Goal: Transaction & Acquisition: Purchase product/service

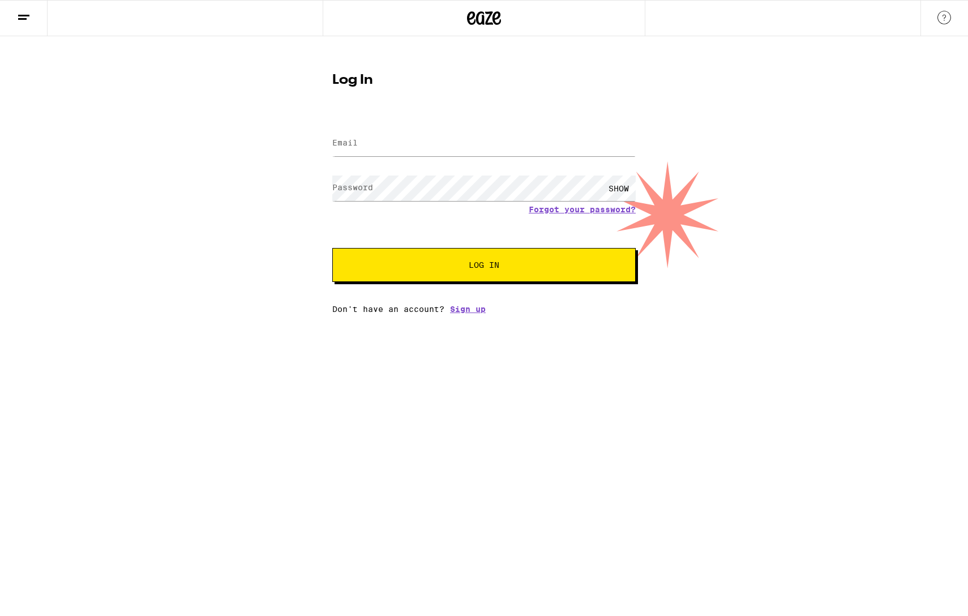
click at [454, 128] on div at bounding box center [483, 143] width 303 height 33
click at [448, 144] on input "Email" at bounding box center [483, 143] width 303 height 25
type input "[EMAIL_ADDRESS][DOMAIN_NAME]"
click at [332, 248] on button "Log In" at bounding box center [483, 265] width 303 height 34
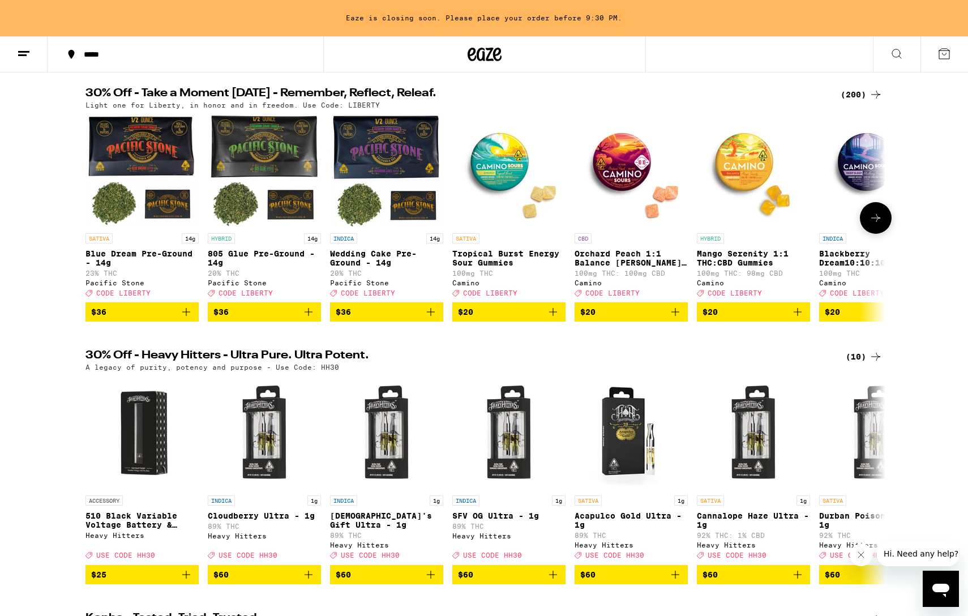
scroll to position [110, 0]
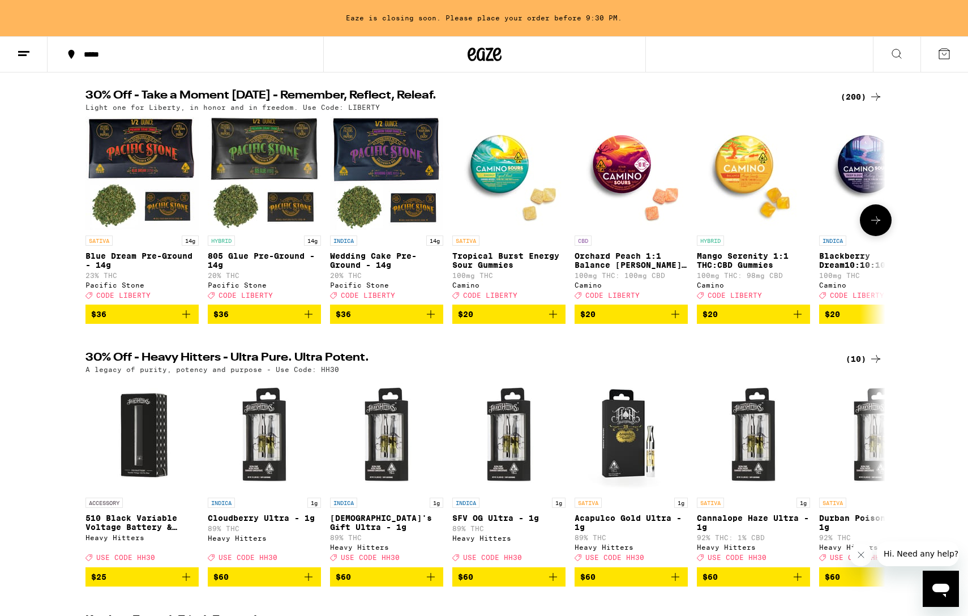
click at [524, 321] on span "$20" at bounding box center [509, 314] width 102 height 14
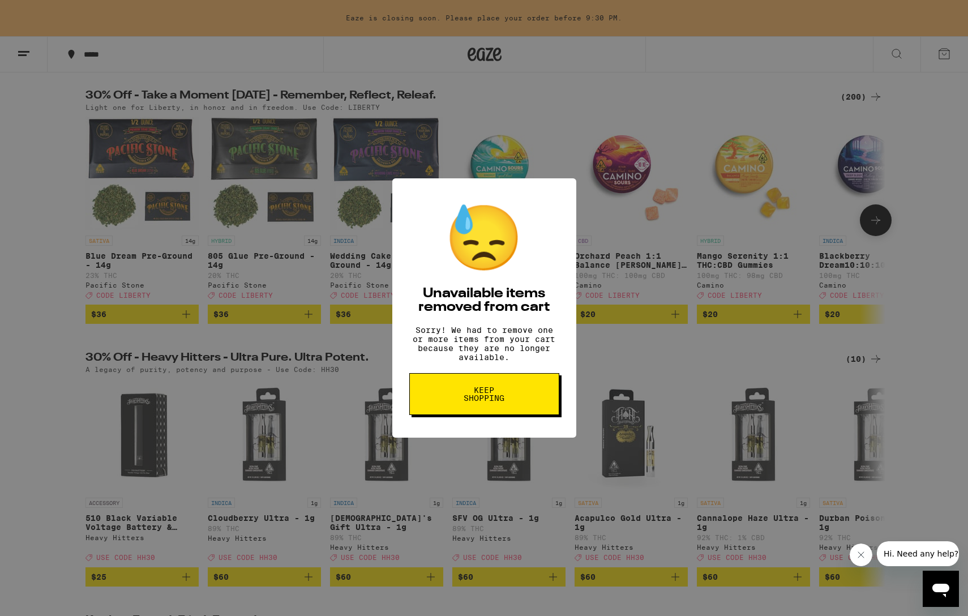
click at [529, 394] on button "Keep Shopping" at bounding box center [484, 394] width 150 height 42
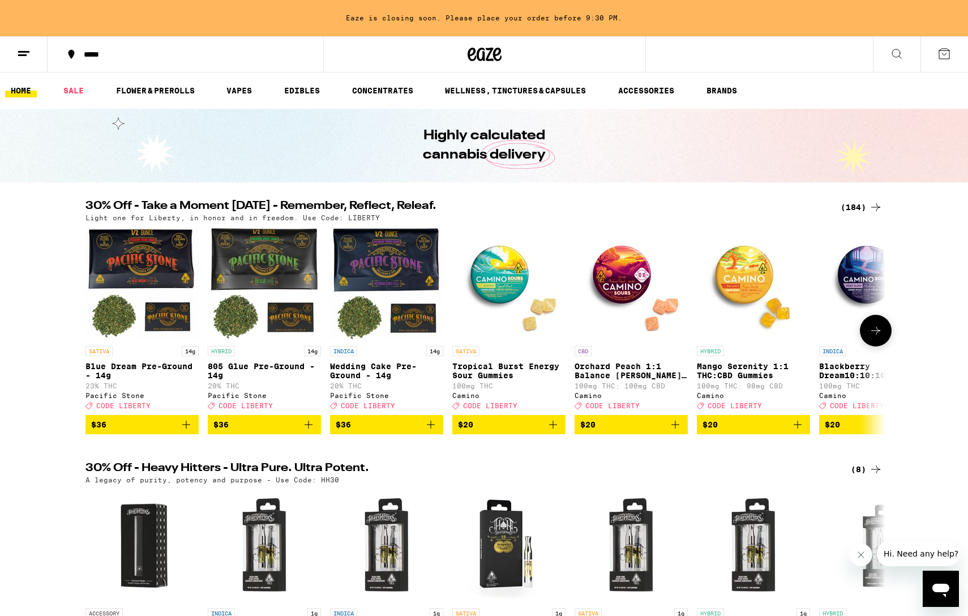
click at [534, 431] on span "$20" at bounding box center [509, 425] width 102 height 14
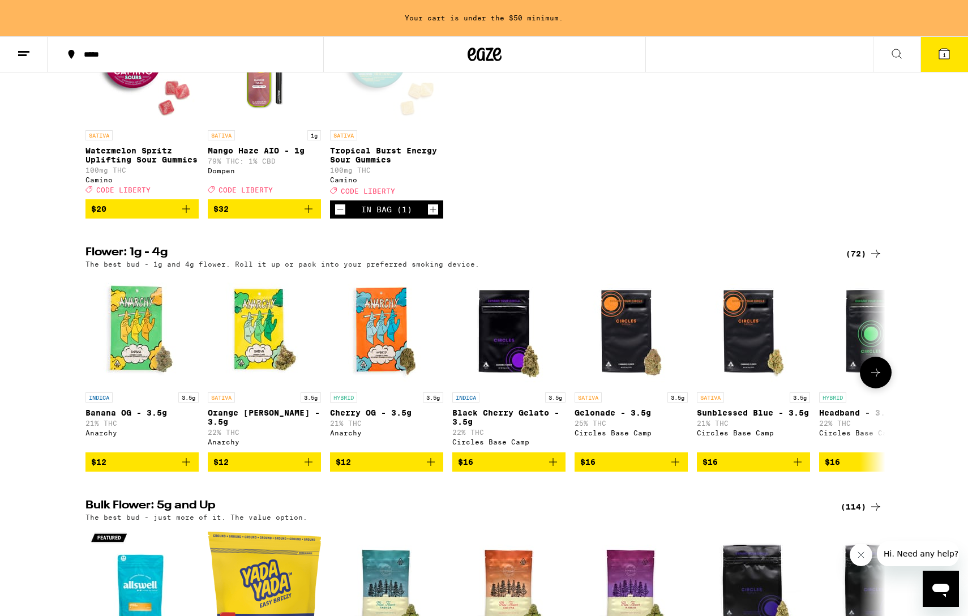
scroll to position [924, 0]
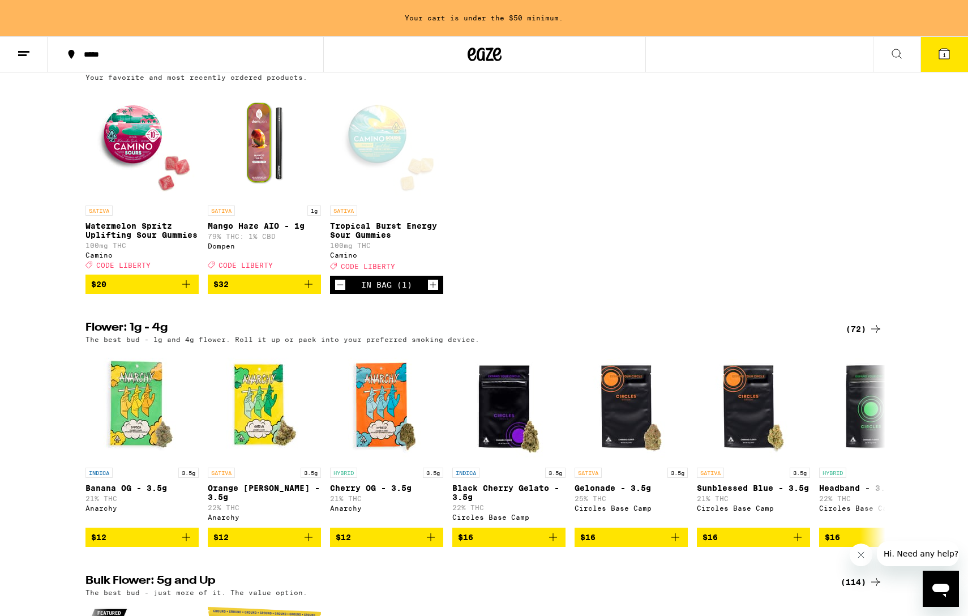
click at [302, 291] on icon "Add to bag" at bounding box center [309, 284] width 14 height 14
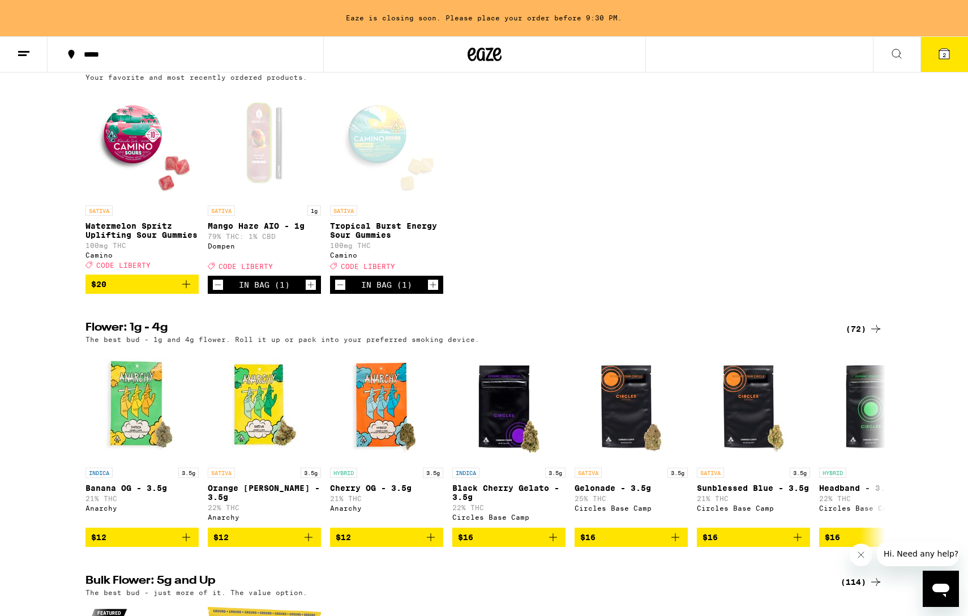
click at [943, 64] on button "2" at bounding box center [944, 54] width 48 height 35
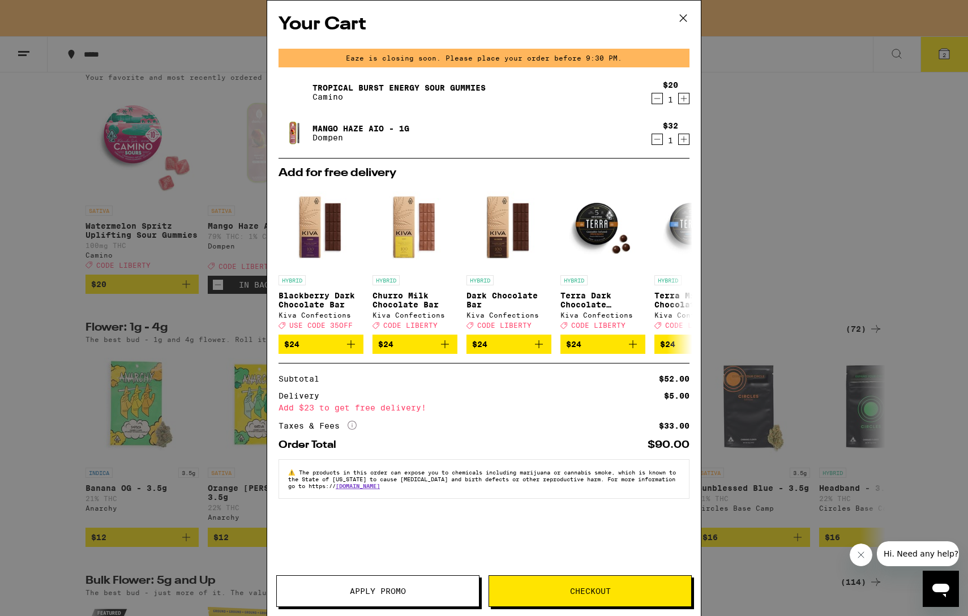
click at [414, 590] on span "Apply Promo" at bounding box center [378, 591] width 202 height 8
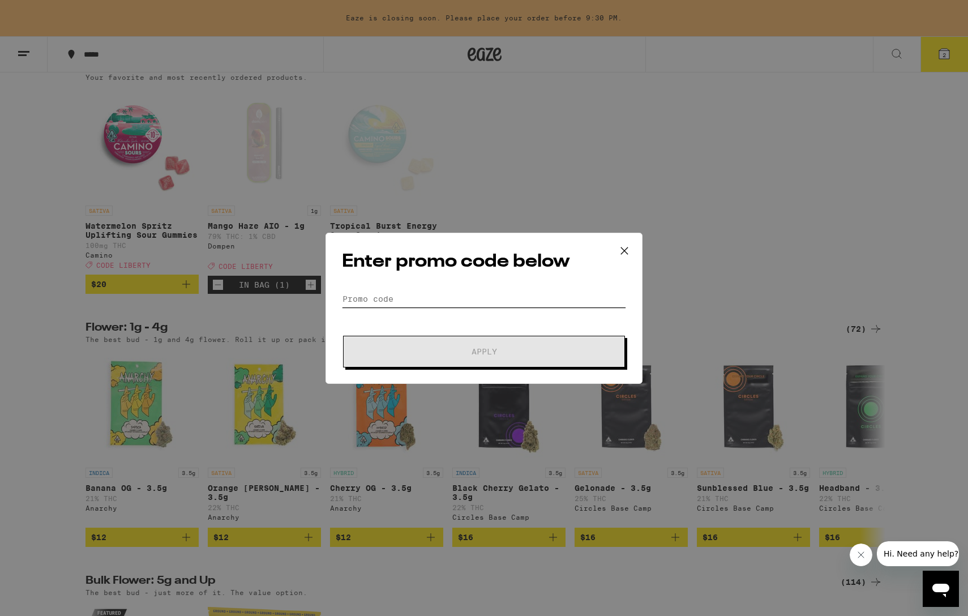
click at [460, 299] on input "Promo Code" at bounding box center [484, 298] width 284 height 17
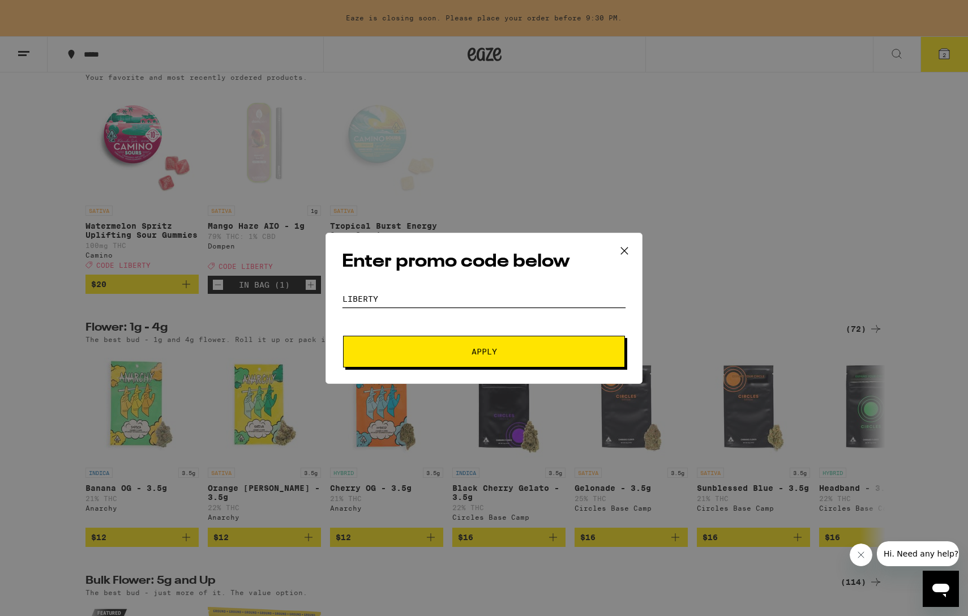
type input "LIBERTY"
click at [473, 378] on div "Enter promo code below Promo Code LIBERTY Apply" at bounding box center [483, 308] width 317 height 151
click at [495, 358] on button "Apply" at bounding box center [484, 352] width 282 height 32
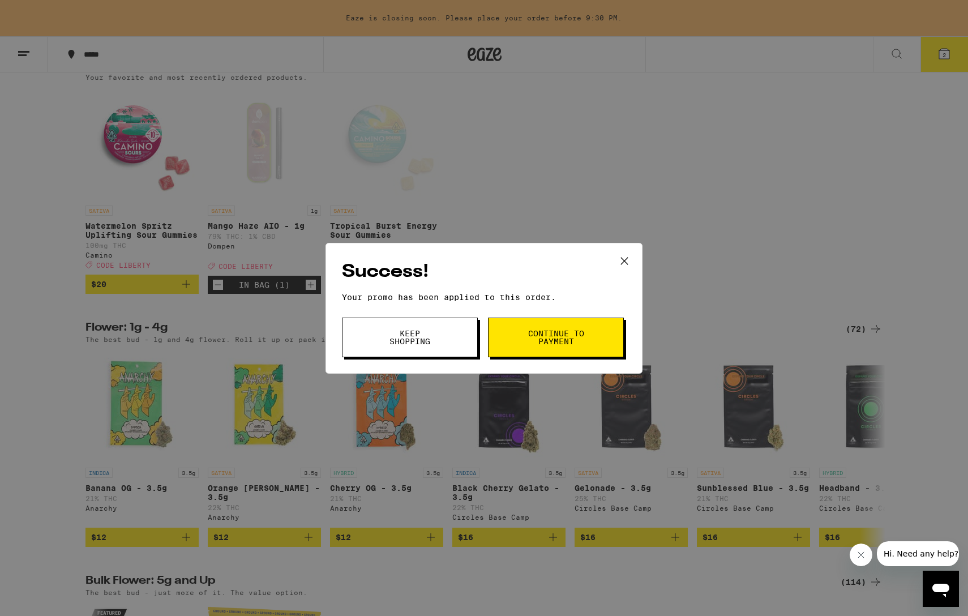
click at [546, 347] on button "Continue to payment" at bounding box center [556, 337] width 136 height 40
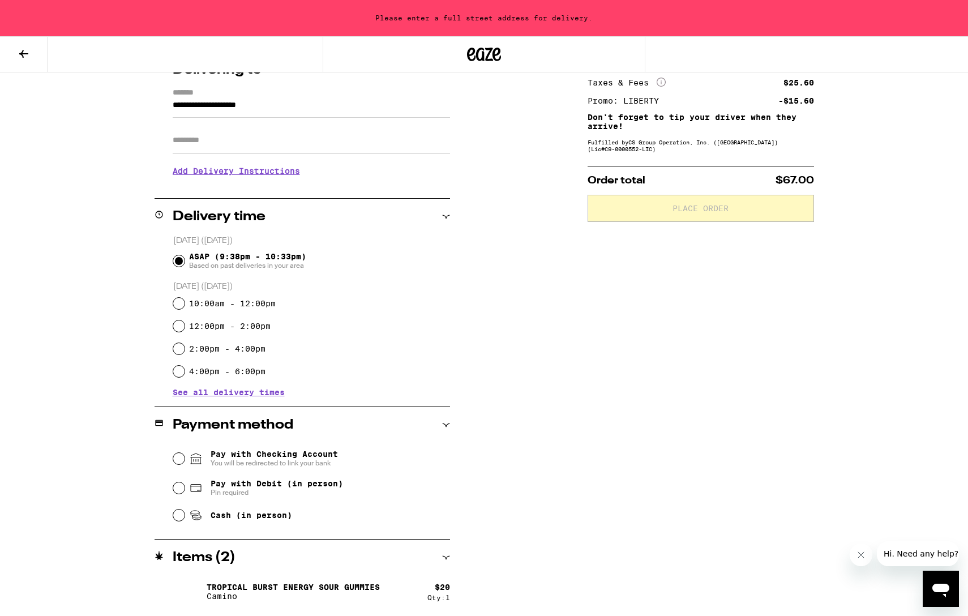
scroll to position [195, 0]
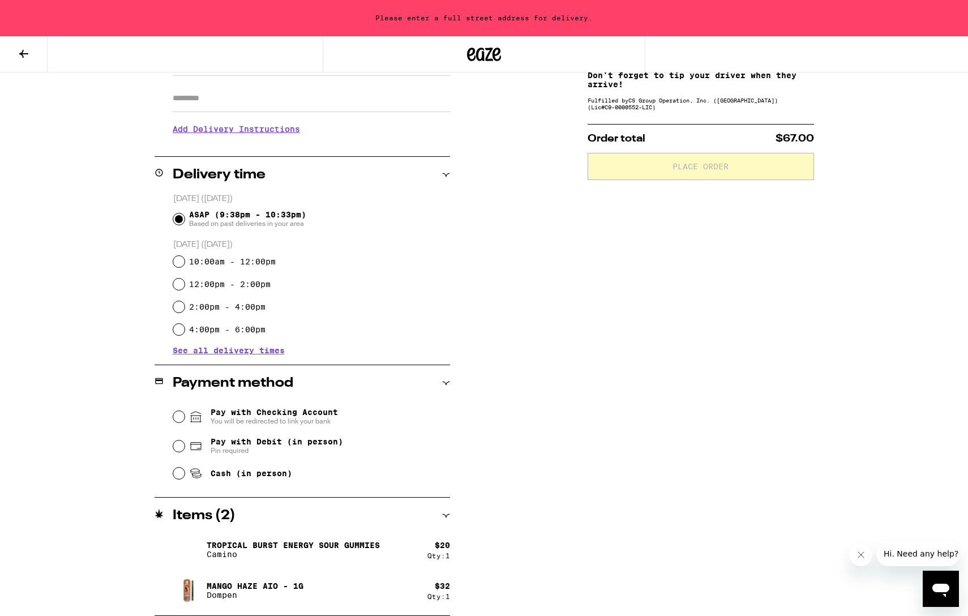
click at [212, 445] on span "Pay with Debit (in person)" at bounding box center [277, 441] width 132 height 9
click at [184, 445] on input "Pay with Debit (in person) Pin required" at bounding box center [178, 445] width 11 height 11
radio input "true"
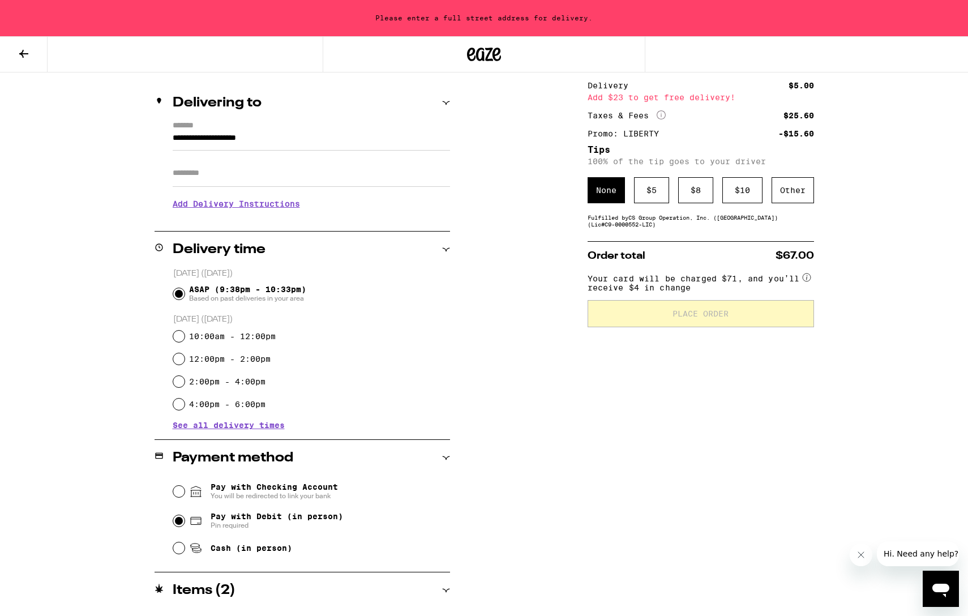
scroll to position [106, 0]
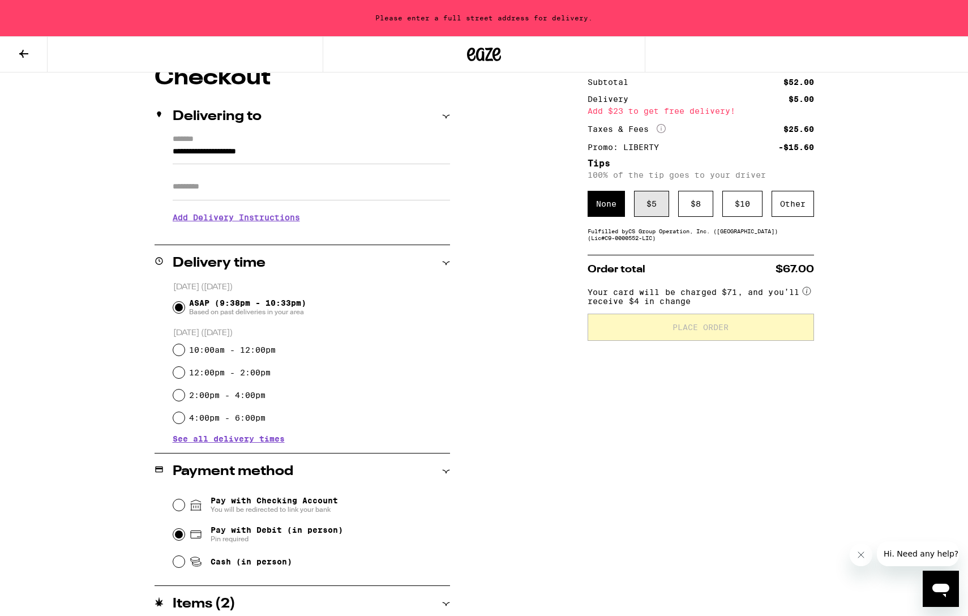
click at [651, 203] on div "$ 5" at bounding box center [651, 204] width 35 height 26
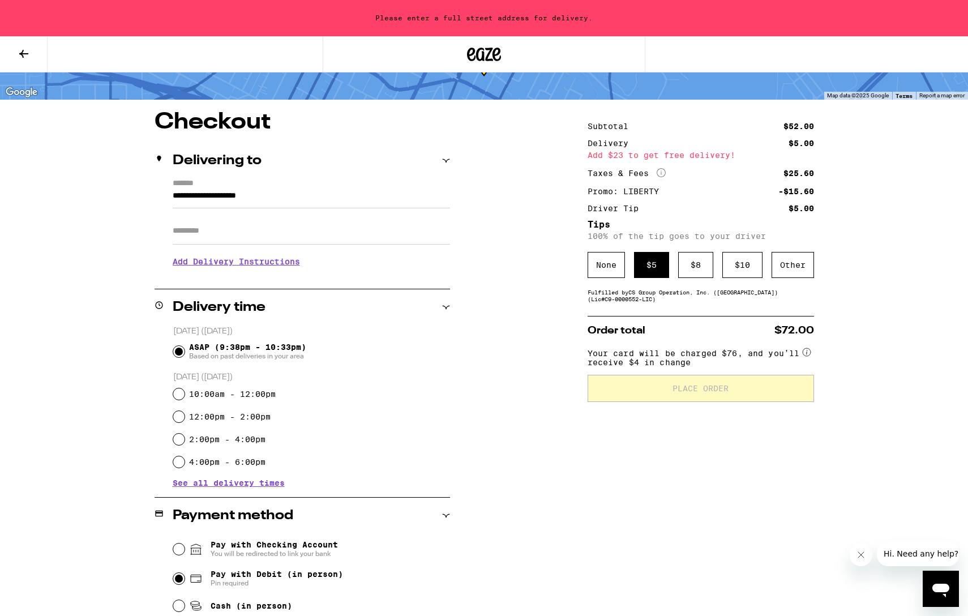
scroll to position [56, 0]
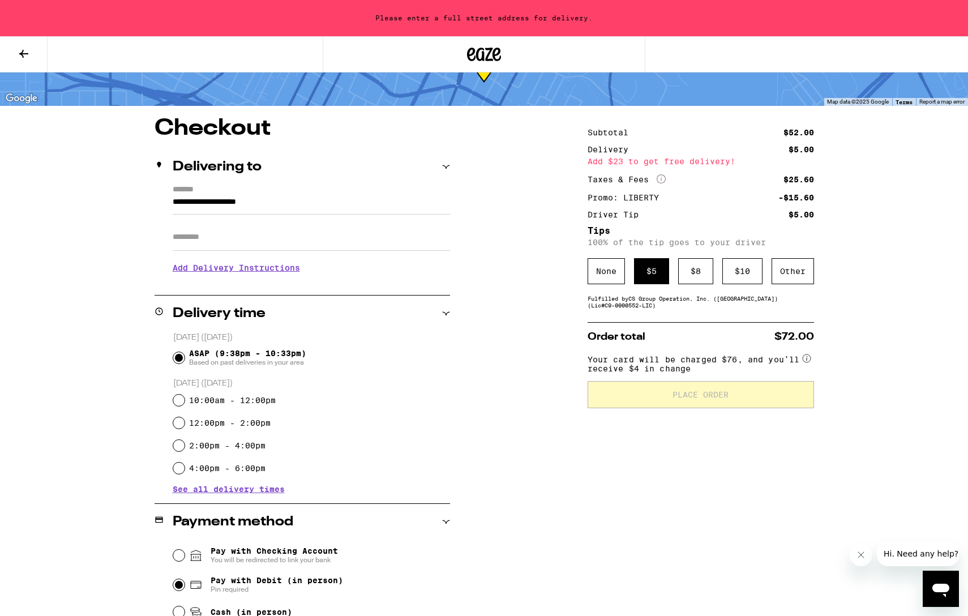
click at [269, 198] on input "**********" at bounding box center [311, 204] width 277 height 19
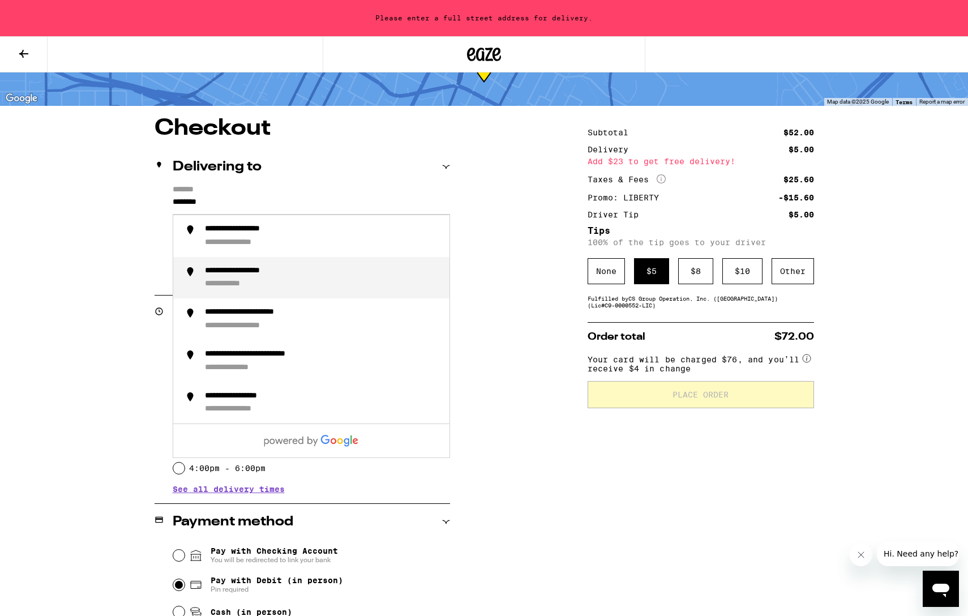
click at [308, 276] on div "**********" at bounding box center [322, 278] width 235 height 24
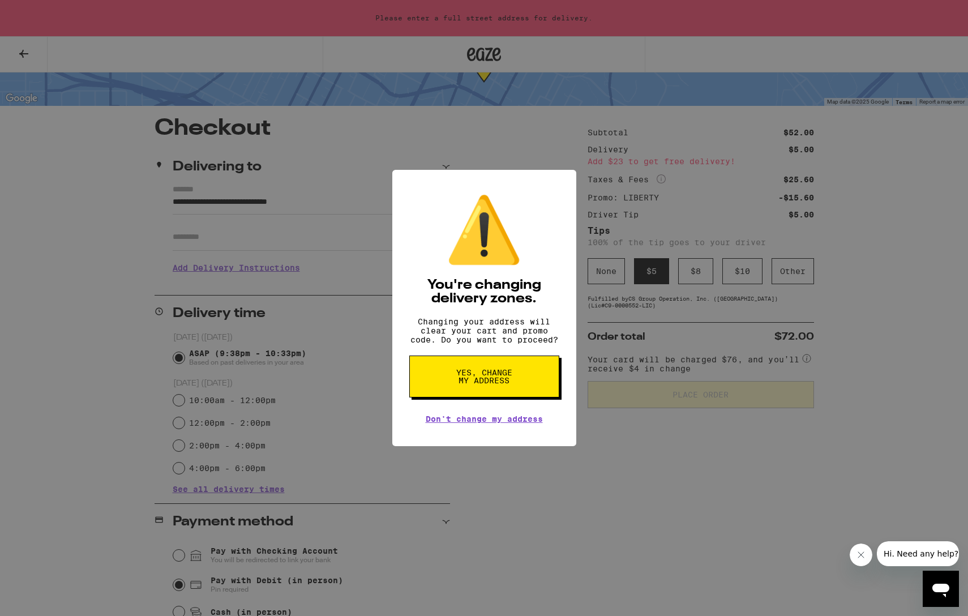
scroll to position [59, 0]
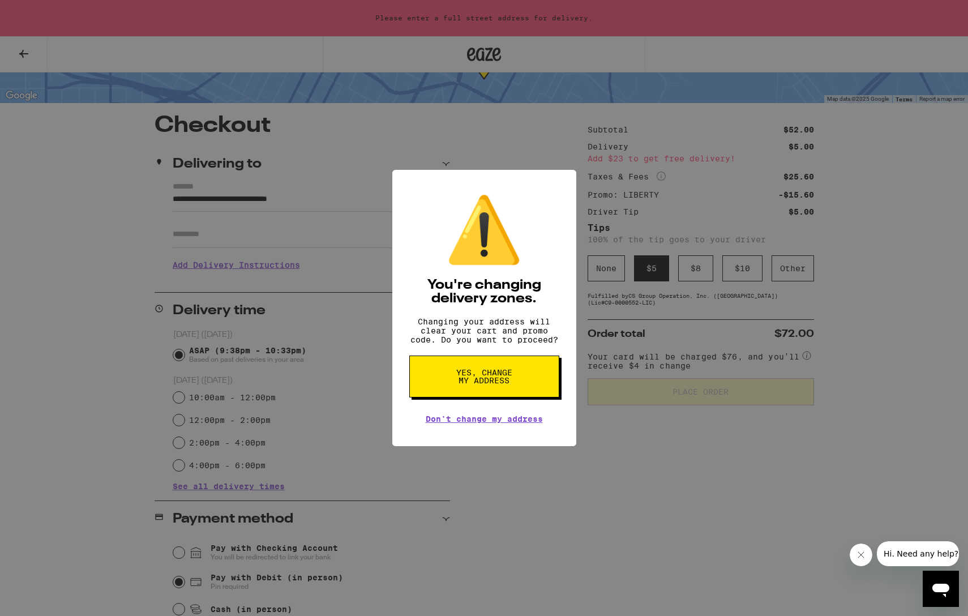
click at [508, 372] on span "Yes, change my address" at bounding box center [484, 376] width 58 height 16
type input "**********"
radio input "false"
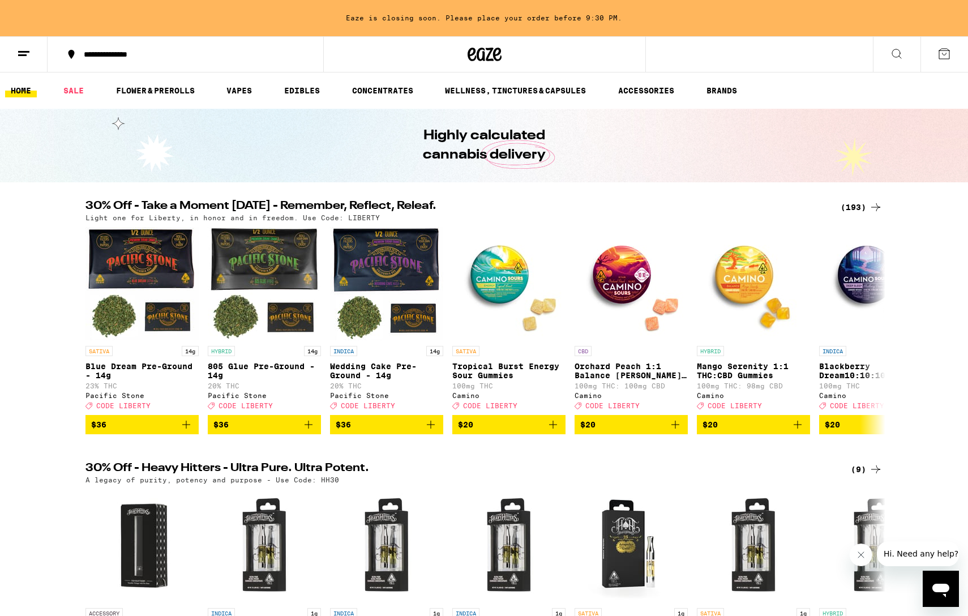
click at [941, 52] on icon at bounding box center [944, 54] width 14 height 14
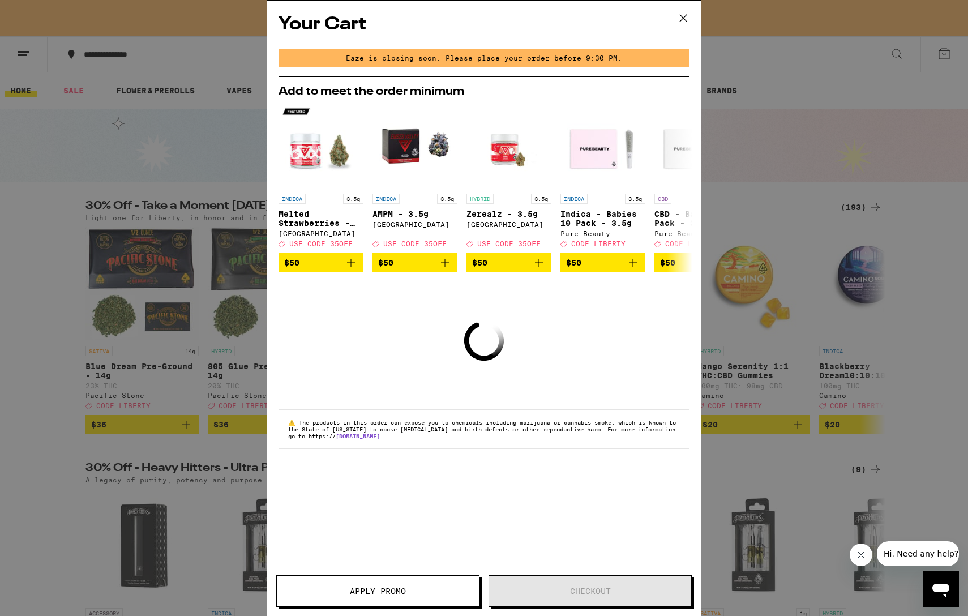
click at [689, 16] on icon at bounding box center [683, 18] width 17 height 17
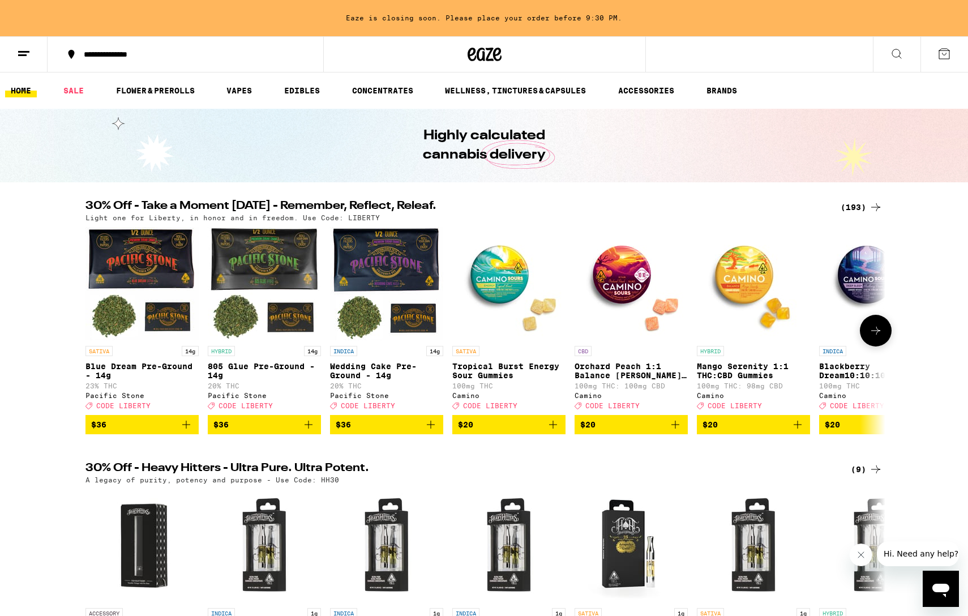
click at [527, 426] on button "$20" at bounding box center [508, 424] width 113 height 19
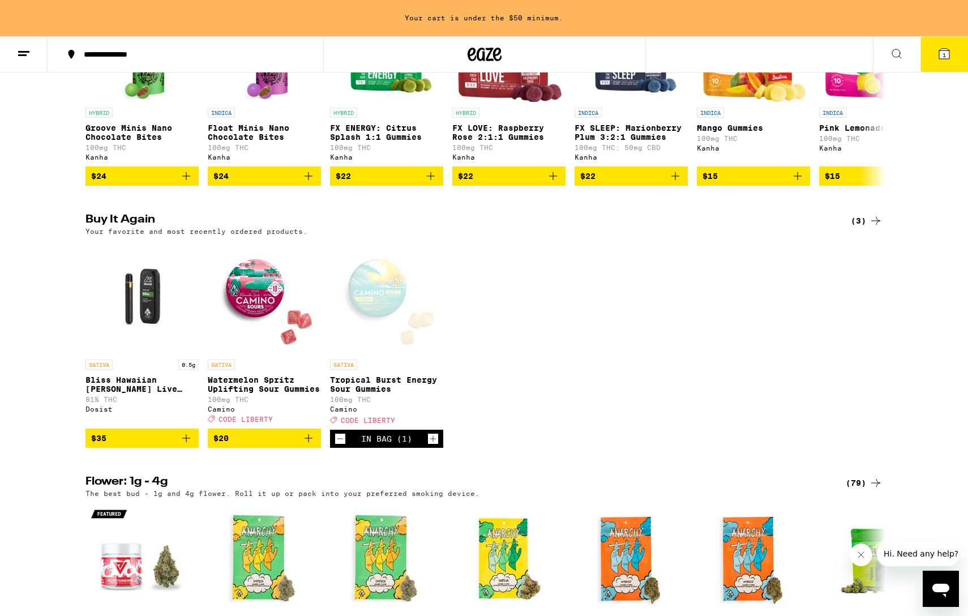
scroll to position [771, 0]
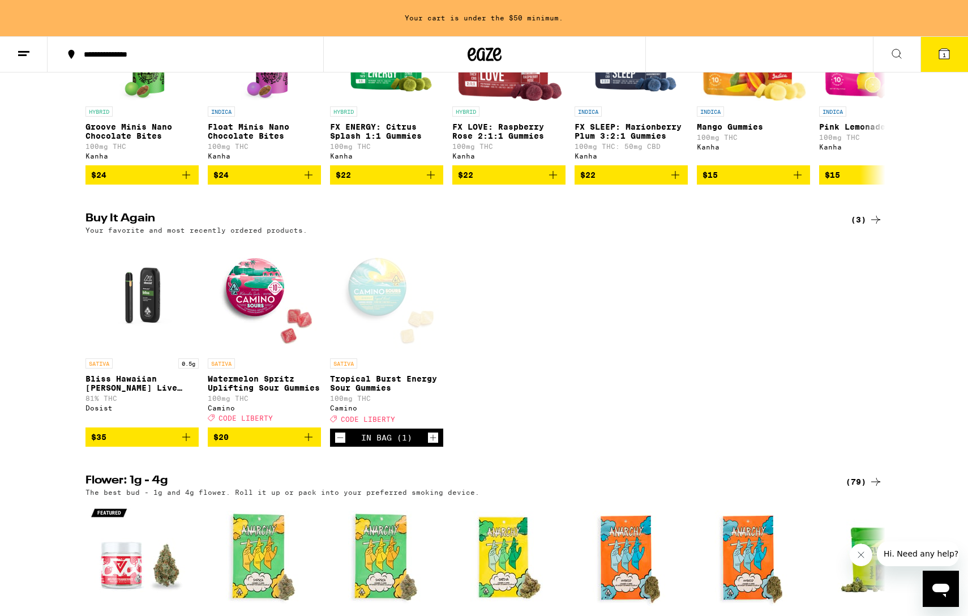
click at [186, 444] on icon "Add to bag" at bounding box center [186, 437] width 14 height 14
click at [954, 53] on button "2" at bounding box center [944, 54] width 48 height 35
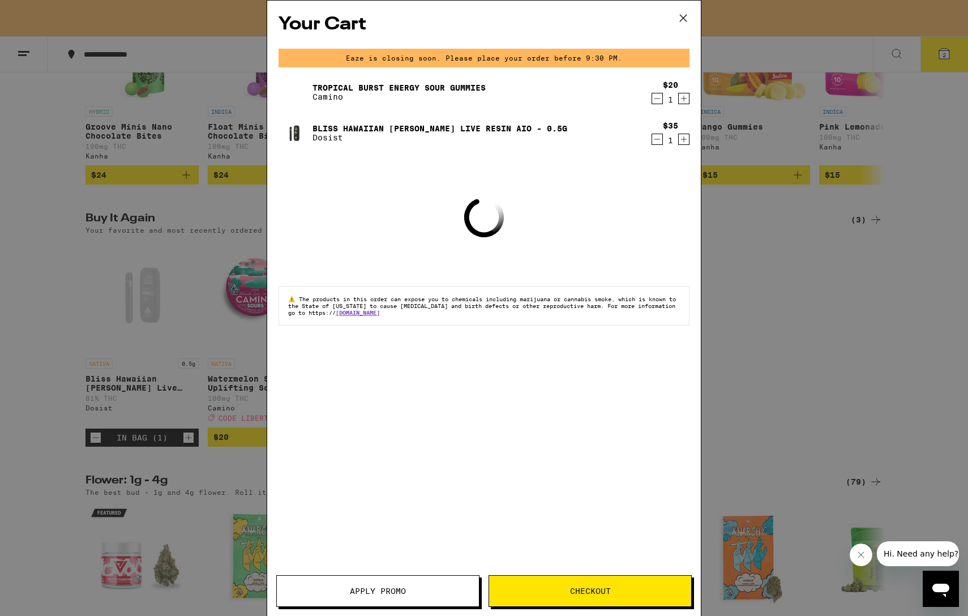
click at [615, 578] on button "Checkout" at bounding box center [589, 591] width 203 height 32
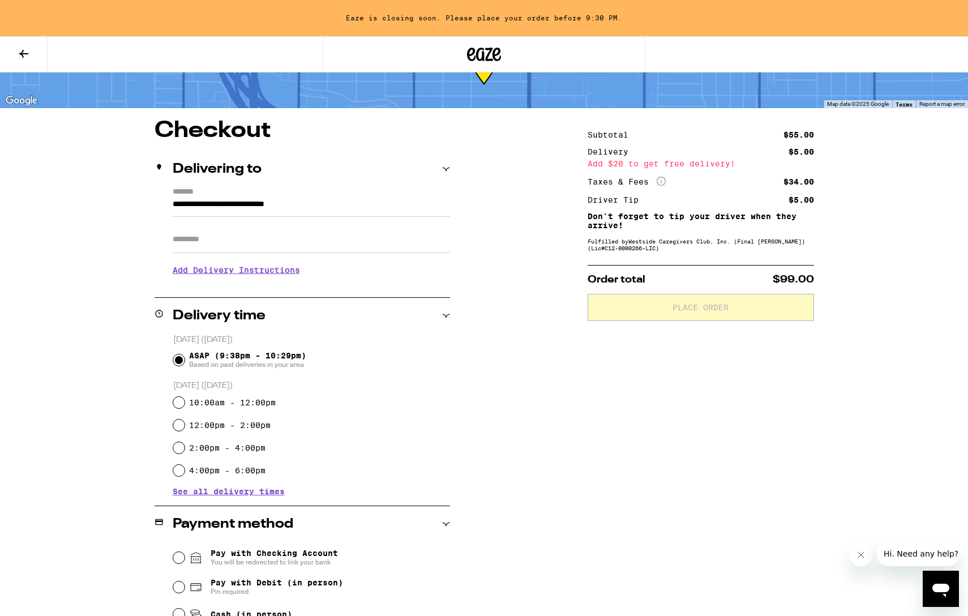
scroll to position [62, 0]
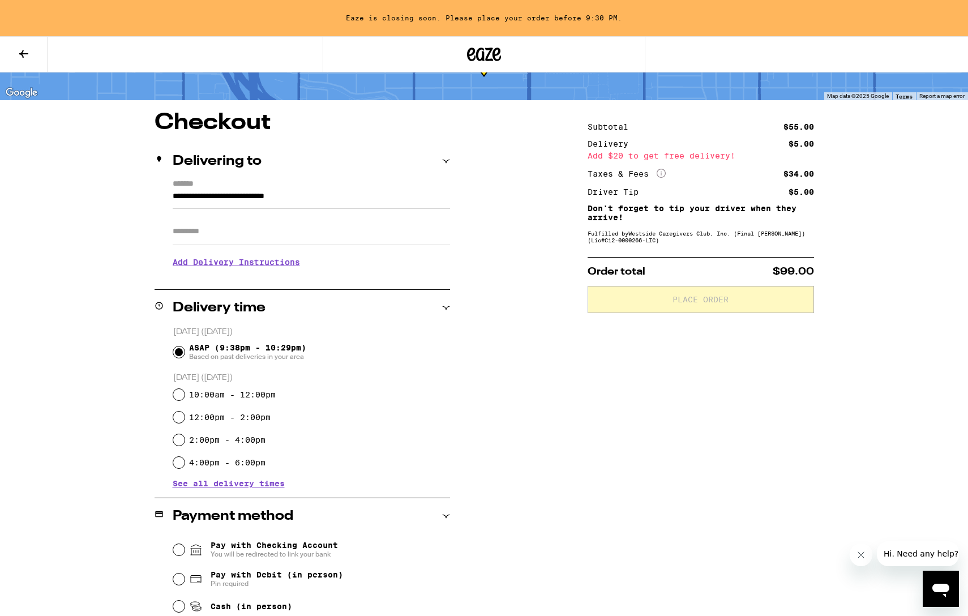
click at [728, 250] on div "Subtotal $55.00 Delivery $5.00 Add $20 to get free delivery! Taxes & Fees More …" at bounding box center [700, 429] width 226 height 637
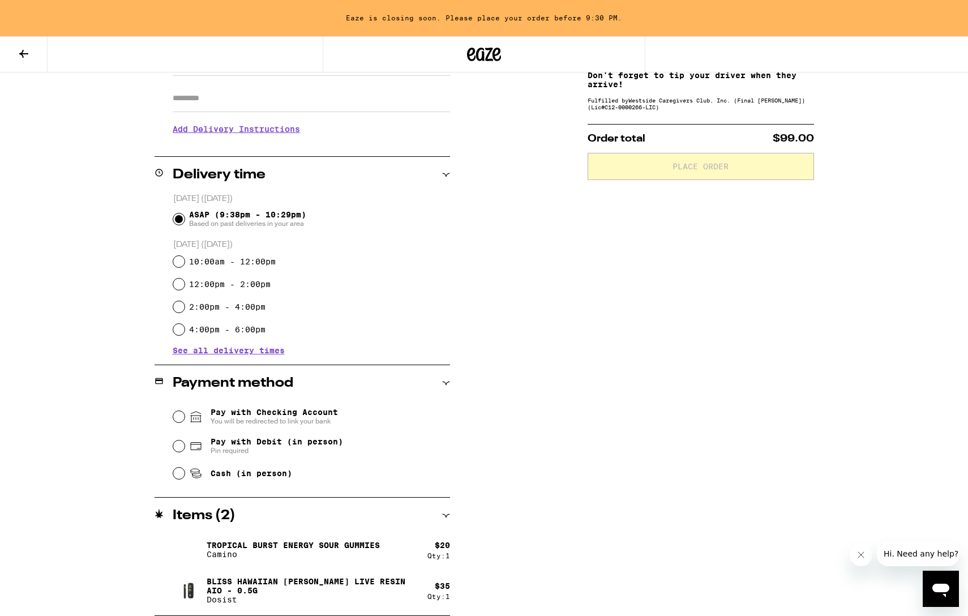
scroll to position [0, 0]
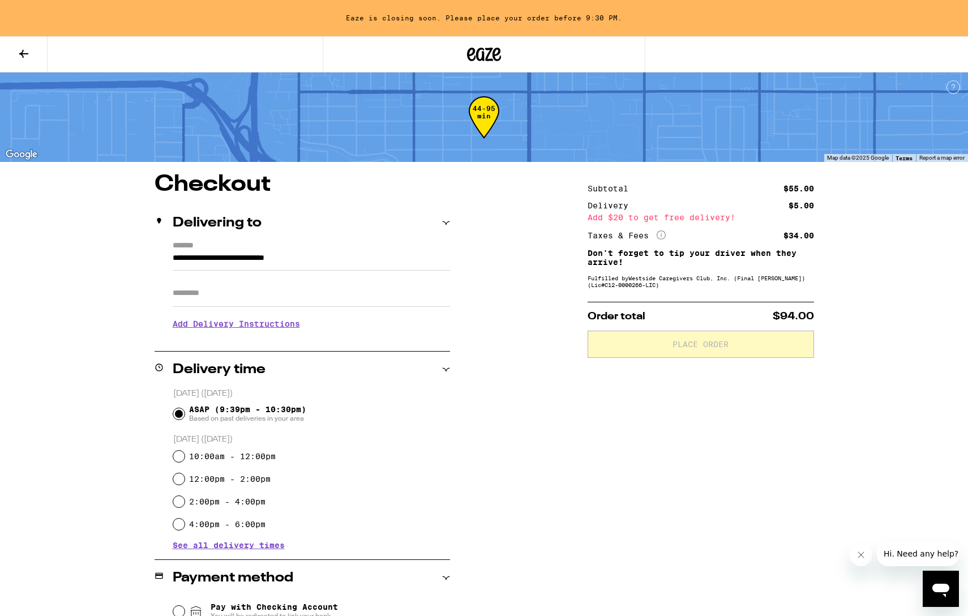
click at [662, 235] on icon "More Info" at bounding box center [660, 234] width 9 height 9
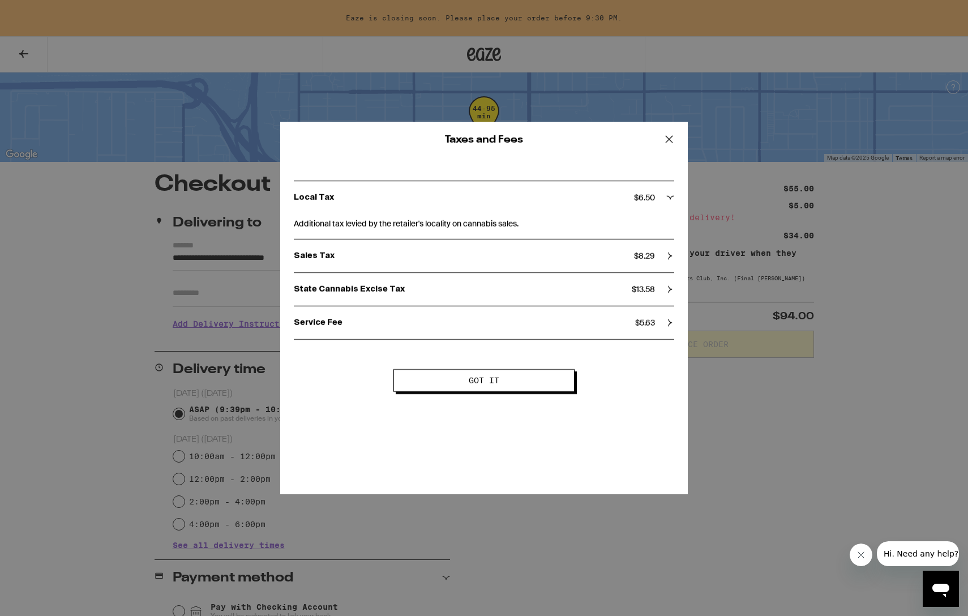
click at [676, 138] on icon at bounding box center [668, 139] width 17 height 17
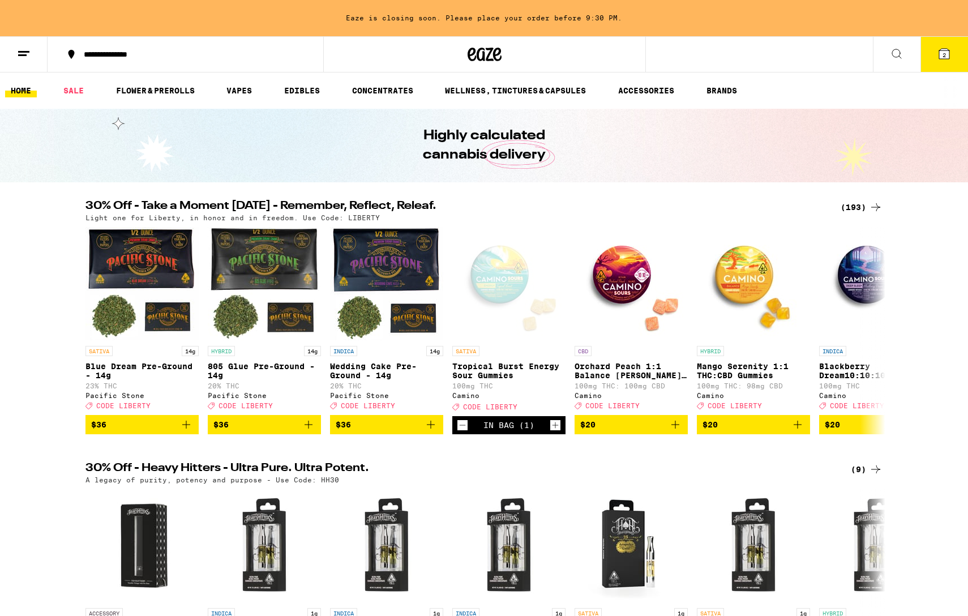
click at [946, 66] on button "2" at bounding box center [944, 54] width 48 height 35
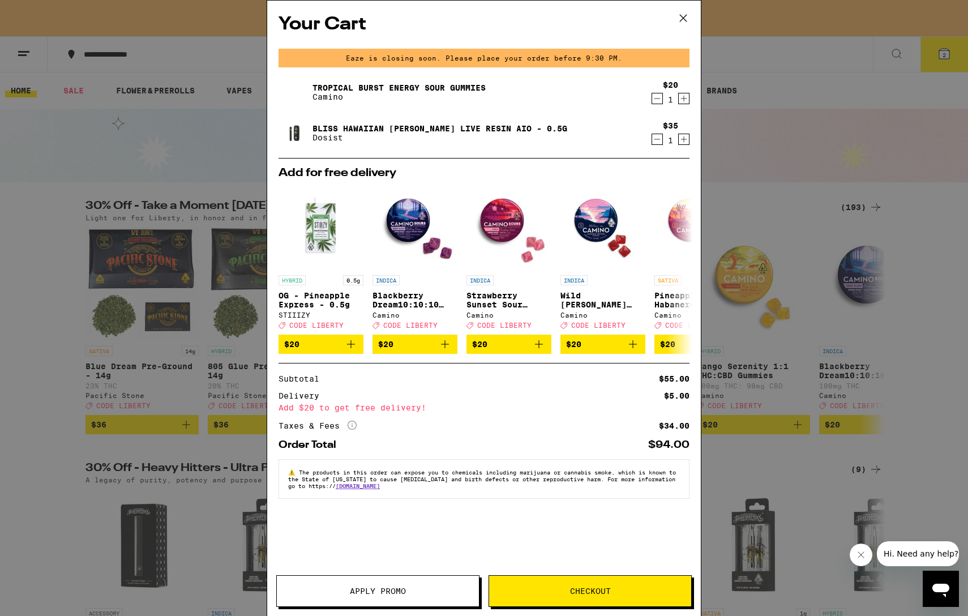
click at [396, 590] on span "Apply Promo" at bounding box center [378, 591] width 56 height 8
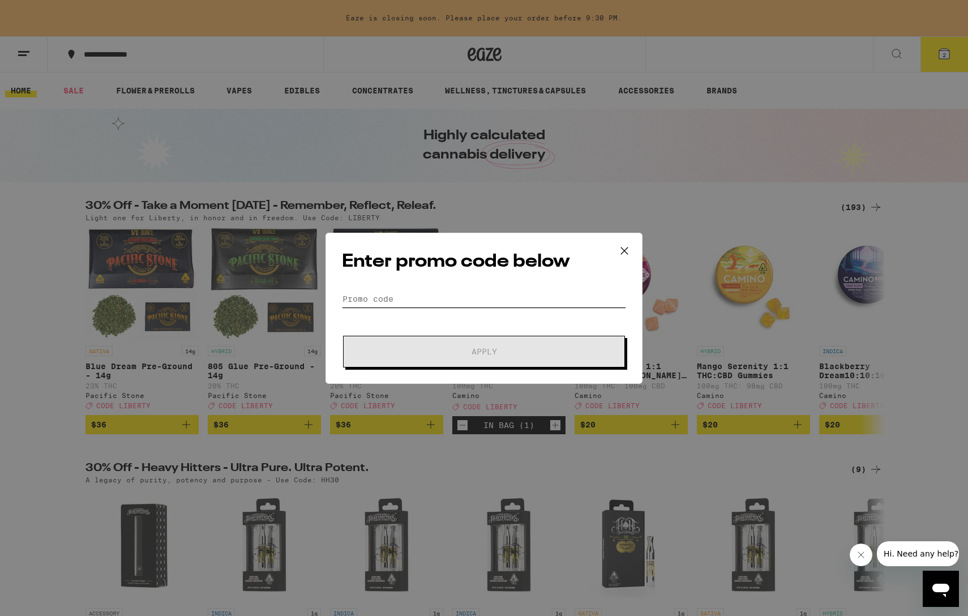
click at [409, 296] on input "Promo Code" at bounding box center [484, 298] width 284 height 17
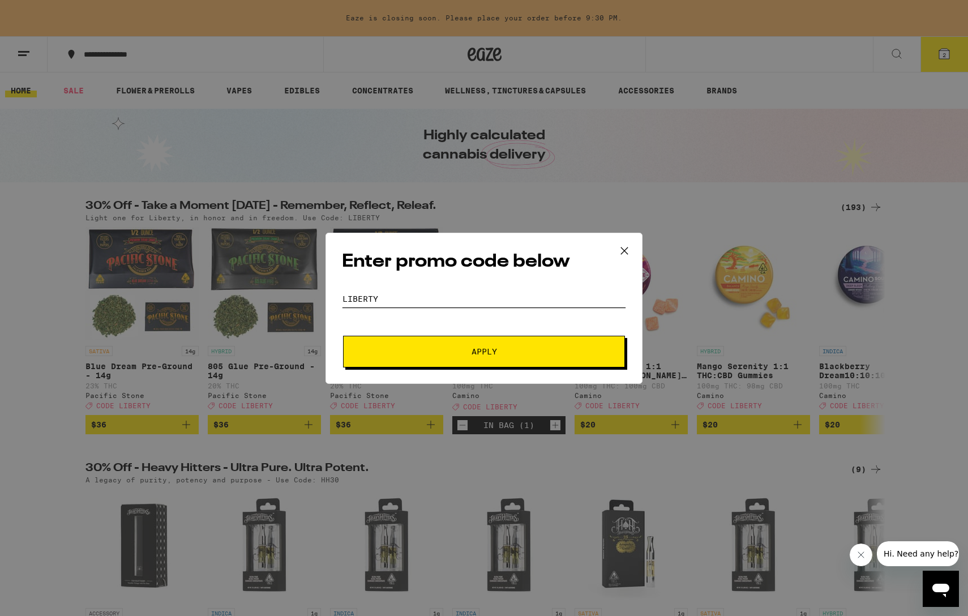
type input "LIBERTY"
click at [494, 353] on span "Apply" at bounding box center [483, 351] width 25 height 8
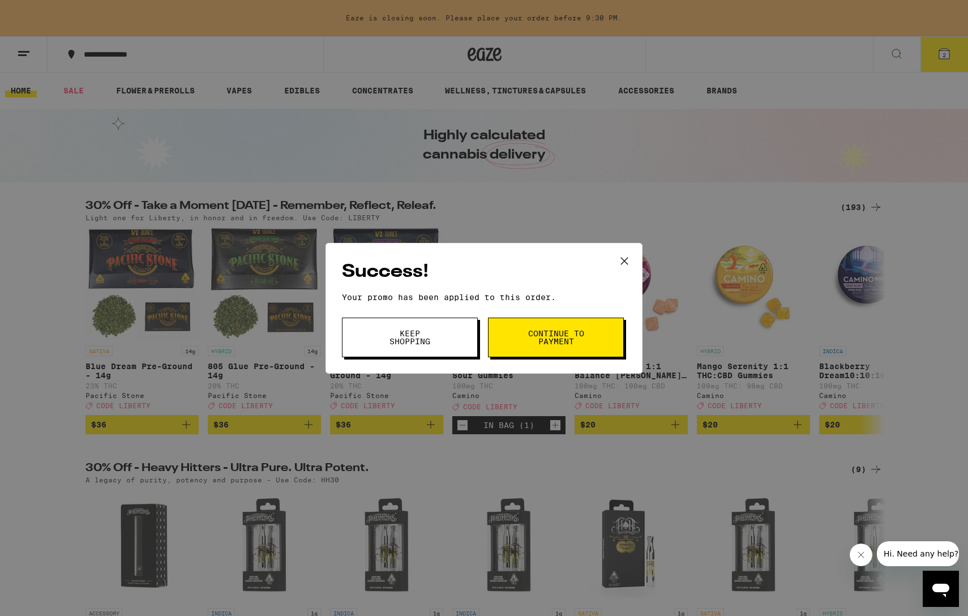
click at [565, 342] on span "Continue to payment" at bounding box center [556, 337] width 58 height 16
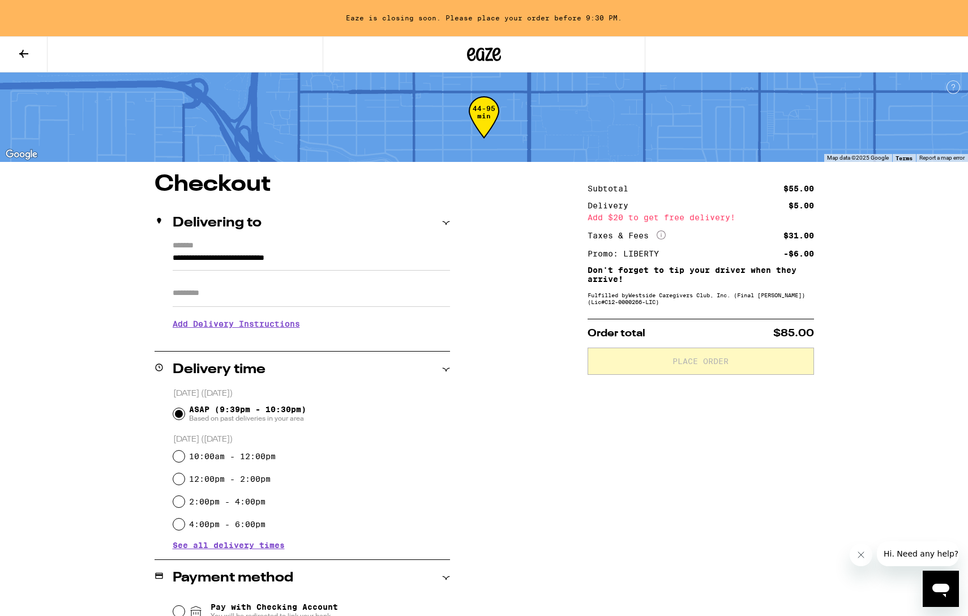
drag, startPoint x: 568, startPoint y: 124, endPoint x: 572, endPoint y: 84, distance: 39.9
click at [572, 84] on div "44-95 min" at bounding box center [484, 116] width 968 height 89
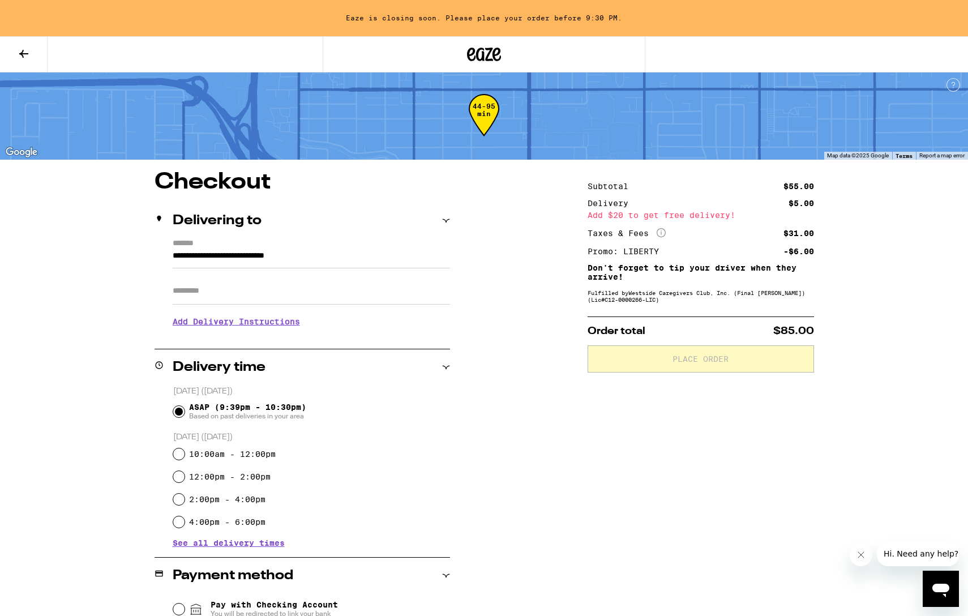
scroll to position [3, 0]
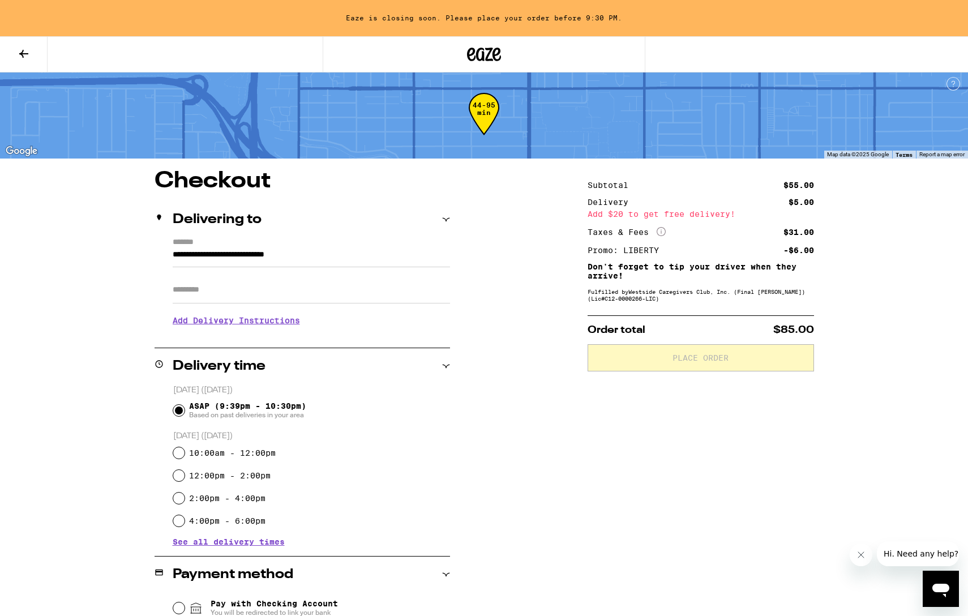
click at [827, 267] on div "**********" at bounding box center [483, 488] width 815 height 637
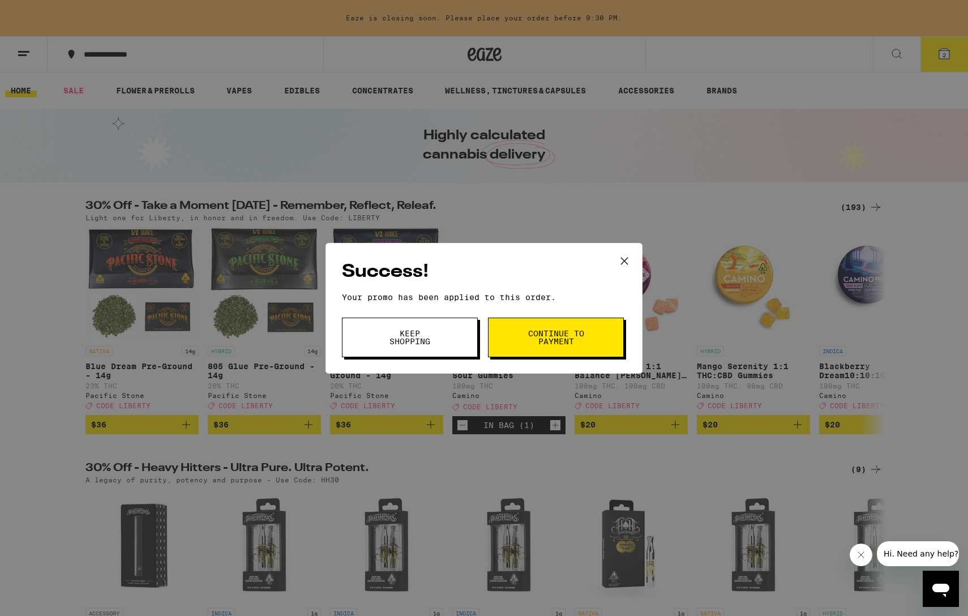
click at [633, 256] on button at bounding box center [624, 261] width 35 height 36
click at [630, 260] on icon at bounding box center [624, 260] width 17 height 17
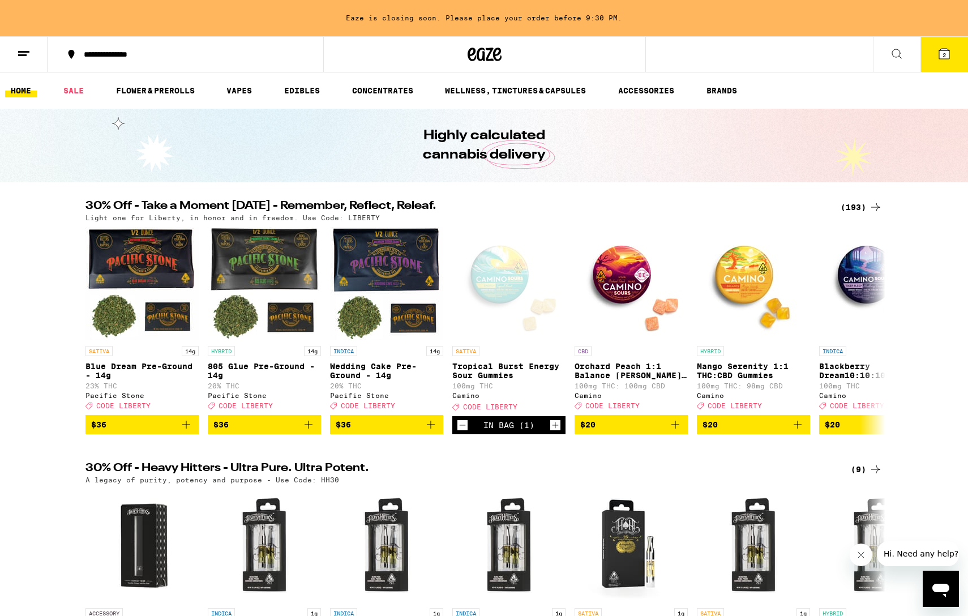
click at [934, 66] on button "2" at bounding box center [944, 54] width 48 height 35
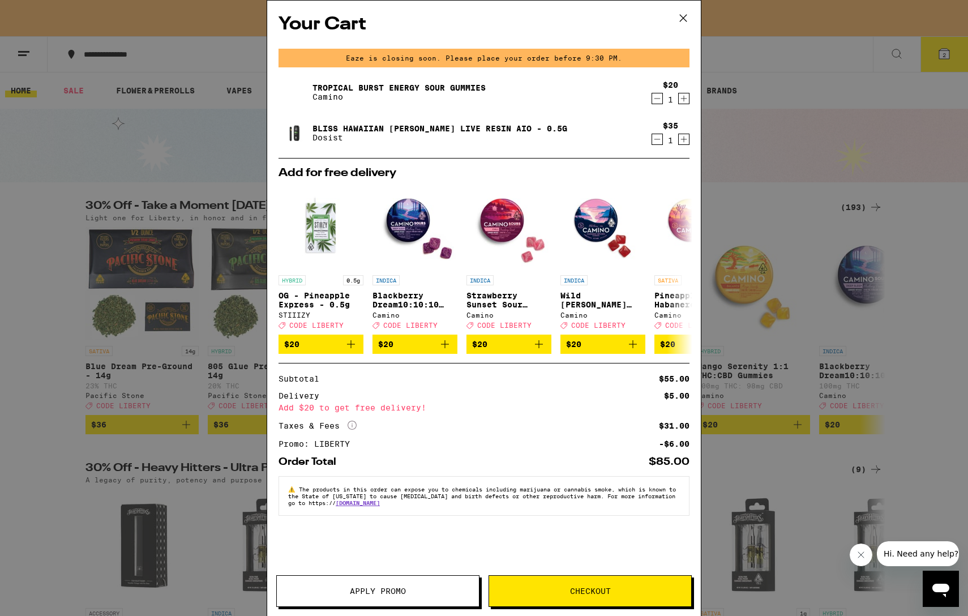
click at [350, 427] on icon "More Info" at bounding box center [351, 424] width 9 height 9
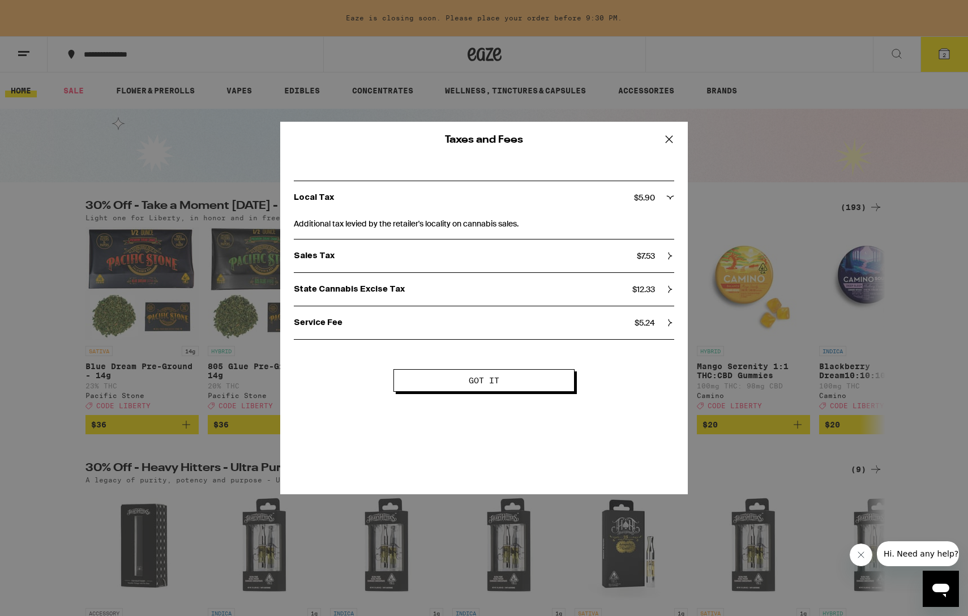
click at [669, 139] on icon at bounding box center [668, 139] width 17 height 17
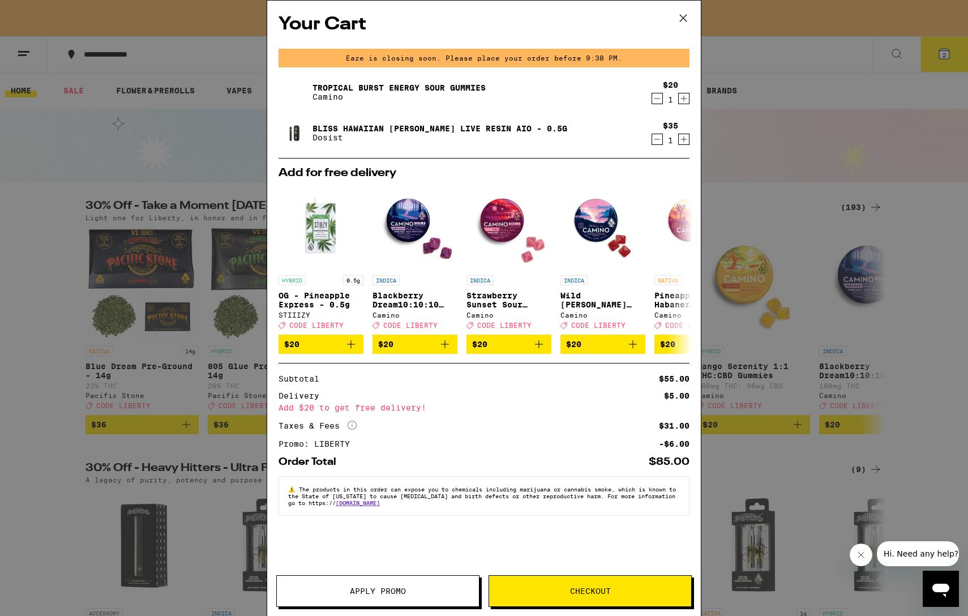
click at [685, 13] on icon at bounding box center [683, 18] width 17 height 17
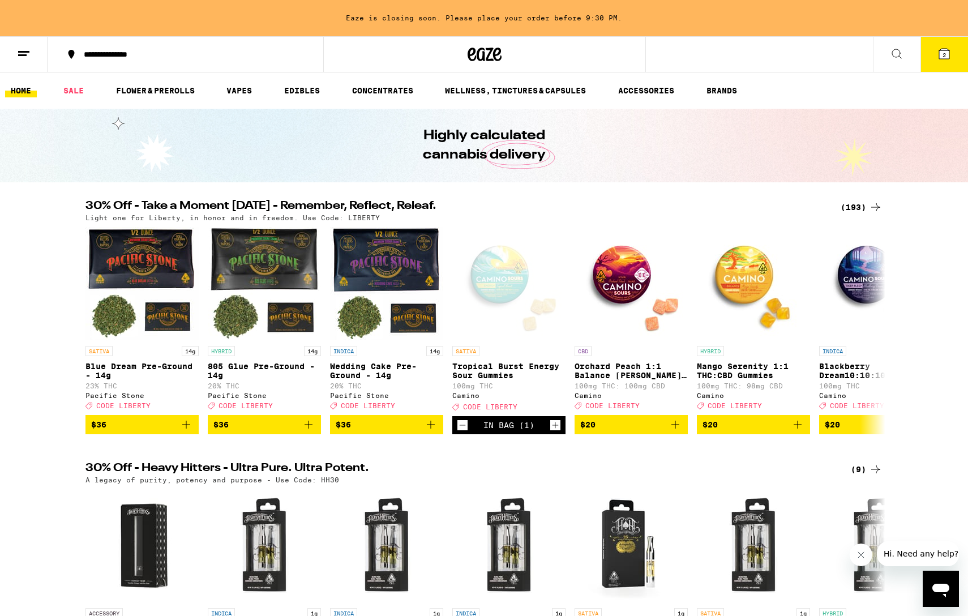
click at [934, 53] on button "2" at bounding box center [944, 54] width 48 height 35
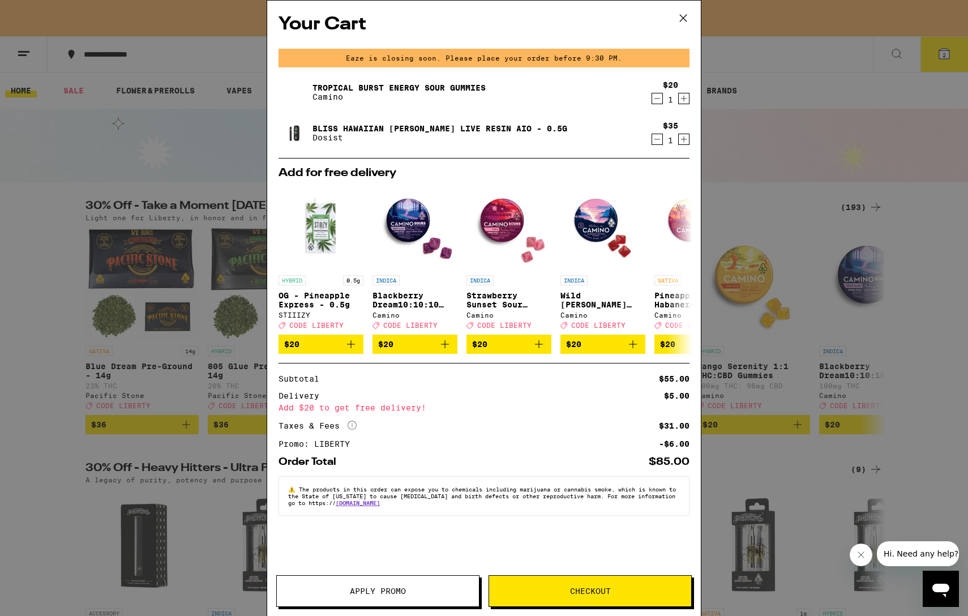
click at [681, 19] on icon at bounding box center [683, 18] width 17 height 17
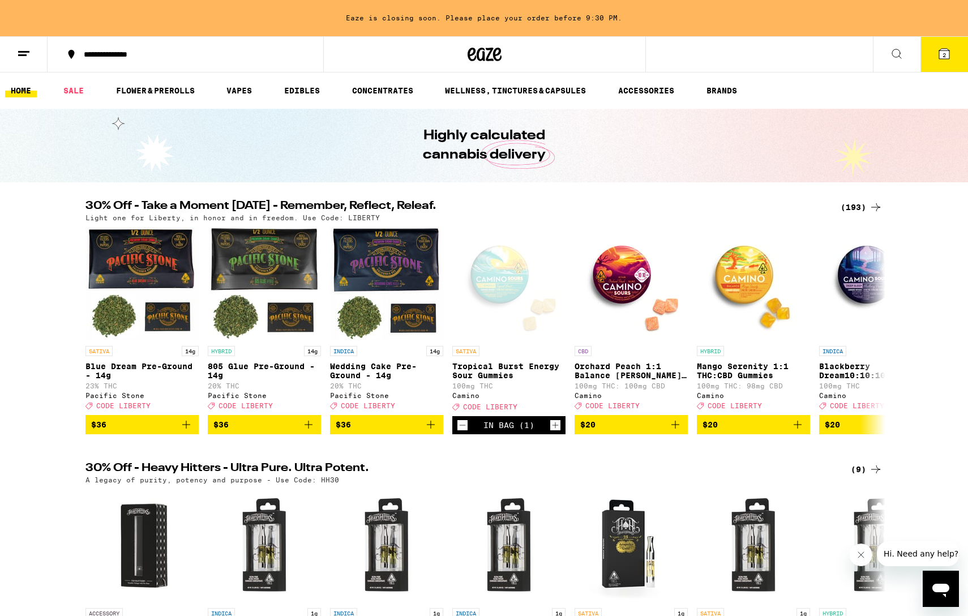
click at [948, 594] on icon "Open messaging window" at bounding box center [940, 588] width 20 height 20
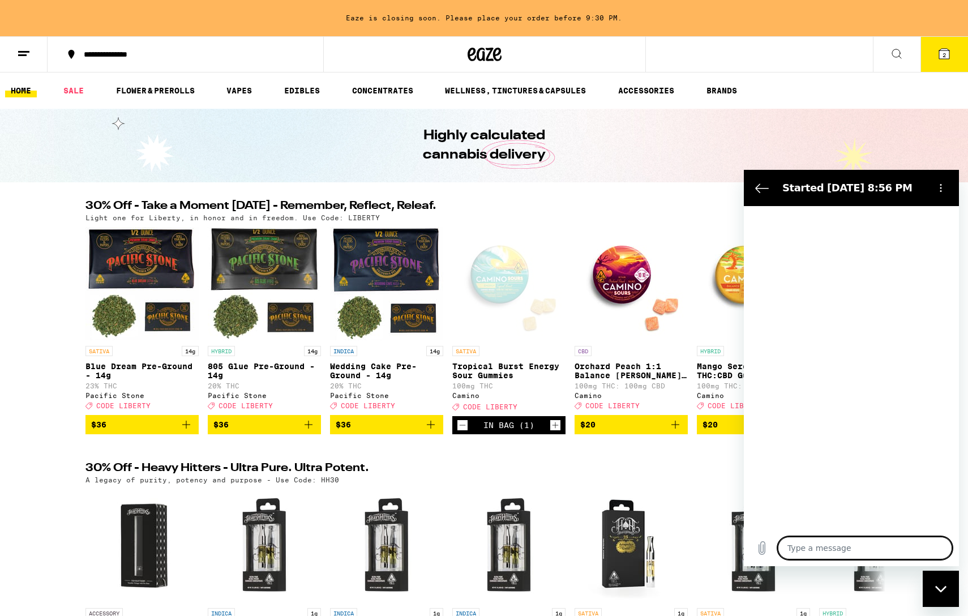
type textarea "x"
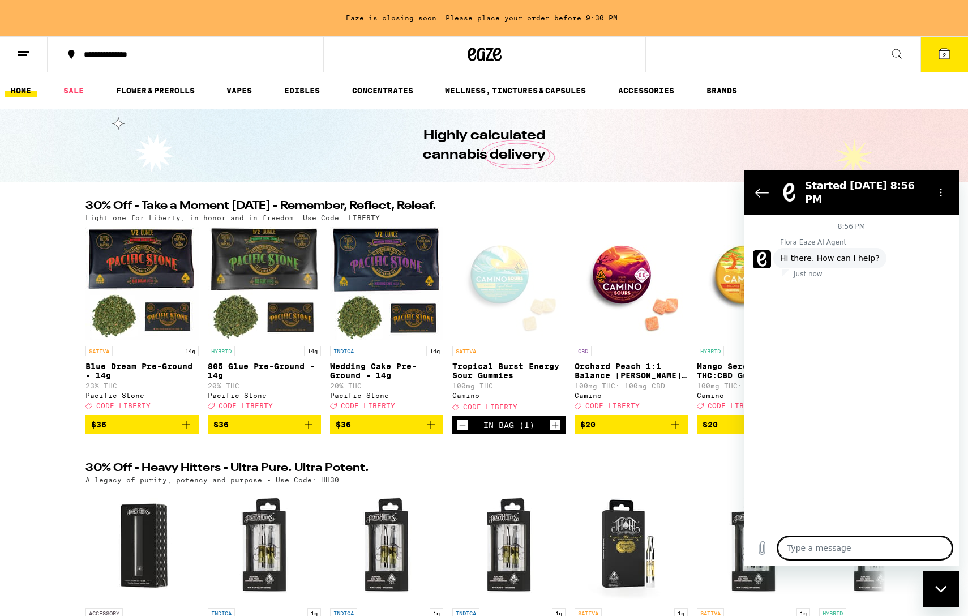
type textarea "H"
type textarea "x"
type textarea "HE"
type textarea "x"
type textarea "HEL"
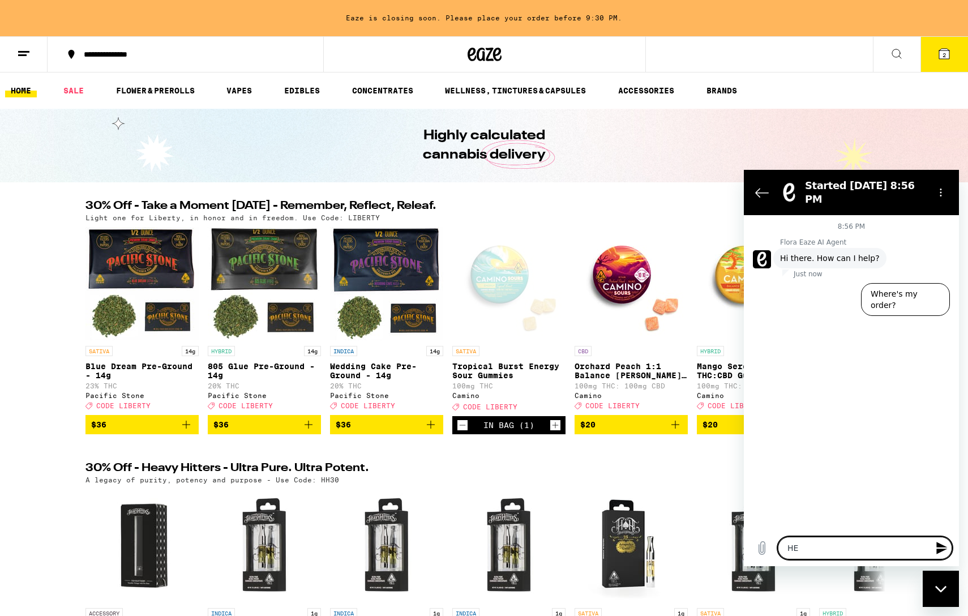
type textarea "x"
type textarea "HELL"
type textarea "x"
type textarea "HELLO"
type textarea "x"
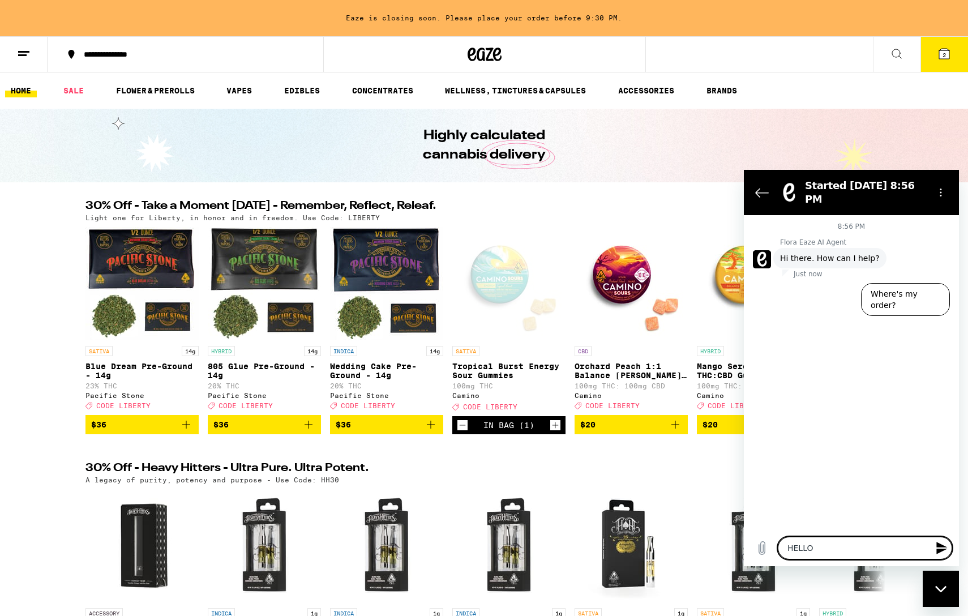
type textarea "HELLO!"
type textarea "x"
type textarea "HELLO"
type textarea "x"
type textarea "HELL"
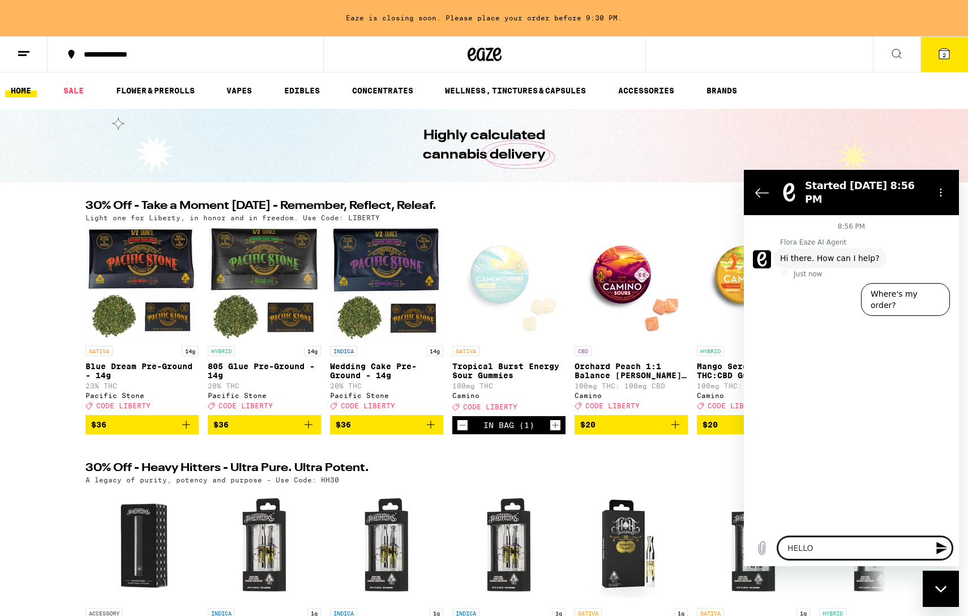
type textarea "x"
type textarea "HEL"
type textarea "x"
type textarea "HE"
type textarea "x"
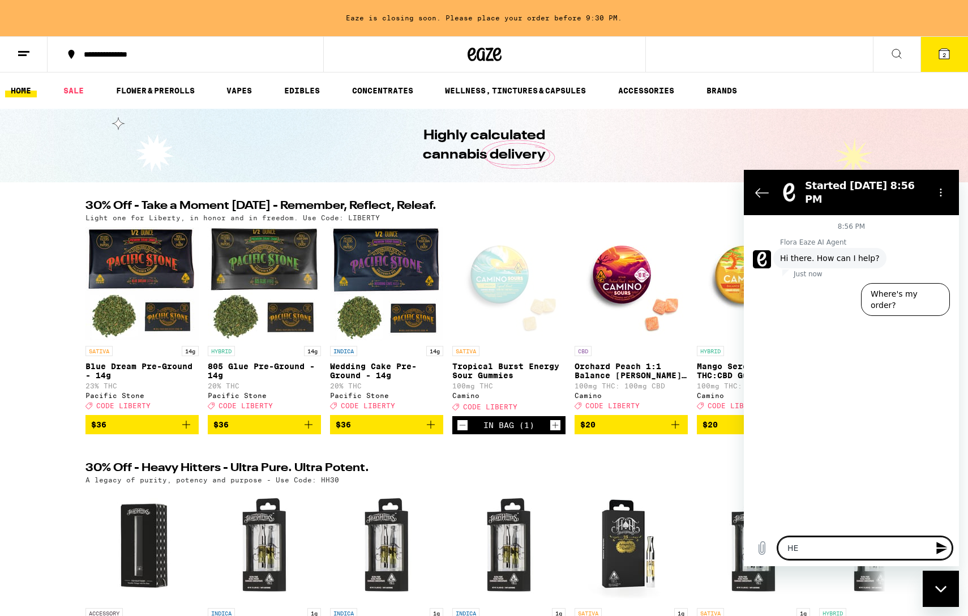
type textarea "H"
type textarea "x"
type textarea "He"
type textarea "x"
type textarea "Hel"
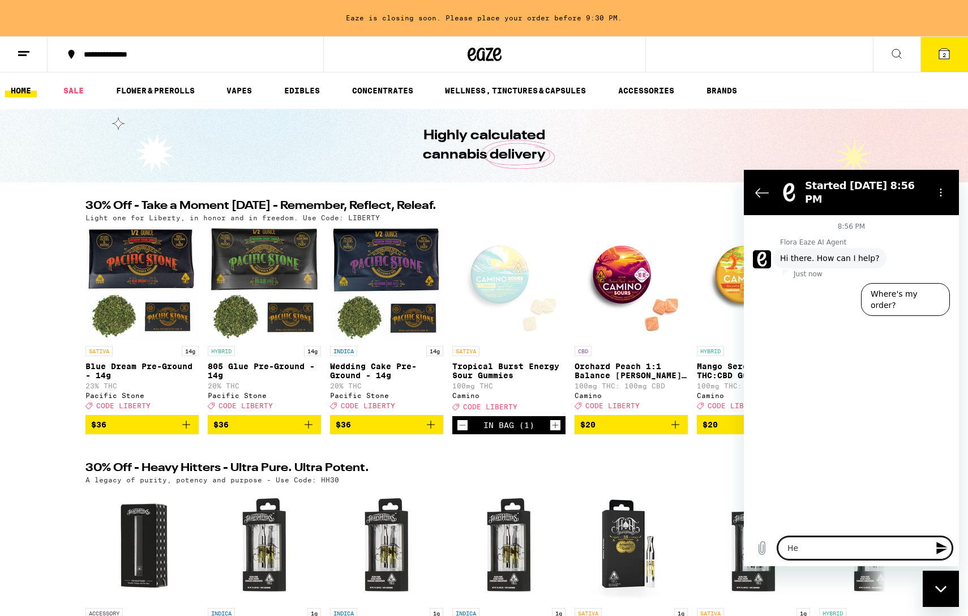
type textarea "x"
type textarea "Hell"
type textarea "x"
type textarea "Hello"
type textarea "x"
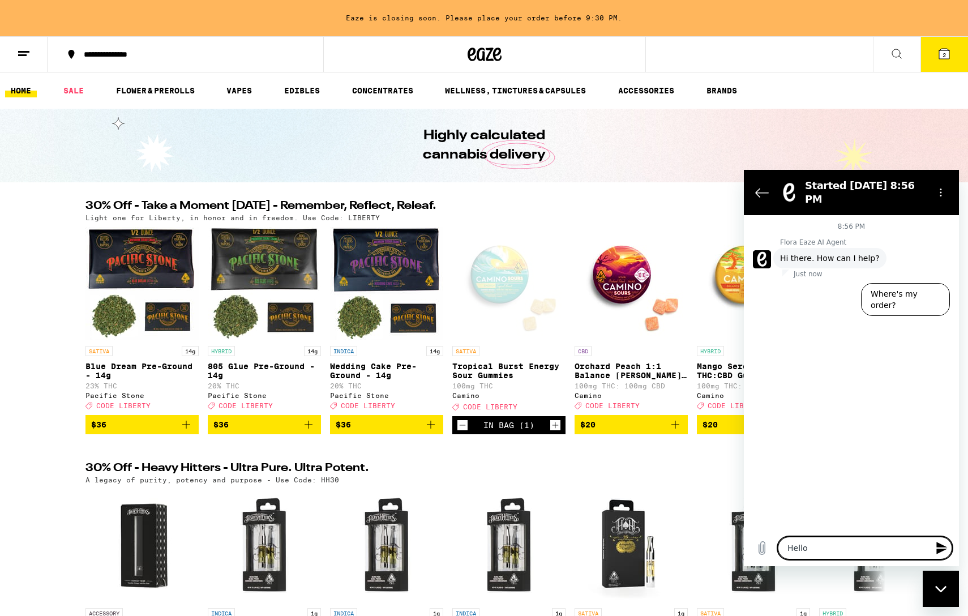
type textarea "Hello!"
type textarea "x"
type textarea "Hello!"
type textarea "x"
type textarea "Hello! I"
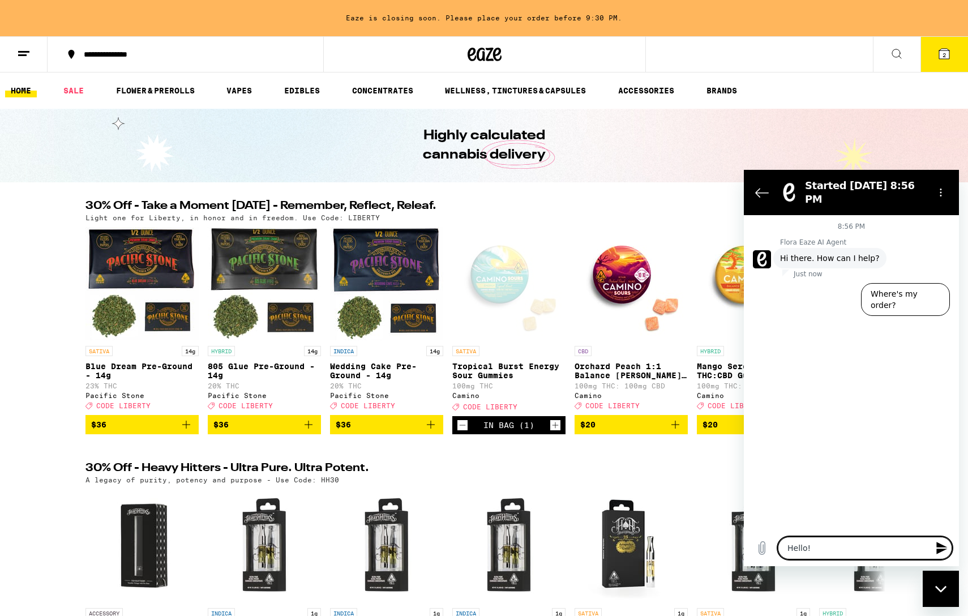
type textarea "x"
type textarea "Hello! I"
type textarea "x"
type textarea "Hello! I k"
type textarea "x"
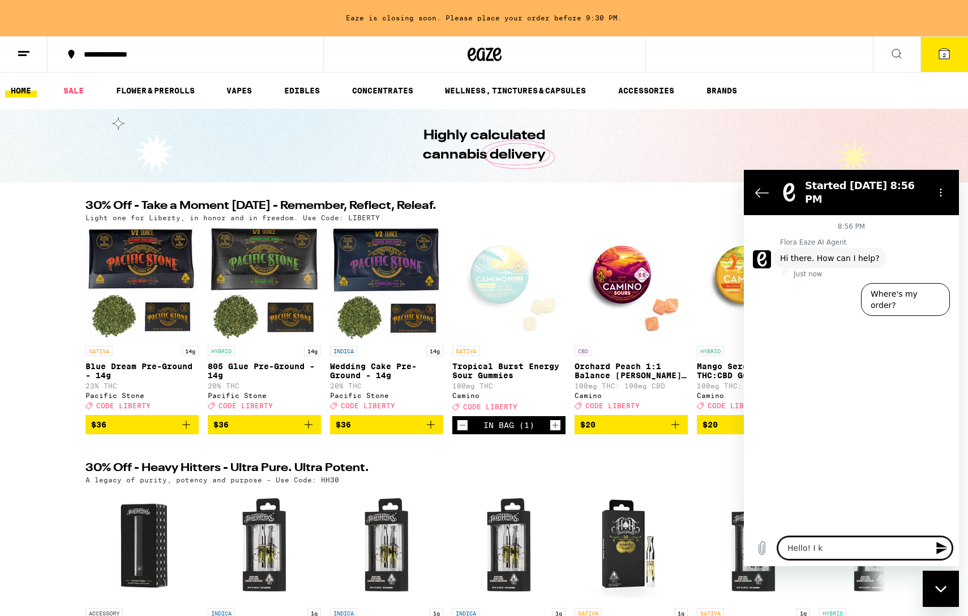
type textarea "Hello! I"
type textarea "x"
type textarea "Hello! I d"
type textarea "x"
type textarea "Hello! I do"
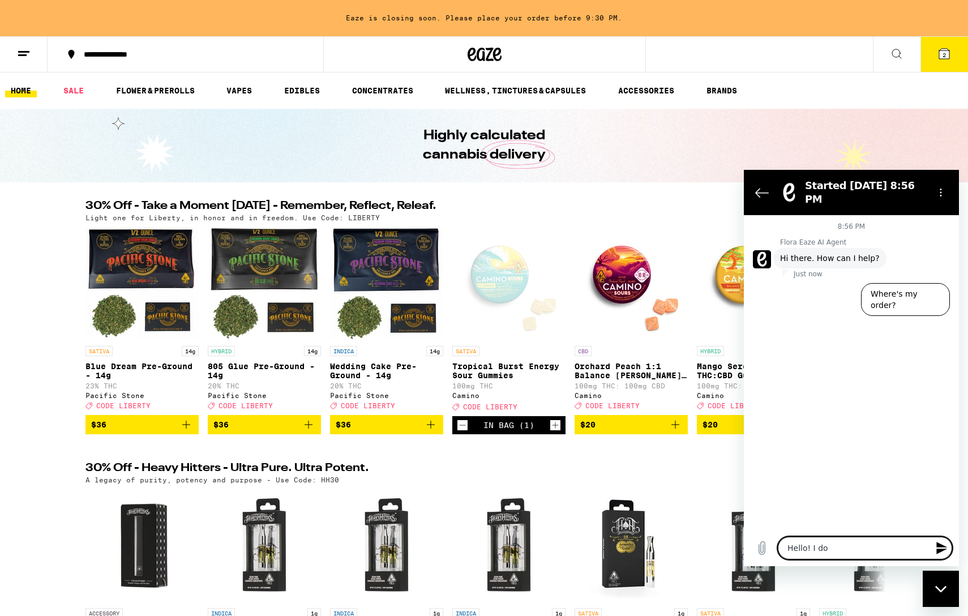
type textarea "x"
type textarea "Hello! I don"
type textarea "x"
type textarea "Hello! I do"
type textarea "x"
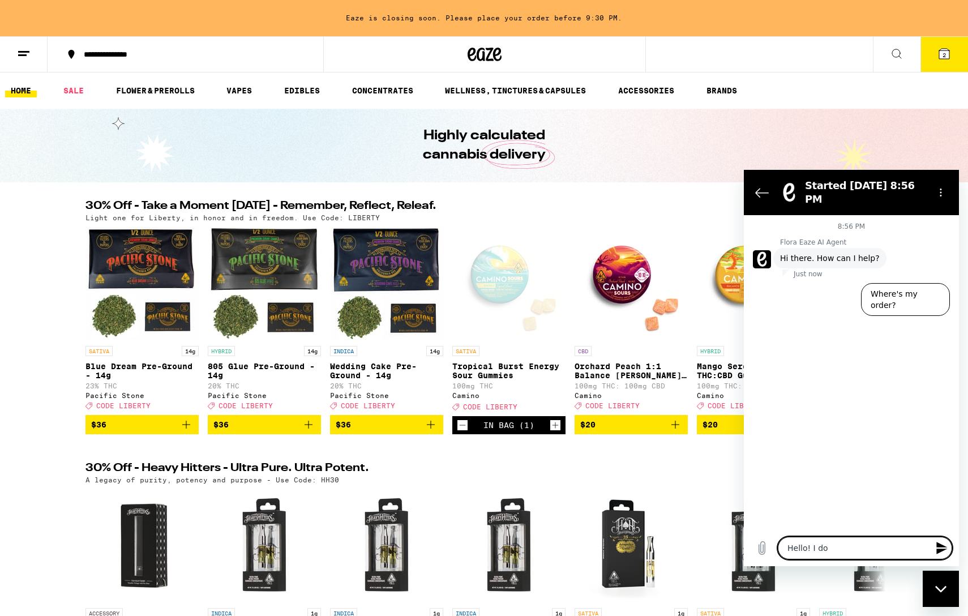
type textarea "Hello! I d"
type textarea "x"
type textarea "Hello! I"
type textarea "x"
type textarea "Hello! I a"
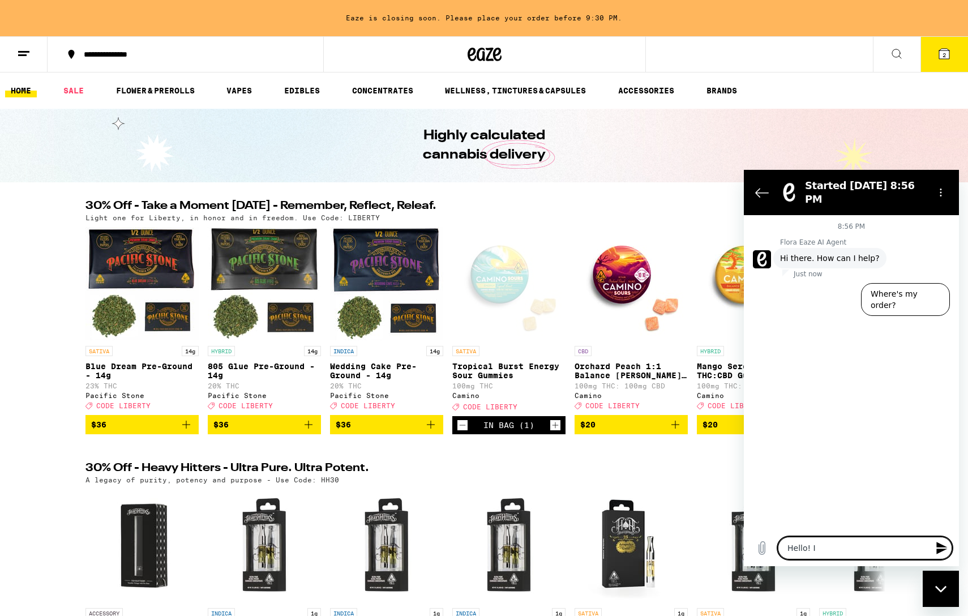
type textarea "x"
type textarea "Hello! I am"
type textarea "x"
type textarea "Hello! I am"
type textarea "x"
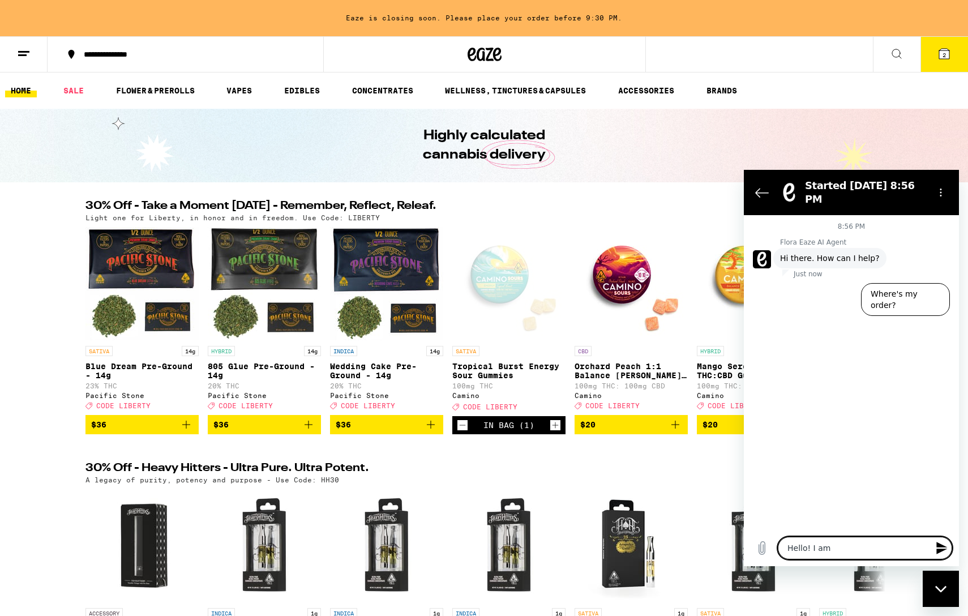
type textarea "Hello! I am t"
type textarea "x"
type textarea "Hello! I am tr"
type textarea "x"
type textarea "Hello! I am try"
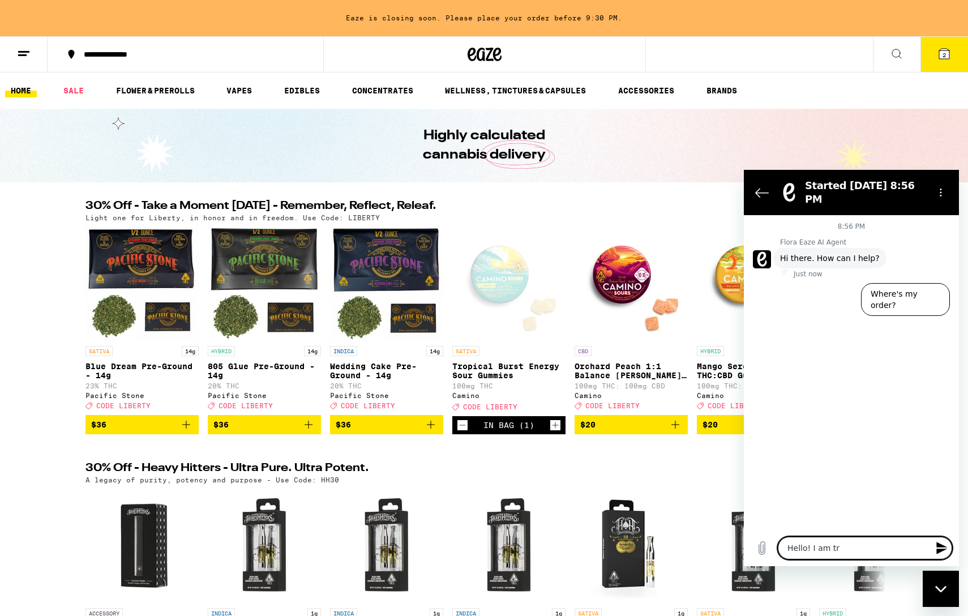
type textarea "x"
type textarea "Hello! I am tryi"
type textarea "x"
type textarea "Hello! I am tryin"
type textarea "x"
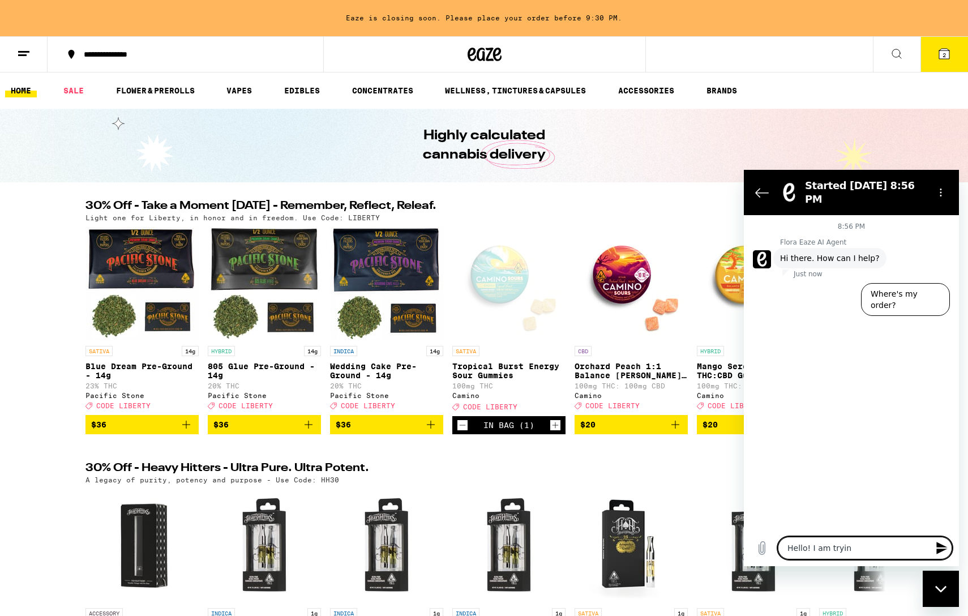
type textarea "Hello! I am trying"
type textarea "x"
type textarea "Hello! I am trying"
type textarea "x"
type textarea "Hello! I am trying t"
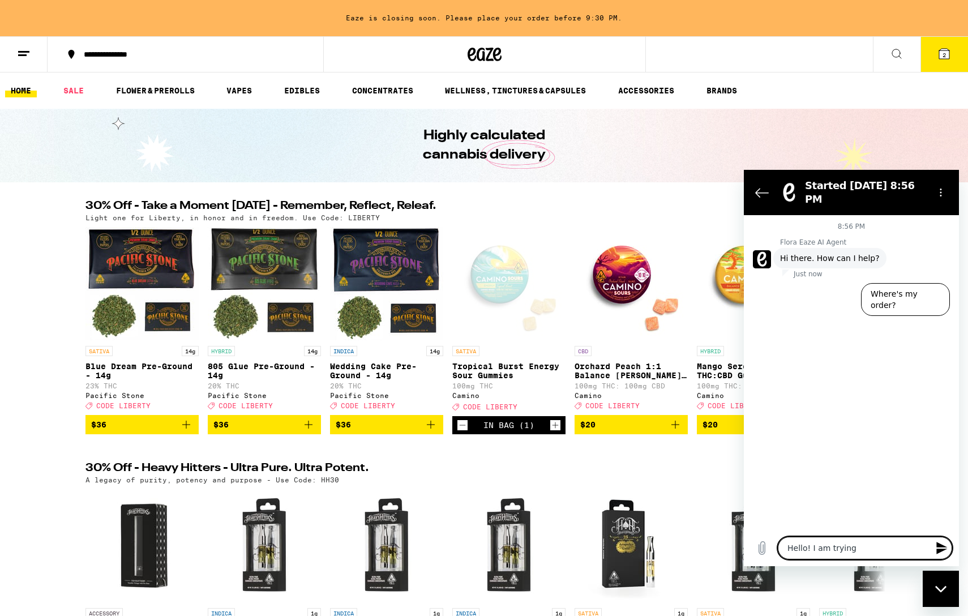
type textarea "x"
type textarea "Hello! I am trying to"
type textarea "x"
type textarea "Hello! I am trying to"
type textarea "x"
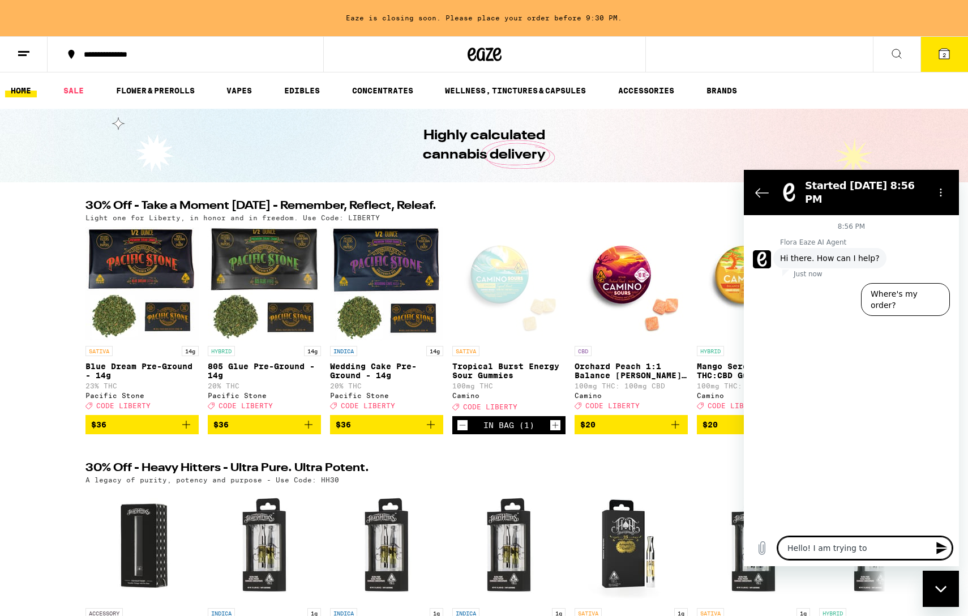
type textarea "Hello! I am trying to c"
type textarea "x"
type textarea "Hello! I am trying to ch"
type textarea "x"
type textarea "Hello! I am trying to che"
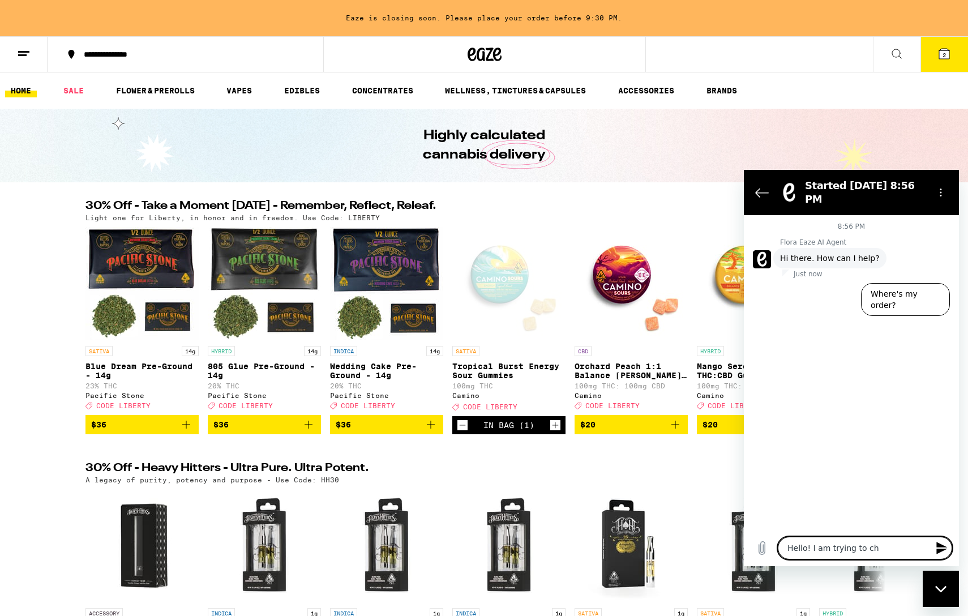
type textarea "x"
type textarea "Hello! I am trying to check"
type textarea "x"
type textarea "Hello! I am trying to check"
type textarea "x"
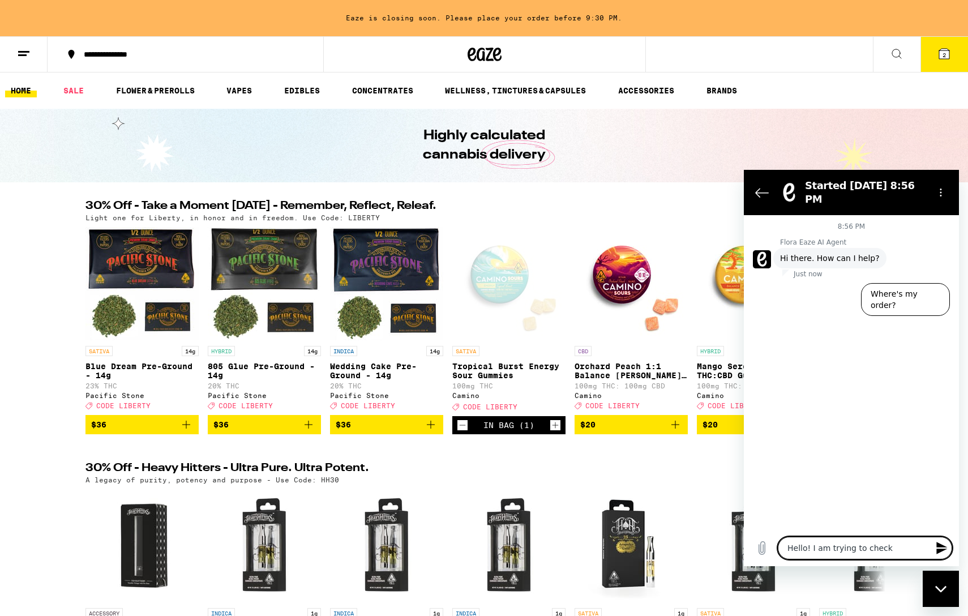
type textarea "Hello! I am trying to check o"
type textarea "x"
type textarea "Hello! I am trying to check ou"
type textarea "x"
type textarea "Hello! I am trying to check out"
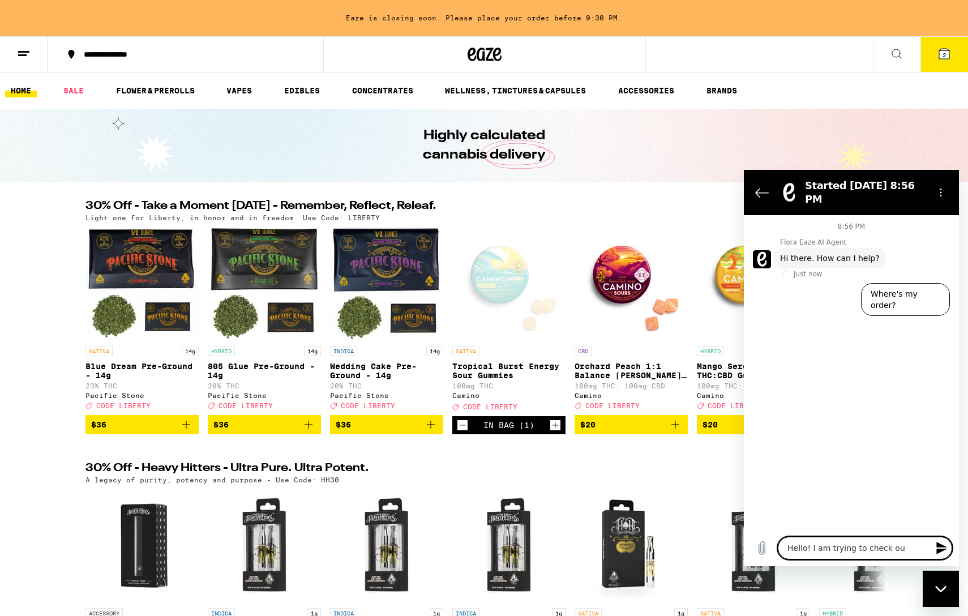
type textarea "x"
type textarea "Hello! I am trying to check out"
type textarea "x"
type textarea "Hello! I am trying to check out w"
type textarea "x"
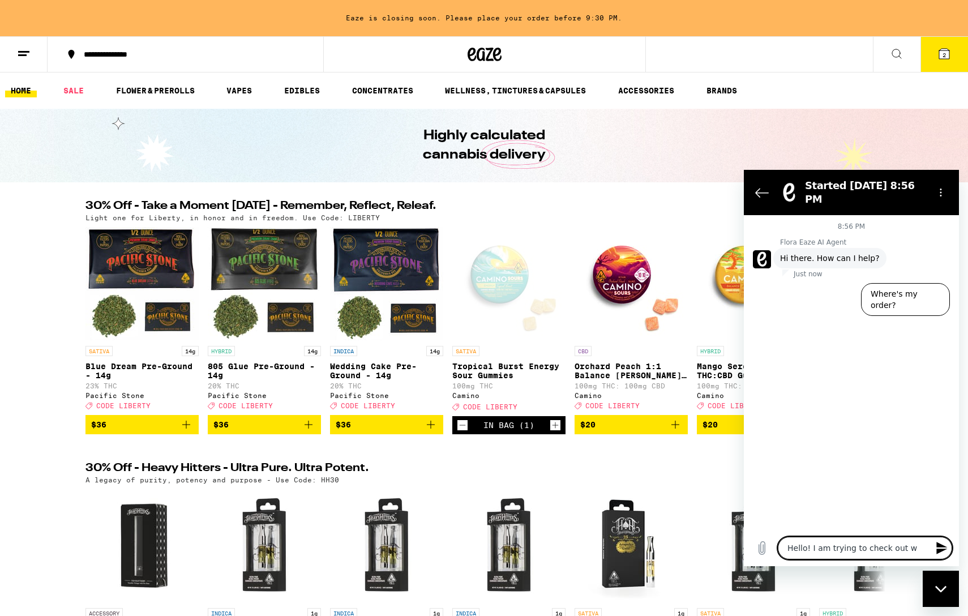
type textarea "Hello! I am trying to check out wi"
type textarea "x"
type textarea "Hello! I am trying to check out with"
type textarea "x"
type textarea "Hello! I am trying to check out with"
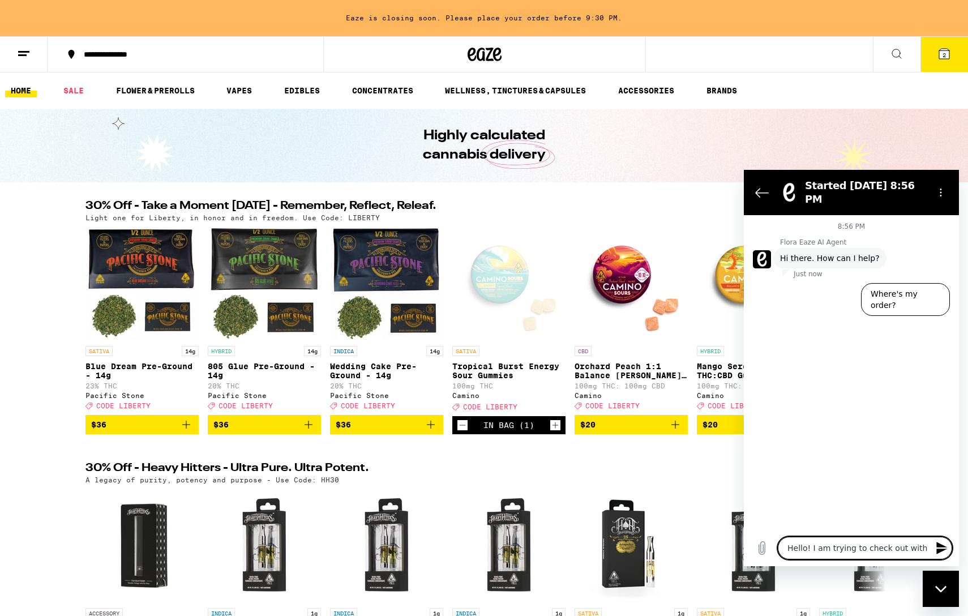
type textarea "x"
type textarea "Hello! I am trying to check out with t"
type textarea "x"
type textarea "Hello! I am trying to check out with th"
type textarea "x"
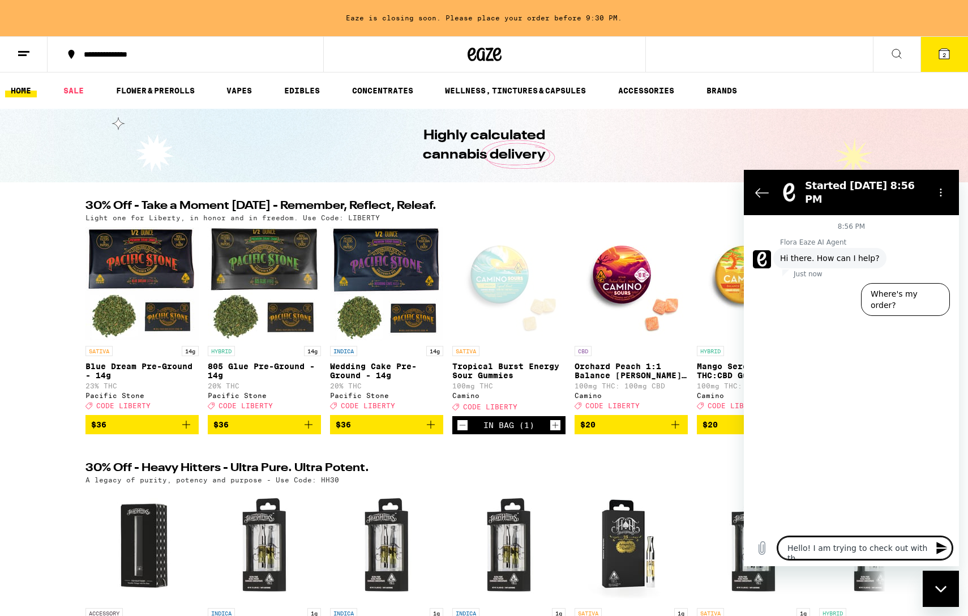
type textarea "Hello! I am trying to check out with the"
type textarea "x"
type textarea "Hello! I am trying to check out with the"
type textarea "x"
type textarea "Hello! I am trying to check out with the c"
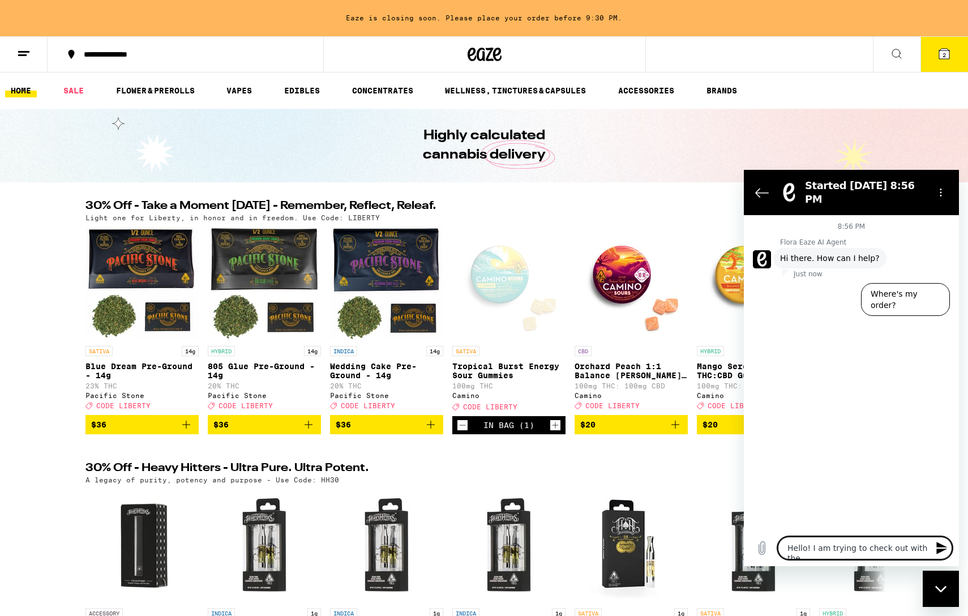
type textarea "x"
type textarea "Hello! I am trying to check out with the co"
type textarea "x"
type textarea "Hello! I am trying to check out with the cod"
type textarea "x"
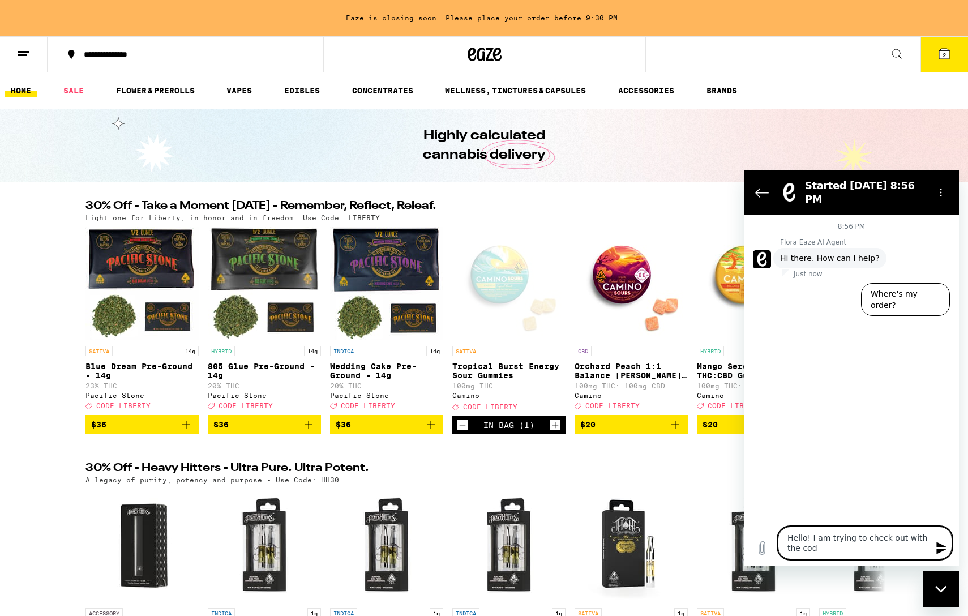
type textarea "Hello! I am trying to check out with the code"
type textarea "x"
type textarea "Hello! I am trying to check out with the code"
type textarea "x"
type textarea "Hello! I am trying to check out with the code l"
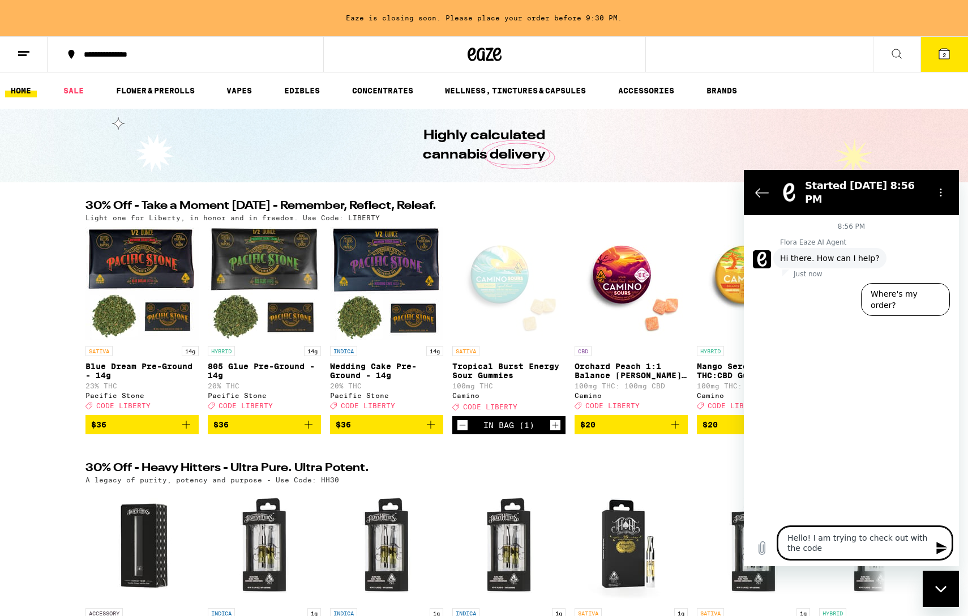
type textarea "x"
type textarea "Hello! I am trying to check out with the code li"
type textarea "x"
type textarea "Hello! I am trying to check out with the code lib"
type textarea "x"
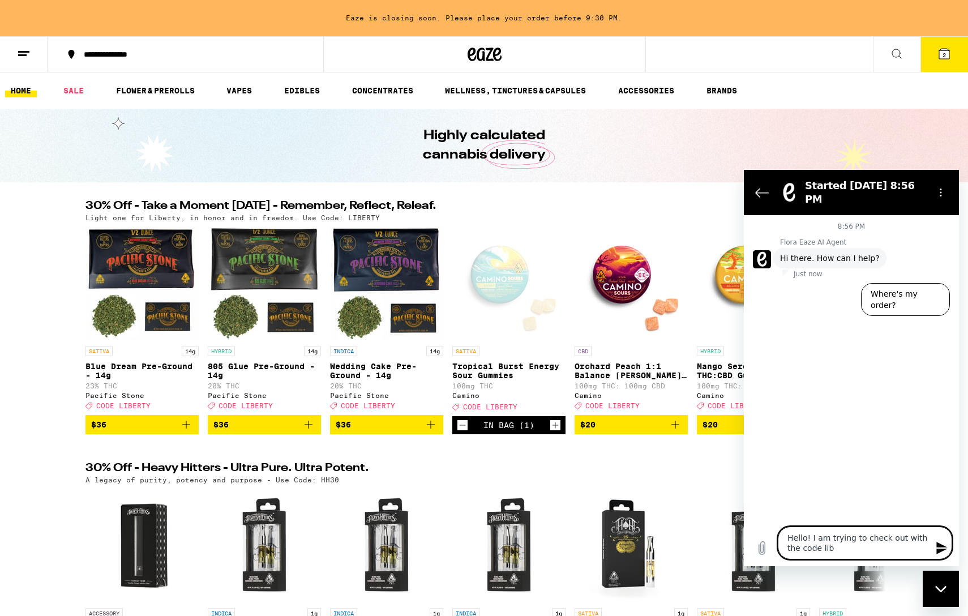
type textarea "Hello! I am trying to check out with the code libe"
type textarea "x"
type textarea "Hello! I am trying to check out with the code liber"
type textarea "x"
type textarea "Hello! I am trying to check out with the code libert"
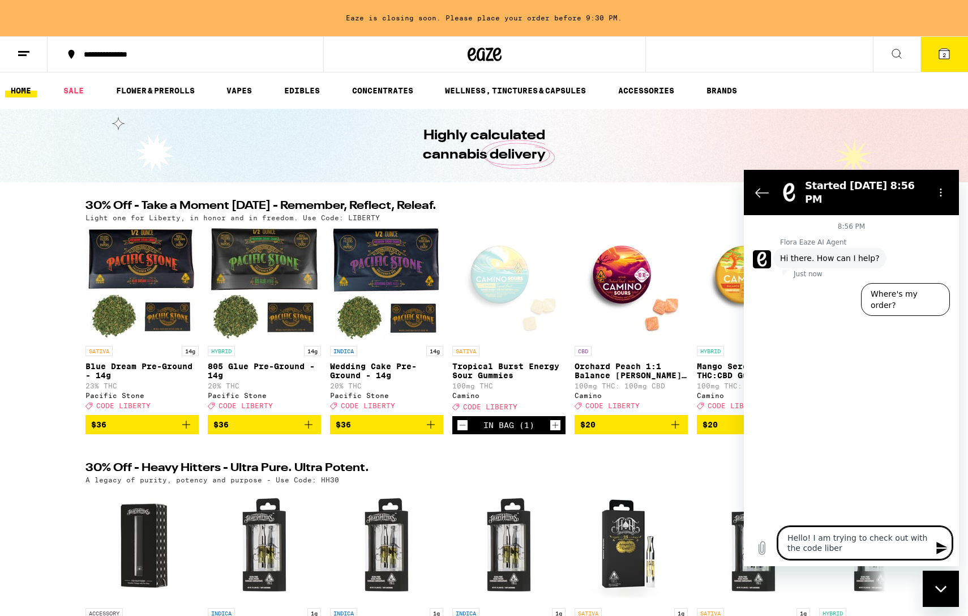
type textarea "x"
type textarea "Hello! I am trying to check out with the code liberty"
type textarea "x"
type textarea "Hello! I am trying to check out with the code liberty"
type textarea "x"
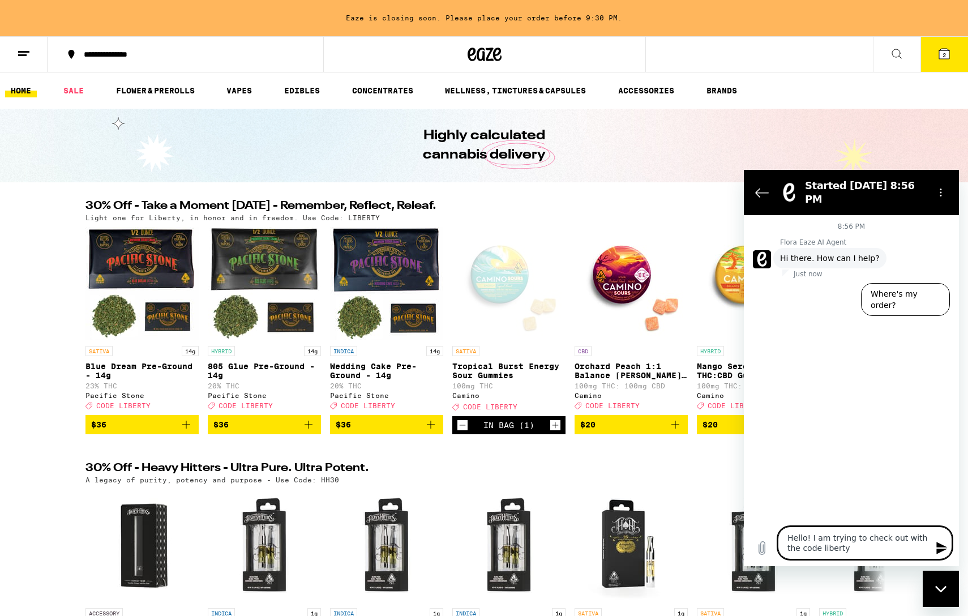
type textarea "Hello! I am trying to check out with the code liberty b"
type textarea "x"
type textarea "Hello! I am trying to check out with the code liberty bu"
type textarea "x"
type textarea "Hello! I am trying to check out with the code liberty but"
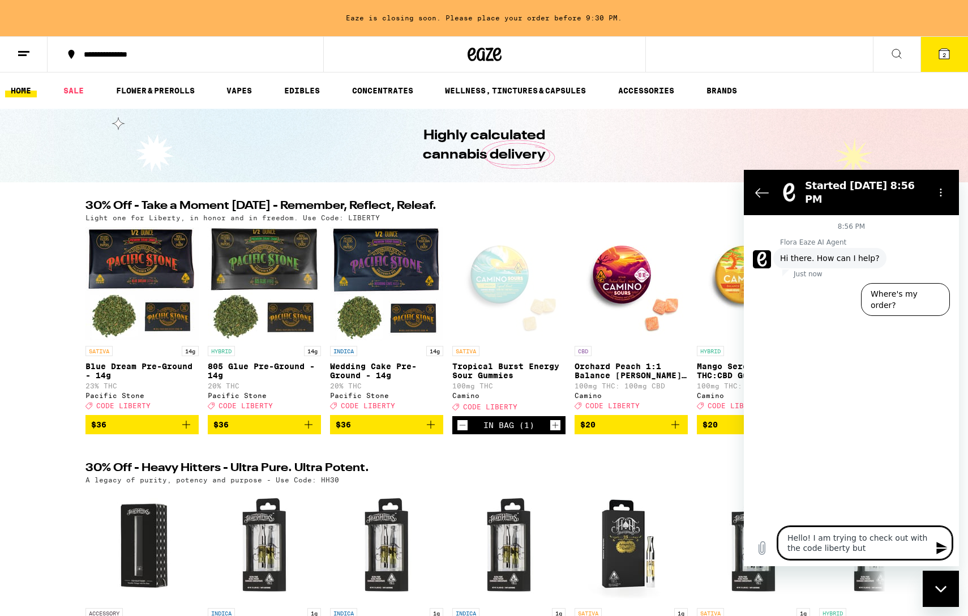
type textarea "x"
type textarea "Hello! I am trying to check out with the code liberty but"
type textarea "x"
type textarea "Hello! I am trying to check out with the code liberty but d"
type textarea "x"
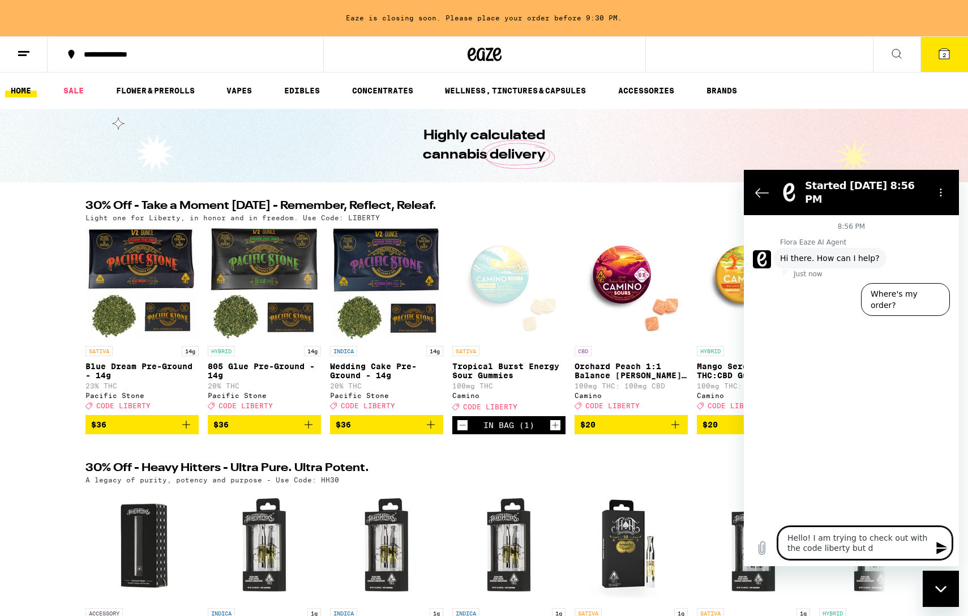
type textarea "Hello! I am trying to check out with the code liberty but do"
type textarea "x"
type textarea "Hello! I am trying to check out with the code liberty but don"
type textarea "x"
type textarea "Hello! I am trying to check out with the code liberty but dont"
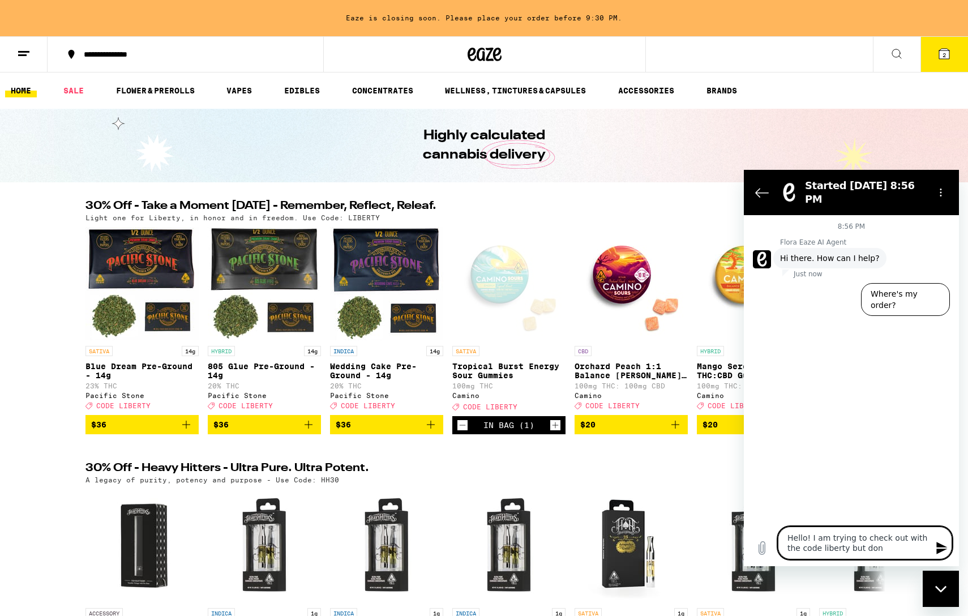
type textarea "x"
type textarea "Hello! I am trying to check out with the code liberty but dont"
type textarea "x"
type textarea "Hello! I am trying to check out with the code liberty but dont t"
type textarea "x"
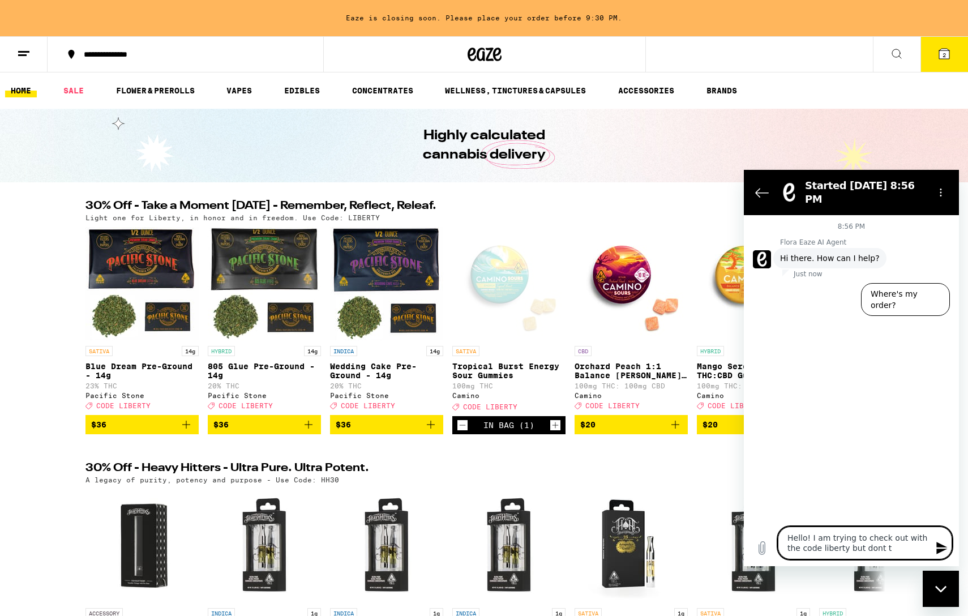
type textarea "Hello! I am trying to check out with the code liberty but dont th"
type textarea "x"
type textarea "Hello! I am trying to check out with the code liberty but dont thi"
type textarea "x"
type textarea "Hello! I am trying to check out with the code liberty but dont thin"
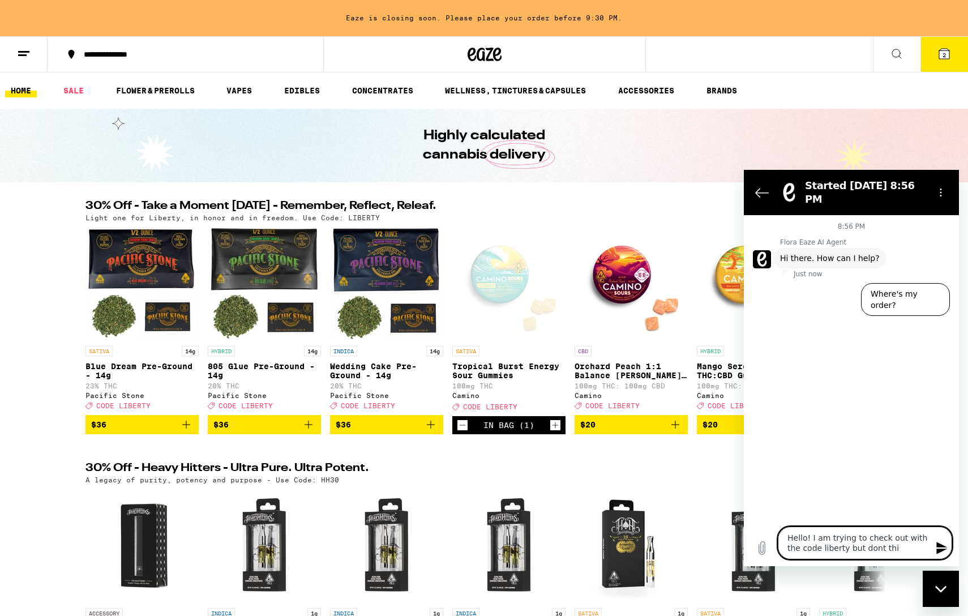
type textarea "x"
type textarea "Hello! I am trying to check out with the code liberty but dont think"
type textarea "x"
type textarea "Hello! I am trying to check out with the code liberty but dont think"
type textarea "x"
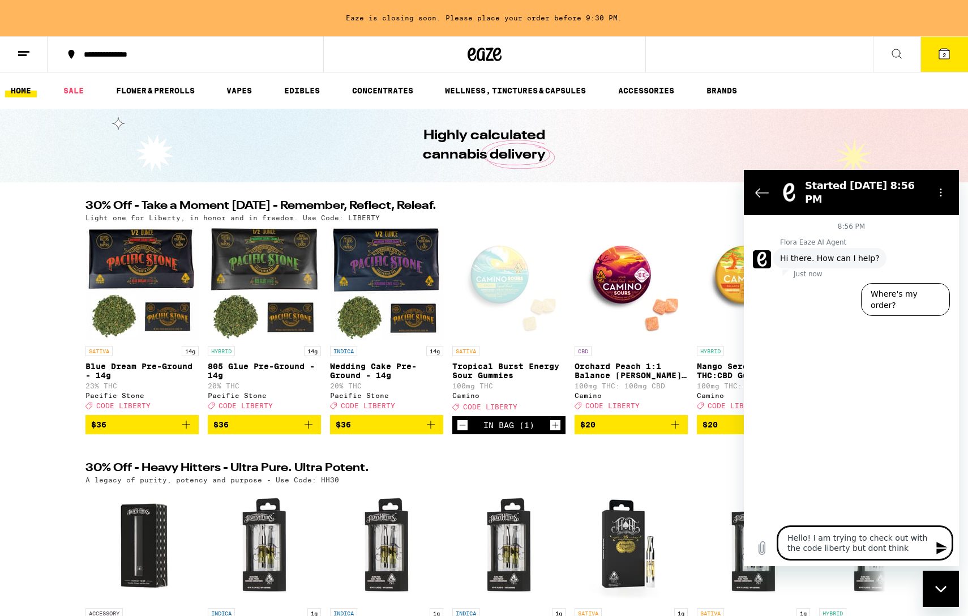
type textarea "Hello! I am trying to check out with the code liberty but dont think t"
type textarea "x"
type textarea "Hello! I am trying to check out with the code liberty but dont think th"
type textarea "x"
type textarea "Hello! I am trying to check out with the code liberty but dont think the"
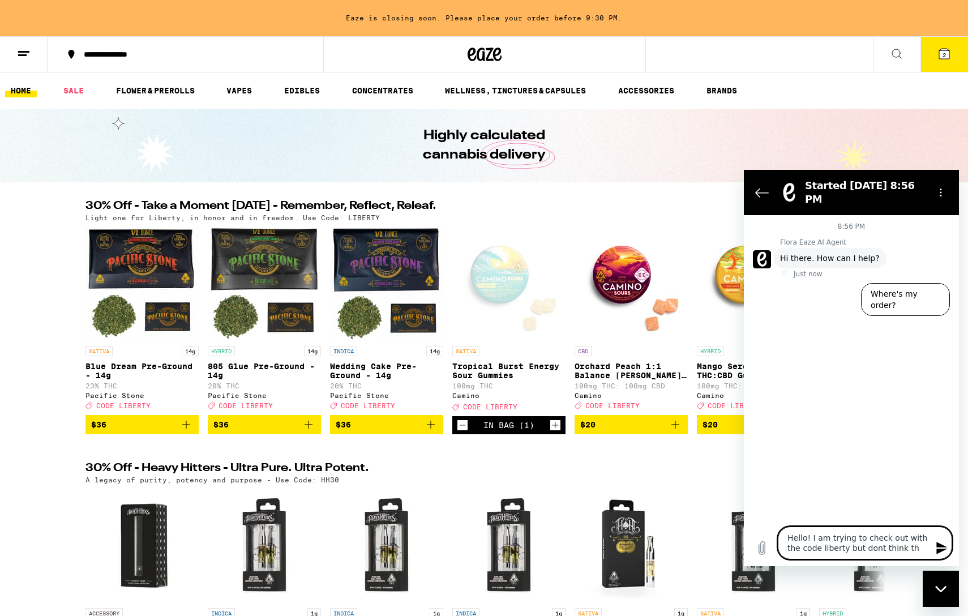
type textarea "x"
type textarea "Hello! I am trying to check out with the code liberty but dont think the"
type textarea "x"
type textarea "Hello! I am trying to check out with the code liberty but dont think the r"
type textarea "x"
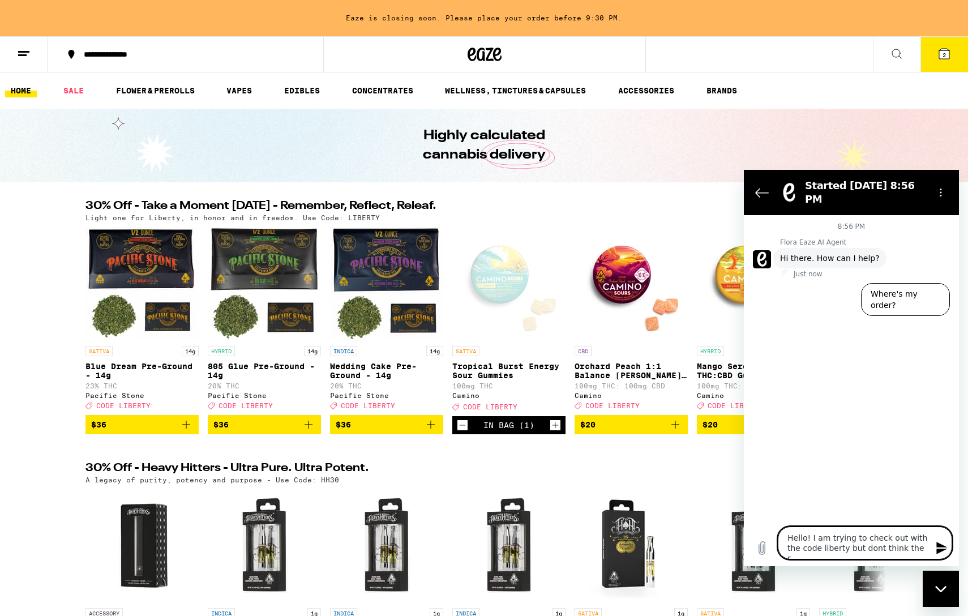
type textarea "Hello! I am trying to check out with the code liberty but dont think the ri"
type textarea "x"
type textarea "Hello! I am trying to check out with the code liberty but dont think the rig"
type textarea "x"
type textarea "Hello! I am trying to check out with the code liberty but dont think the righ"
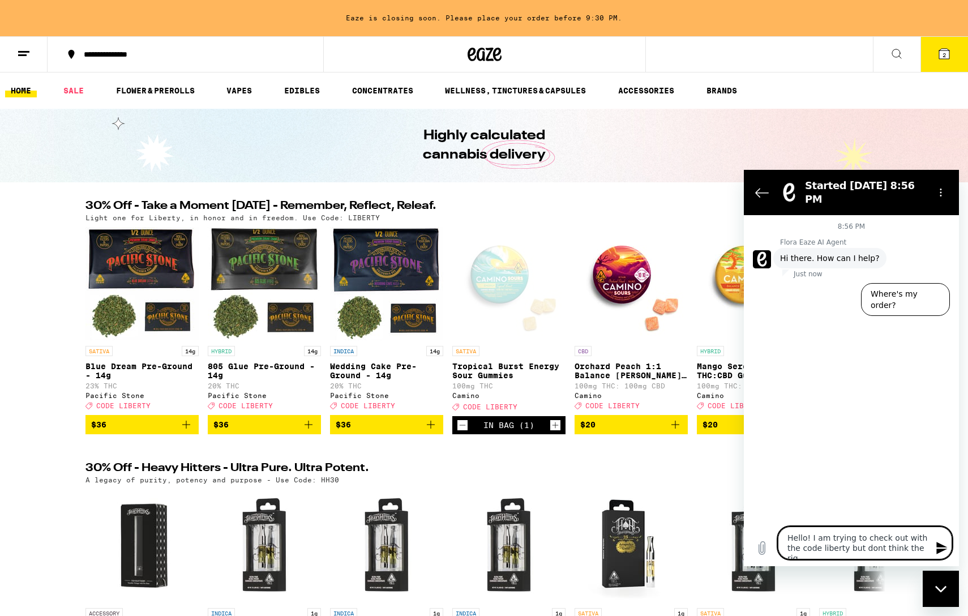
type textarea "x"
type textarea "Hello! I am trying to check out with the code liberty but dont think the right"
type textarea "x"
type textarea "Hello! I am trying to check out with the code liberty but dont think the right"
type textarea "x"
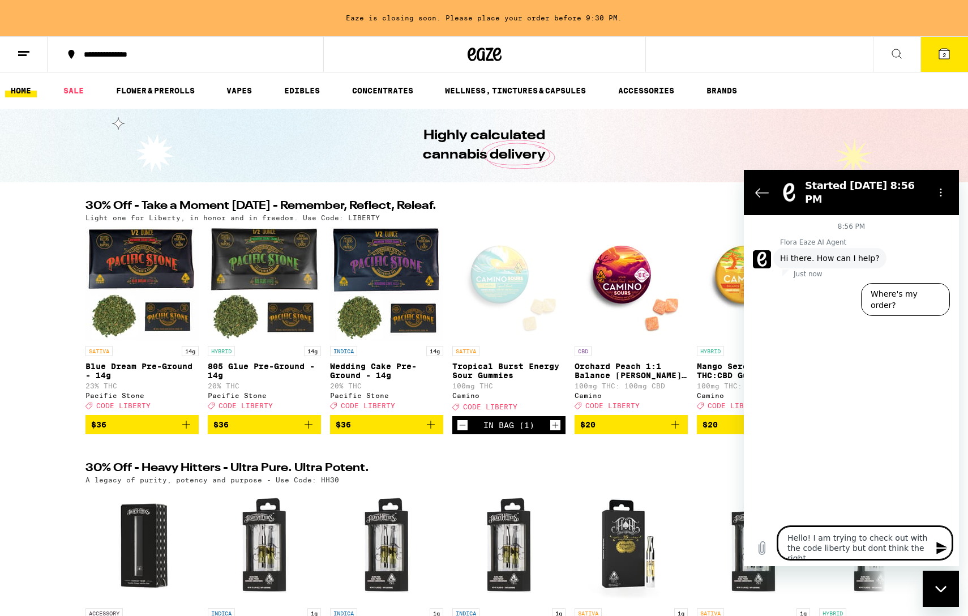
type textarea "Hello! I am trying to check out with the code liberty but dont think the right p"
type textarea "x"
type textarea "Hello! I am trying to check out with the code liberty but dont think the right …"
type textarea "x"
type textarea "Hello! I am trying to check out with the code liberty but dont think the right …"
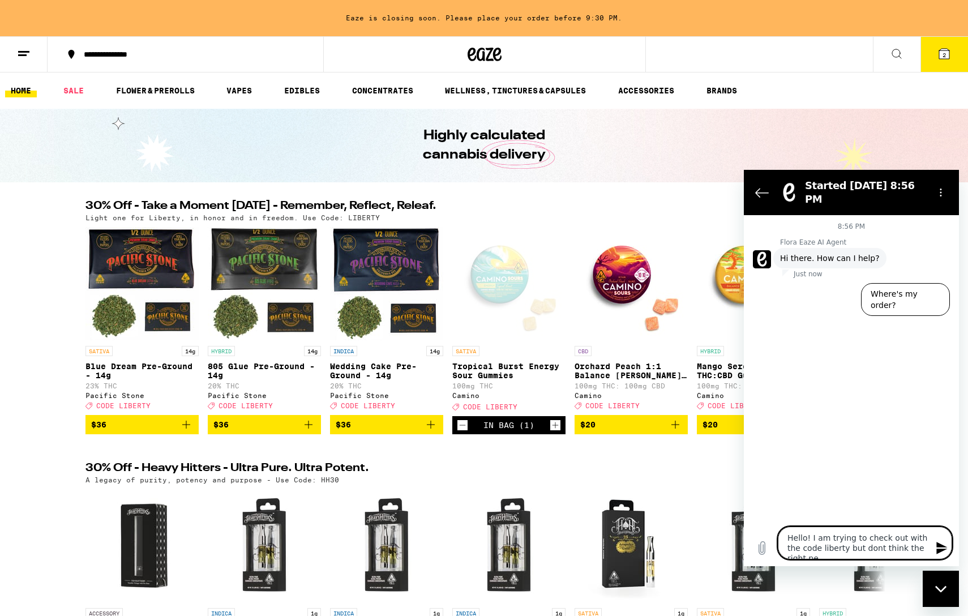
type textarea "x"
type textarea "Hello! I am trying to check out with the code liberty but dont think the right …"
type textarea "x"
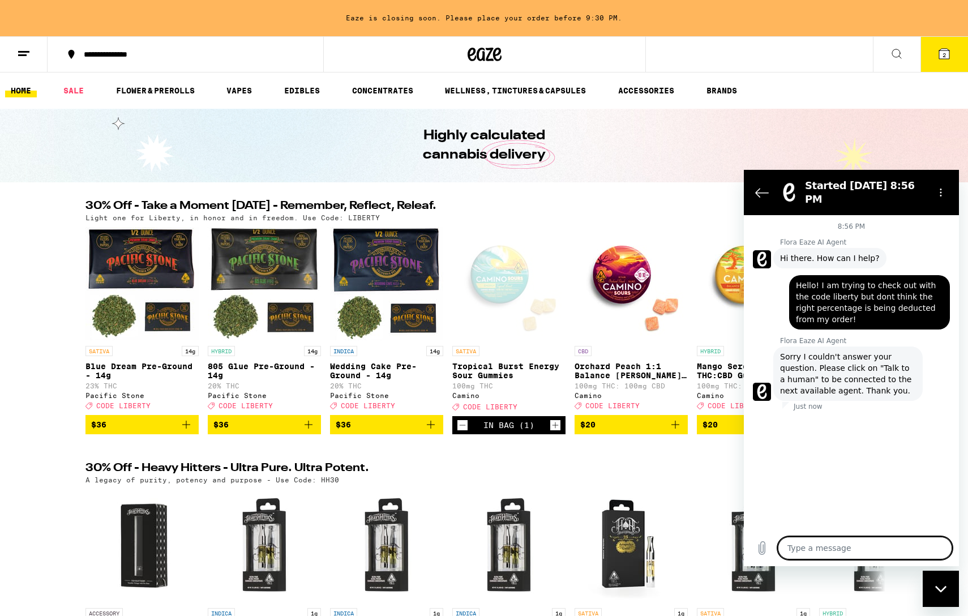
click at [946, 48] on icon at bounding box center [944, 54] width 14 height 14
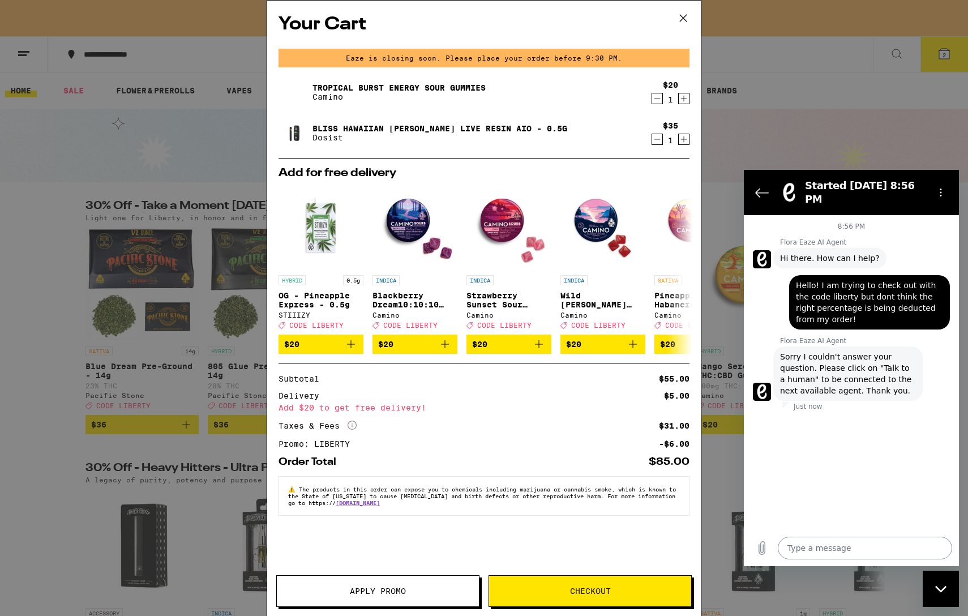
click at [843, 549] on textarea at bounding box center [865, 548] width 174 height 23
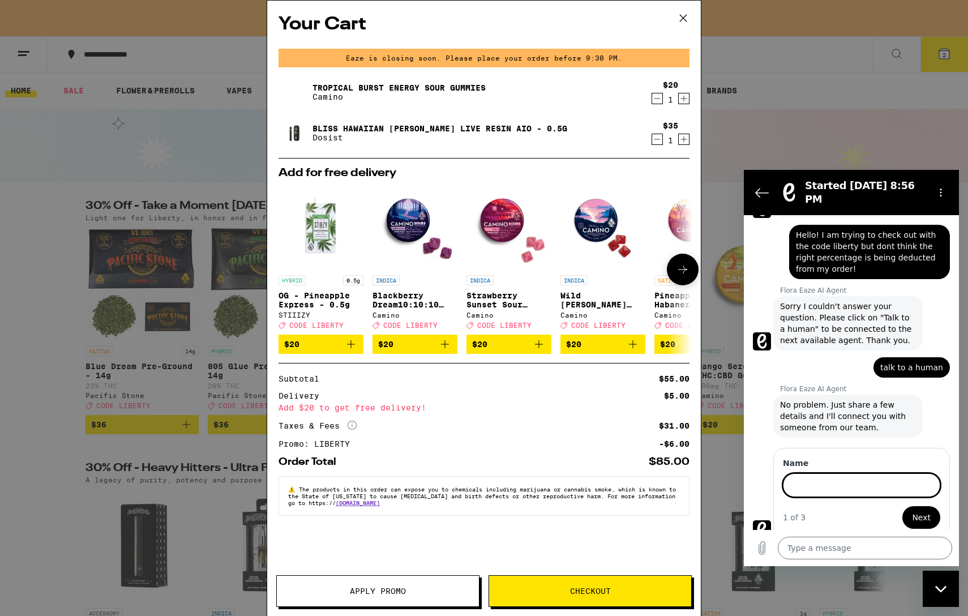
scroll to position [49, 0]
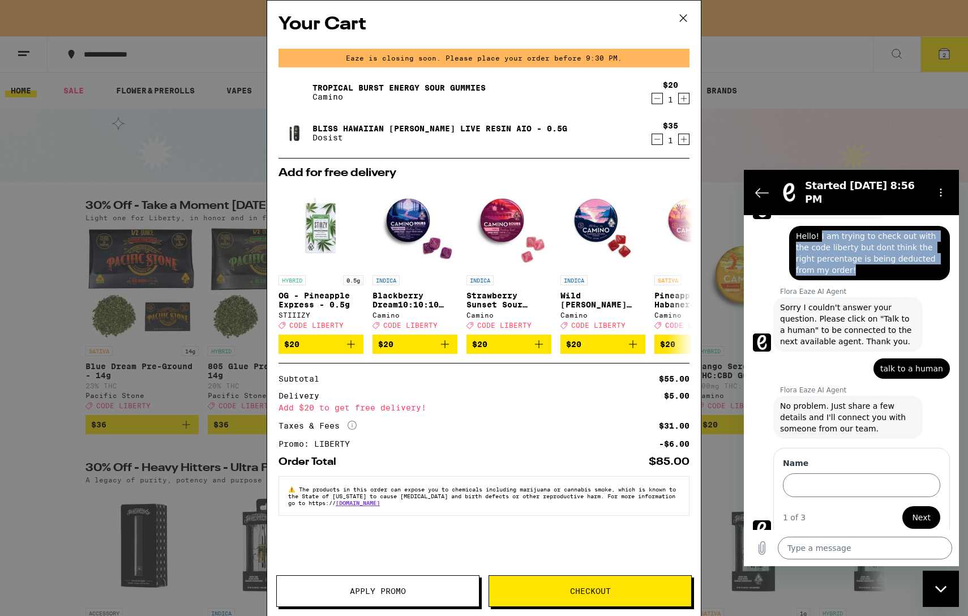
drag, startPoint x: 845, startPoint y: 259, endPoint x: 818, endPoint y: 229, distance: 39.7
click at [818, 230] on span "Hello! I am trying to check out with the code liberty but dont think the right …" at bounding box center [869, 252] width 147 height 45
copy span "I am trying to check out with the code liberty but dont think the right percent…"
click at [822, 457] on label "Name" at bounding box center [861, 462] width 157 height 11
click at [822, 473] on input "Name" at bounding box center [861, 485] width 157 height 24
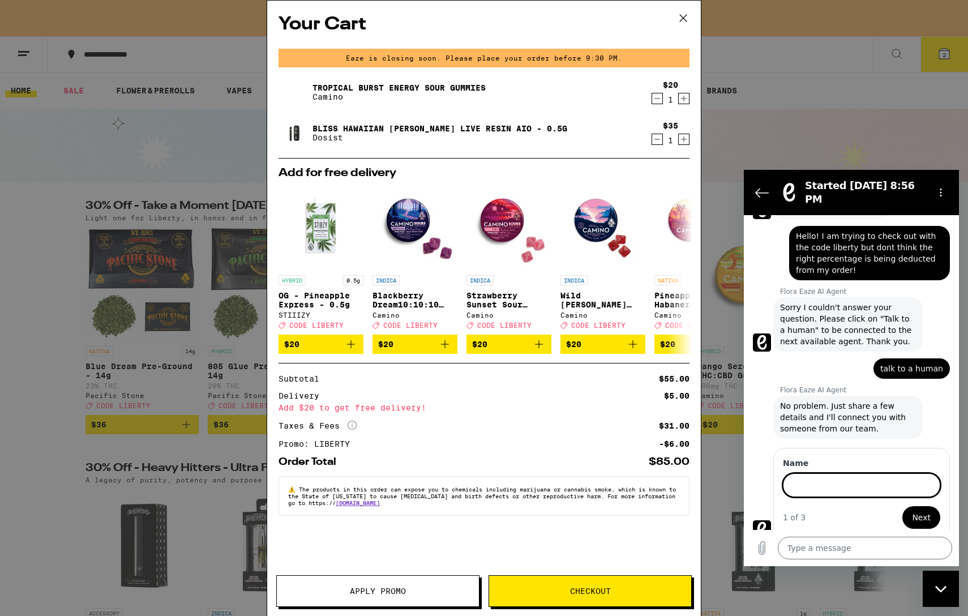
paste input "I am trying to check out with the code liberty but dont think the right percent…"
click at [878, 478] on input "I am trying to check out with the code liberty but dont think the right percent…" at bounding box center [861, 485] width 157 height 24
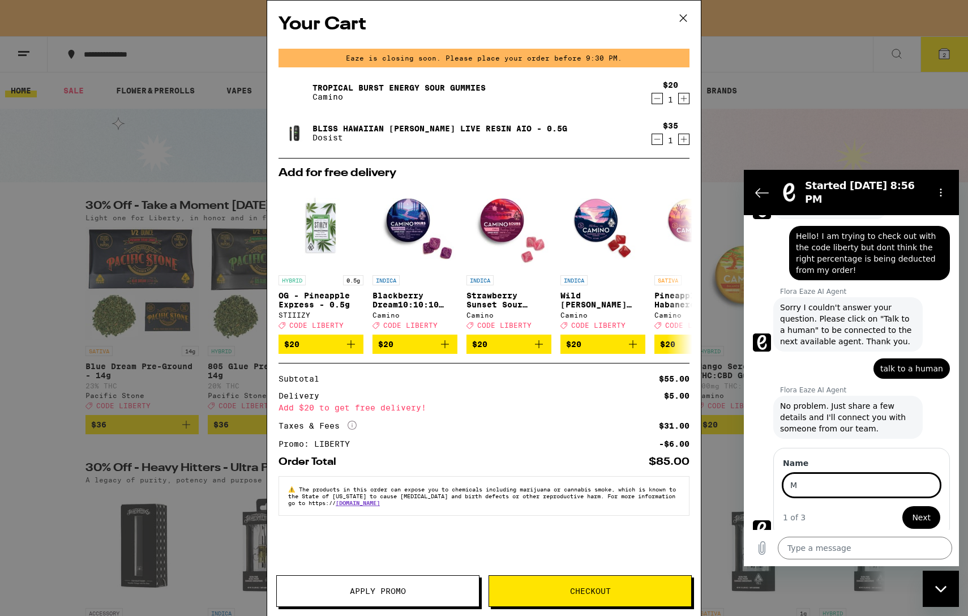
scroll to position [0, 0]
click at [935, 506] on button "Next" at bounding box center [921, 517] width 38 height 23
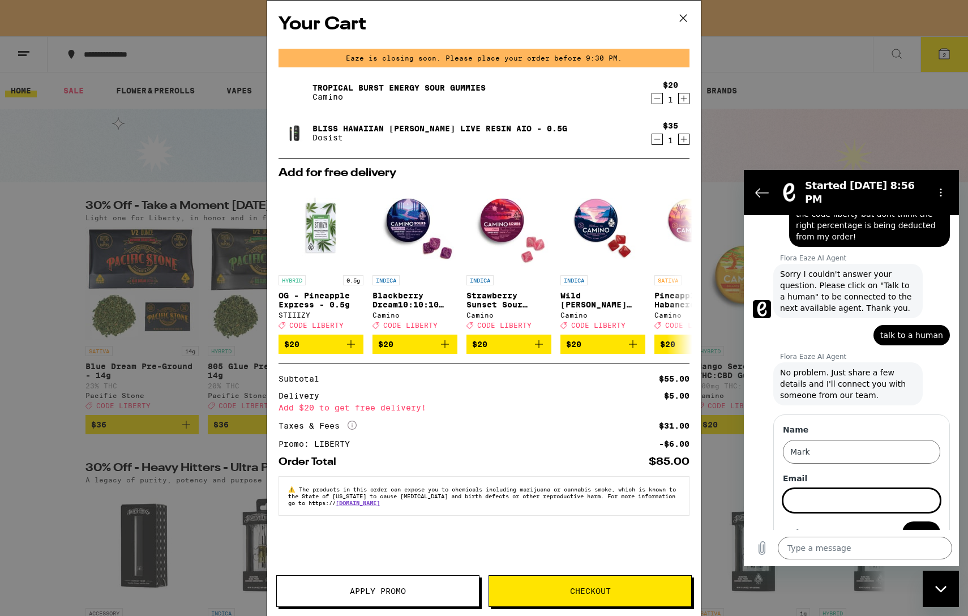
scroll to position [98, 0]
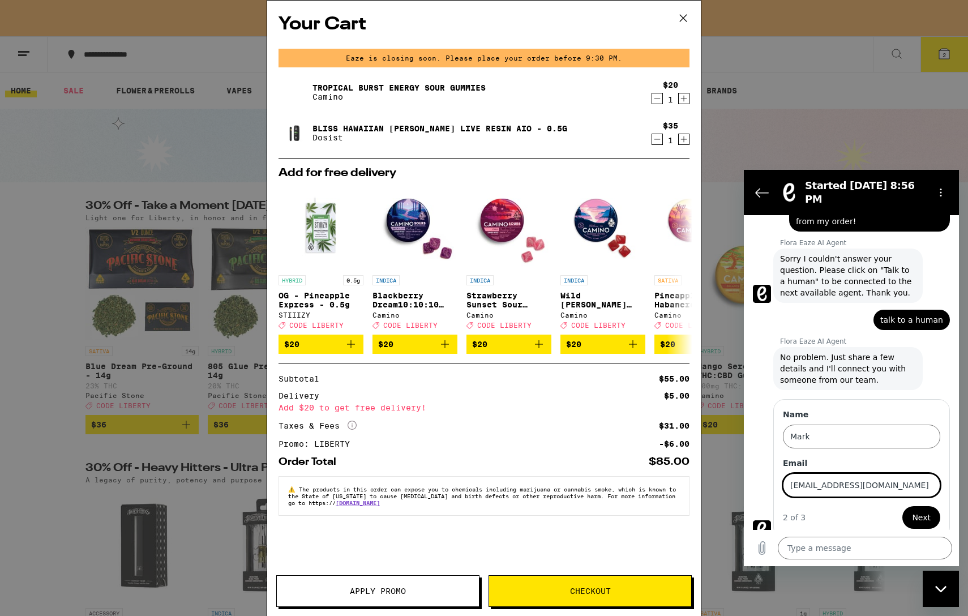
click at [902, 506] on button "Next" at bounding box center [921, 517] width 38 height 23
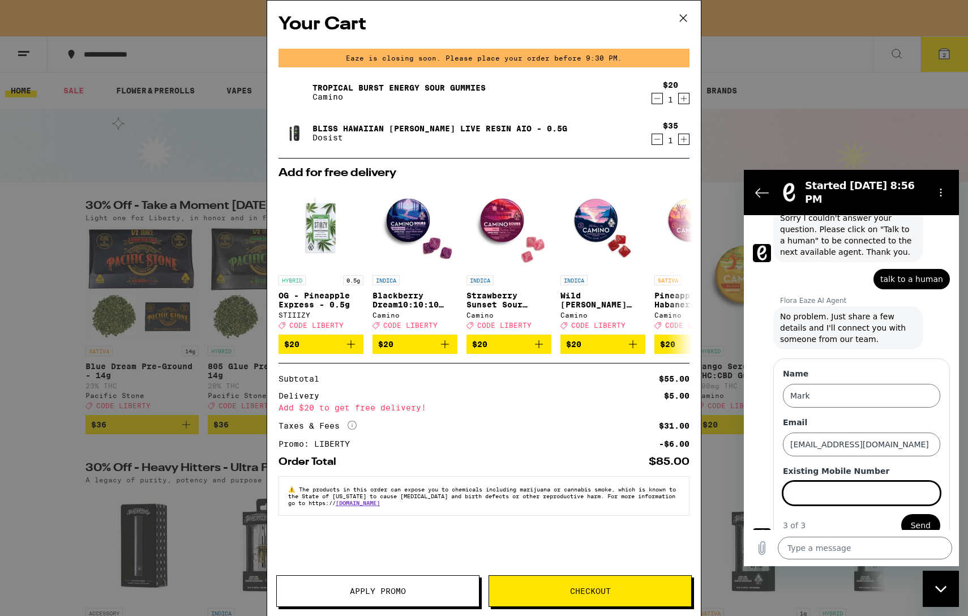
scroll to position [147, 0]
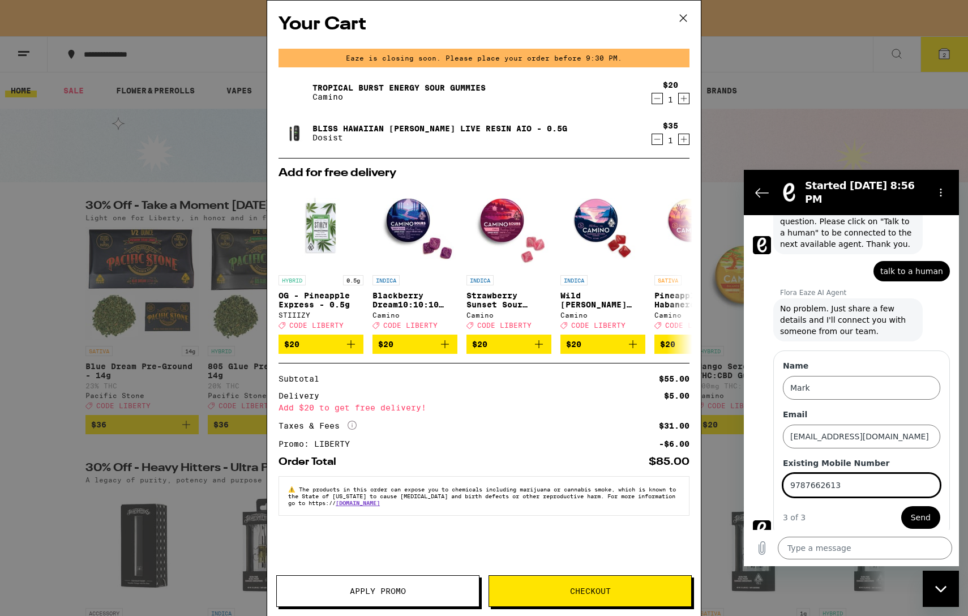
click at [901, 506] on button "Send" at bounding box center [920, 517] width 39 height 23
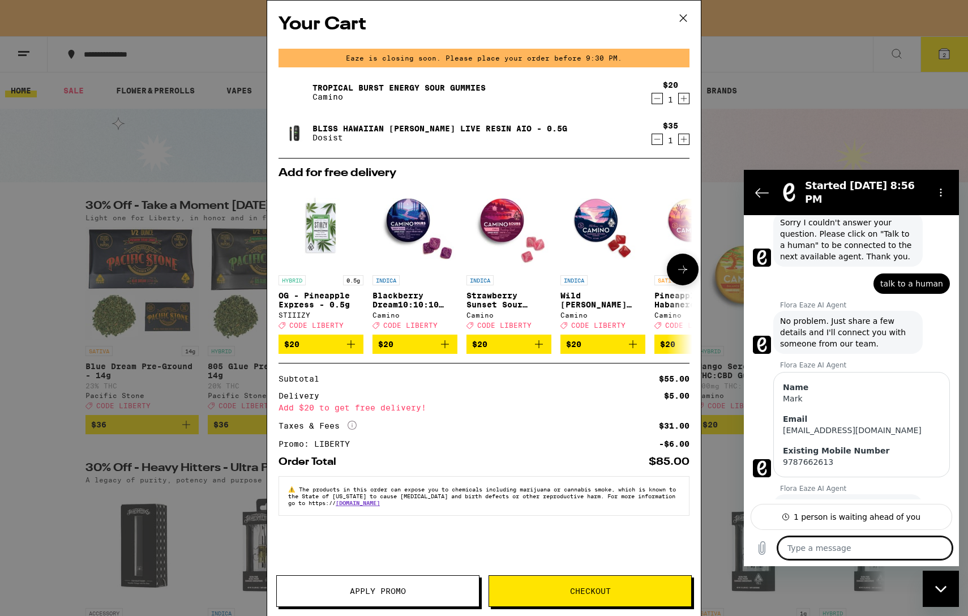
scroll to position [165, 0]
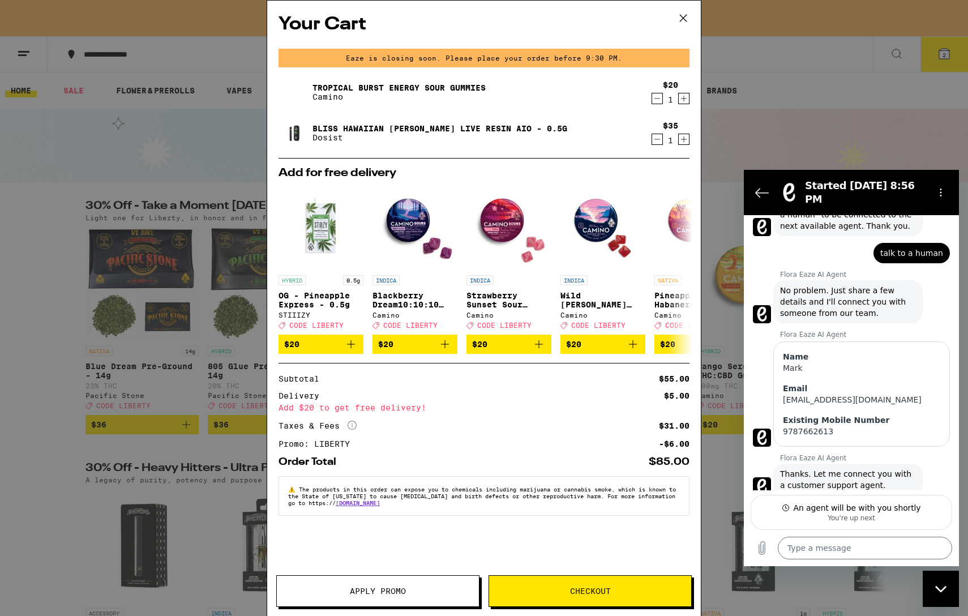
click at [689, 26] on icon at bounding box center [683, 18] width 17 height 17
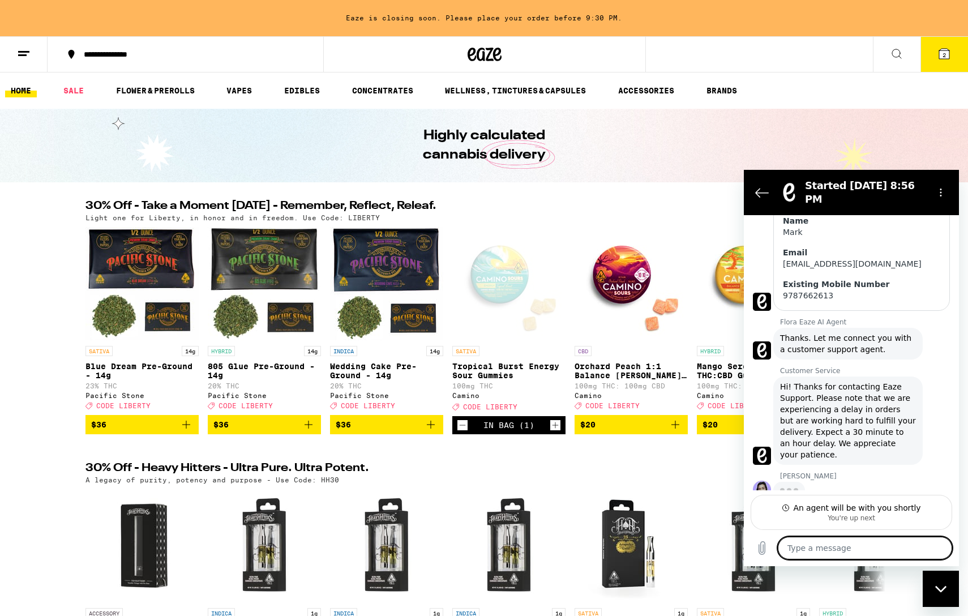
click at [929, 58] on button "2" at bounding box center [944, 54] width 48 height 35
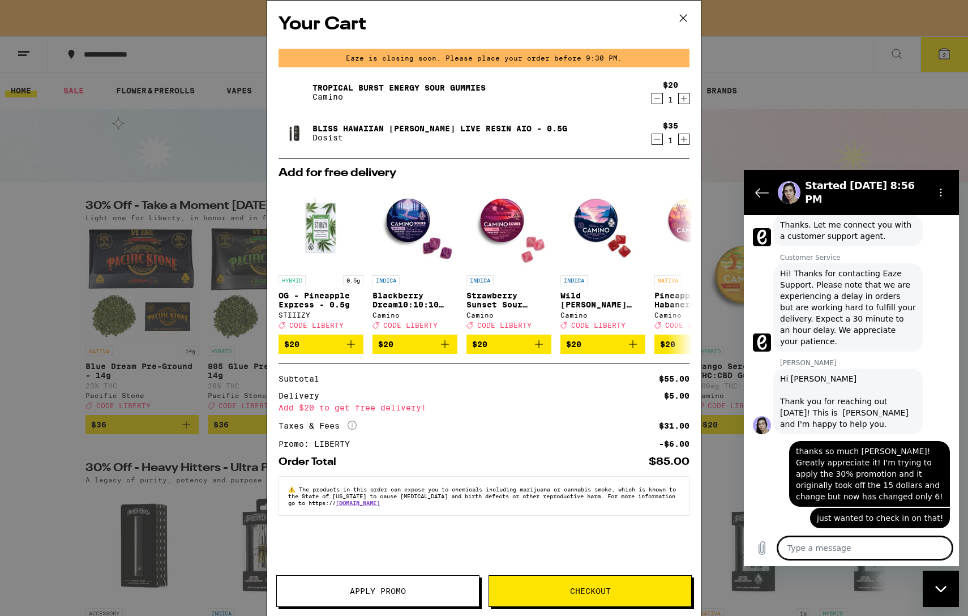
scroll to position [416, 0]
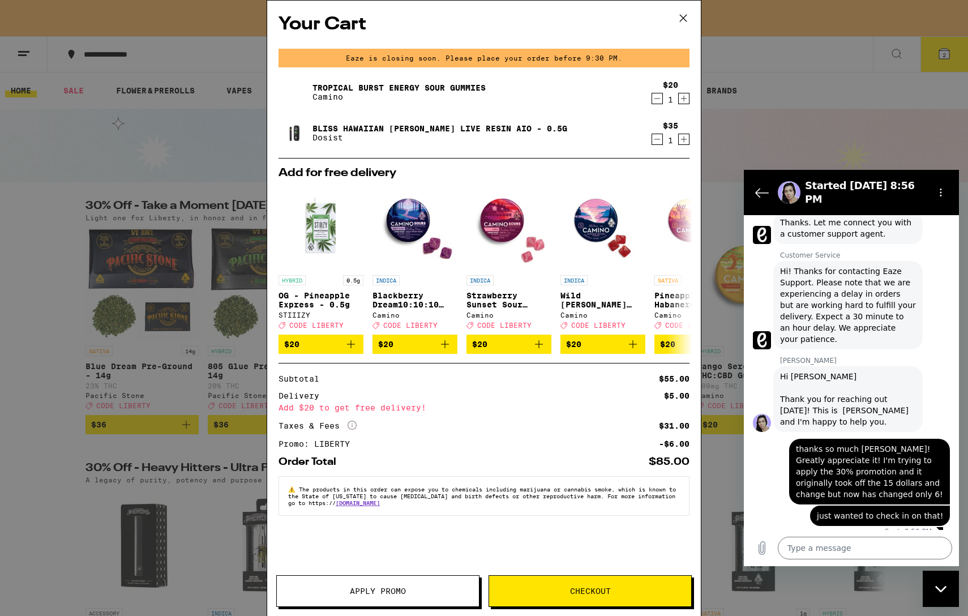
click at [685, 19] on icon at bounding box center [683, 18] width 17 height 17
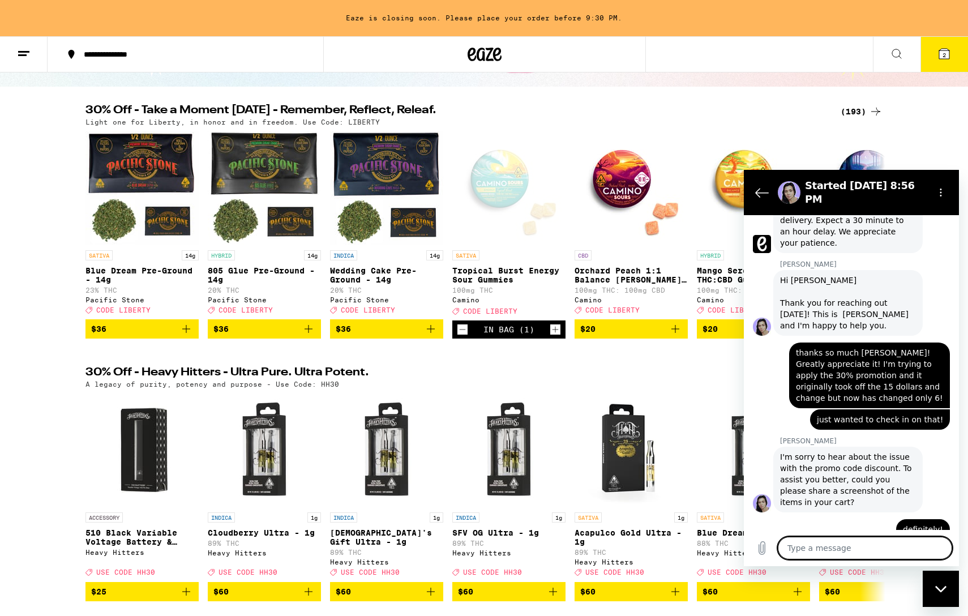
scroll to position [514, 0]
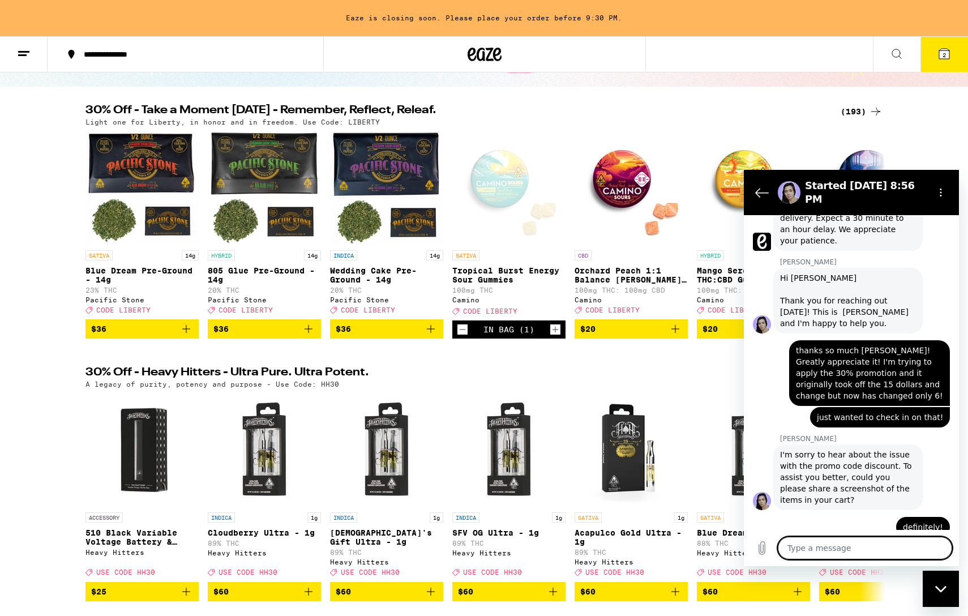
click at [926, 53] on button "2" at bounding box center [944, 54] width 48 height 35
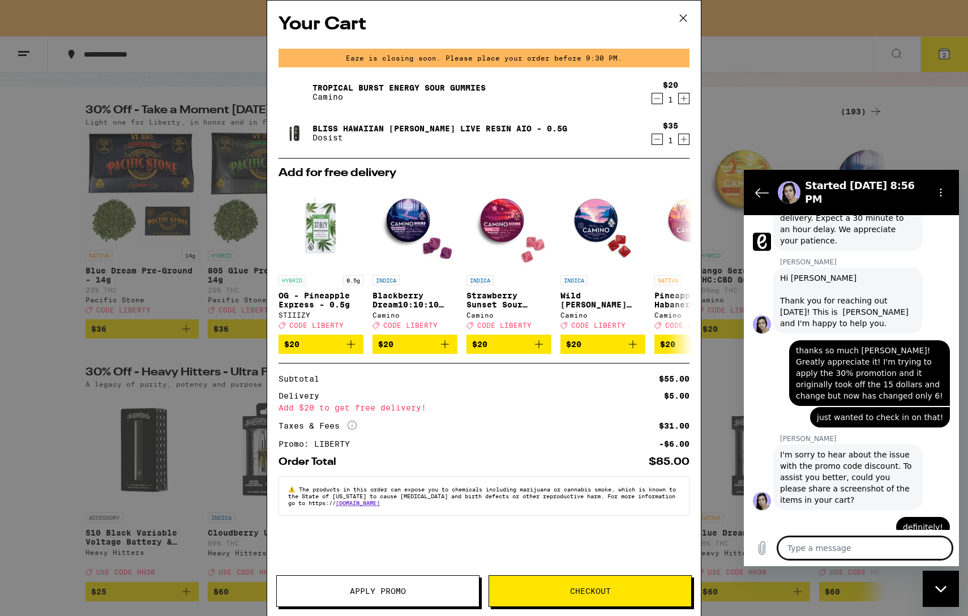
click at [898, 549] on textarea at bounding box center [865, 548] width 174 height 23
click at [759, 548] on icon "Upload file" at bounding box center [762, 548] width 6 height 13
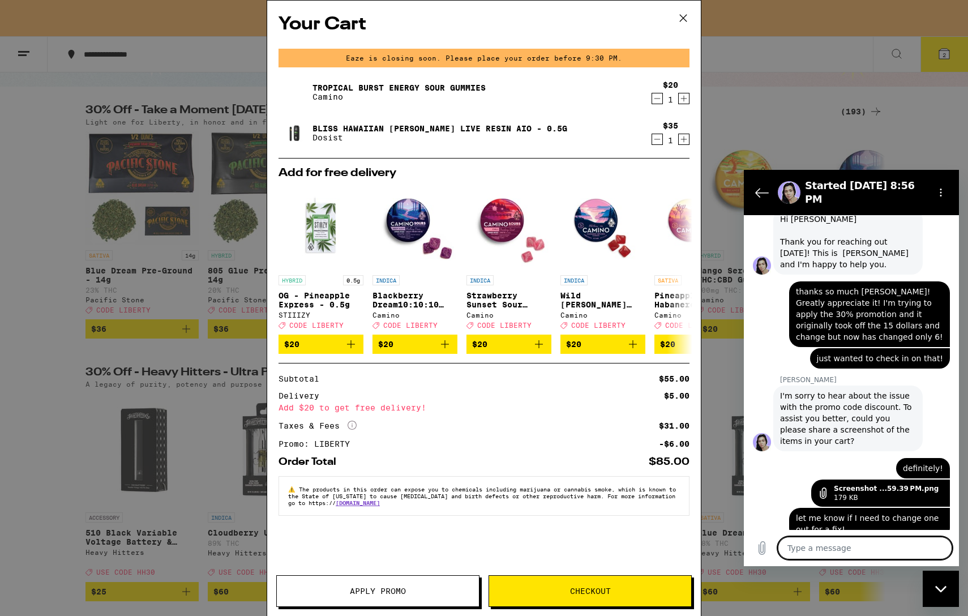
scroll to position [576, 0]
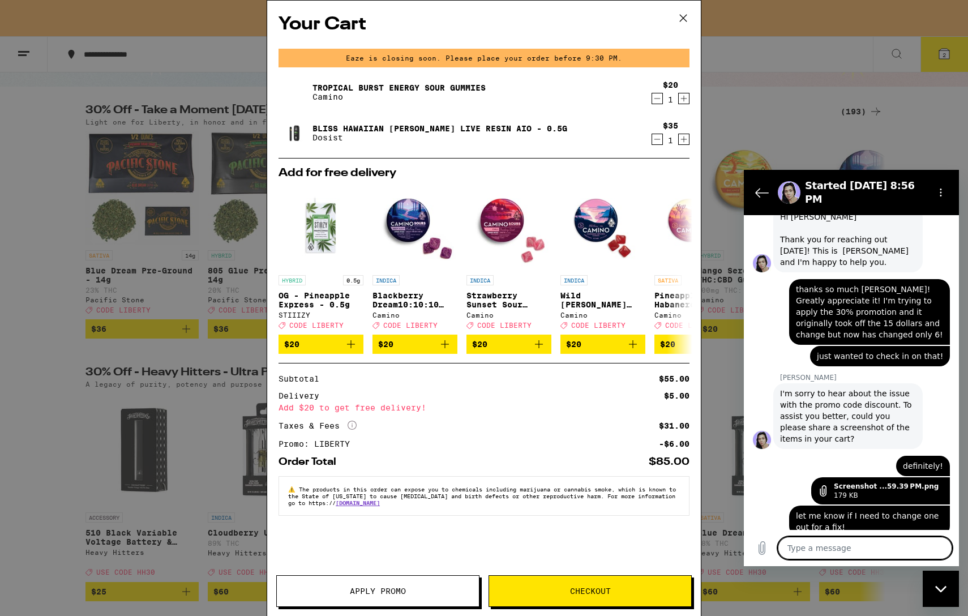
click at [683, 12] on icon at bounding box center [683, 18] width 17 height 17
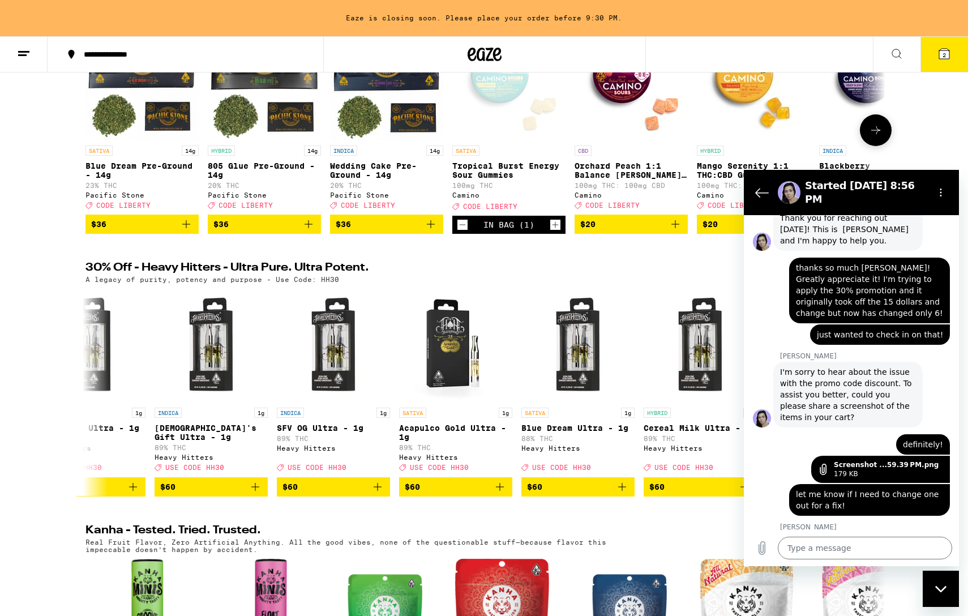
scroll to position [206, 0]
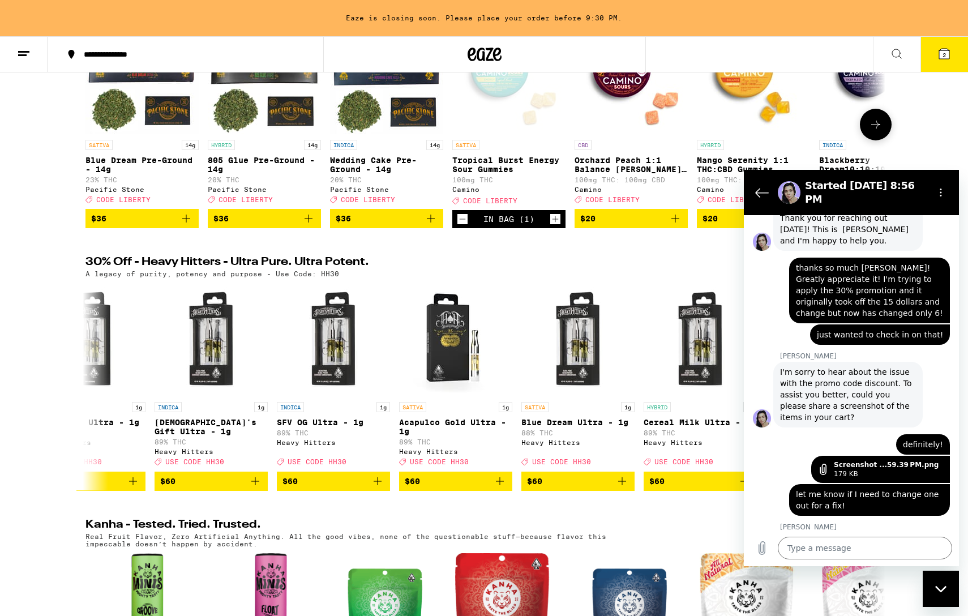
click at [875, 131] on icon at bounding box center [876, 125] width 14 height 14
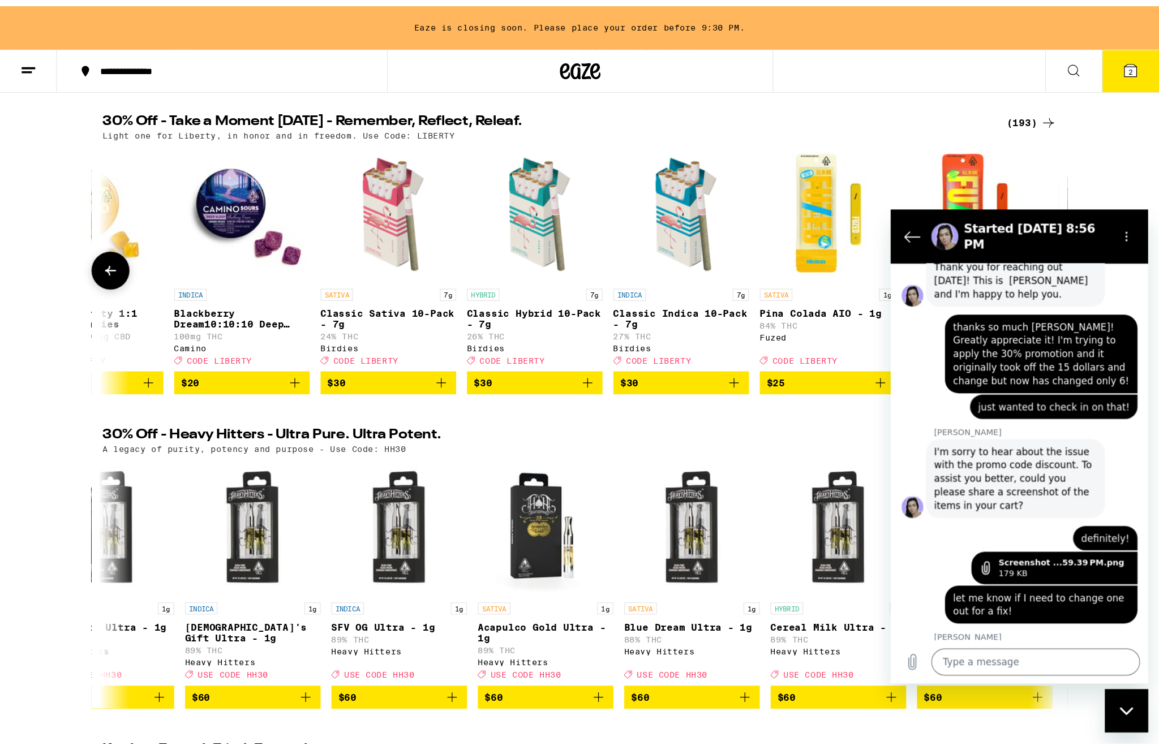
scroll to position [105, 0]
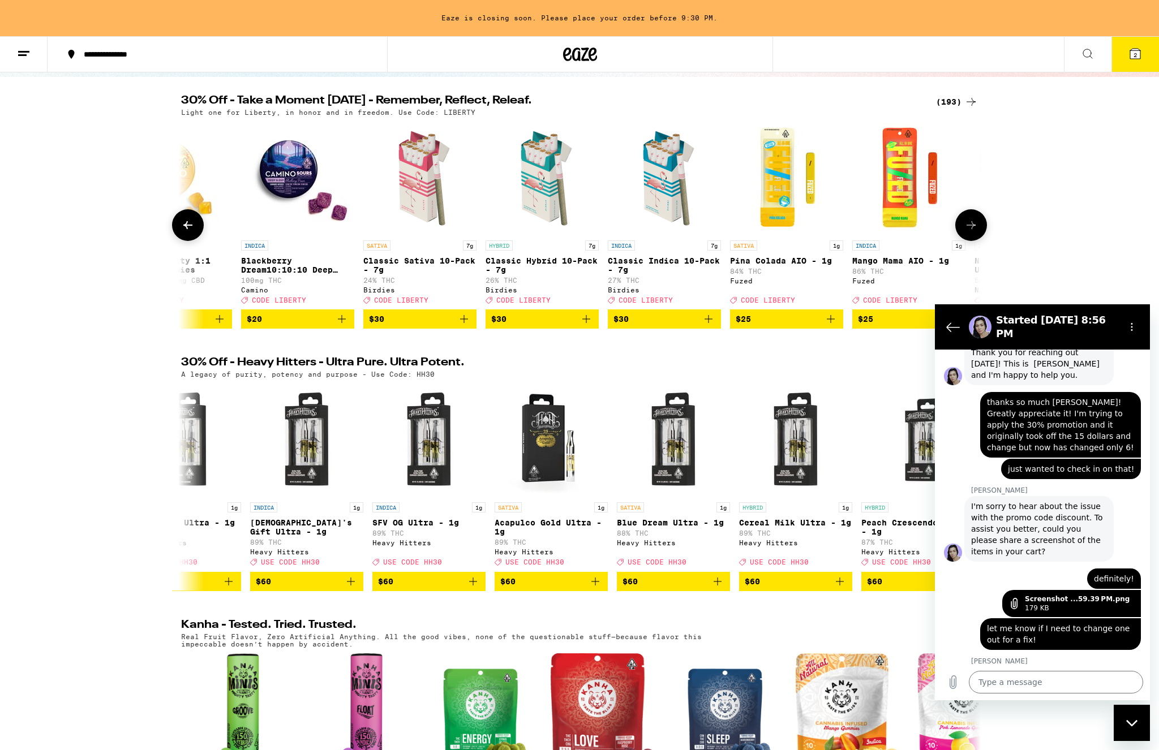
click at [967, 226] on icon at bounding box center [971, 225] width 14 height 14
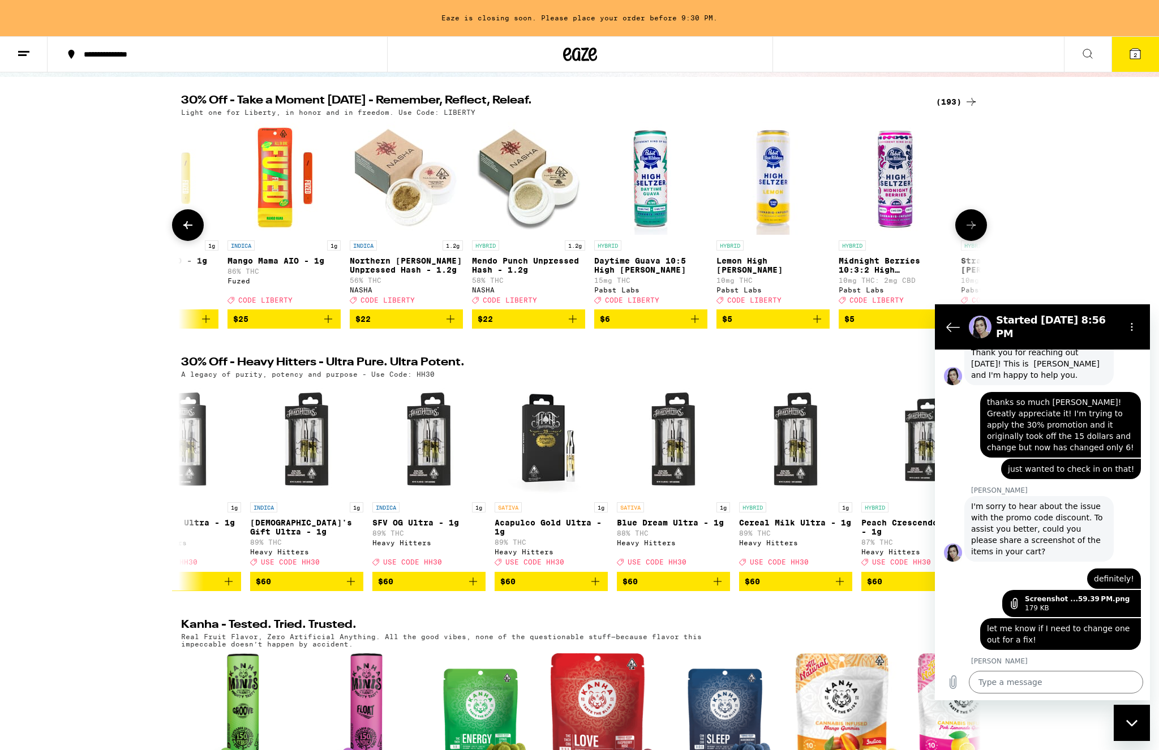
scroll to position [0, 1347]
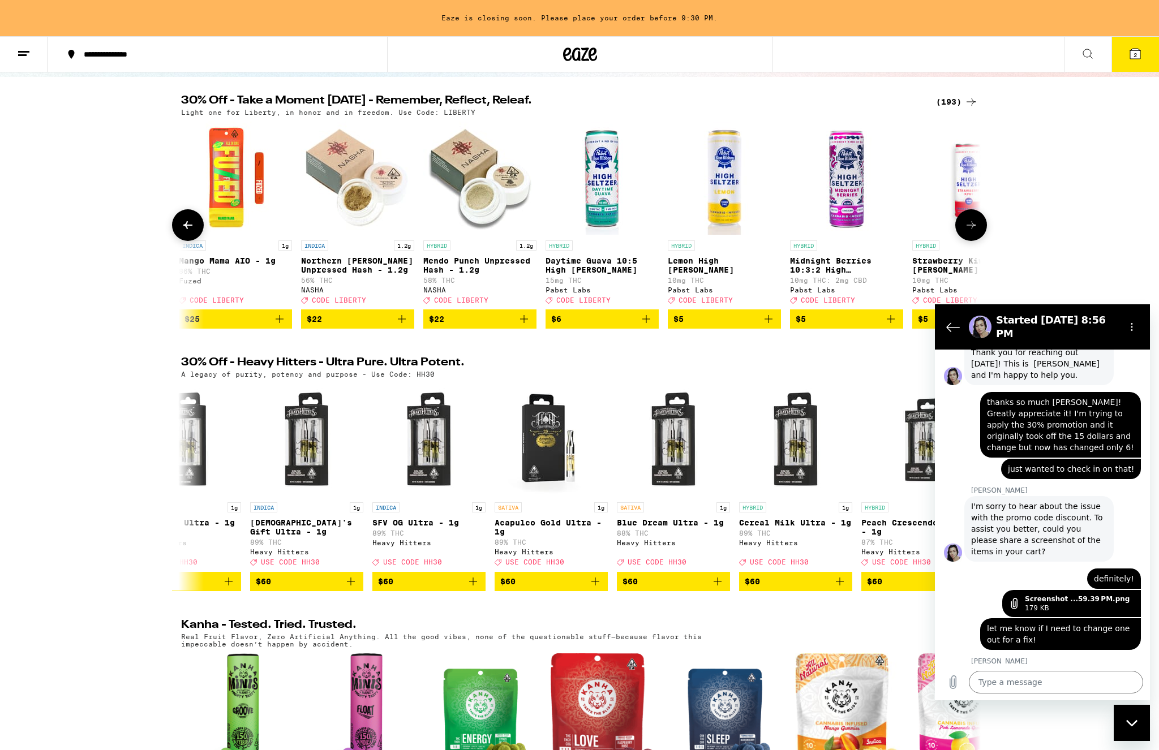
click at [967, 226] on icon at bounding box center [971, 225] width 14 height 14
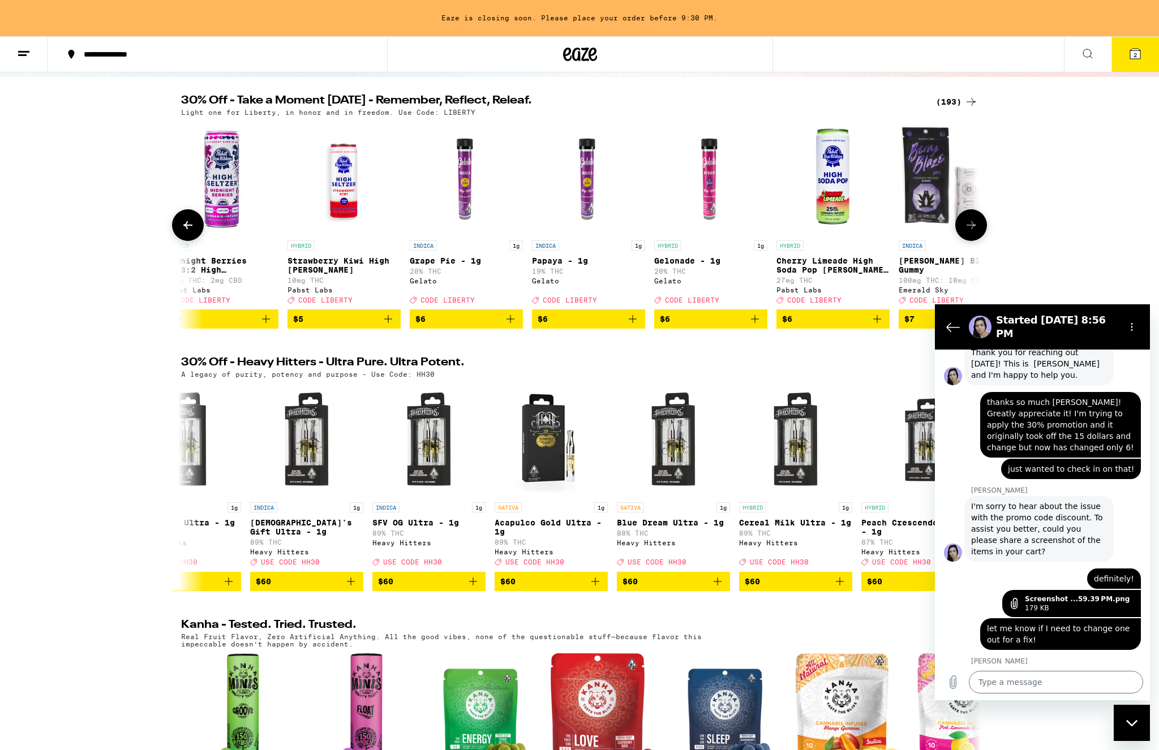
scroll to position [0, 2020]
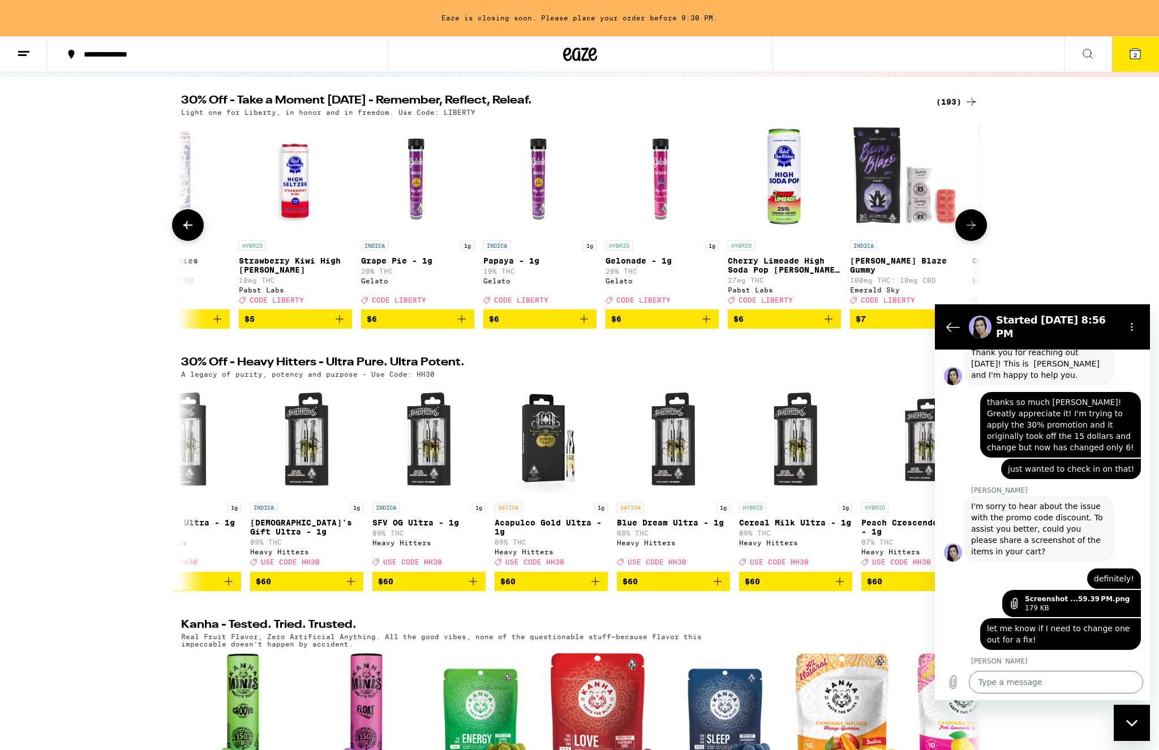
click at [967, 226] on icon at bounding box center [971, 225] width 14 height 14
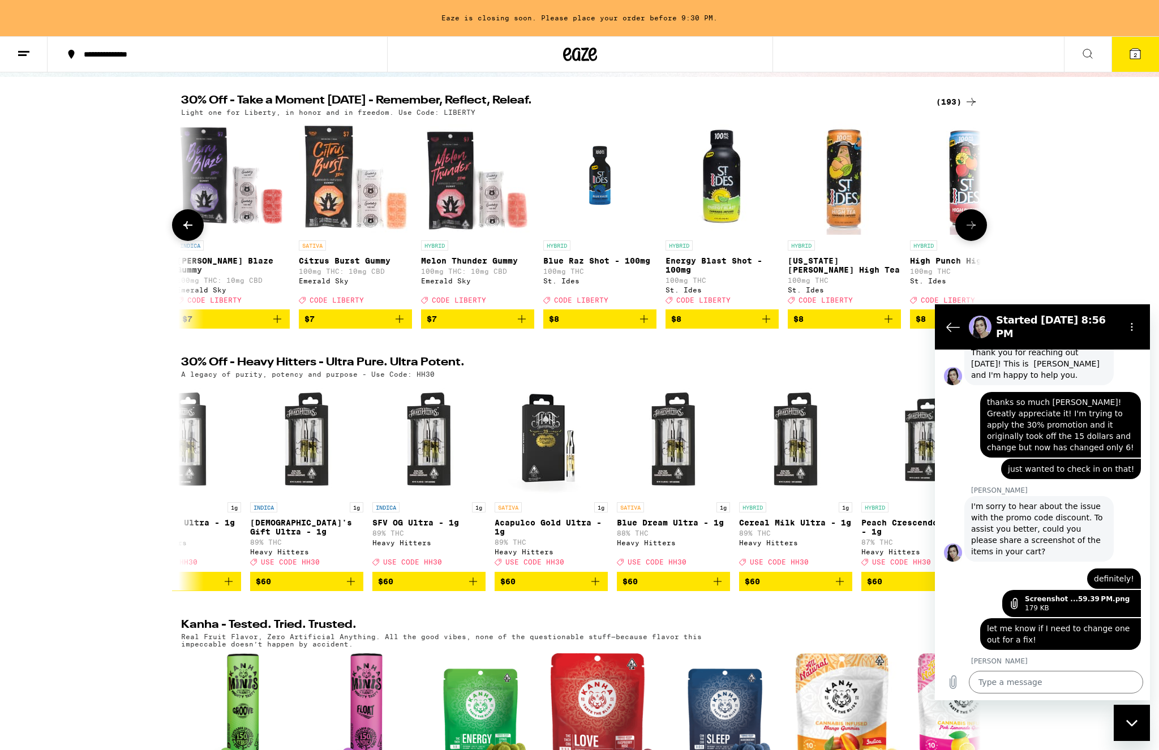
click at [967, 226] on icon at bounding box center [971, 225] width 14 height 14
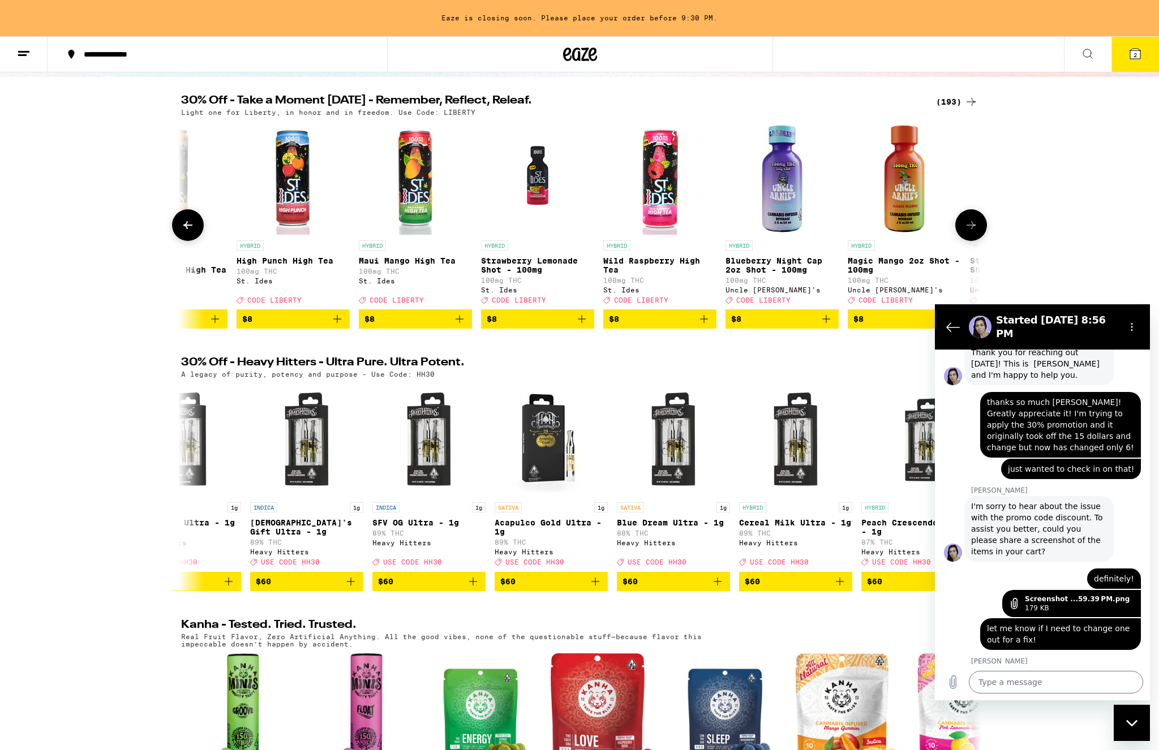
click at [967, 224] on icon at bounding box center [971, 225] width 14 height 14
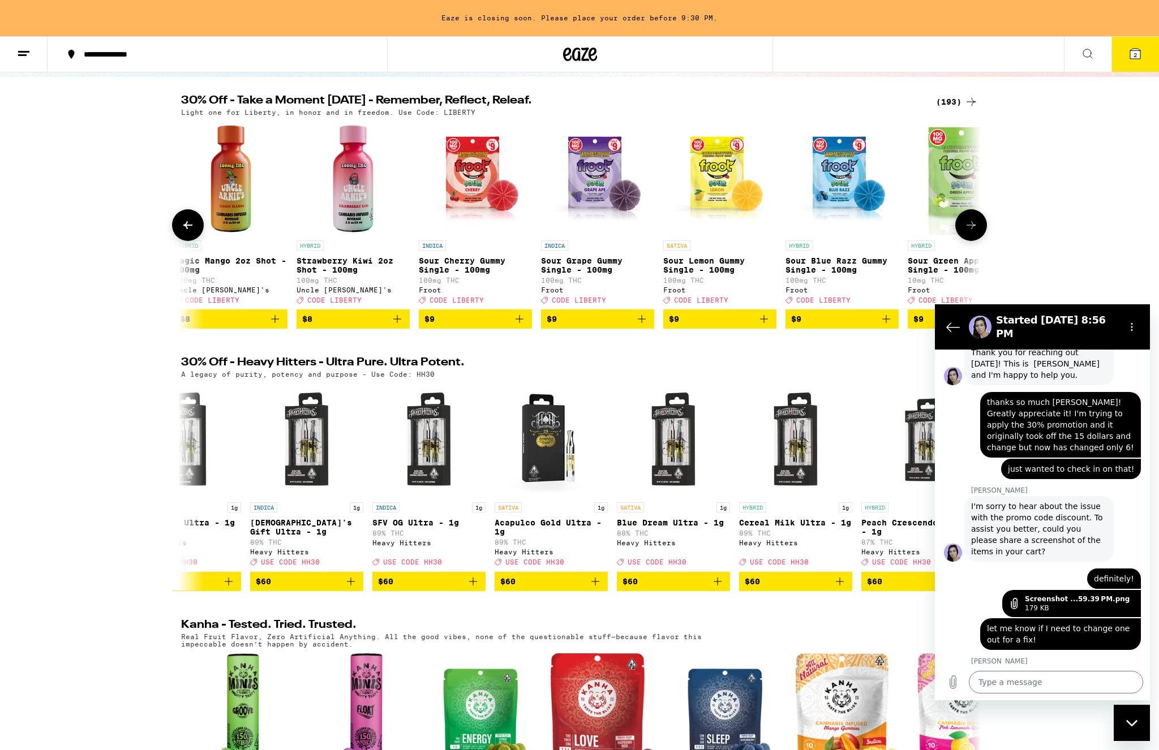
click at [967, 225] on icon at bounding box center [971, 225] width 14 height 14
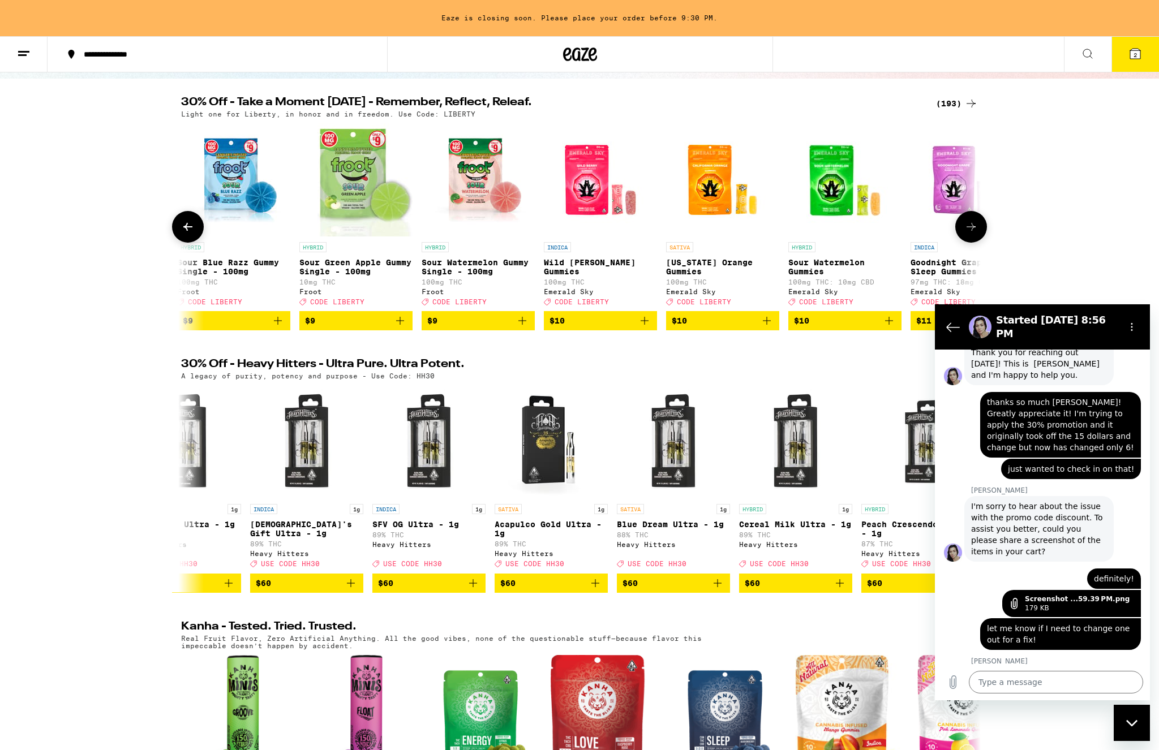
scroll to position [0, 4714]
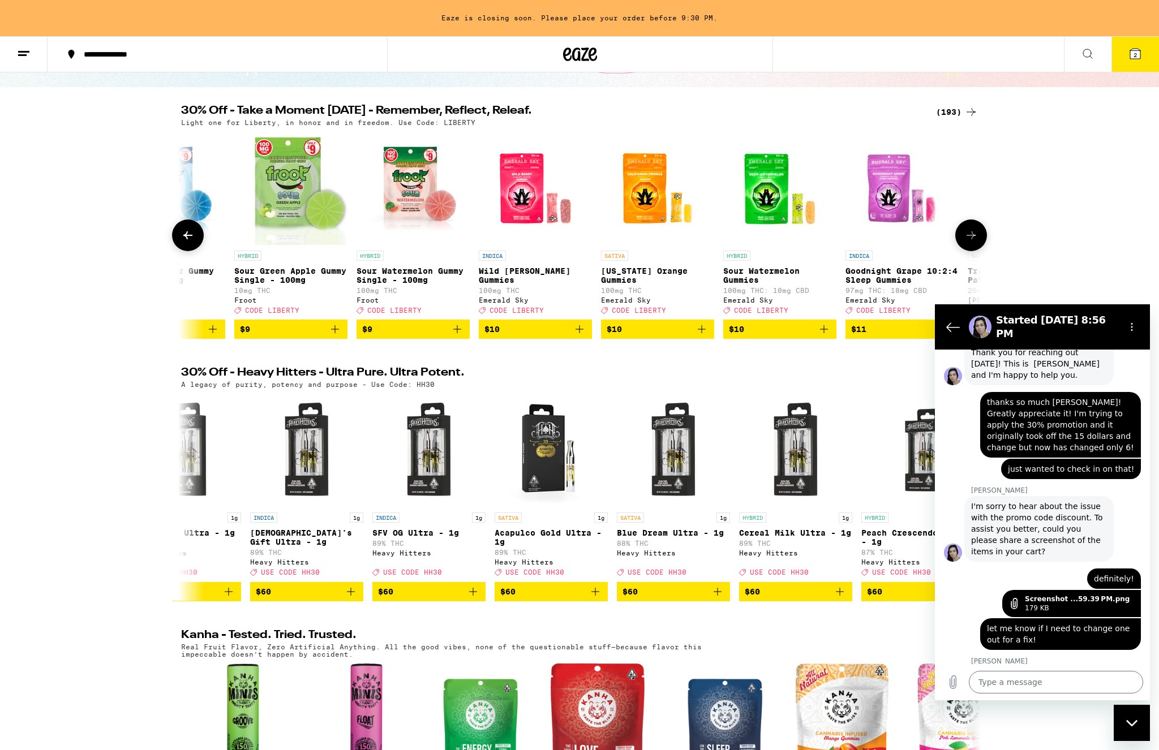
click at [967, 225] on div at bounding box center [971, 236] width 32 height 32
click at [967, 236] on icon at bounding box center [971, 236] width 14 height 14
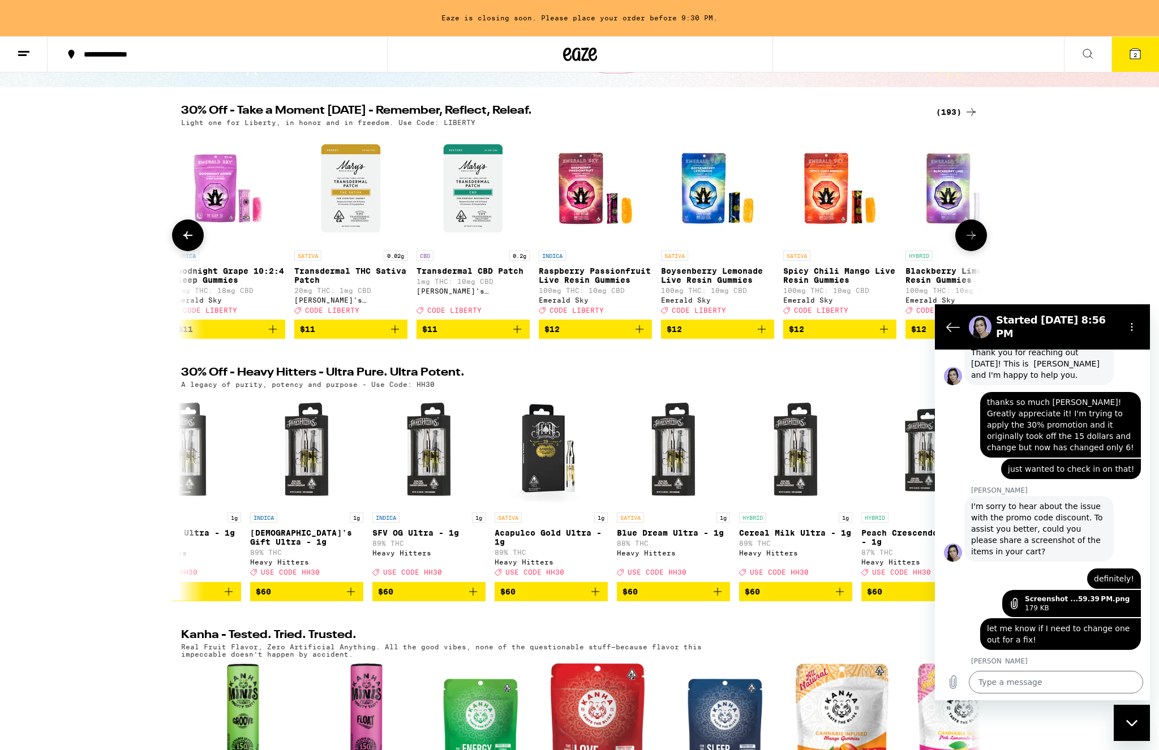
click at [967, 235] on icon at bounding box center [971, 236] width 14 height 14
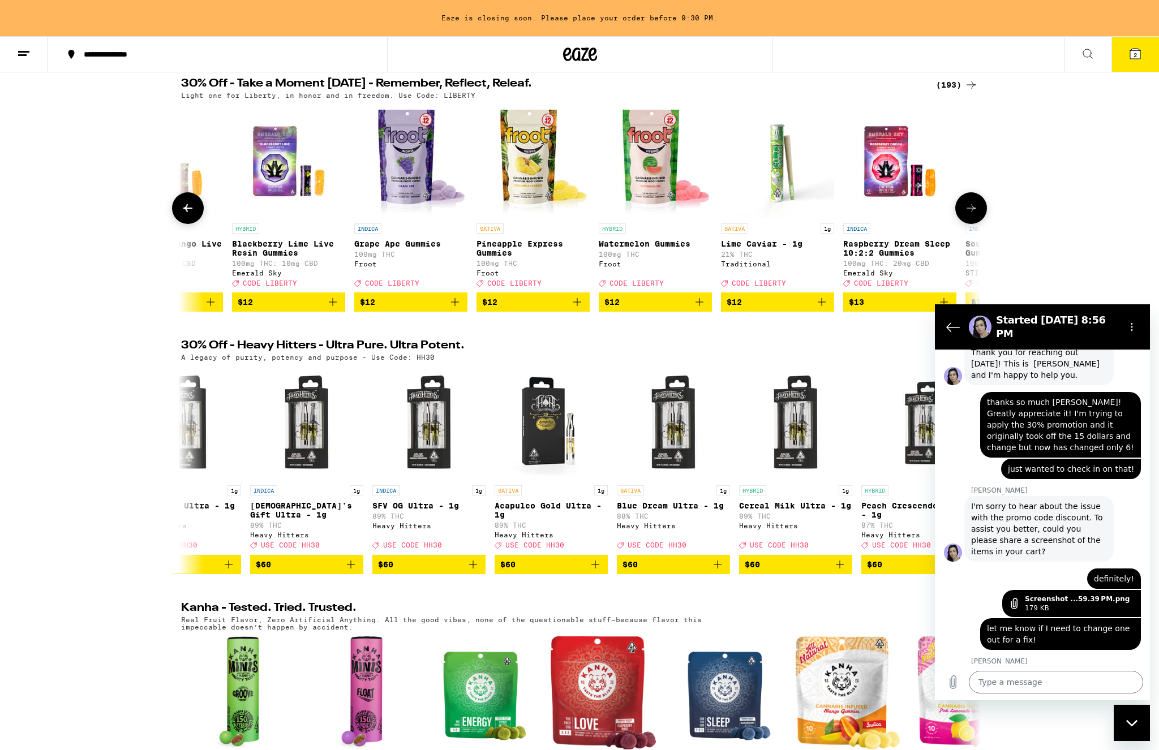
scroll to position [124, 0]
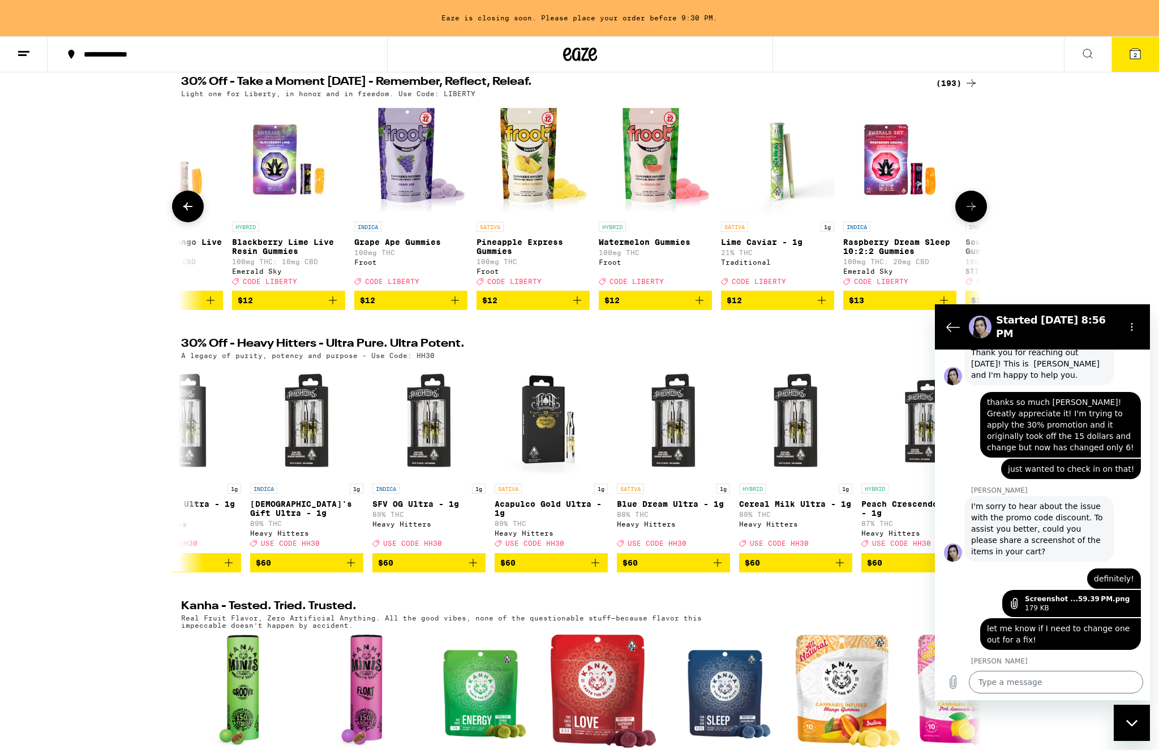
click at [967, 213] on icon at bounding box center [971, 207] width 14 height 14
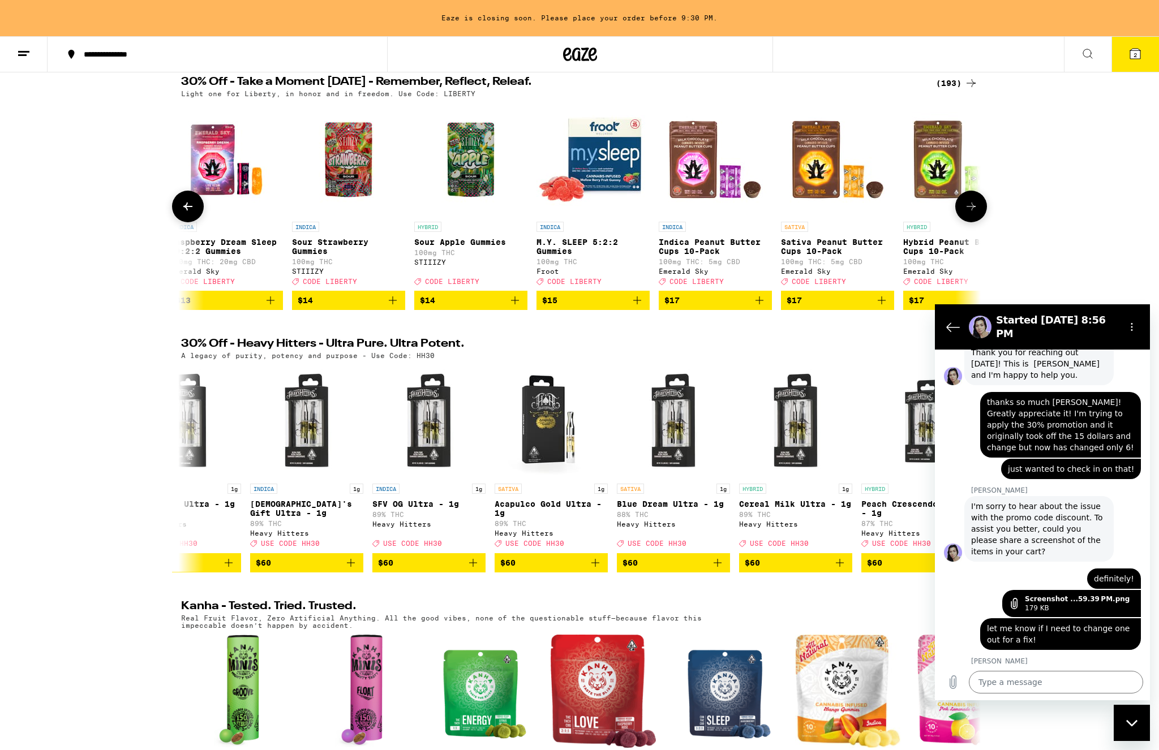
click at [967, 213] on icon at bounding box center [971, 207] width 14 height 14
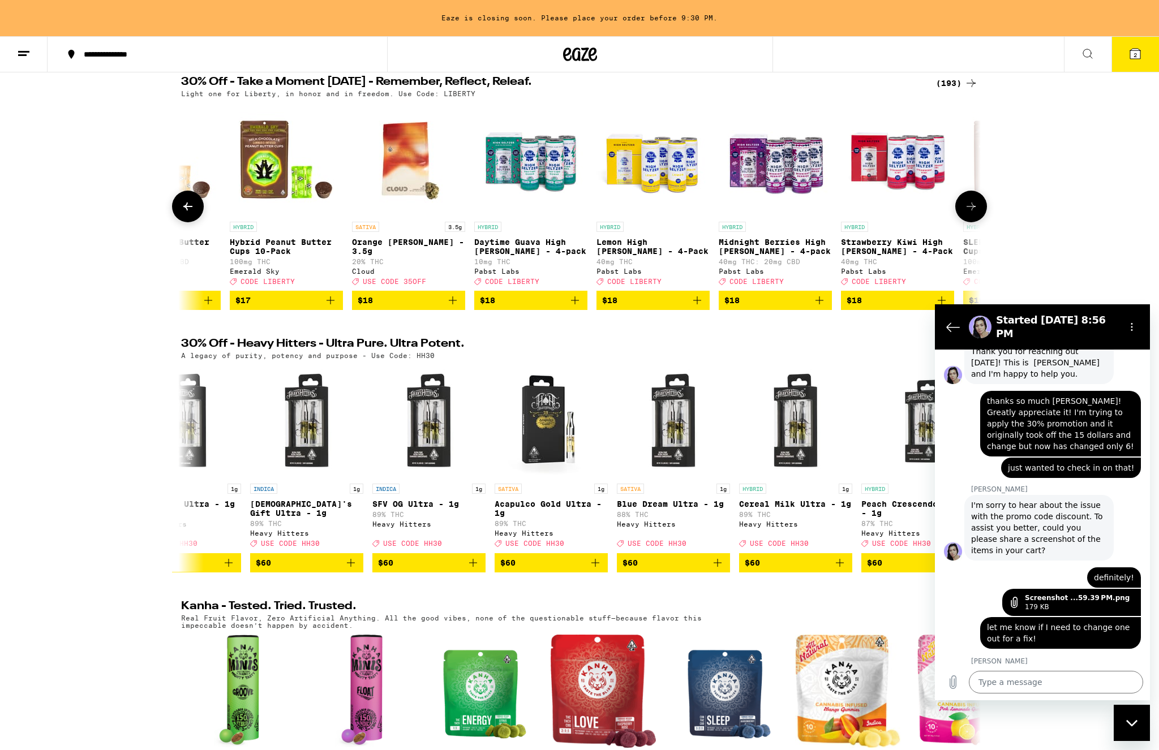
scroll to position [597, 0]
click at [967, 213] on icon at bounding box center [971, 207] width 14 height 14
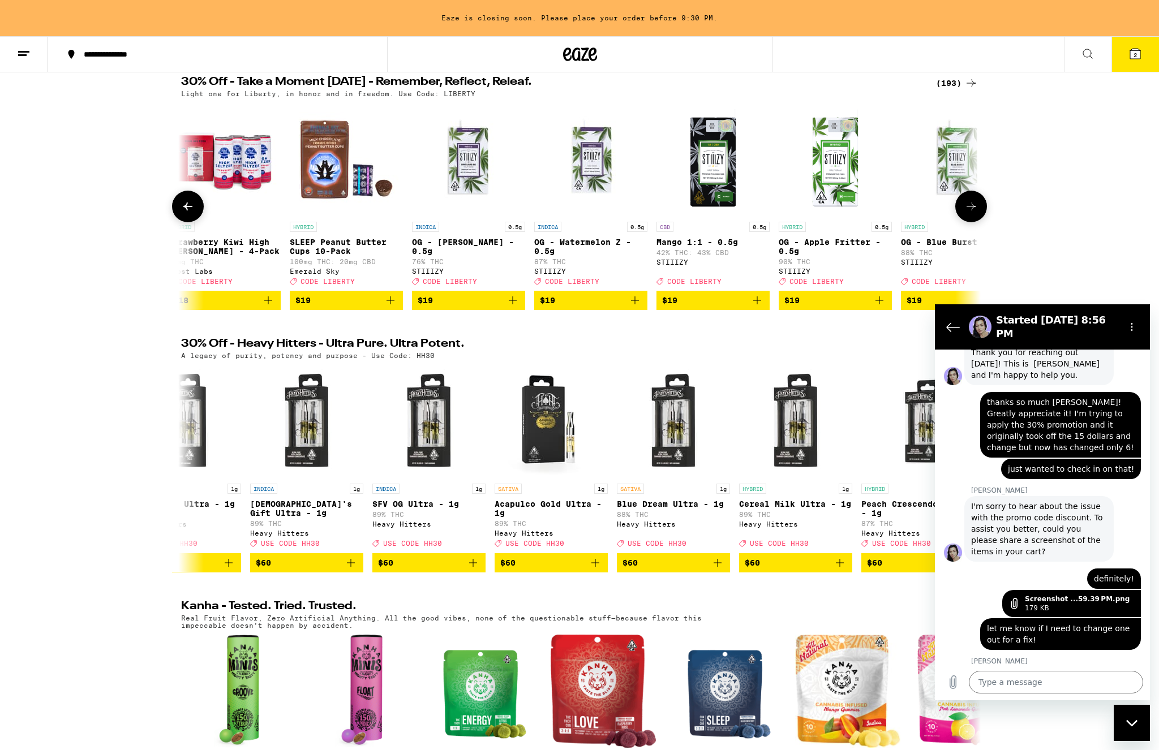
scroll to position [114, 0]
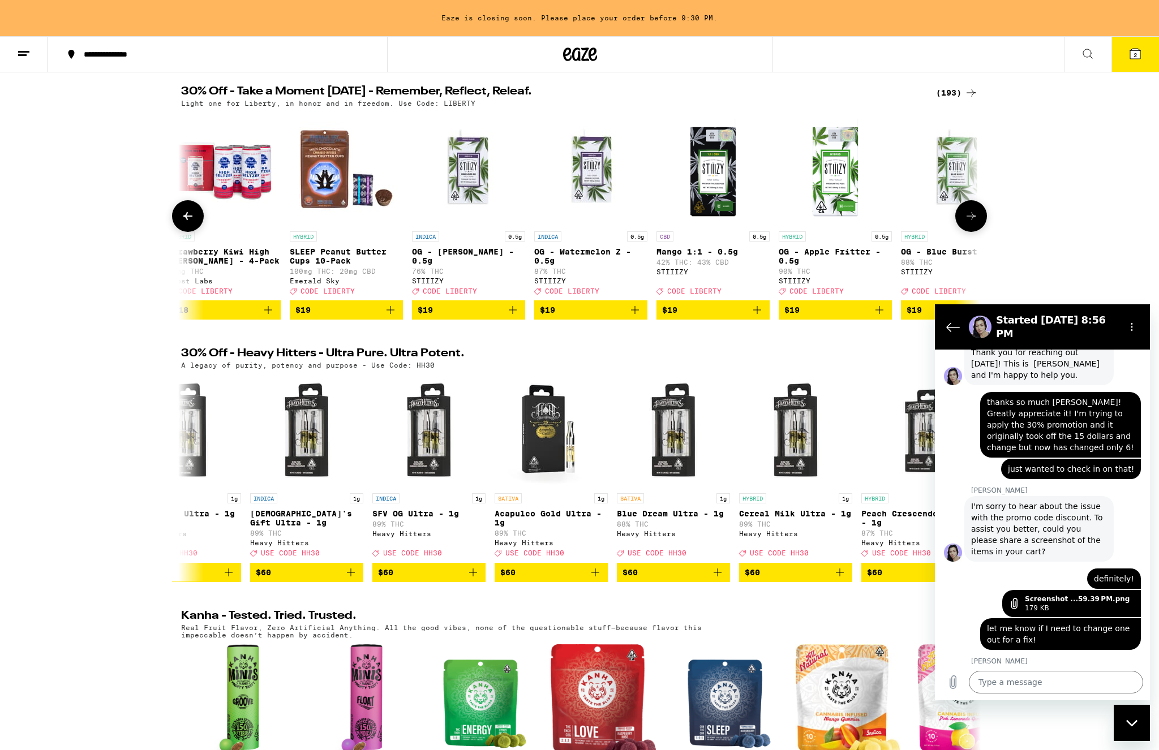
click at [967, 218] on icon at bounding box center [971, 216] width 14 height 14
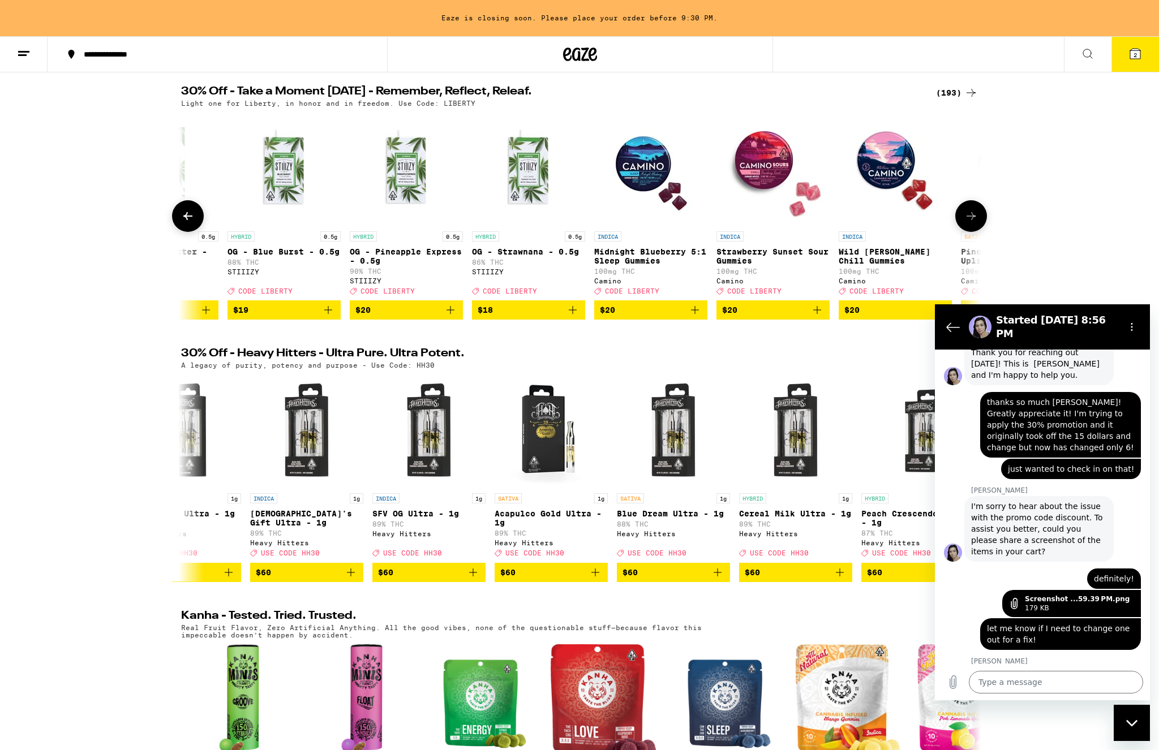
click at [967, 218] on icon at bounding box center [971, 216] width 14 height 14
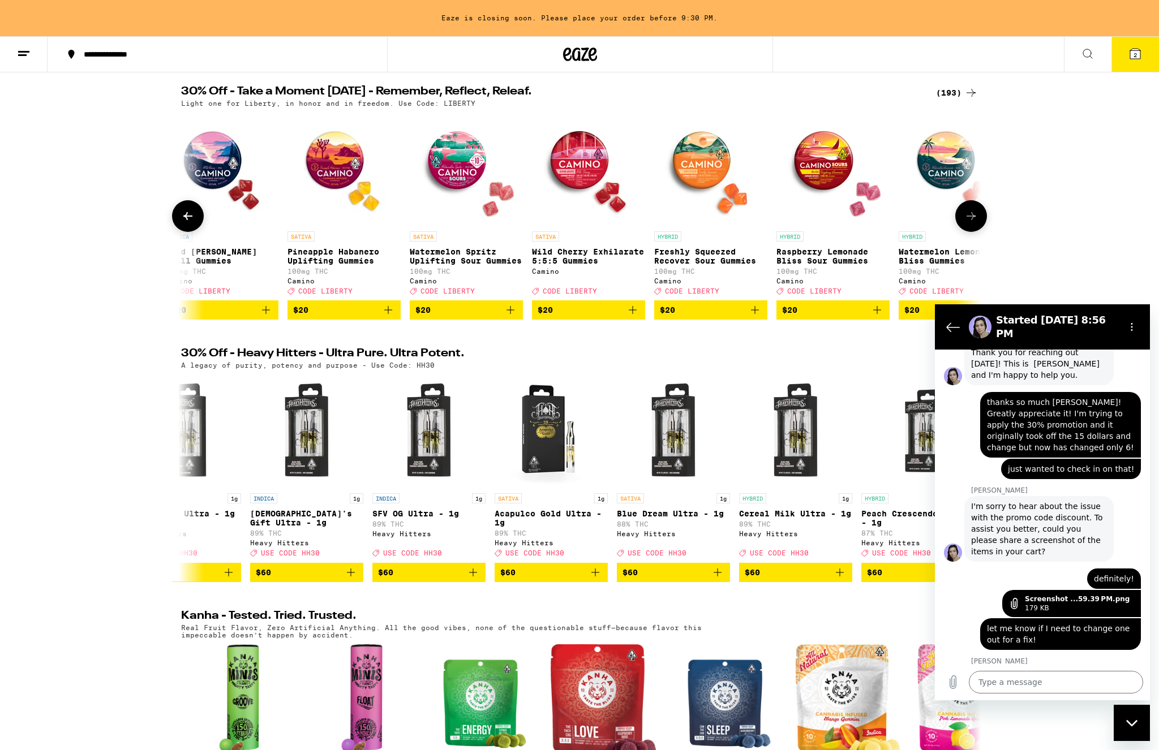
click at [967, 218] on icon at bounding box center [971, 216] width 14 height 14
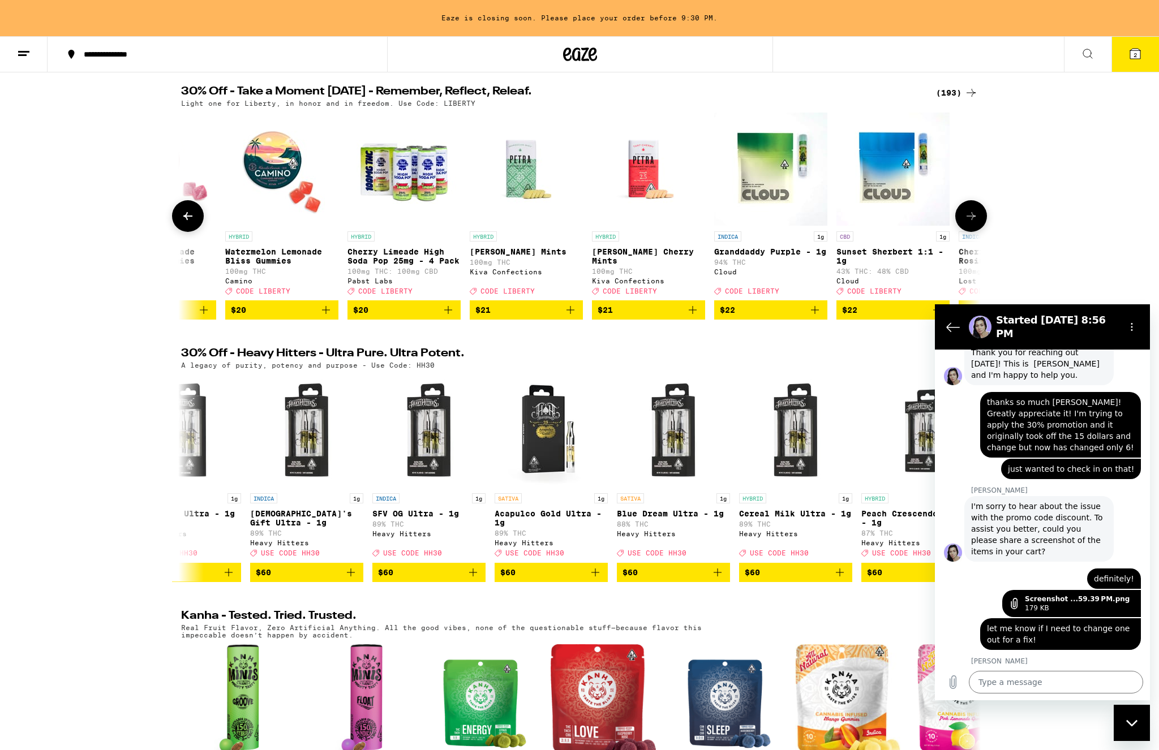
click at [967, 218] on icon at bounding box center [971, 216] width 14 height 14
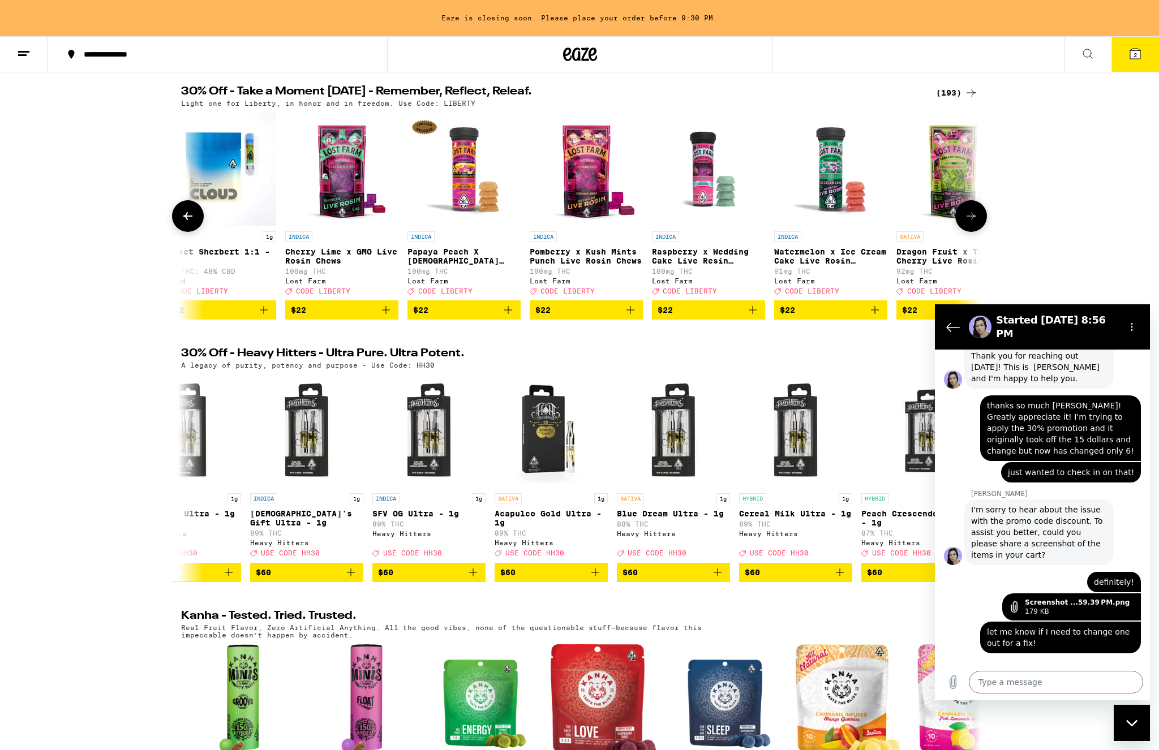
scroll to position [573, 0]
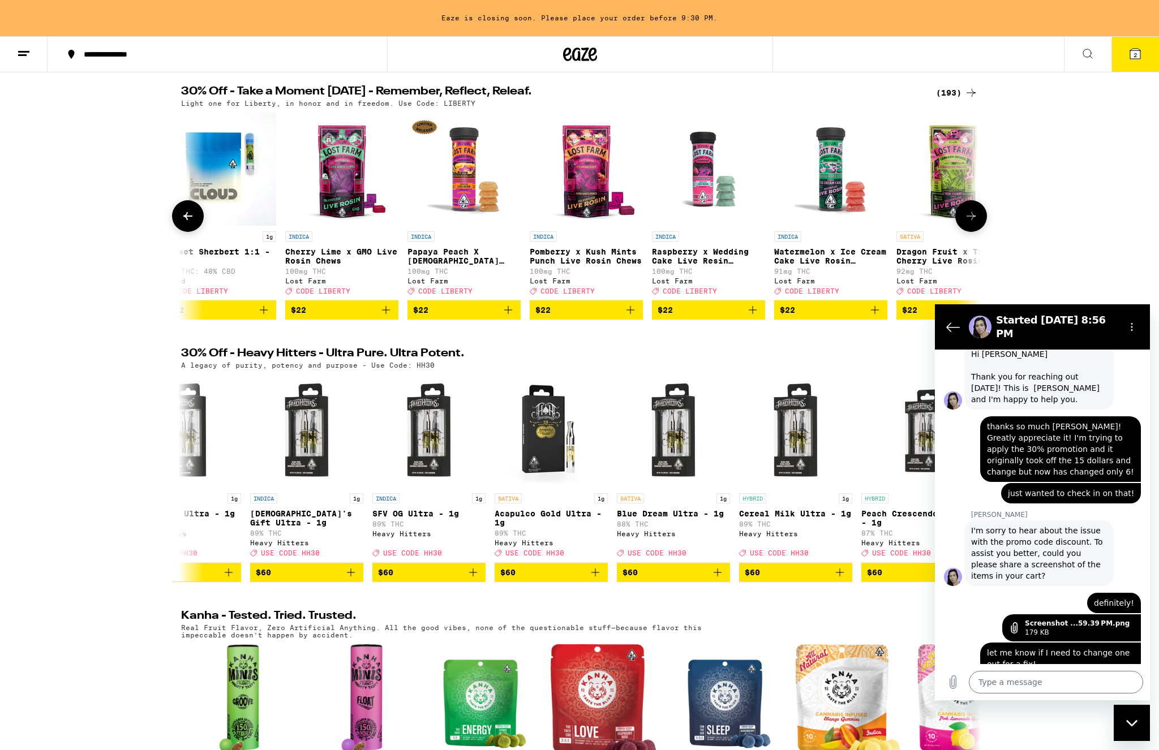
click at [967, 218] on icon at bounding box center [971, 216] width 14 height 14
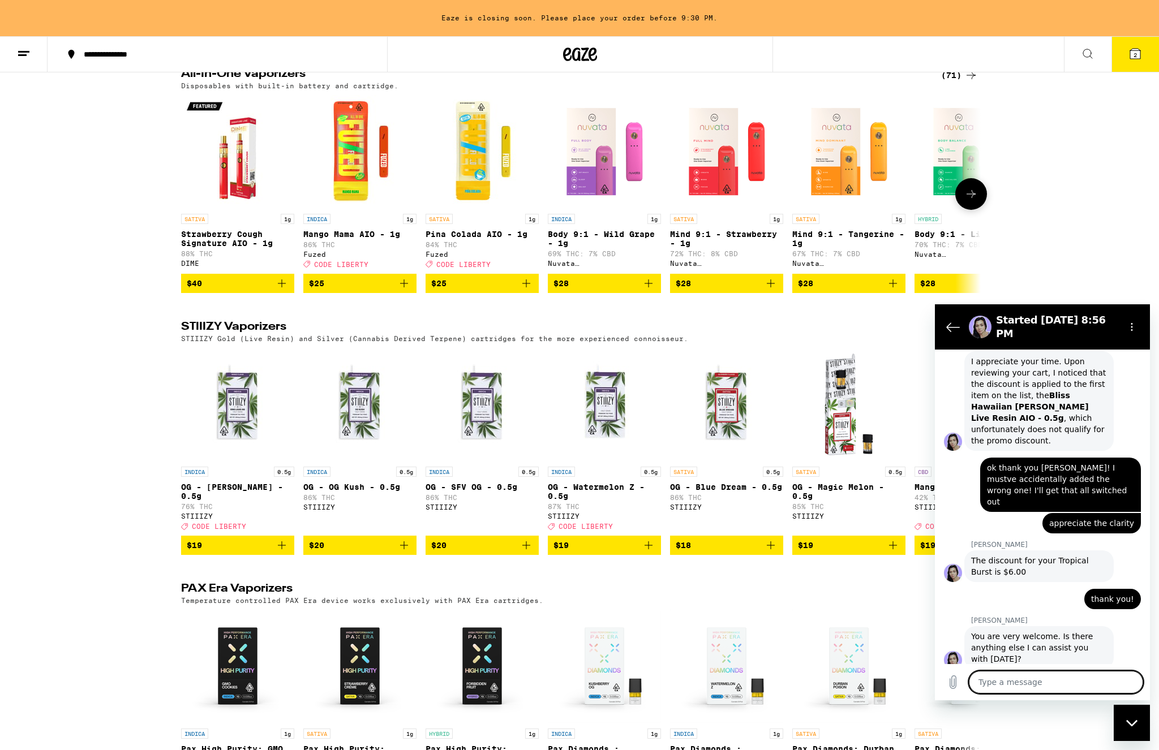
scroll to position [915, 0]
click at [482, 206] on img "Open page for Pina Colada AIO - 1g from Fuzed" at bounding box center [482, 151] width 113 height 113
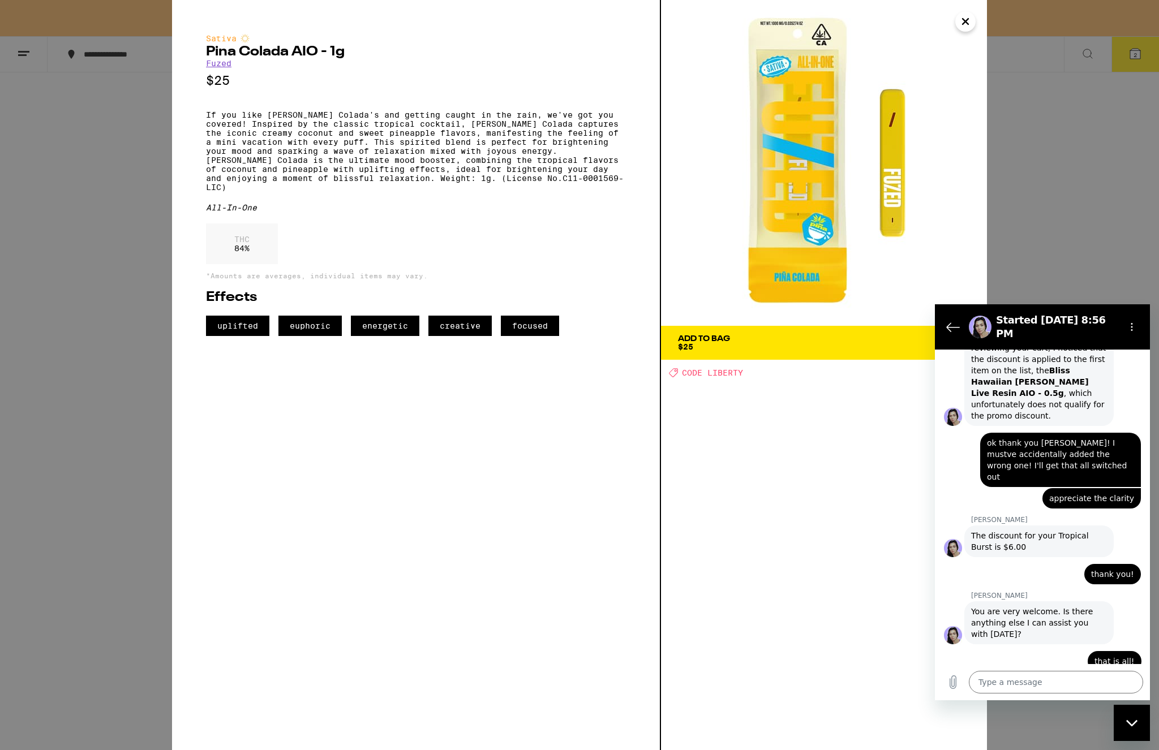
scroll to position [937, 0]
click at [950, 320] on icon "Back to the conversation list" at bounding box center [953, 327] width 14 height 14
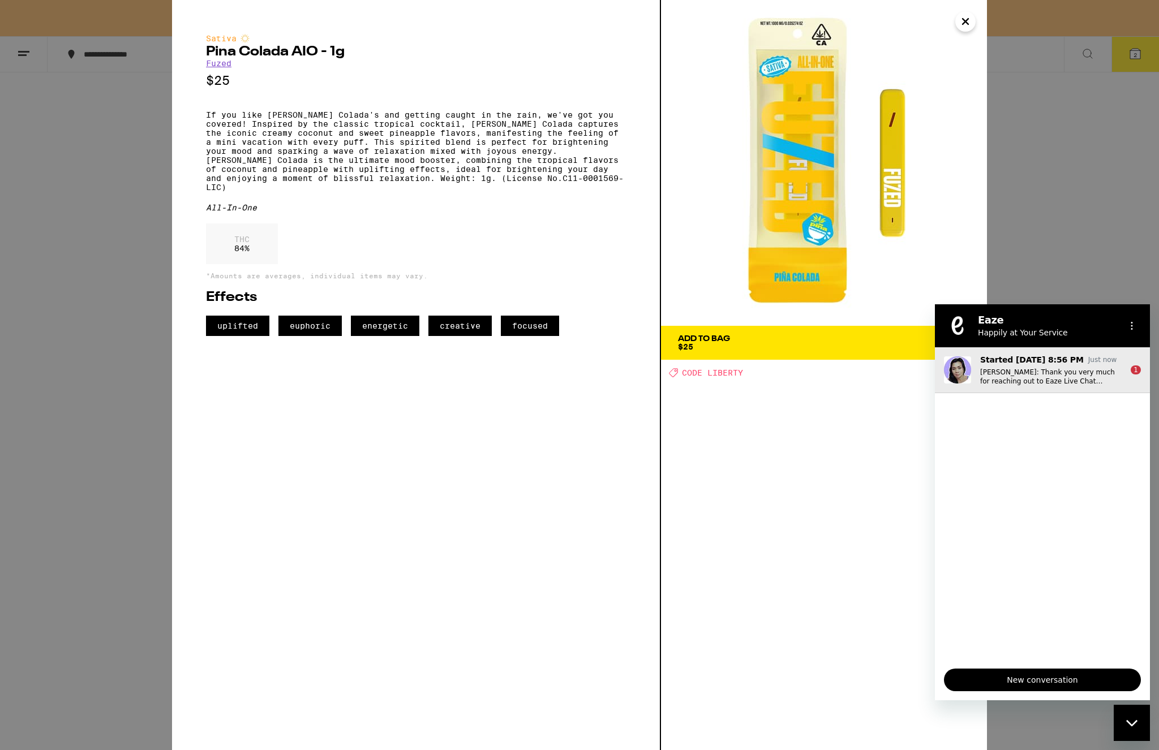
click at [967, 388] on button "Started Sep 11 at 8:56 PM Just now Glenda: Thank you very much for reaching out…" at bounding box center [1042, 370] width 215 height 46
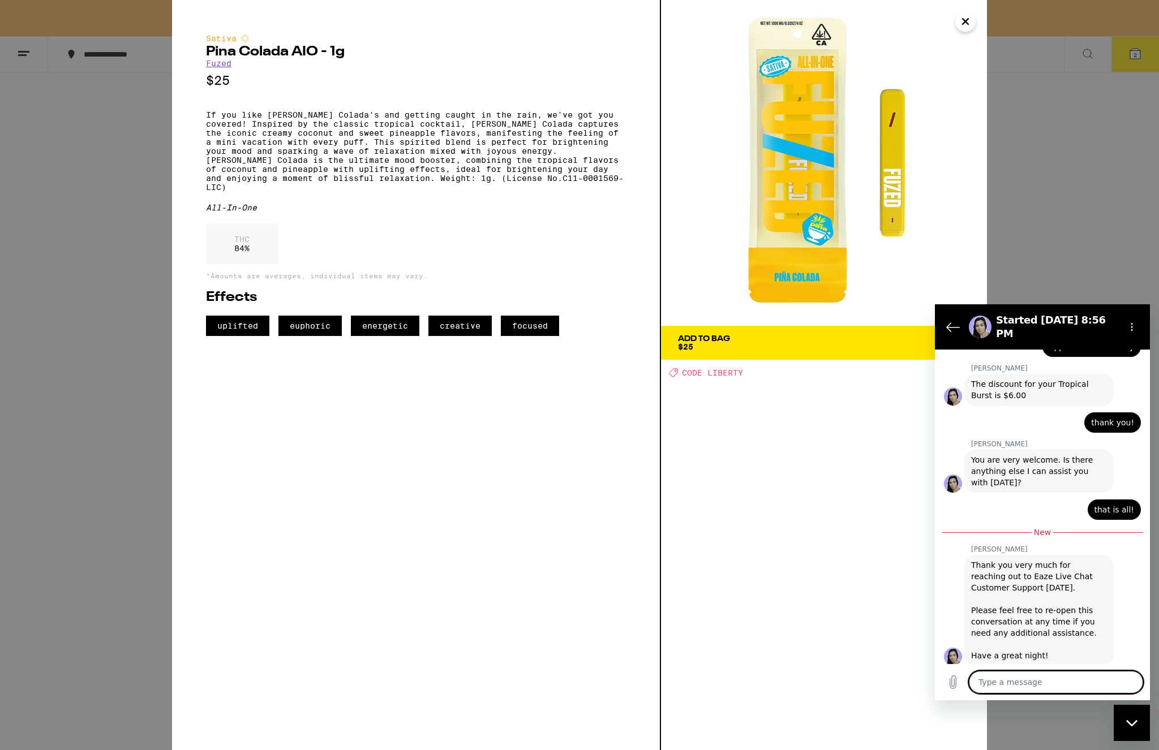
scroll to position [1088, 0]
click at [957, 23] on button "Close" at bounding box center [965, 21] width 20 height 20
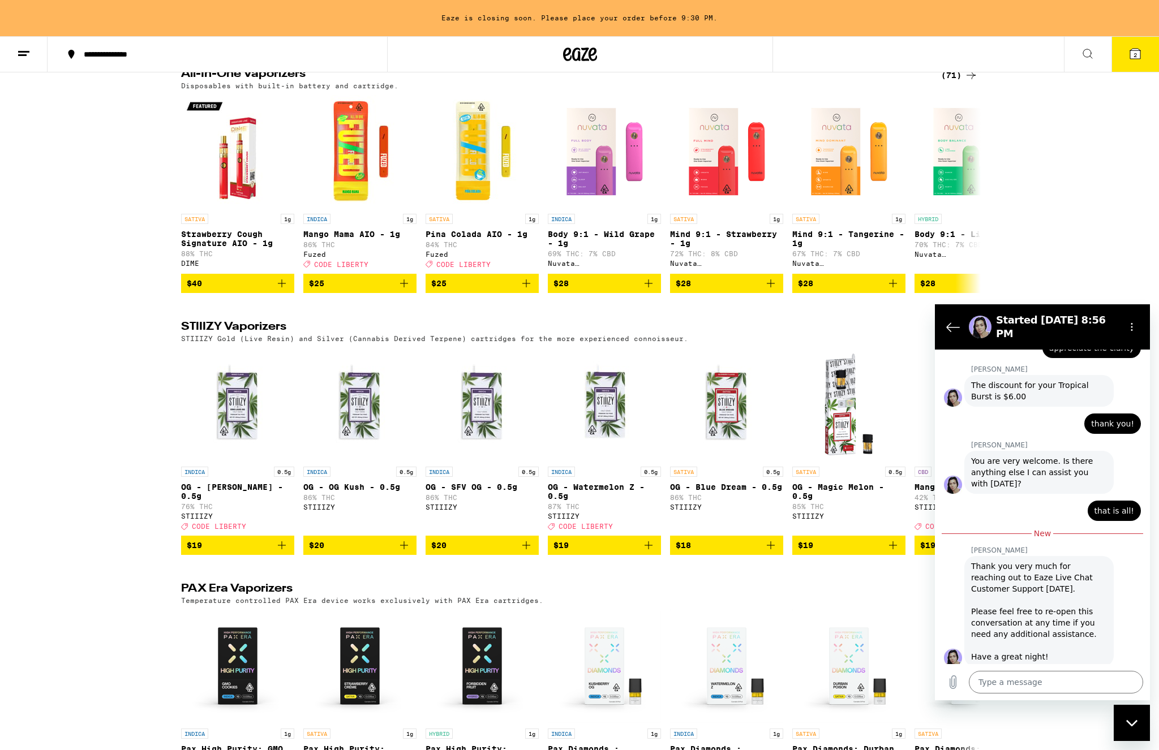
click at [967, 312] on div "Started Sep 11 at 8:56 PM" at bounding box center [1040, 327] width 152 height 32
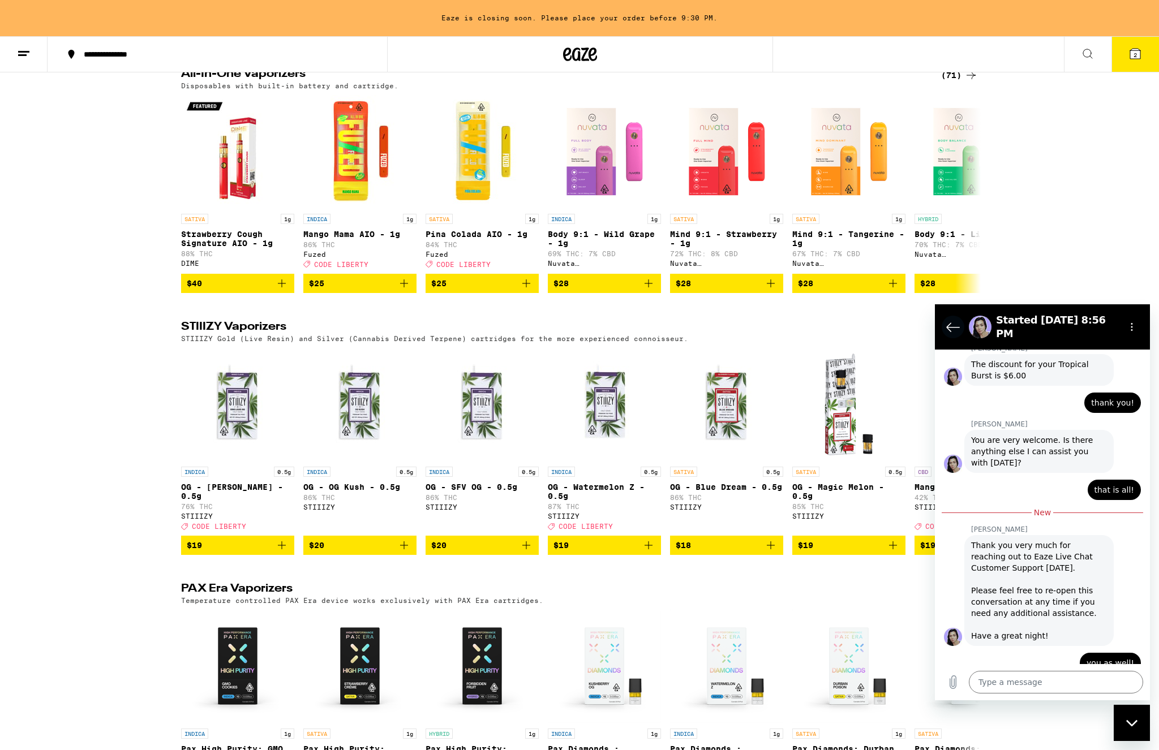
click at [951, 323] on icon "Back to the conversation list" at bounding box center [953, 327] width 12 height 8
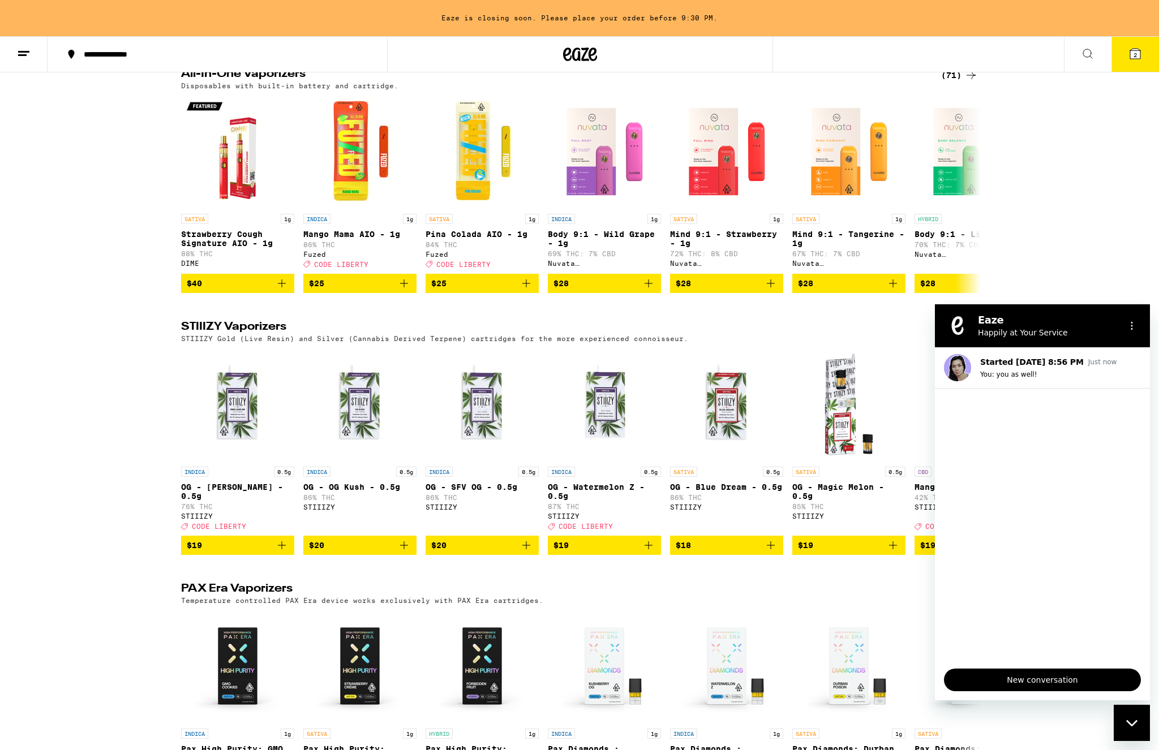
click at [967, 320] on div at bounding box center [1129, 326] width 27 height 23
click at [967, 329] on icon "Options menu" at bounding box center [1131, 325] width 9 height 9
click at [967, 312] on div "Eaze Happily at Your Service" at bounding box center [1029, 325] width 174 height 29
click at [967, 320] on h2 "Eaze" at bounding box center [1047, 321] width 138 height 14
drag, startPoint x: 2254, startPoint y: 1407, endPoint x: 1136, endPoint y: 706, distance: 1319.5
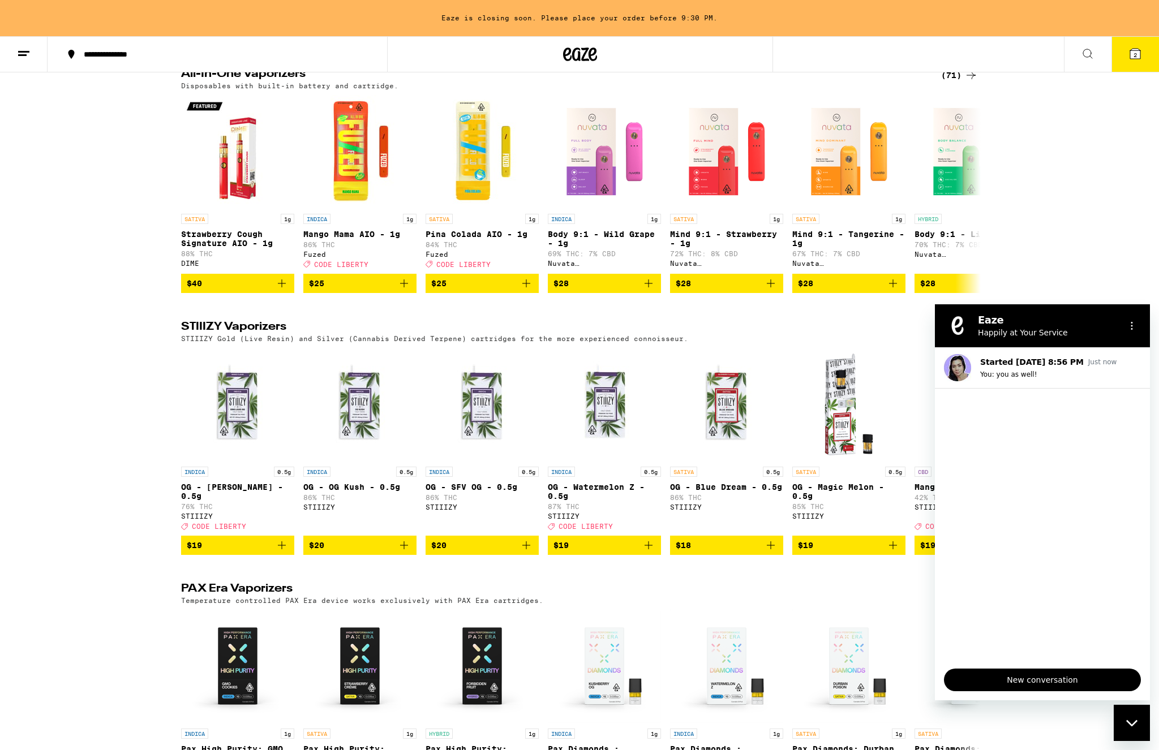
click at [967, 615] on div "Close messaging window" at bounding box center [1132, 723] width 34 height 34
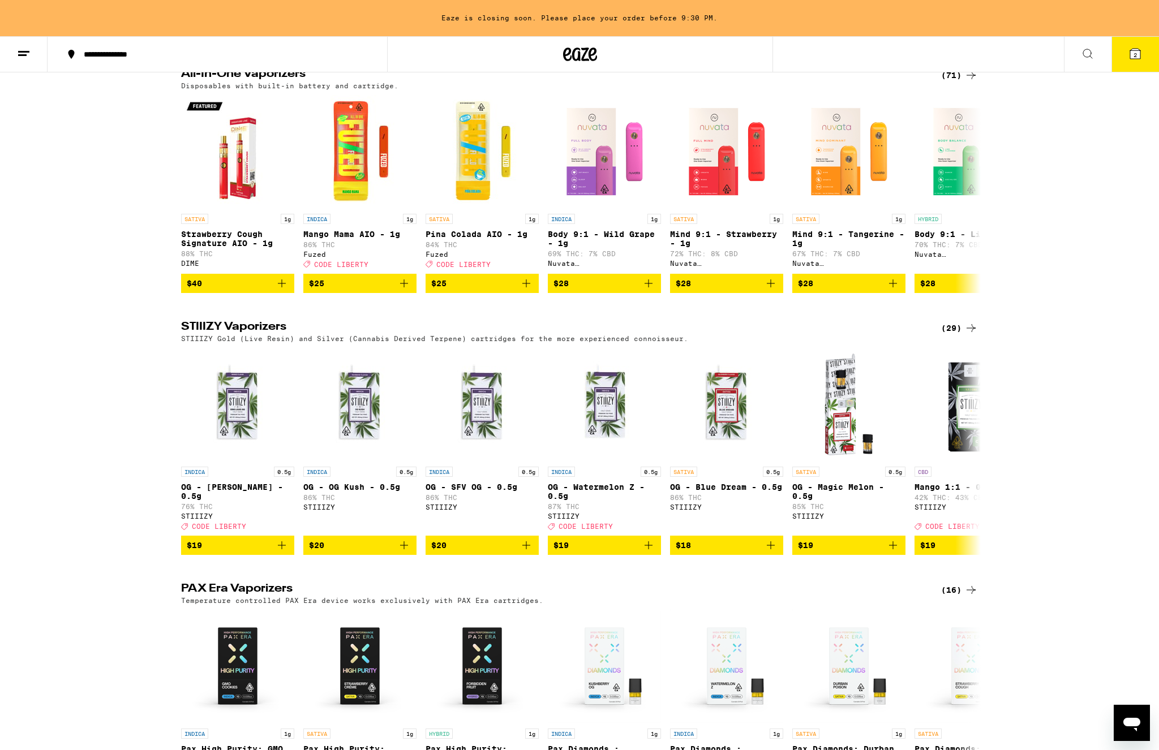
click at [967, 44] on button "2" at bounding box center [1135, 54] width 48 height 35
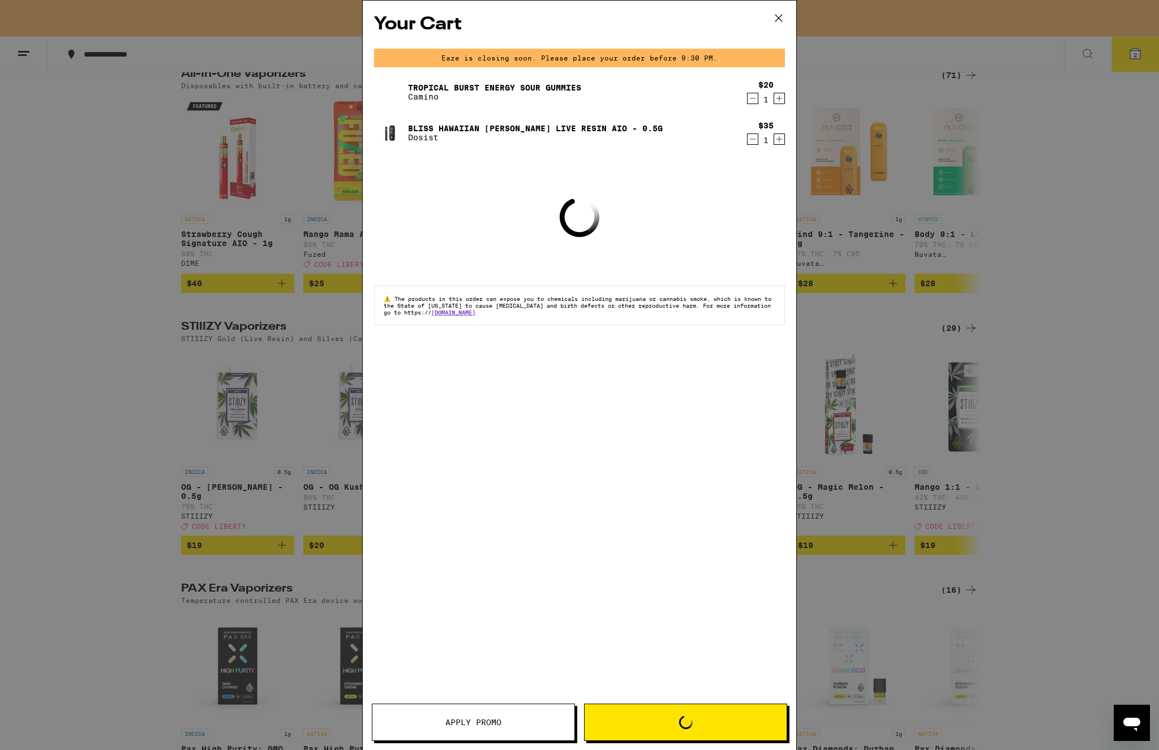
scroll to position [1955, 0]
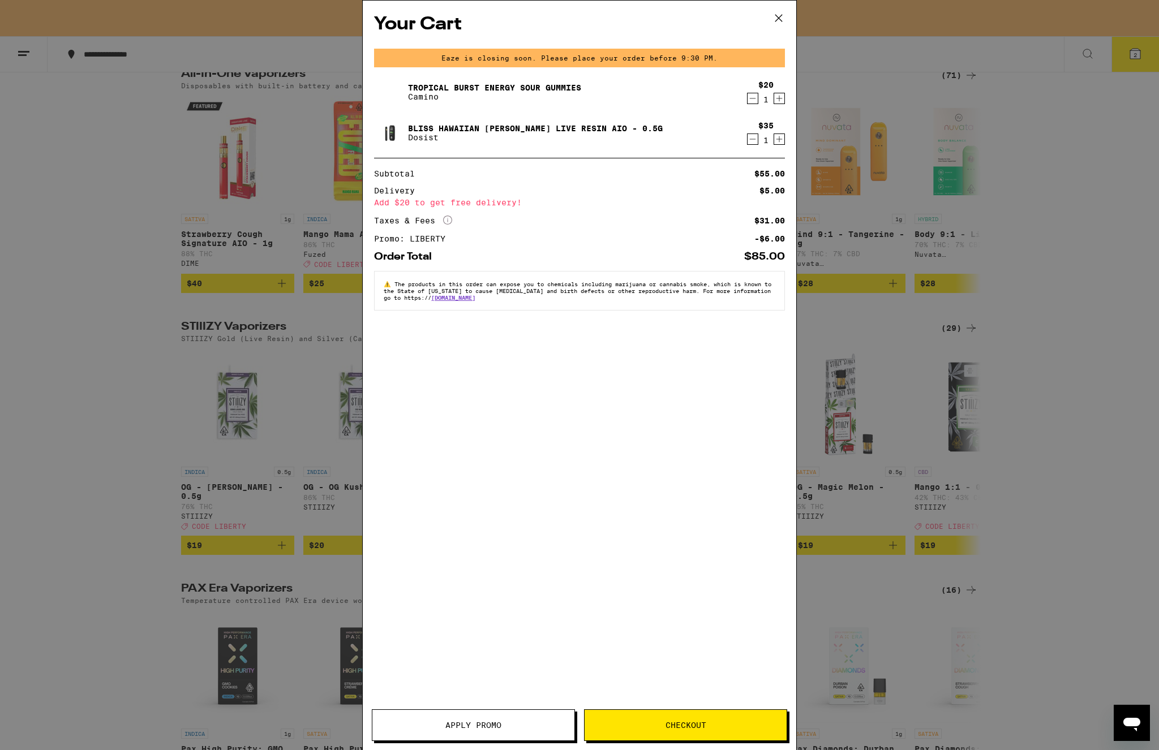
click at [749, 139] on icon "Decrement" at bounding box center [753, 139] width 10 height 14
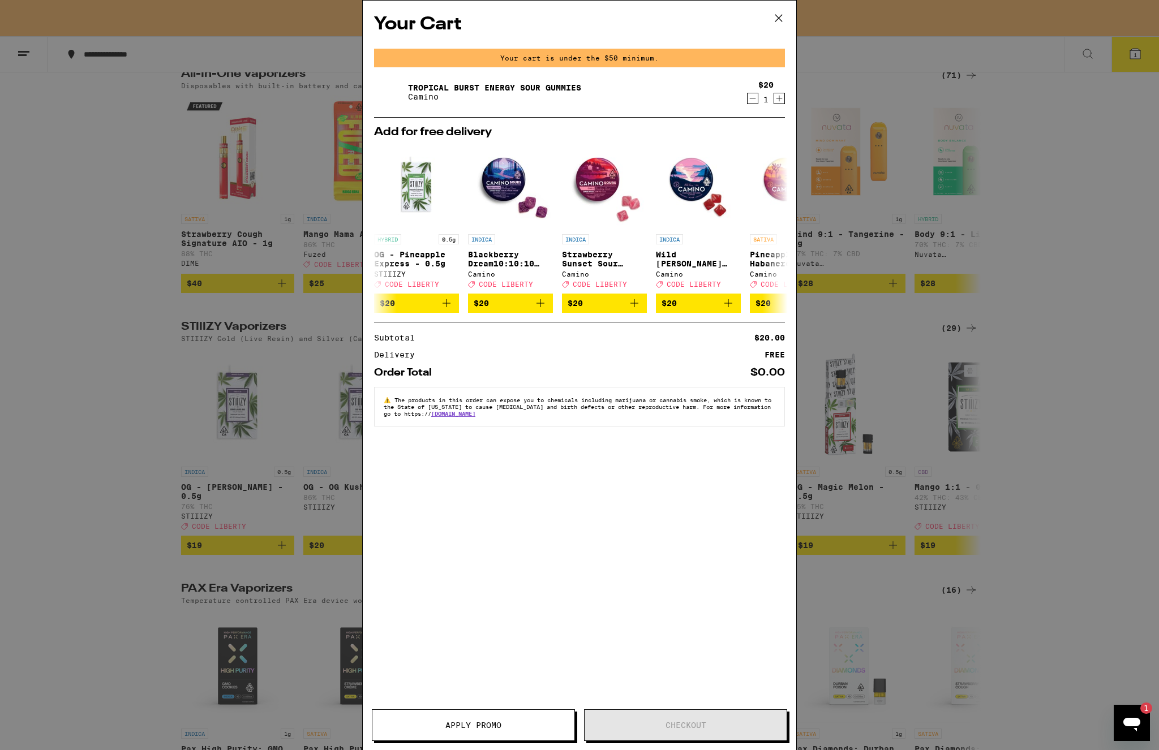
scroll to position [0, 0]
click at [782, 19] on icon at bounding box center [778, 18] width 17 height 17
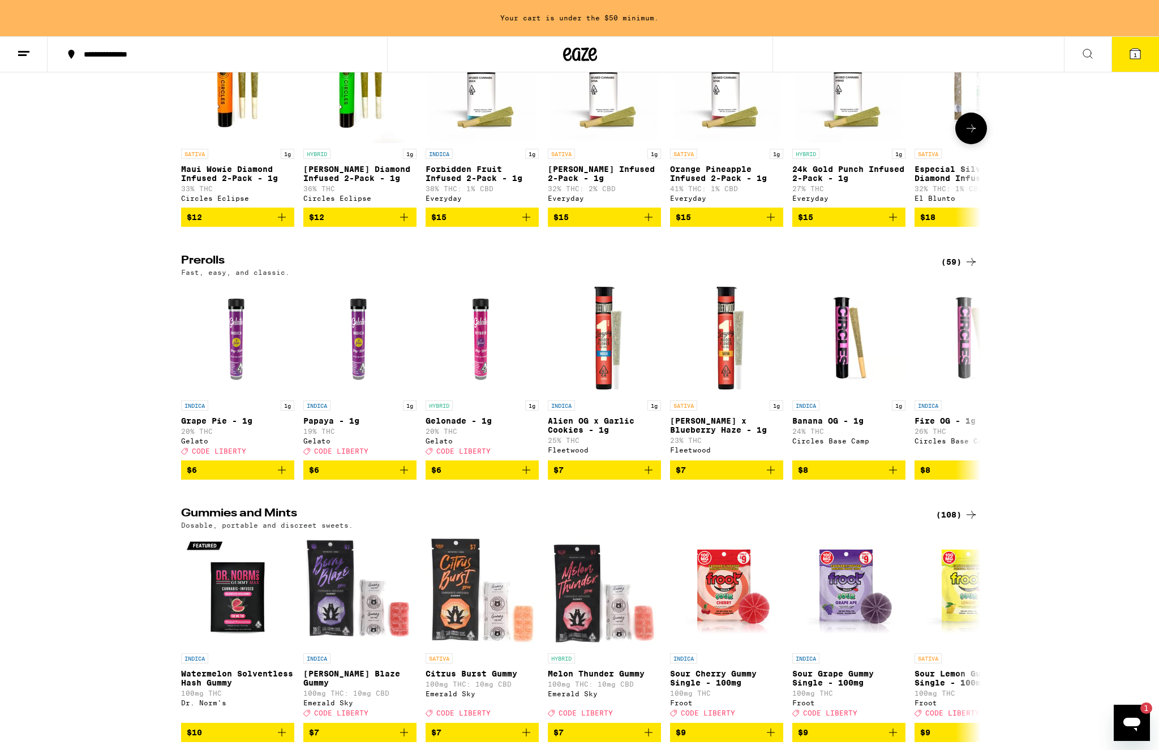
scroll to position [2909, 0]
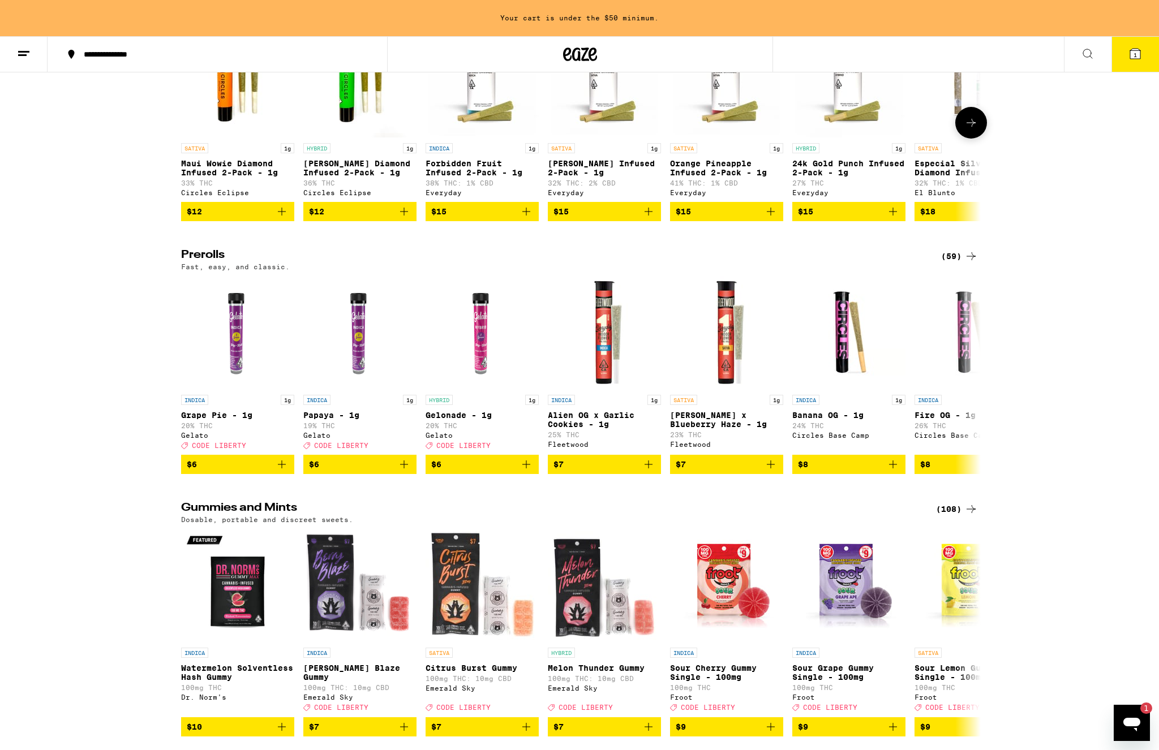
click at [962, 139] on button at bounding box center [971, 123] width 32 height 32
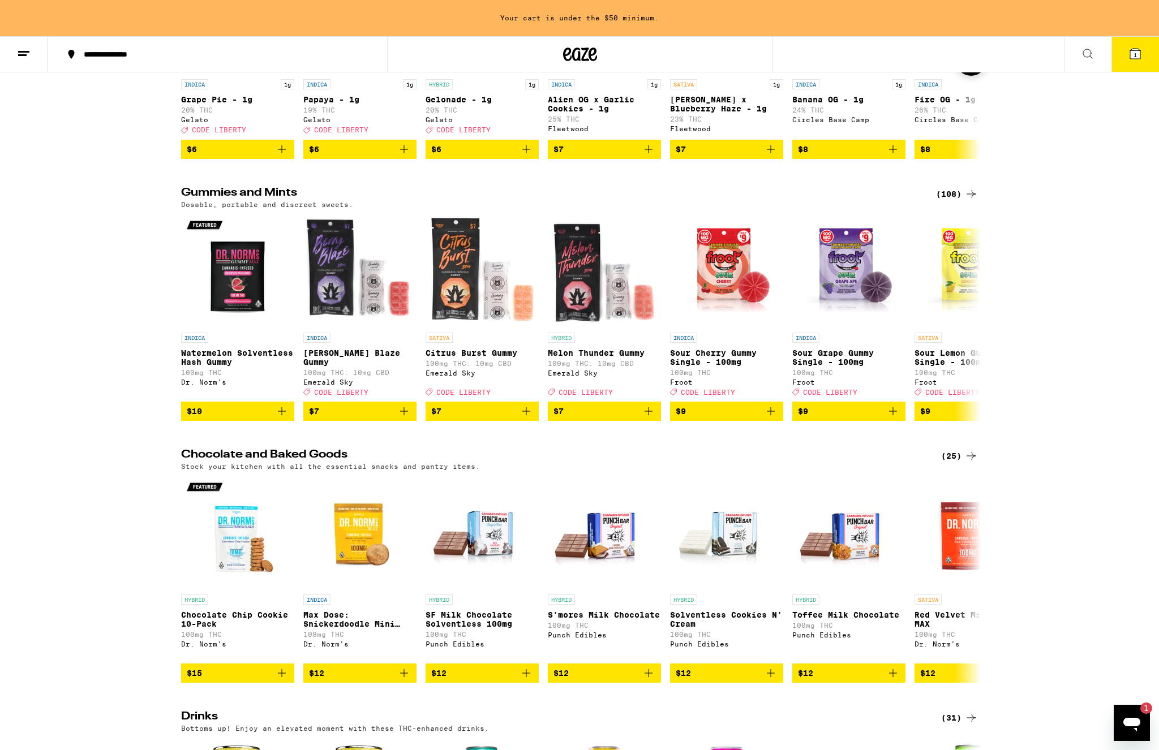
scroll to position [3238, 0]
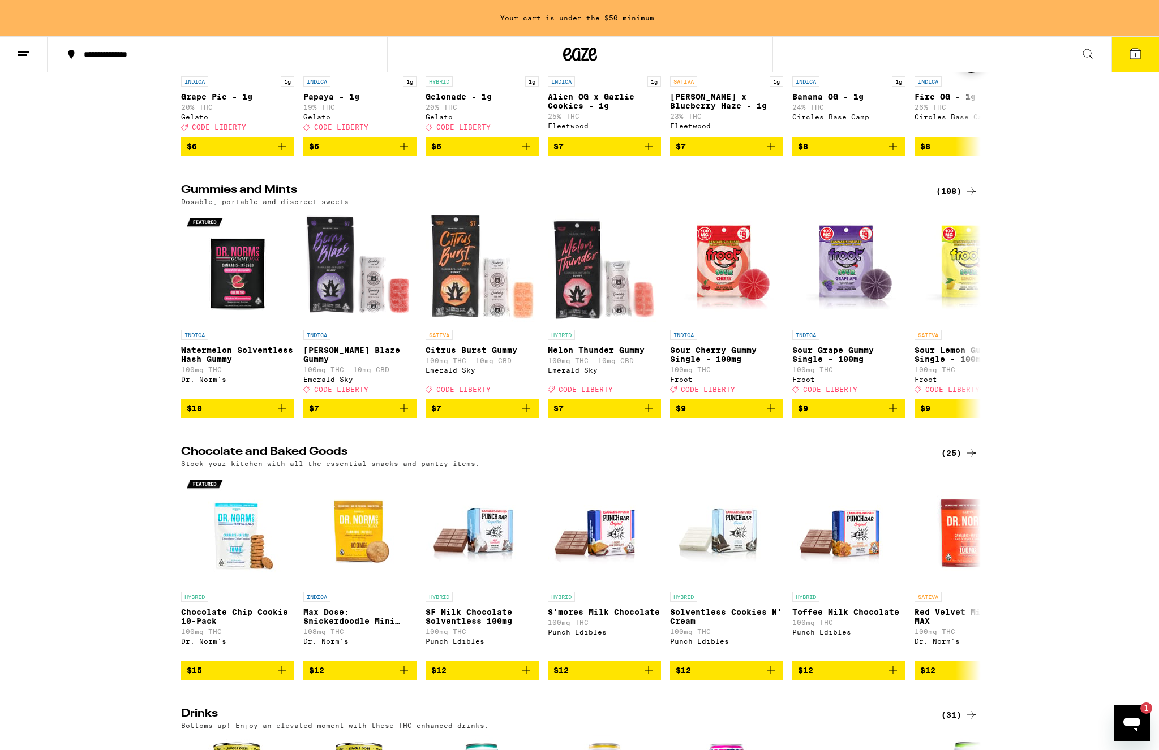
click at [967, 64] on icon at bounding box center [971, 57] width 14 height 14
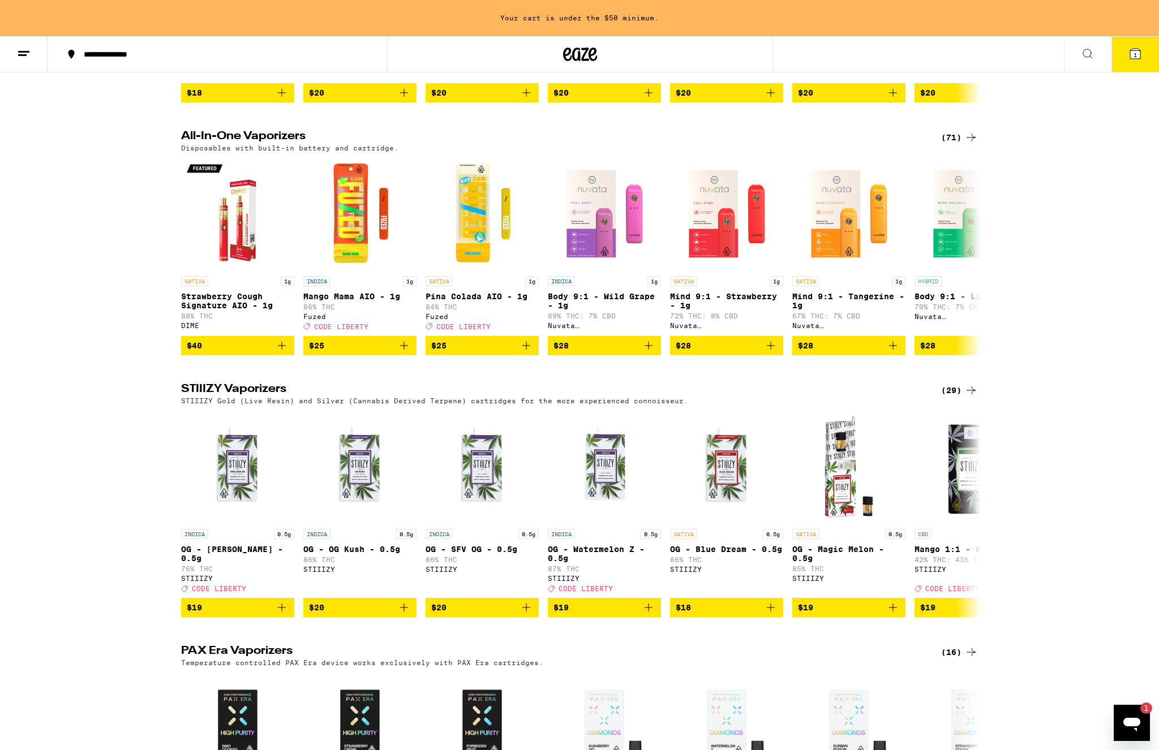
scroll to position [2008, 0]
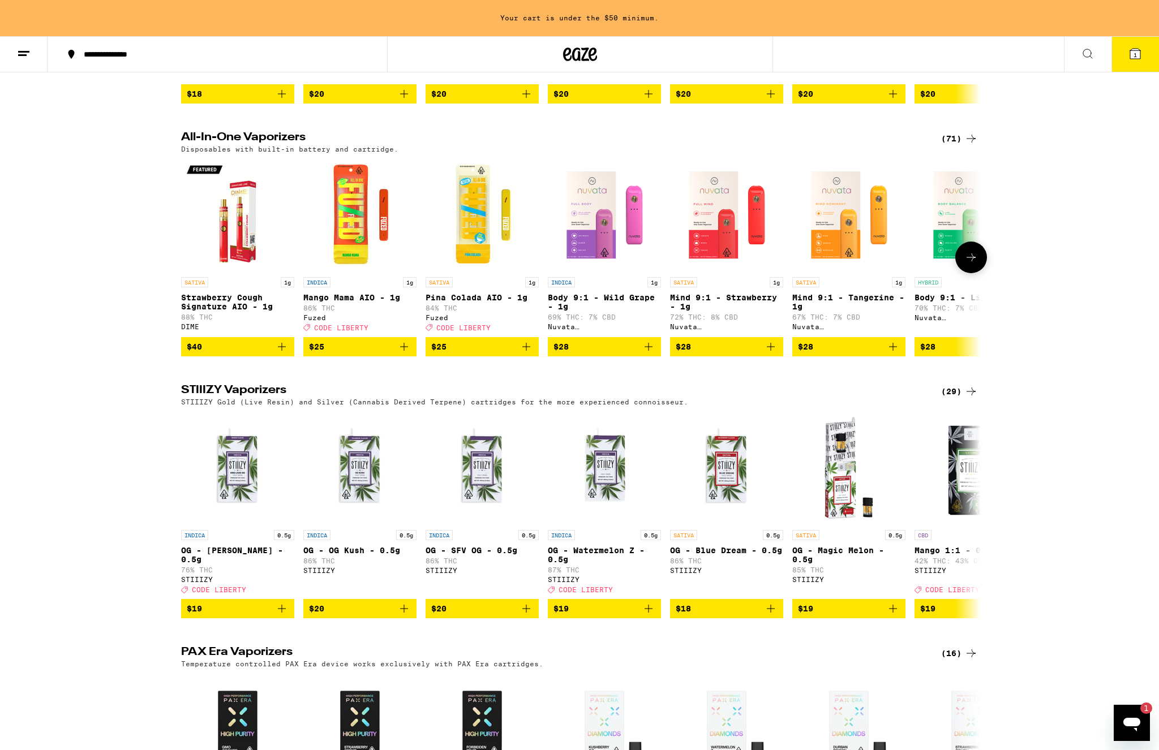
click at [967, 264] on icon at bounding box center [971, 258] width 14 height 14
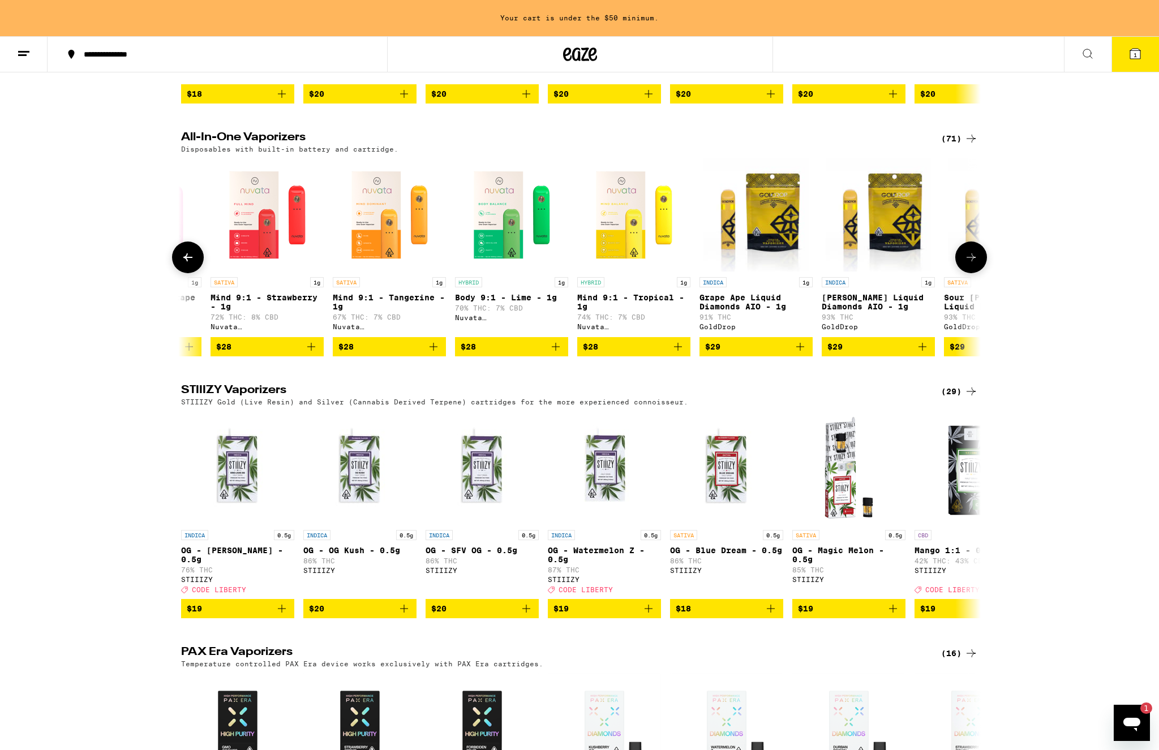
scroll to position [0, 673]
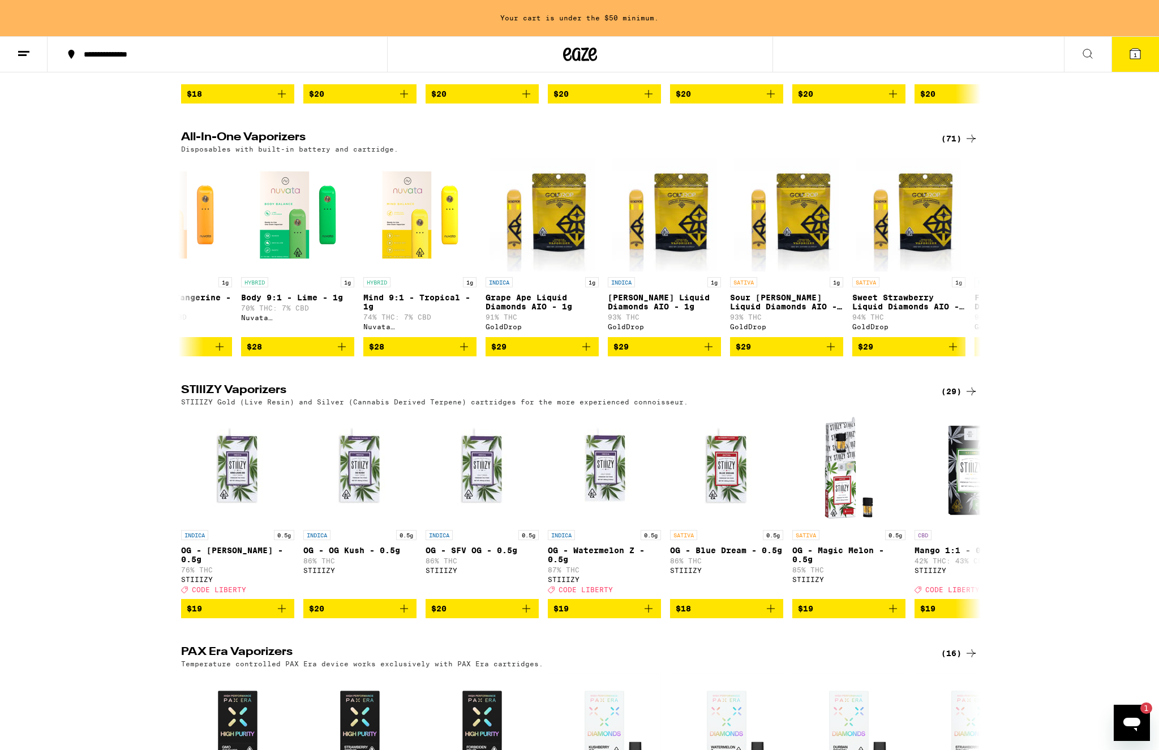
click at [967, 327] on div "All-In-One Vaporizers (71) Disposables with built-in battery and cartridge. SAT…" at bounding box center [579, 244] width 1159 height 225
click at [967, 264] on icon at bounding box center [971, 258] width 14 height 14
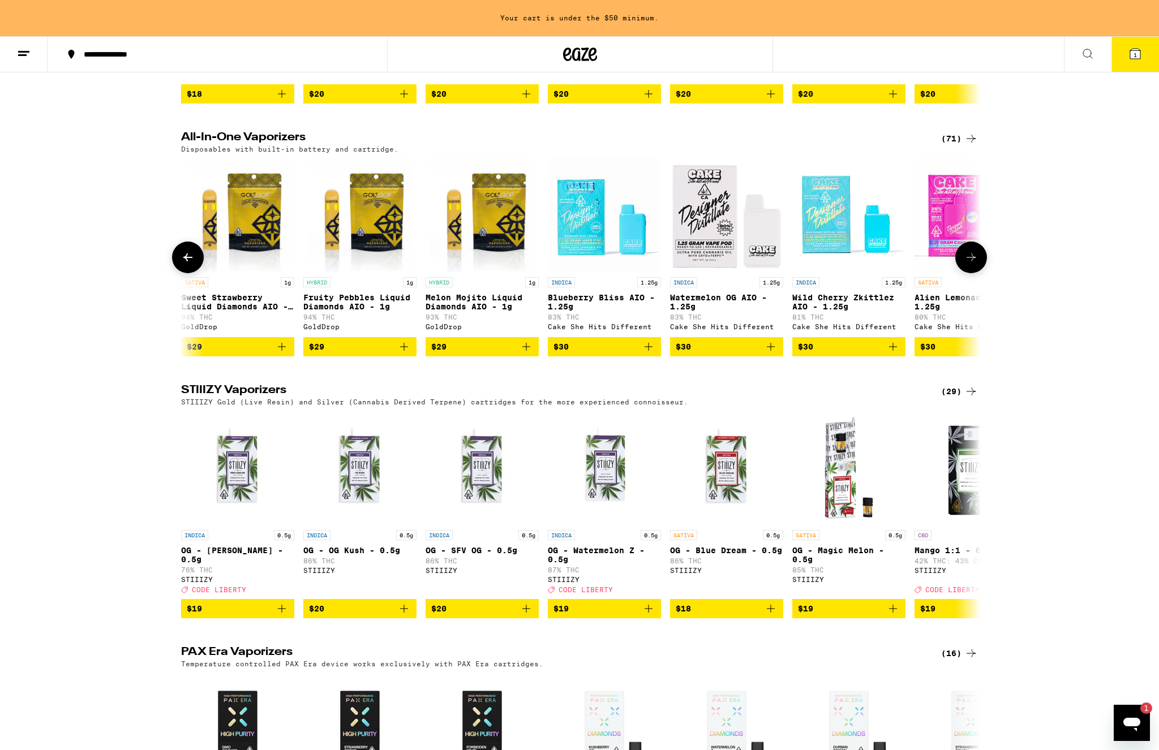
scroll to position [0, 1347]
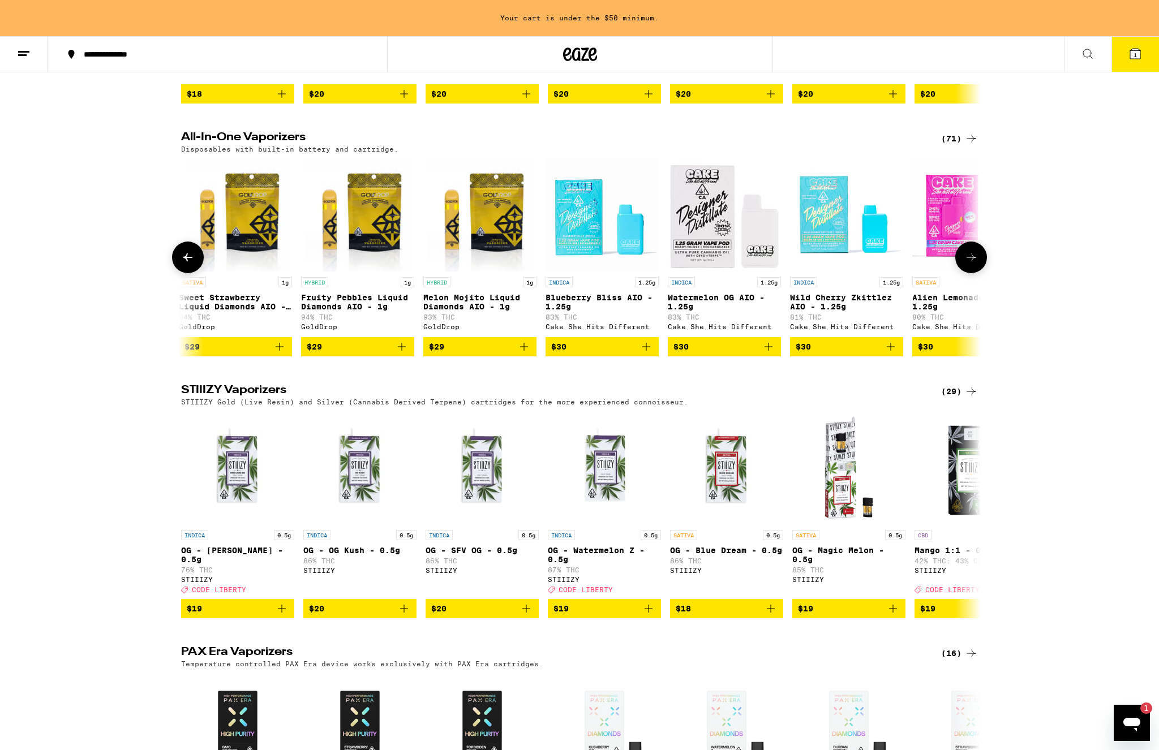
click at [967, 273] on button at bounding box center [971, 258] width 32 height 32
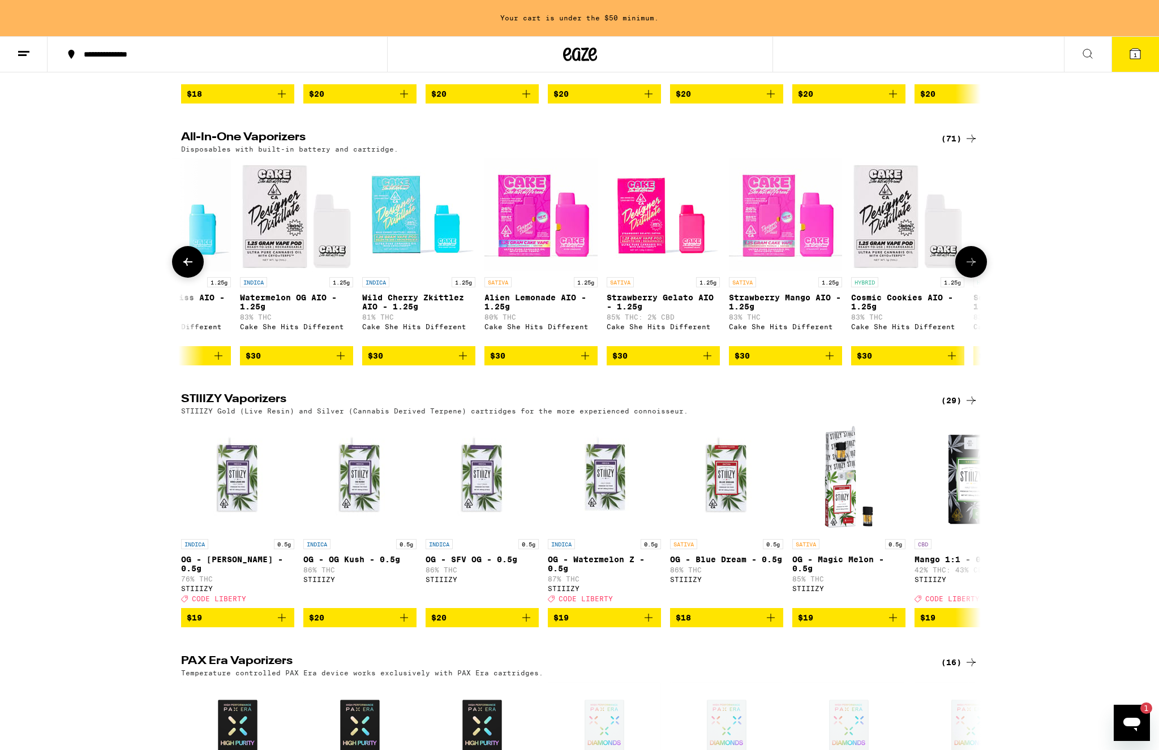
scroll to position [0, 2020]
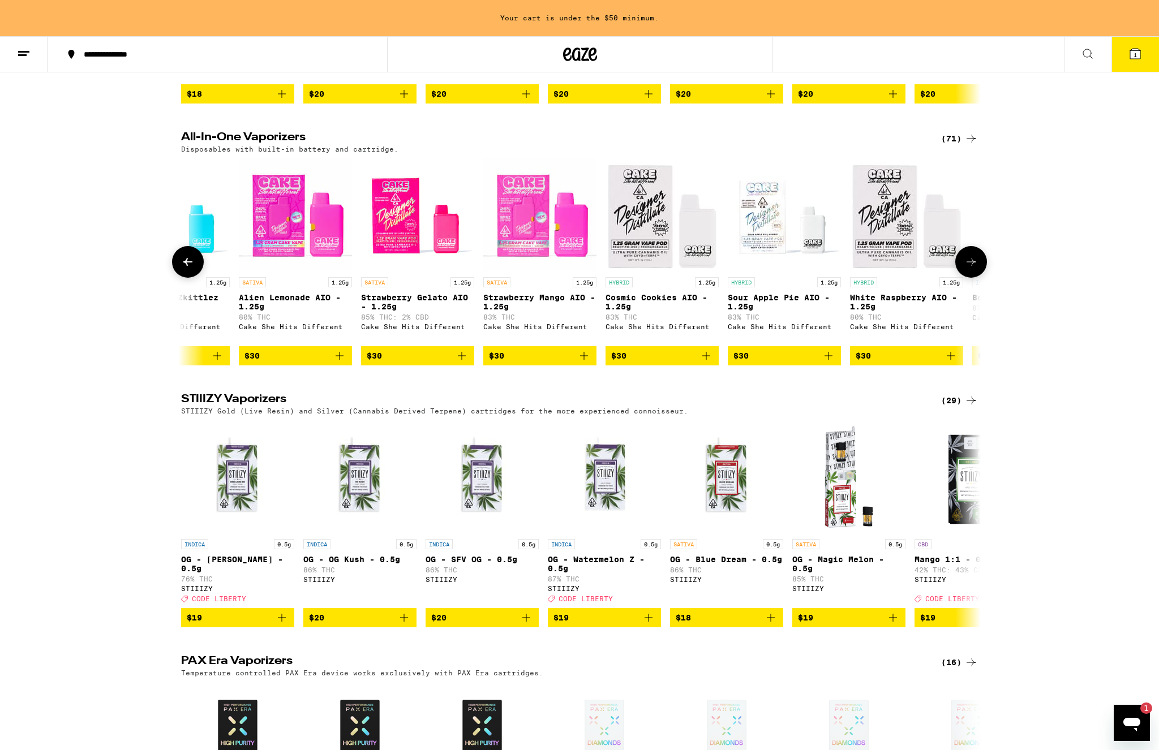
click at [535, 272] on img "Open page for Strawberry Mango AIO - 1.25g from Cake She Hits Different" at bounding box center [539, 214] width 113 height 113
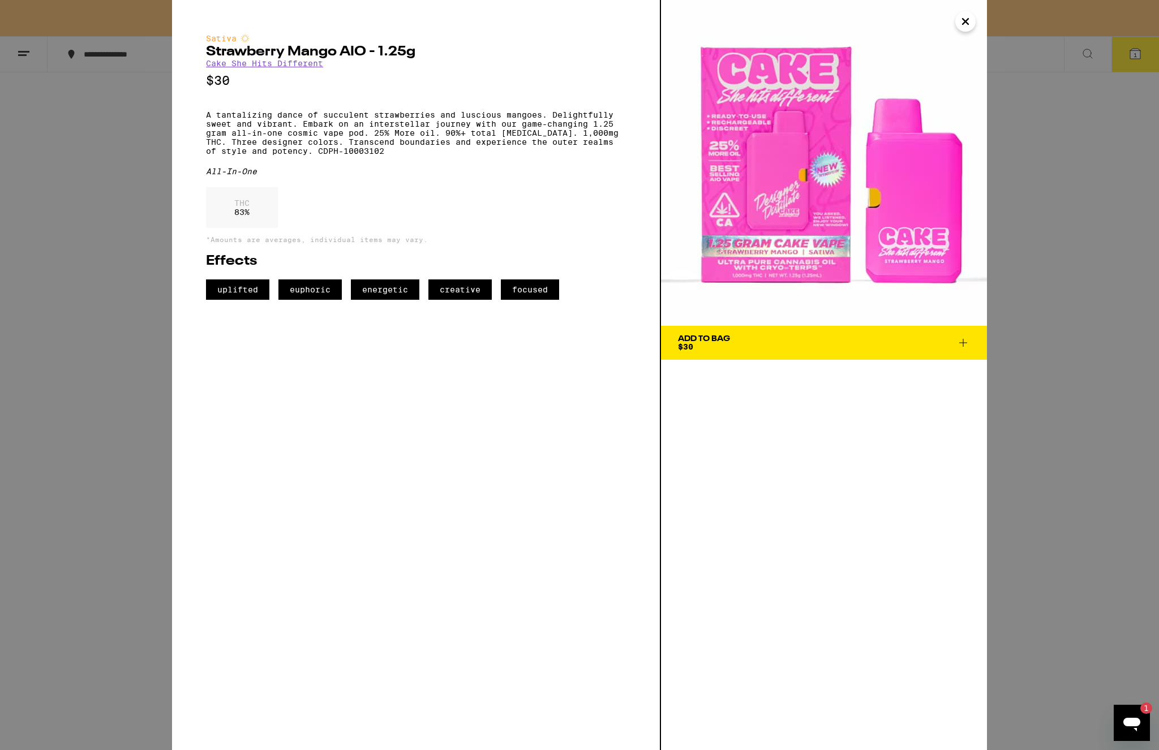
click at [967, 342] on button "Add To Bag $30" at bounding box center [824, 343] width 326 height 34
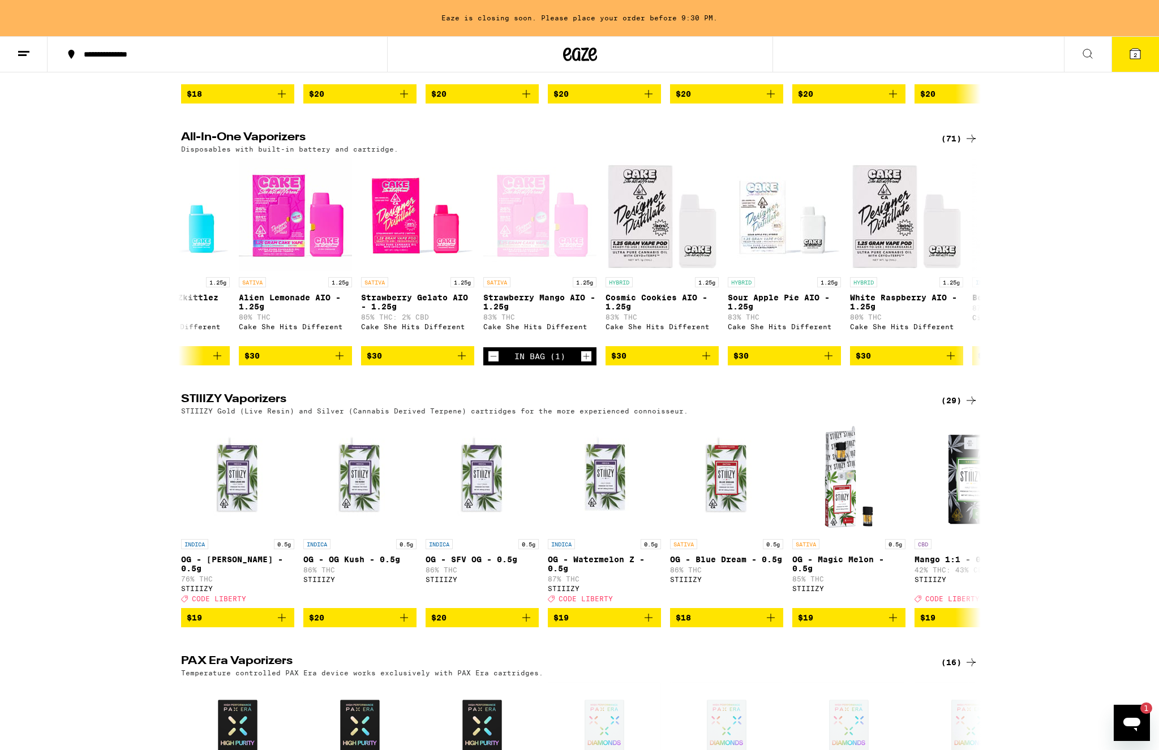
click at [967, 53] on icon at bounding box center [1135, 54] width 10 height 10
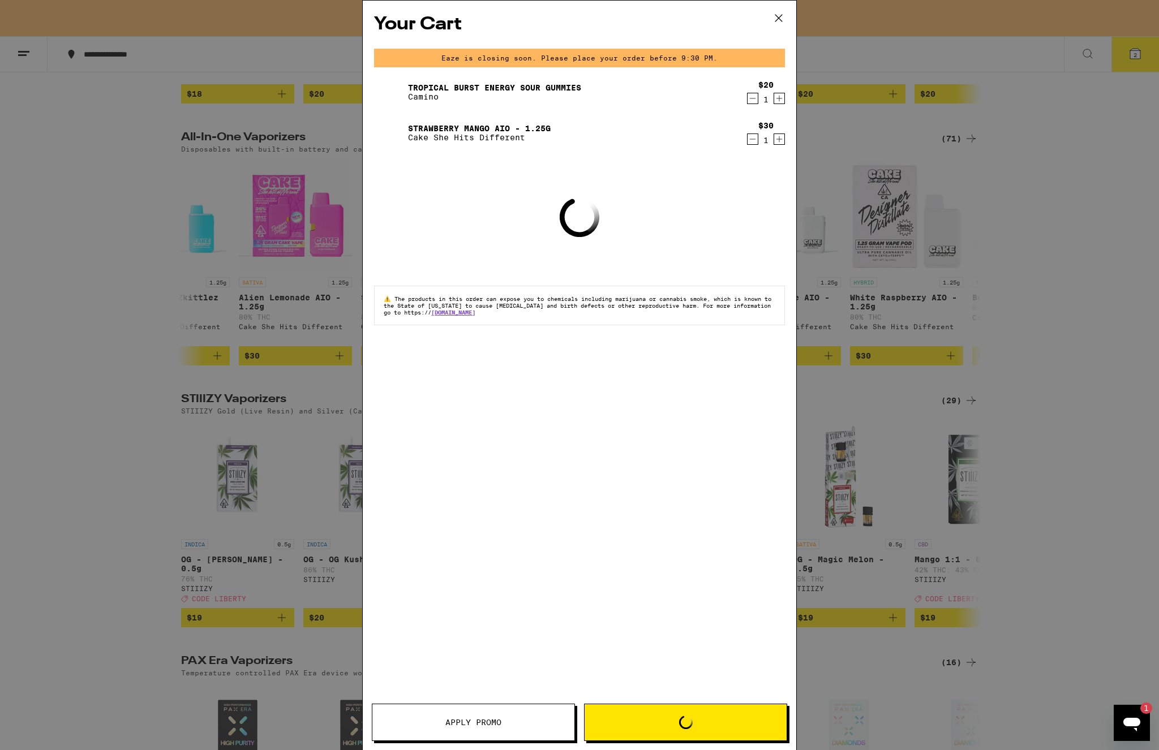
scroll to position [1892, 0]
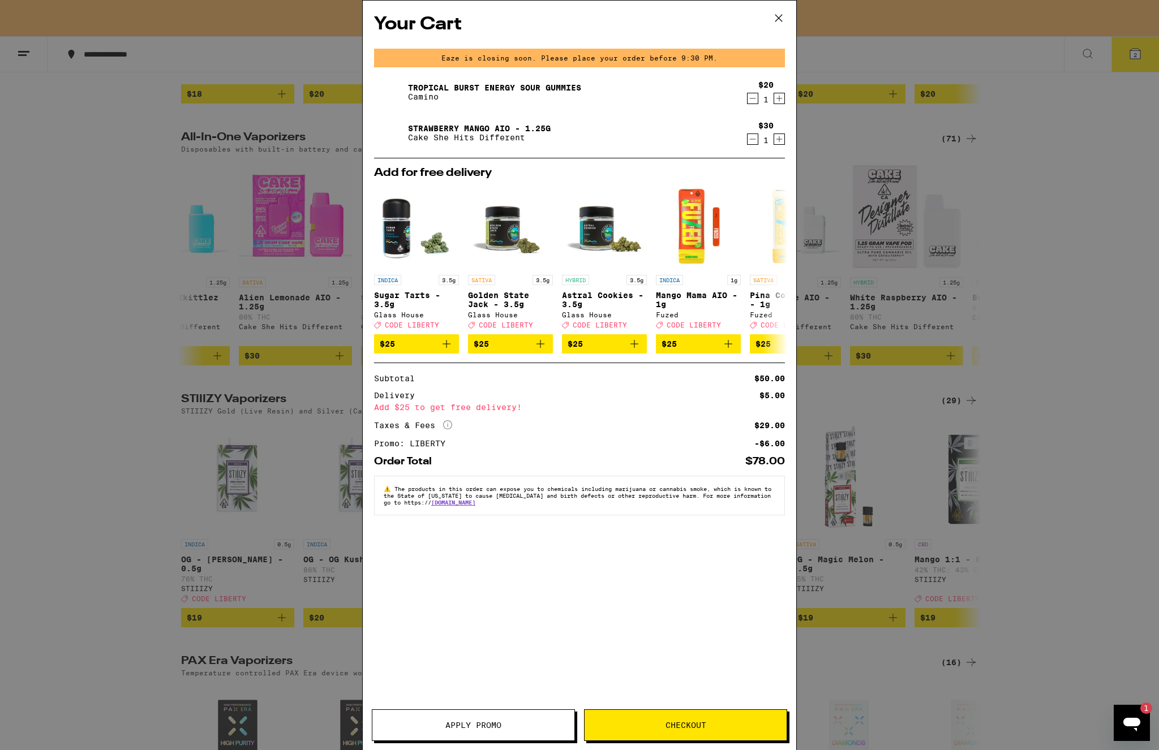
click at [778, 14] on icon at bounding box center [778, 18] width 17 height 17
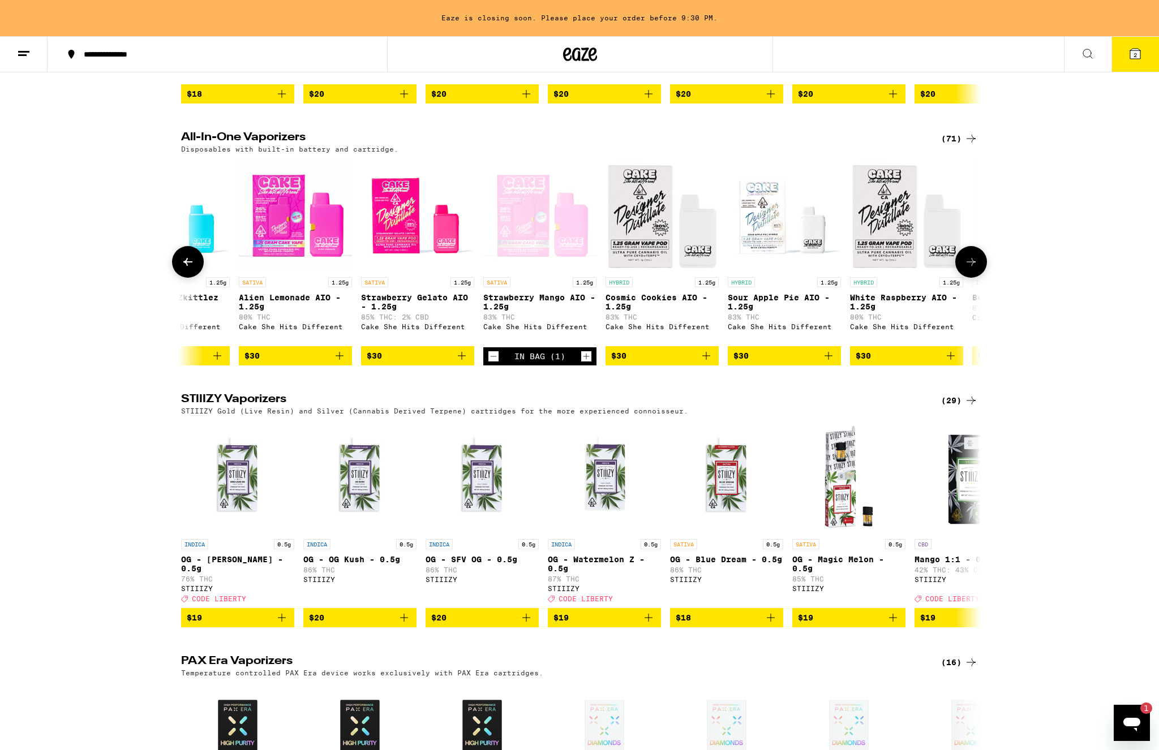
click at [497, 363] on icon "Decrement" at bounding box center [493, 357] width 10 height 14
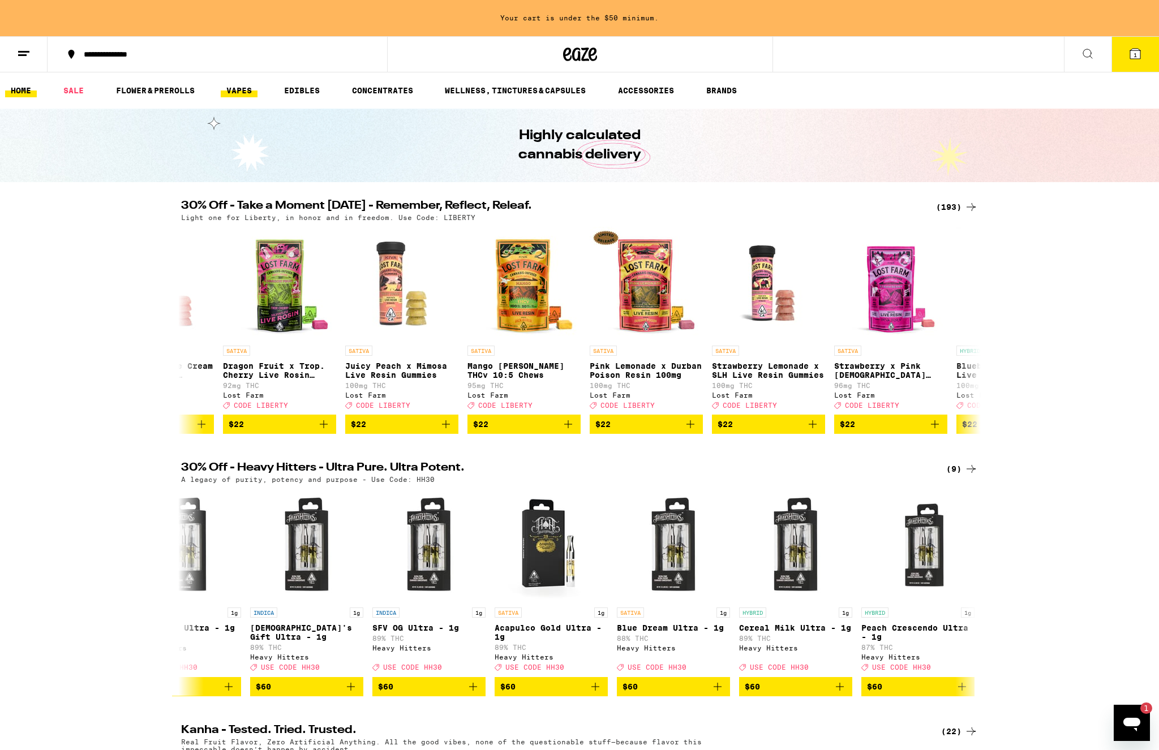
click at [235, 85] on link "VAPES" at bounding box center [239, 91] width 37 height 14
click at [244, 90] on link "VAPES" at bounding box center [239, 91] width 37 height 14
click at [244, 93] on link "VAPES" at bounding box center [239, 91] width 37 height 14
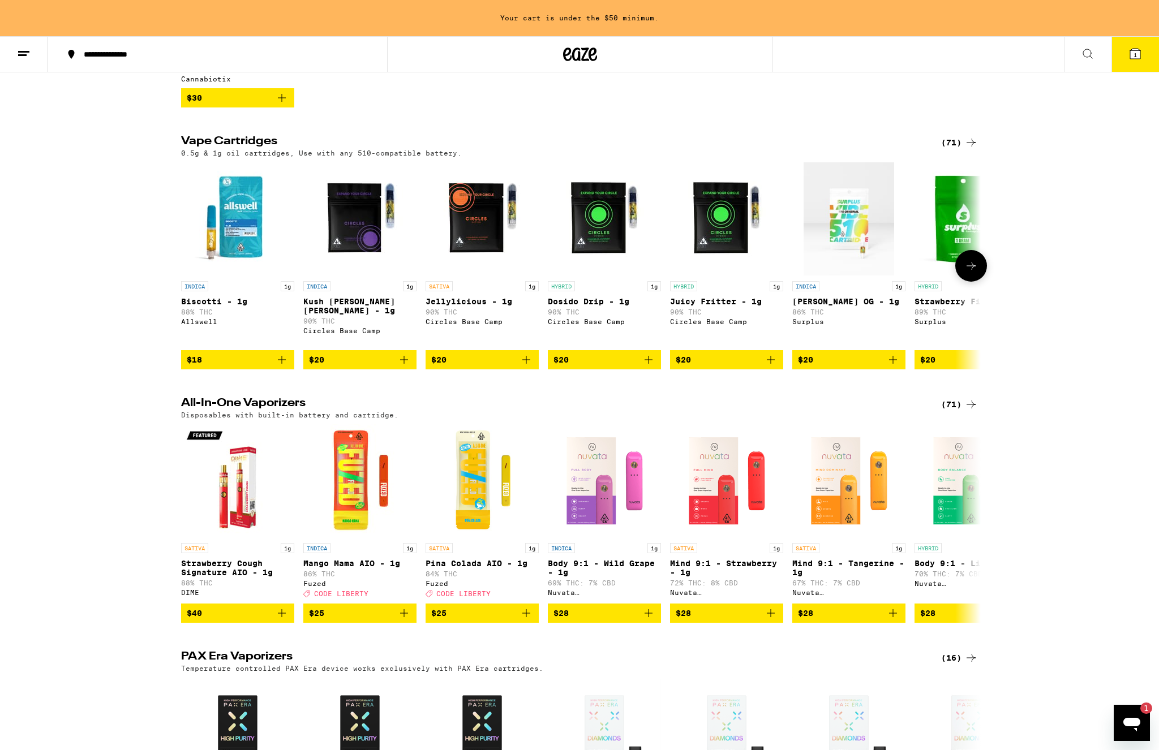
scroll to position [353, 0]
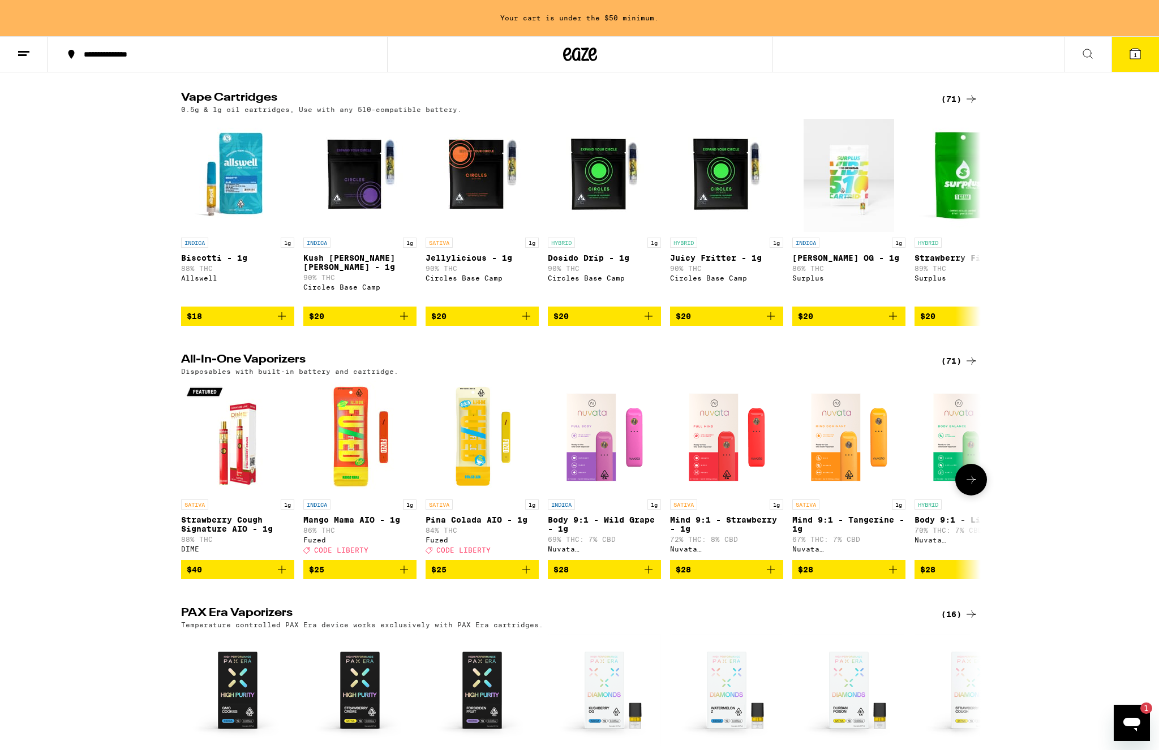
click at [967, 487] on icon at bounding box center [971, 480] width 14 height 14
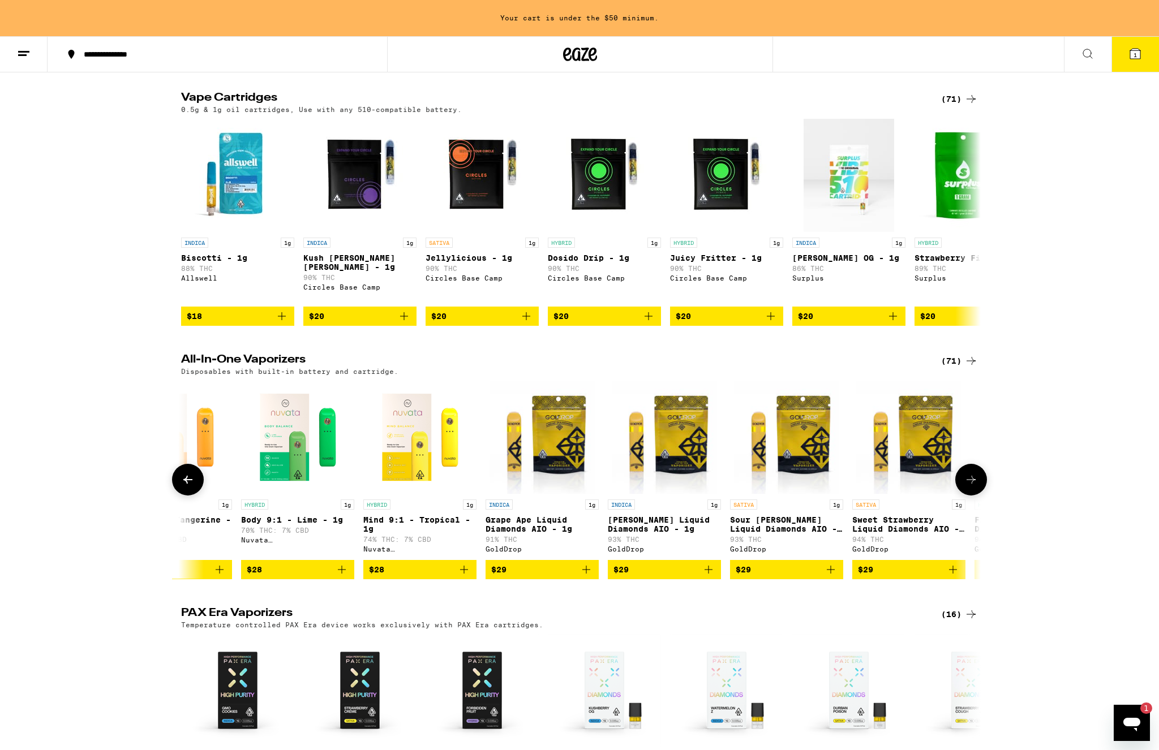
click at [967, 487] on icon at bounding box center [971, 480] width 14 height 14
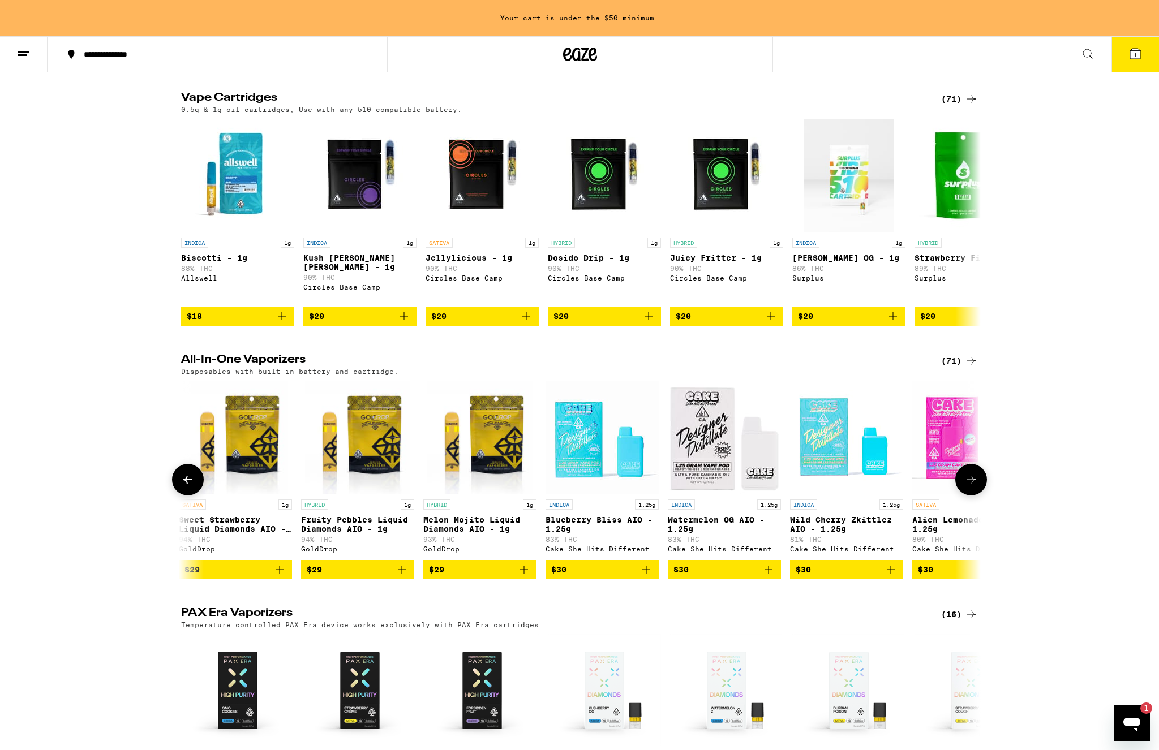
click at [967, 487] on icon at bounding box center [971, 480] width 14 height 14
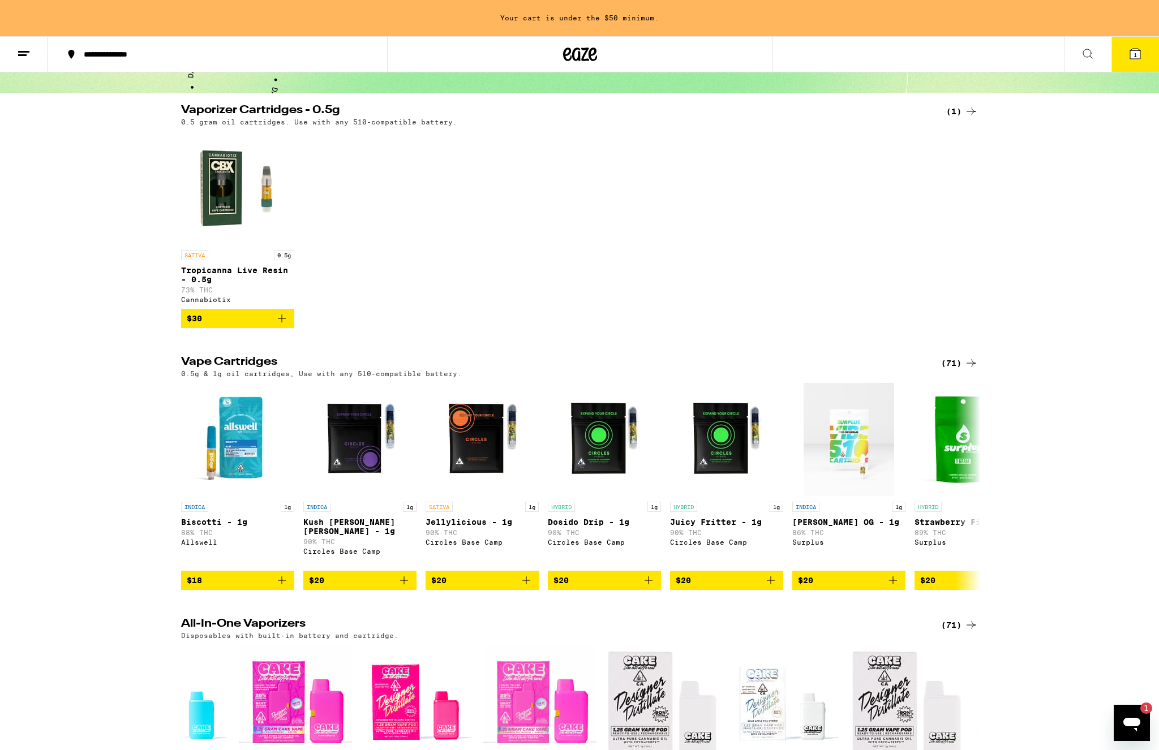
scroll to position [46, 0]
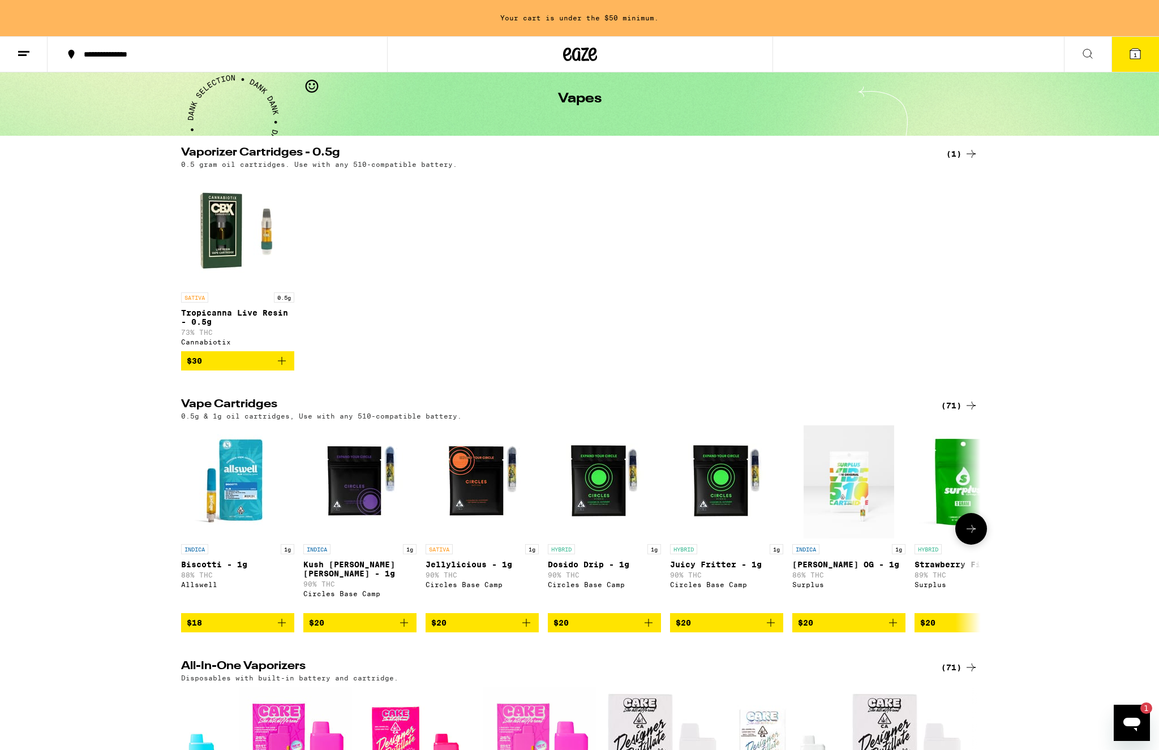
click at [967, 545] on button at bounding box center [971, 529] width 32 height 32
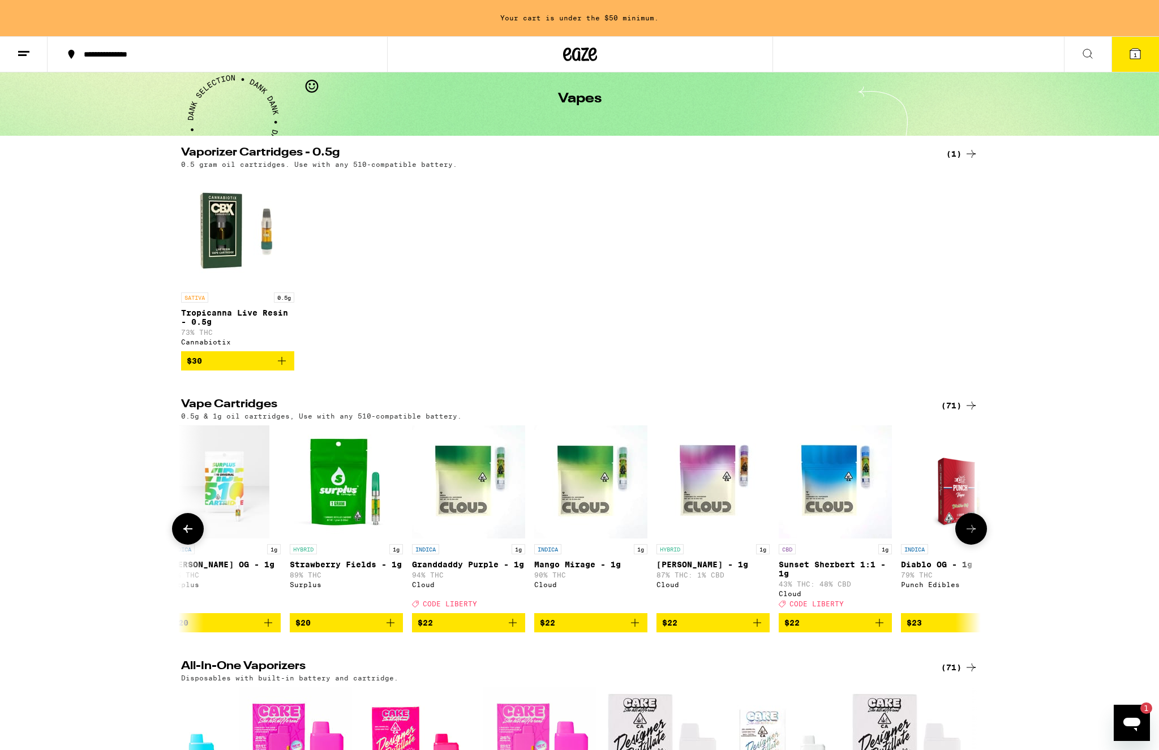
click at [967, 545] on button at bounding box center [971, 529] width 32 height 32
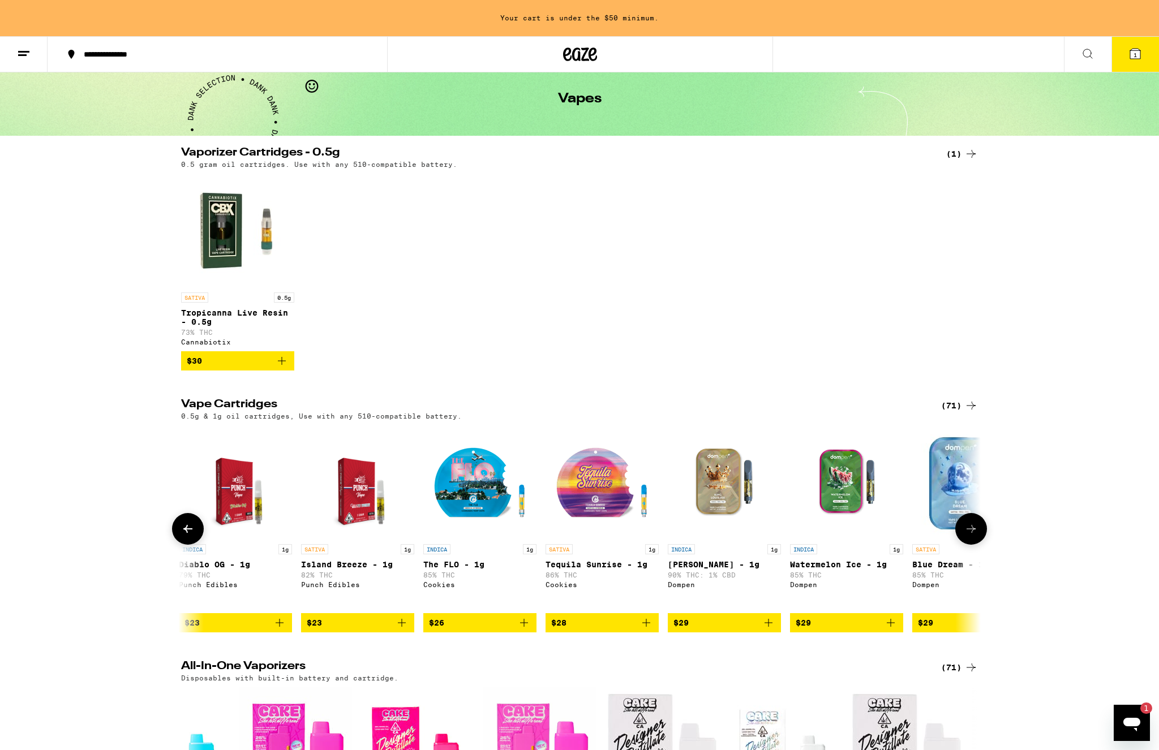
click at [967, 545] on button at bounding box center [971, 529] width 32 height 32
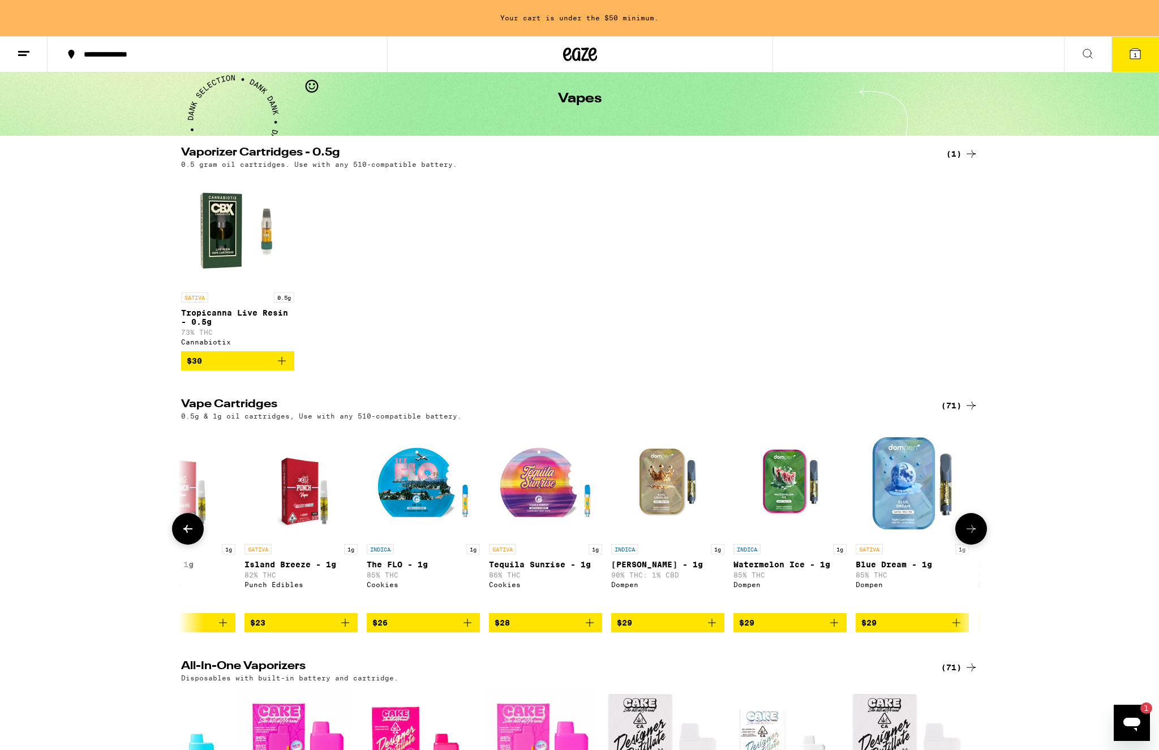
click at [967, 545] on button at bounding box center [971, 529] width 32 height 32
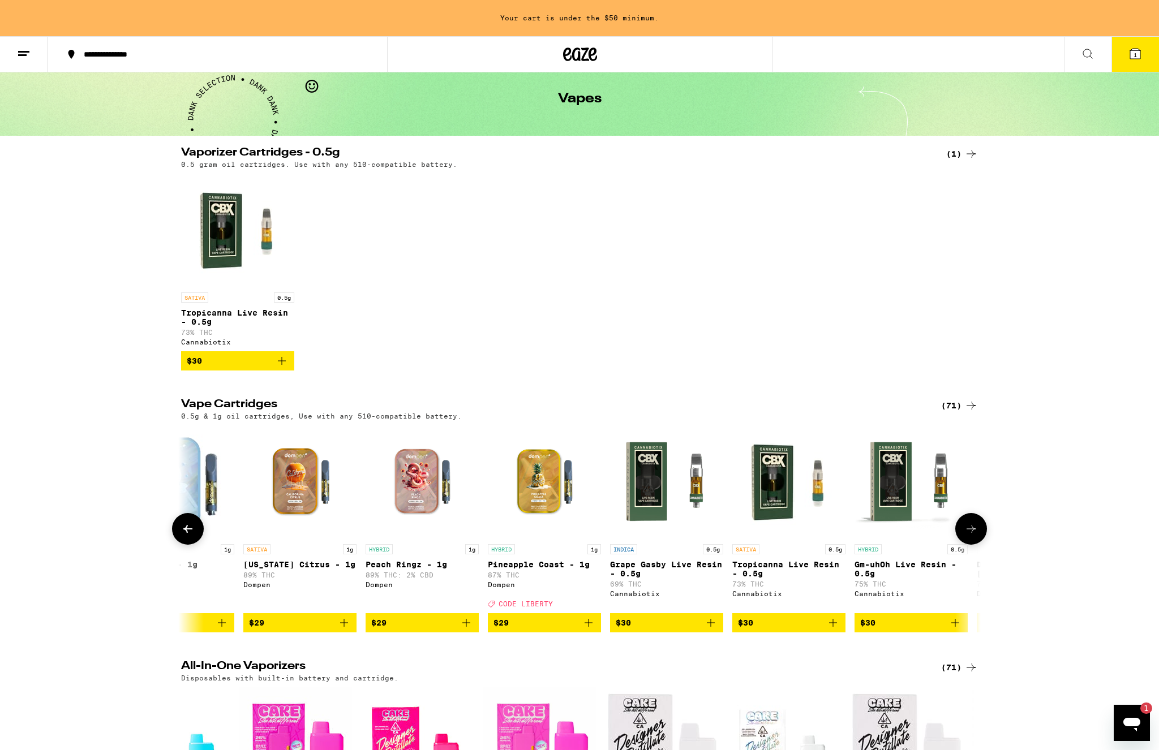
click at [967, 545] on button at bounding box center [971, 529] width 32 height 32
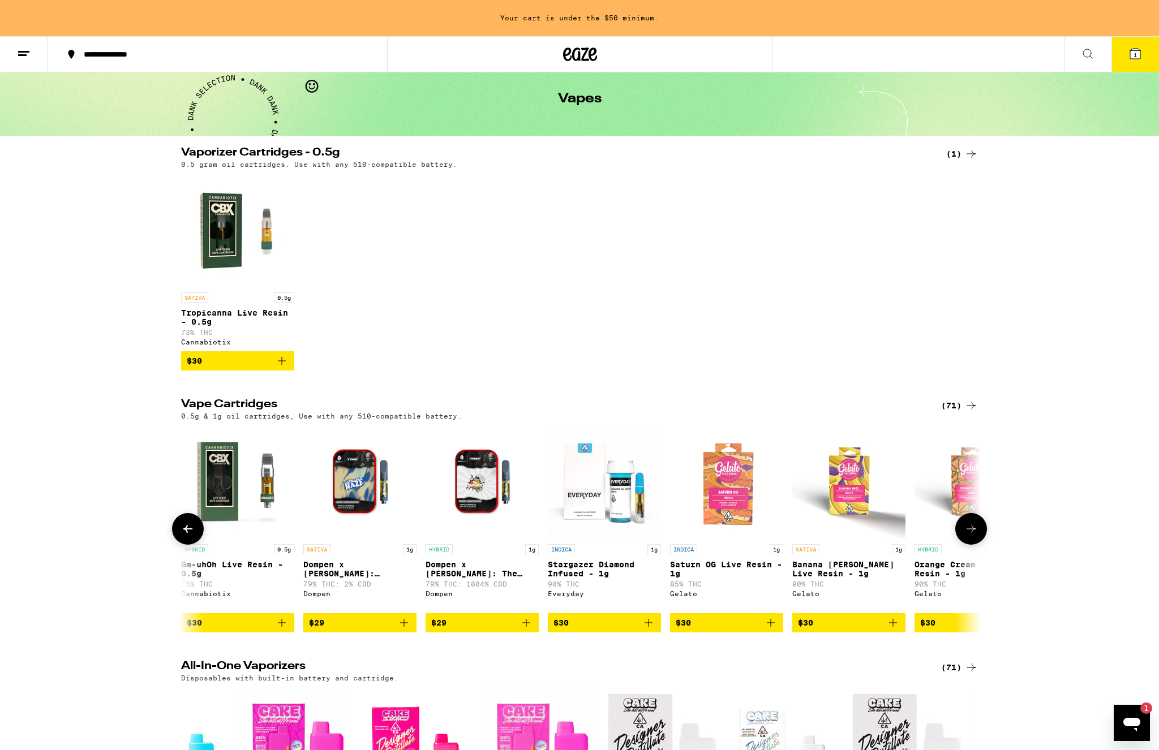
click at [967, 545] on button at bounding box center [971, 529] width 32 height 32
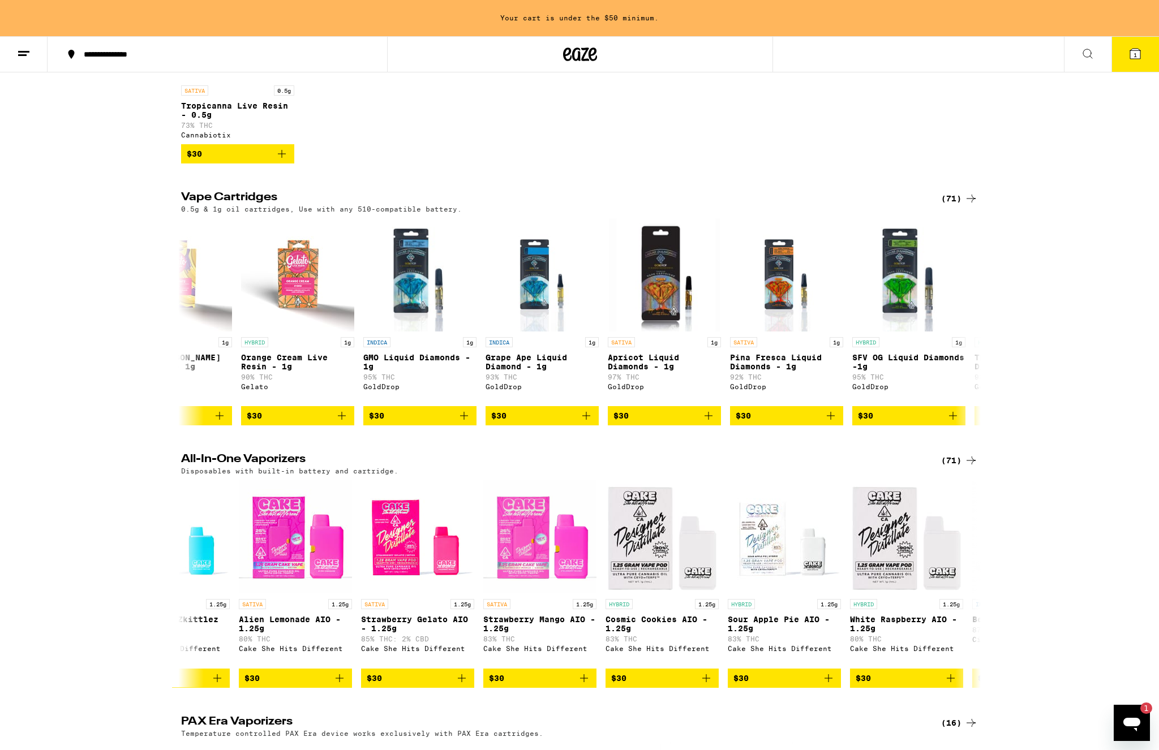
scroll to position [254, 0]
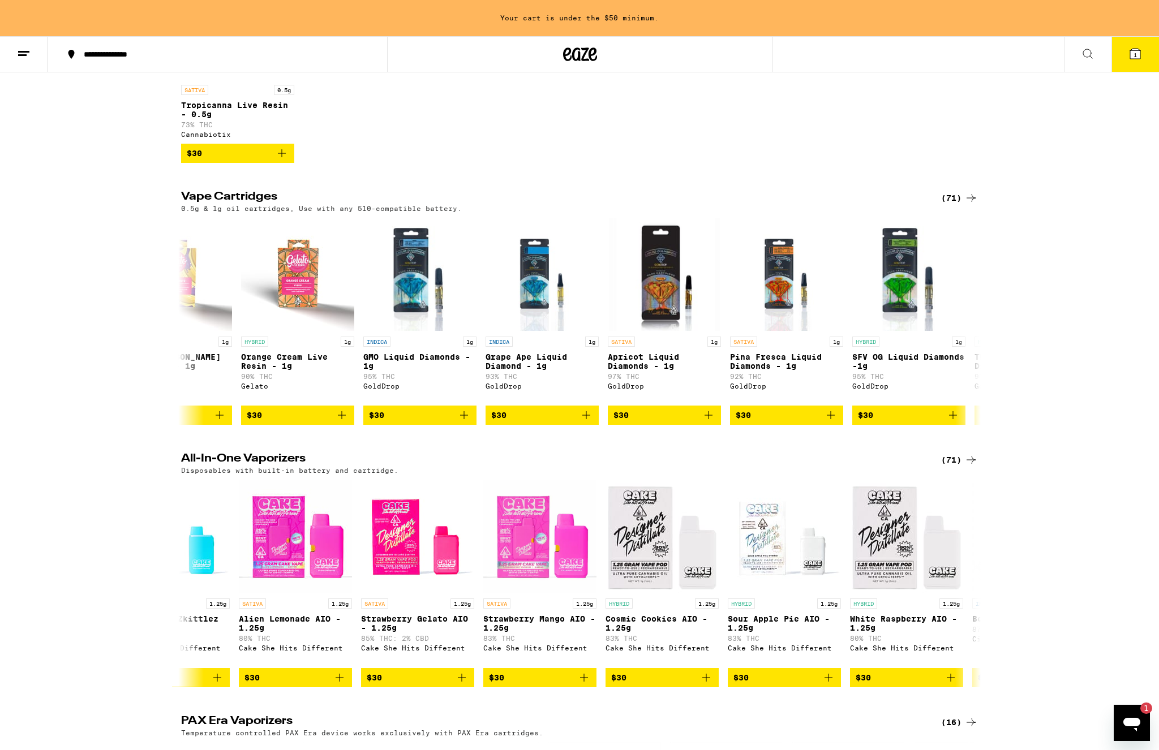
click at [934, 495] on div "All-In-One Vaporizers (71) Disposables with built-in battery and cartridge. SAT…" at bounding box center [579, 570] width 815 height 234
click at [945, 474] on div "Disposables with built-in battery and cartridge." at bounding box center [579, 470] width 797 height 7
click at [956, 467] on div "(71)" at bounding box center [959, 460] width 37 height 14
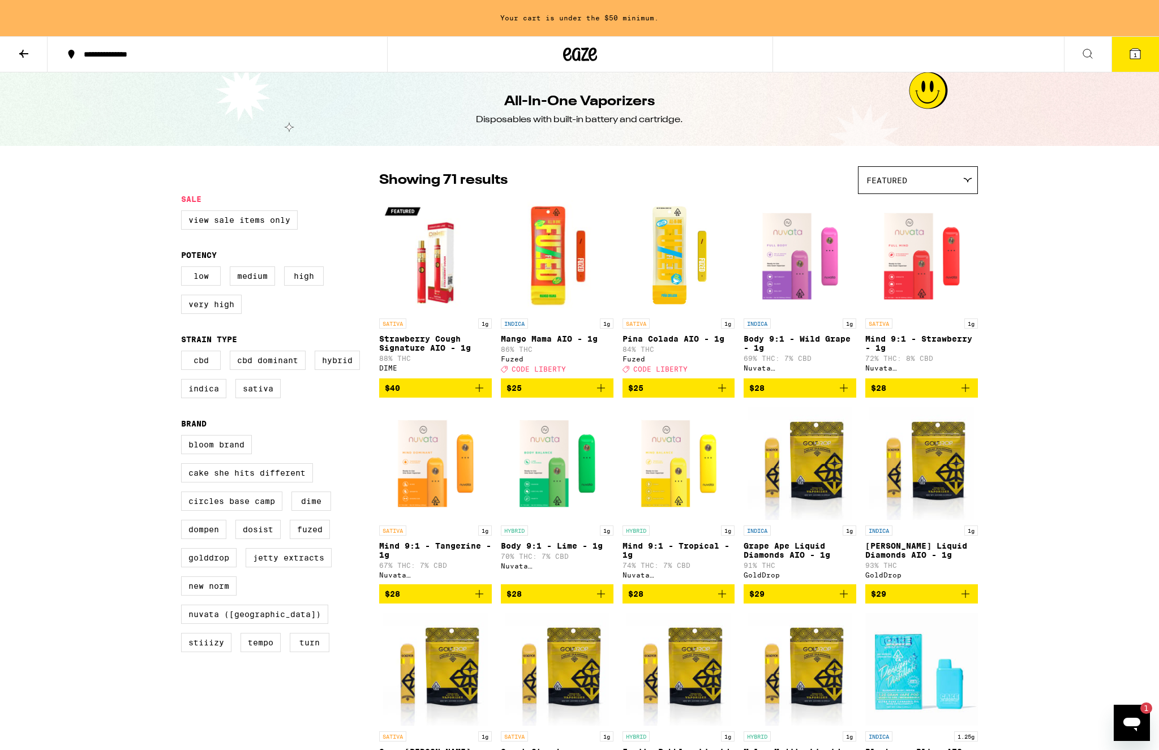
click at [694, 248] on img "Open page for Pina Colada AIO - 1g from Fuzed" at bounding box center [679, 256] width 113 height 113
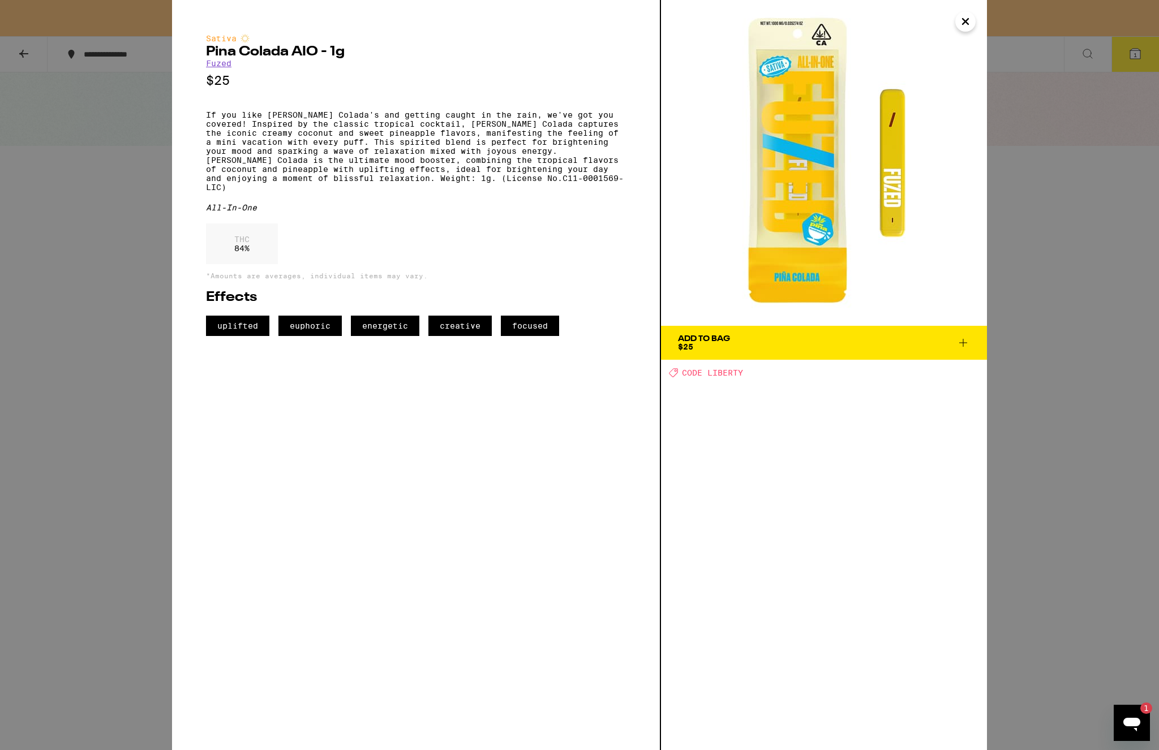
click at [840, 345] on span "Add To Bag $25" at bounding box center [824, 343] width 292 height 16
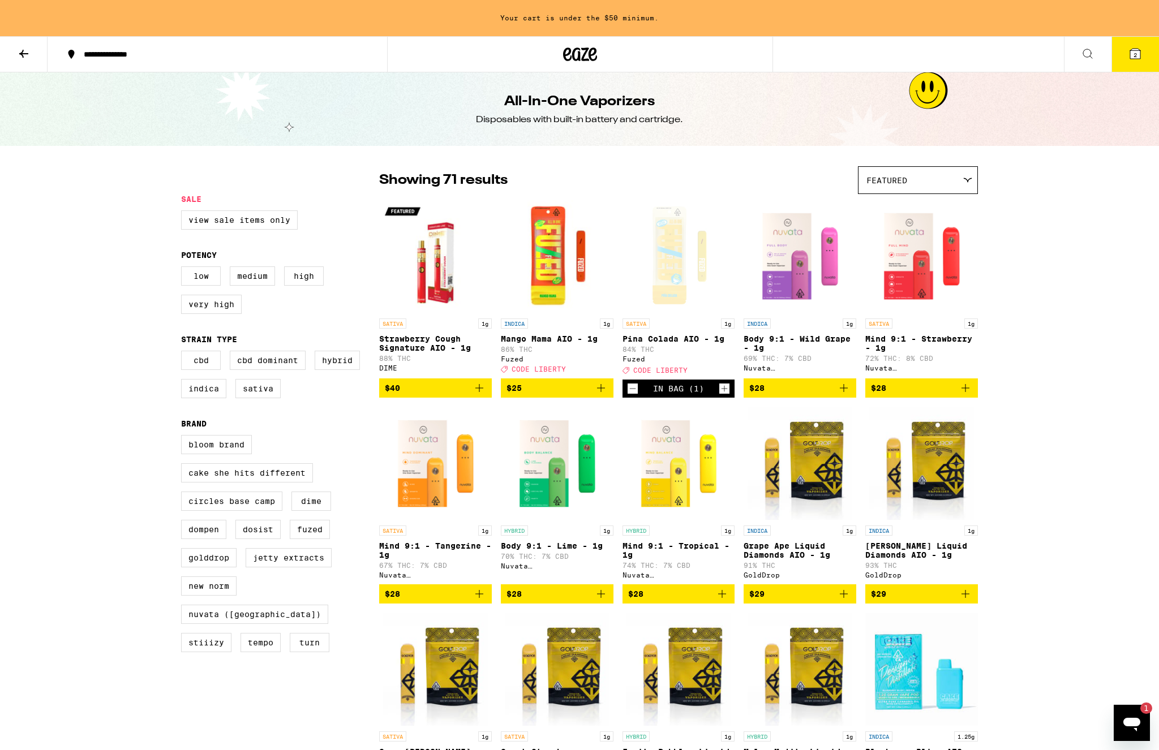
click at [967, 58] on button "2" at bounding box center [1135, 54] width 48 height 35
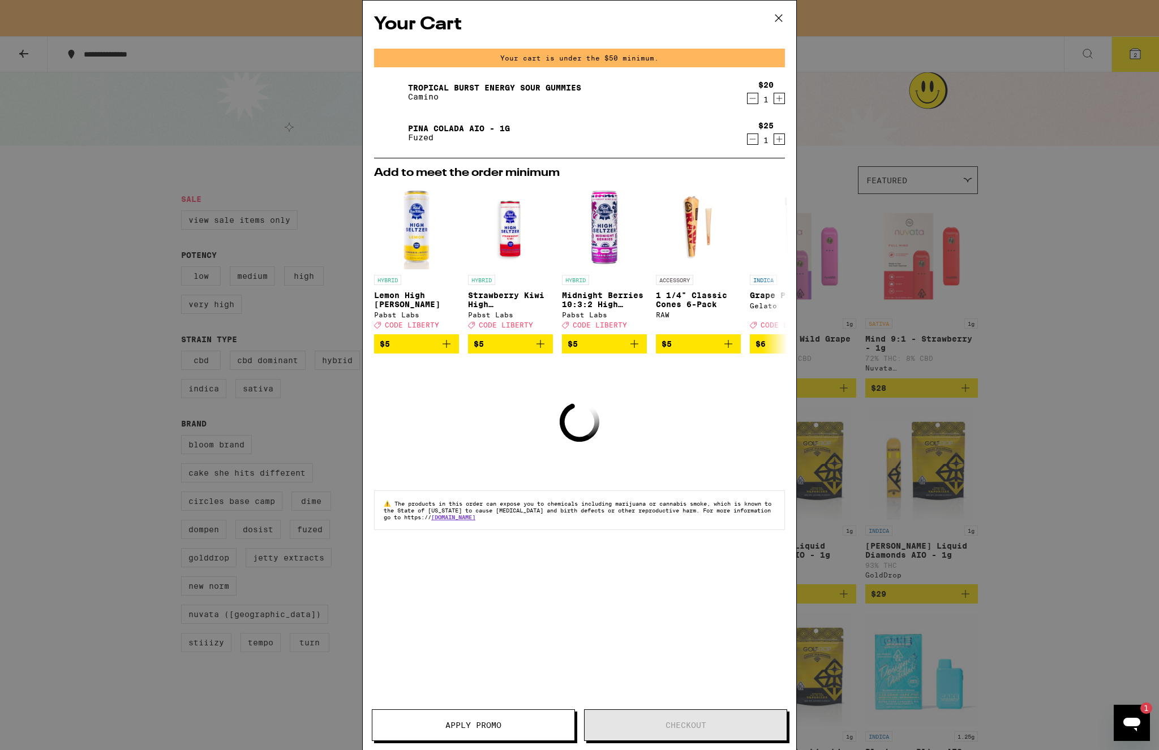
click at [776, 19] on icon at bounding box center [778, 18] width 17 height 17
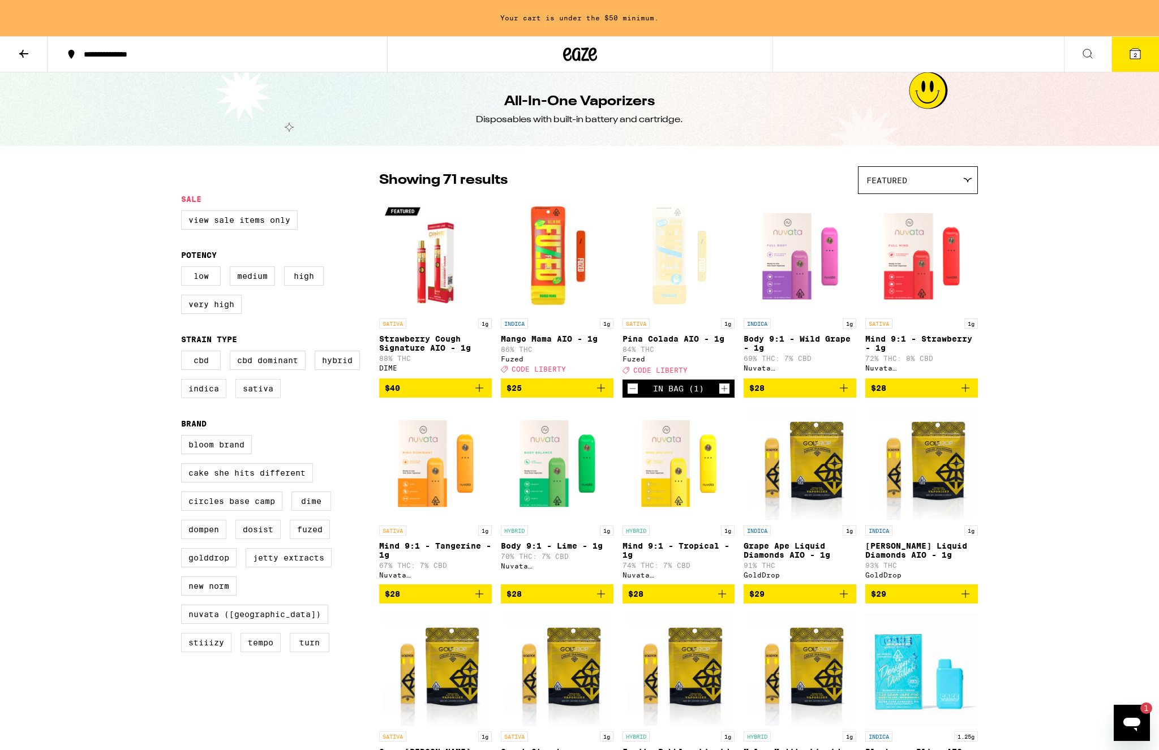
click at [11, 41] on button at bounding box center [24, 55] width 48 height 36
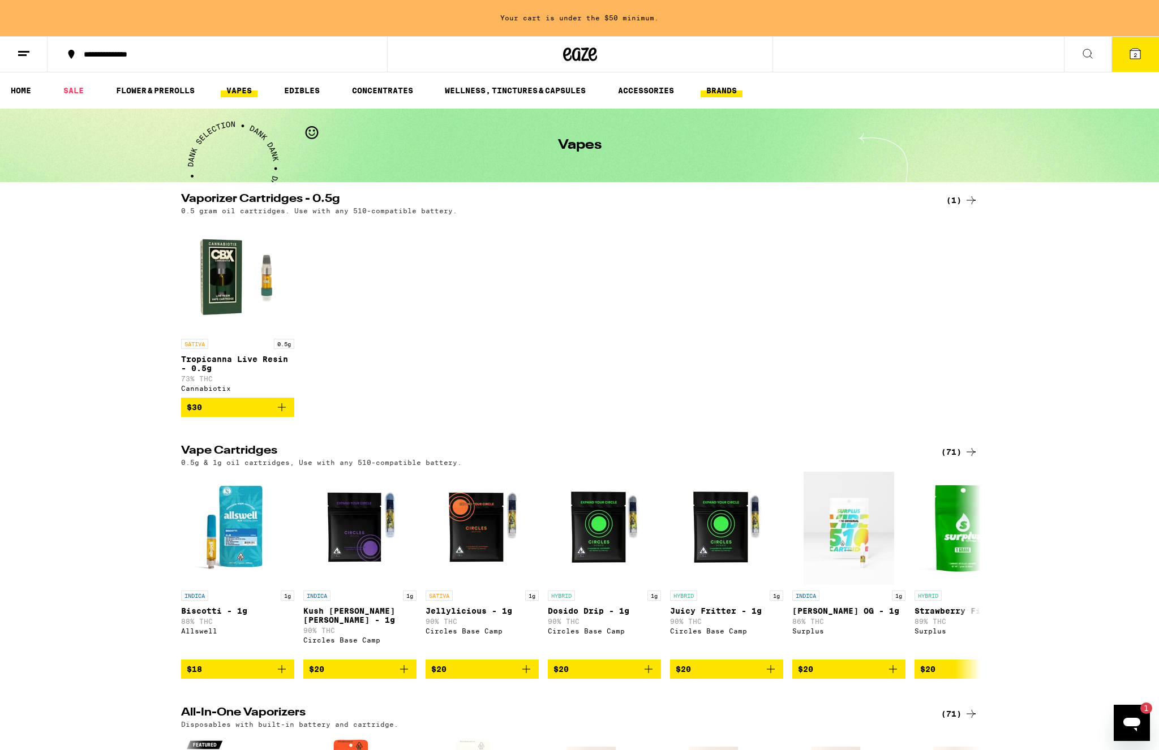
click at [732, 93] on link "BRANDS" at bounding box center [722, 91] width 42 height 14
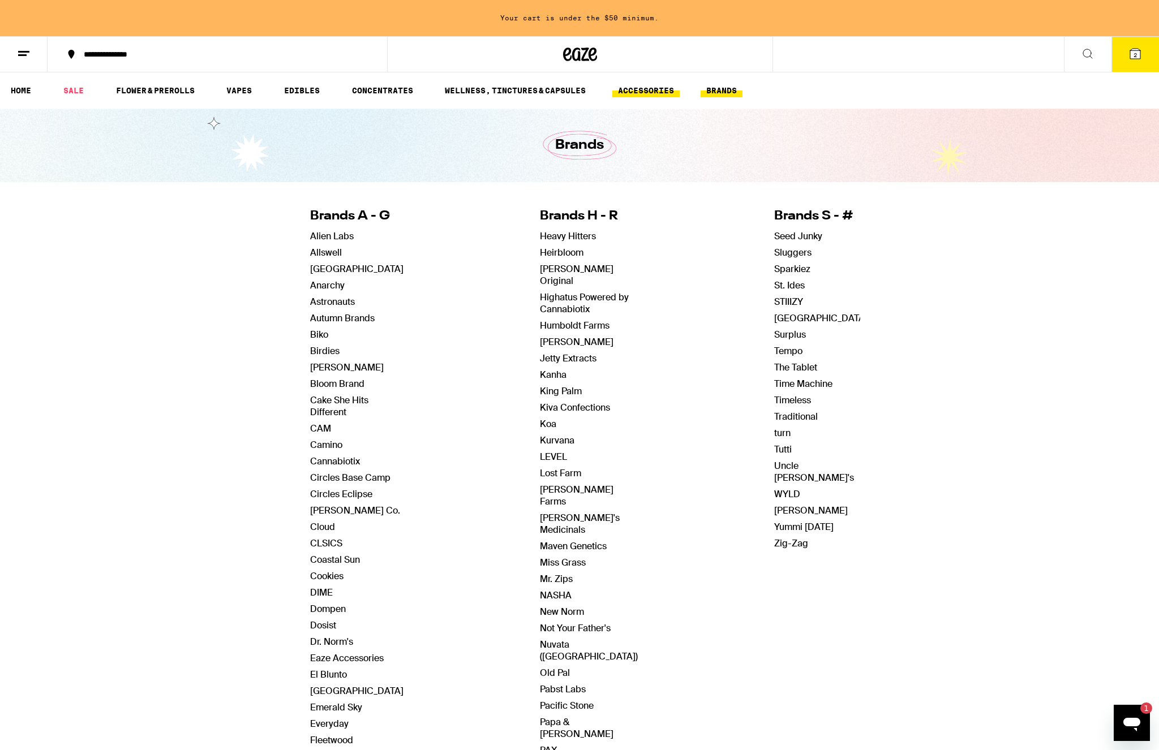
click at [656, 97] on link "ACCESSORIES" at bounding box center [645, 91] width 67 height 14
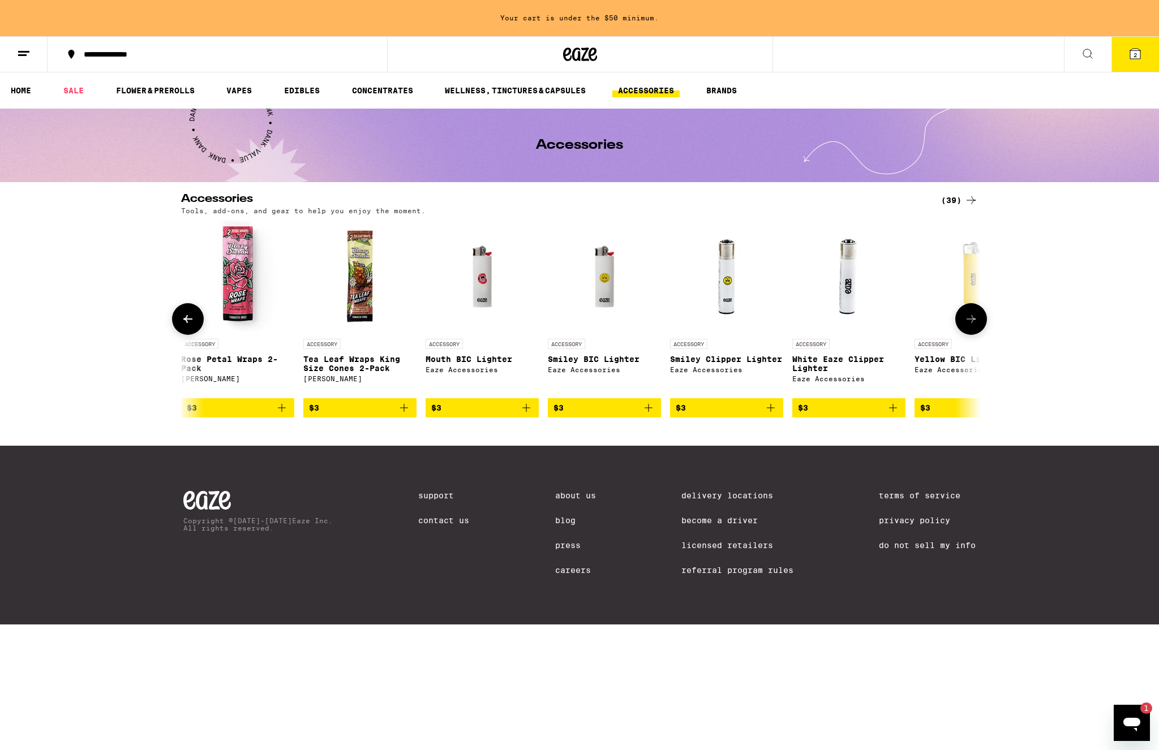
scroll to position [0, 245]
click at [724, 285] on img "Open page for Smiley Clipper Lighter from Eaze Accessories" at bounding box center [725, 276] width 113 height 113
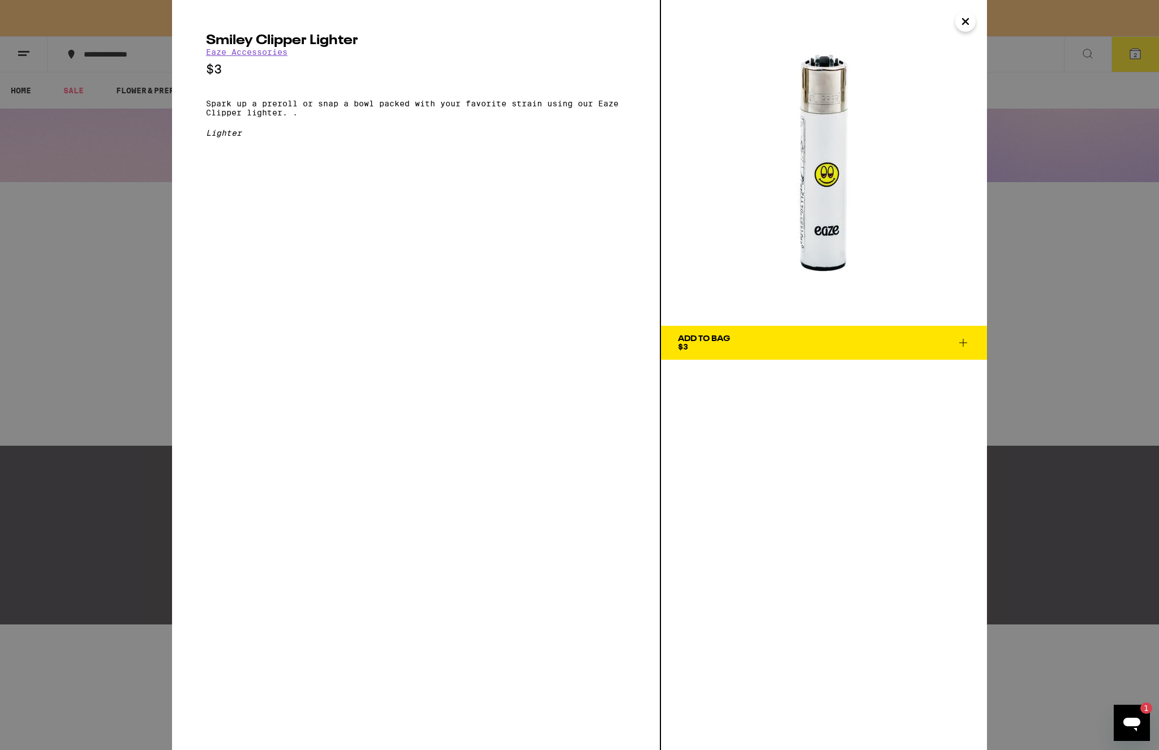
click at [967, 349] on button "Add To Bag $3" at bounding box center [824, 343] width 326 height 34
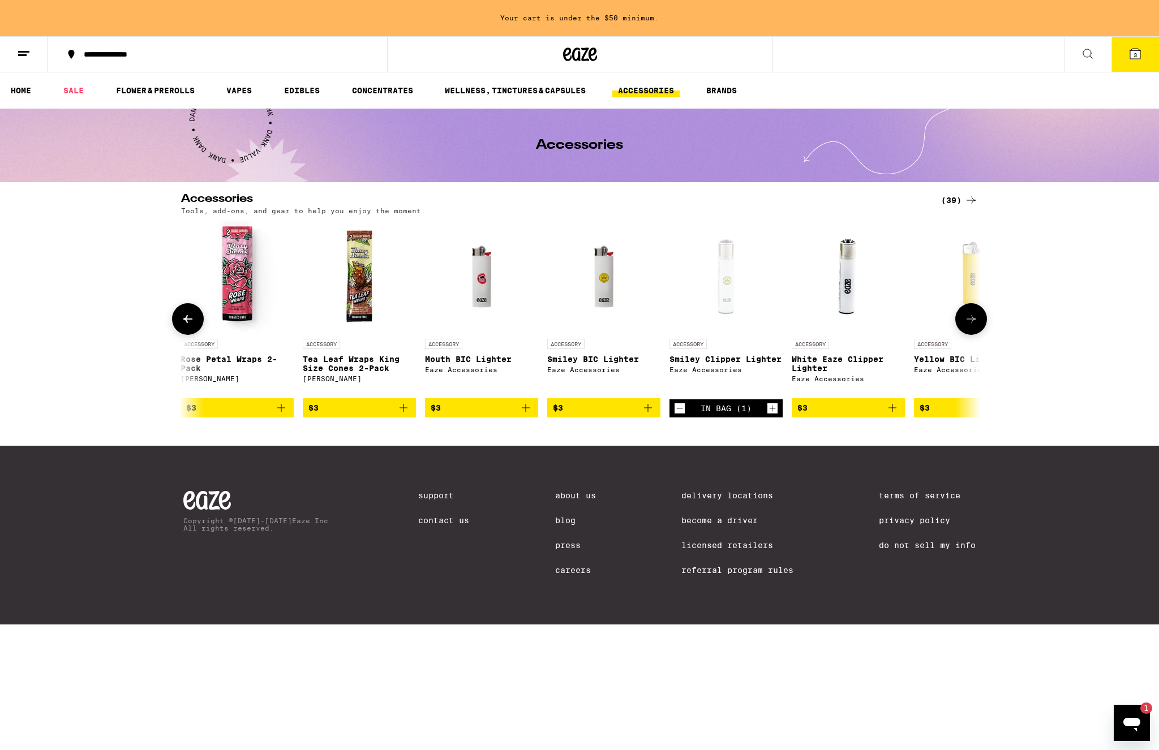
click at [647, 412] on icon "Add to bag" at bounding box center [648, 408] width 8 height 8
click at [967, 43] on button "4" at bounding box center [1135, 54] width 48 height 35
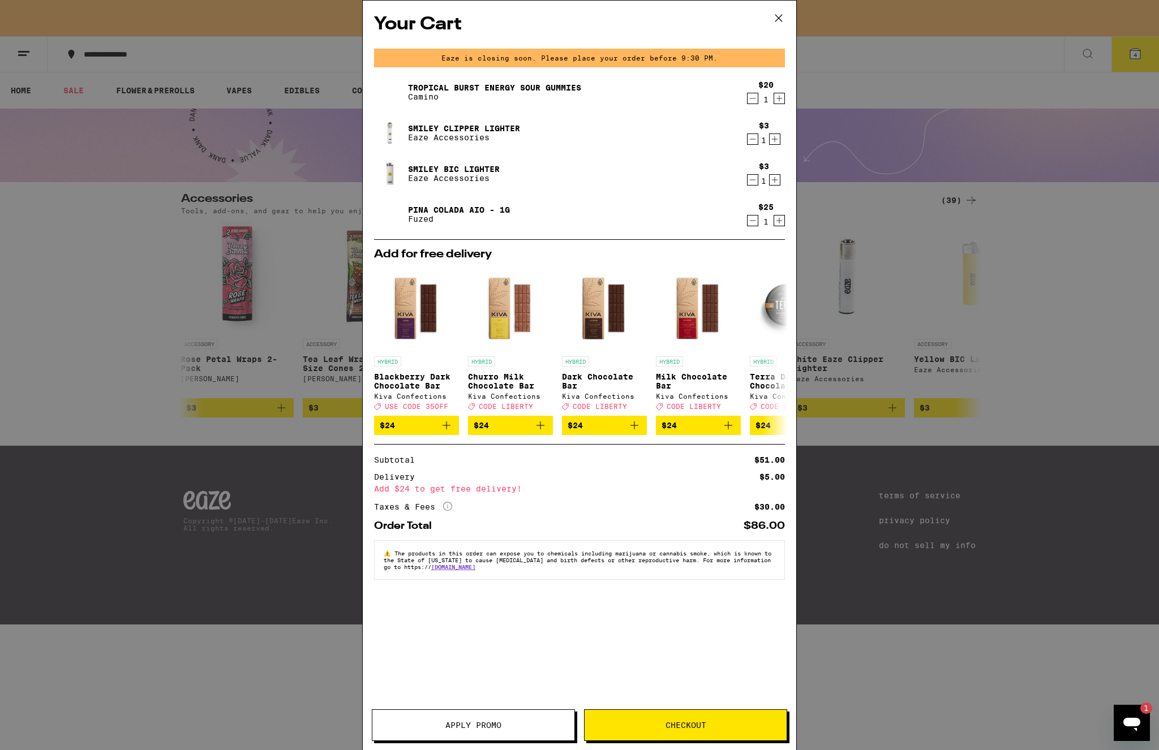
click at [479, 615] on span "Apply Promo" at bounding box center [473, 726] width 56 height 8
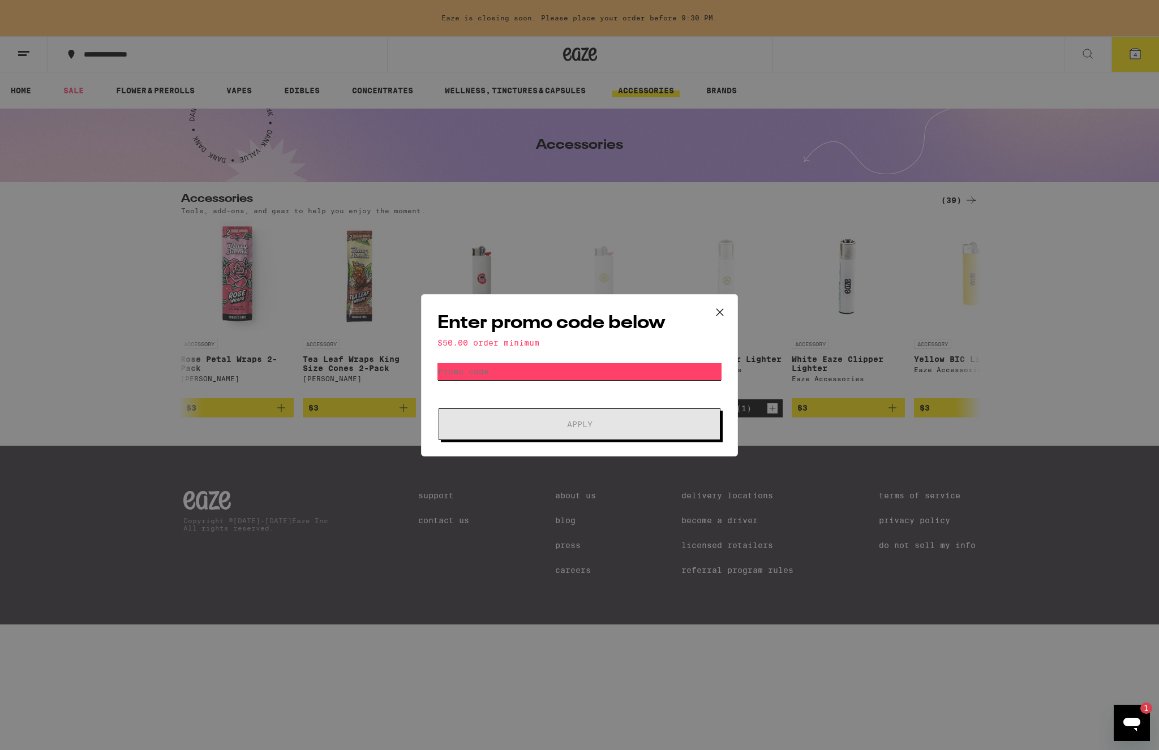
click at [496, 368] on input "Promo Code" at bounding box center [579, 371] width 284 height 17
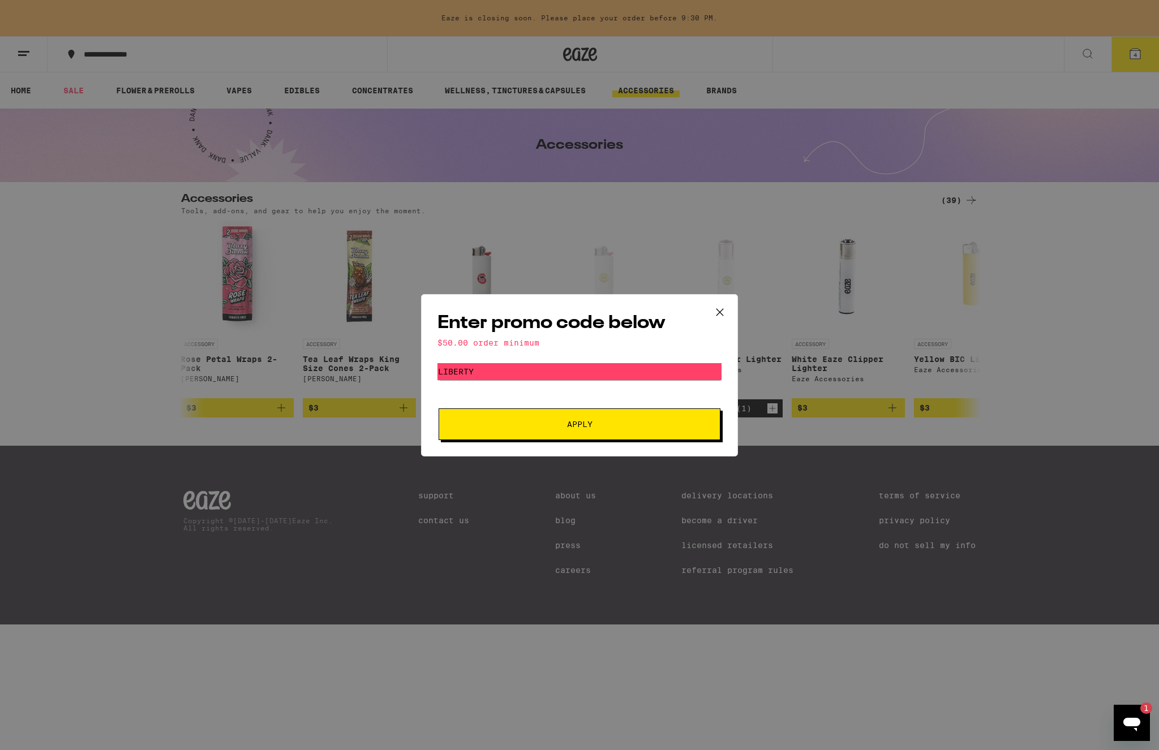
click at [503, 435] on button "Apply" at bounding box center [580, 425] width 282 height 32
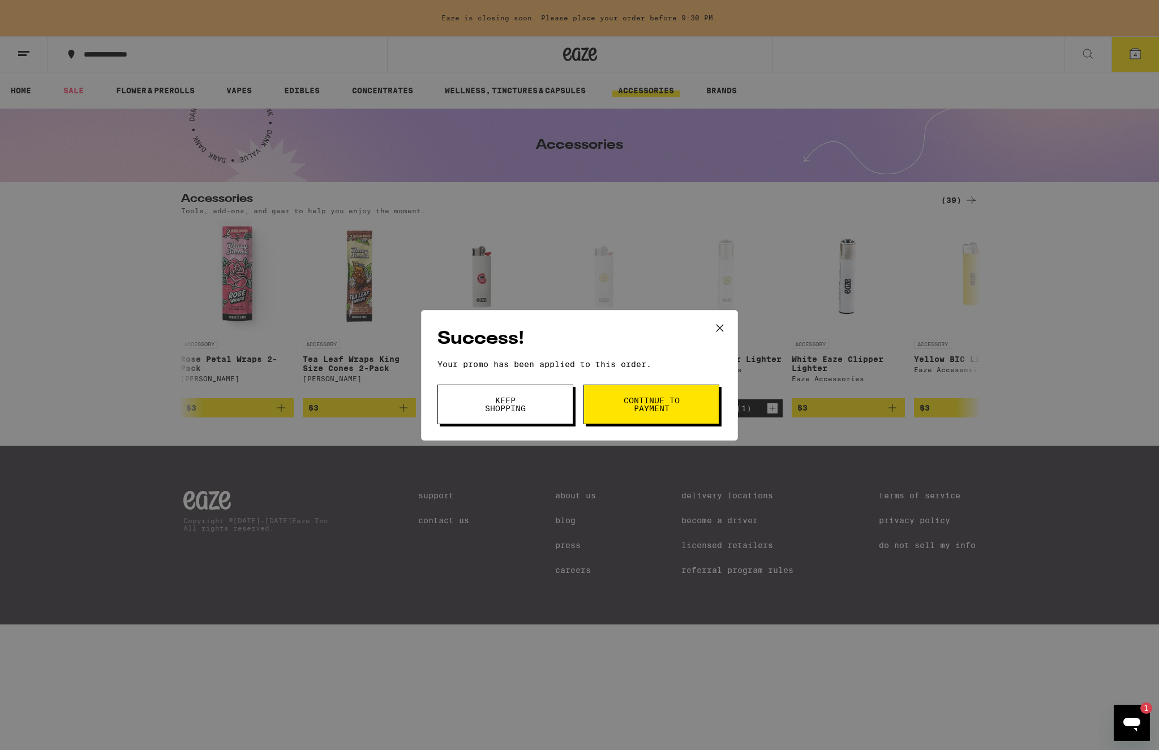
click at [640, 400] on span "Continue to payment" at bounding box center [652, 405] width 58 height 16
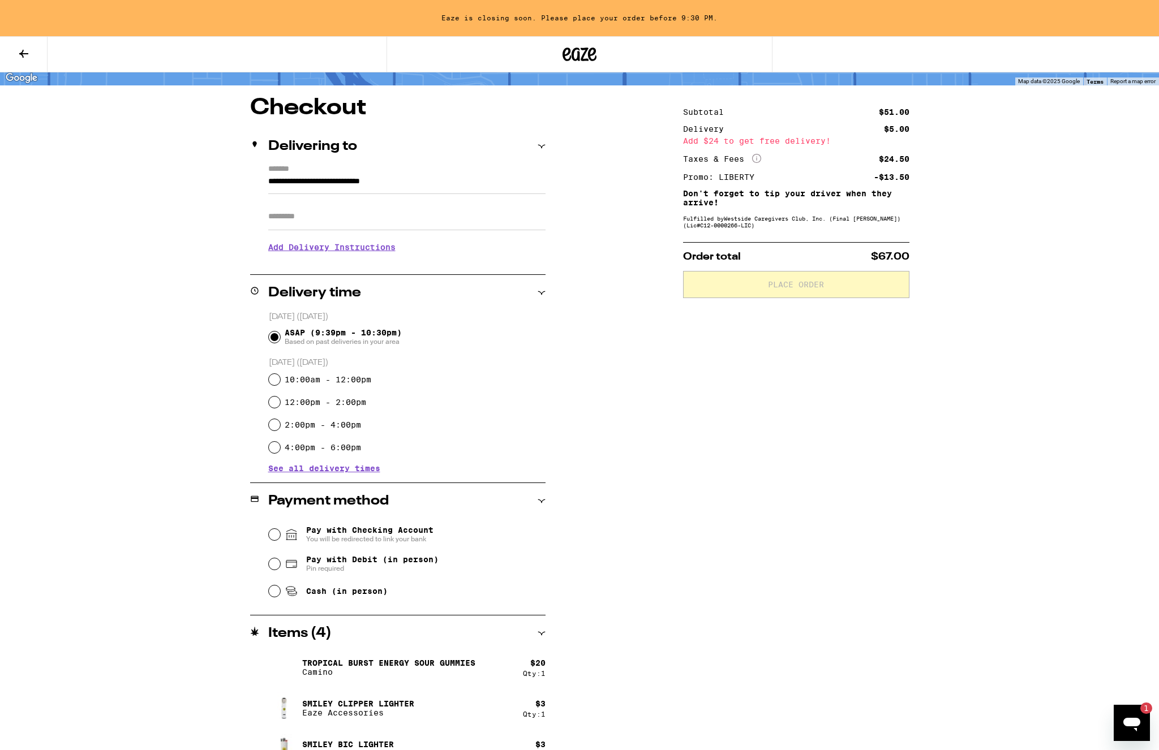
scroll to position [141, 0]
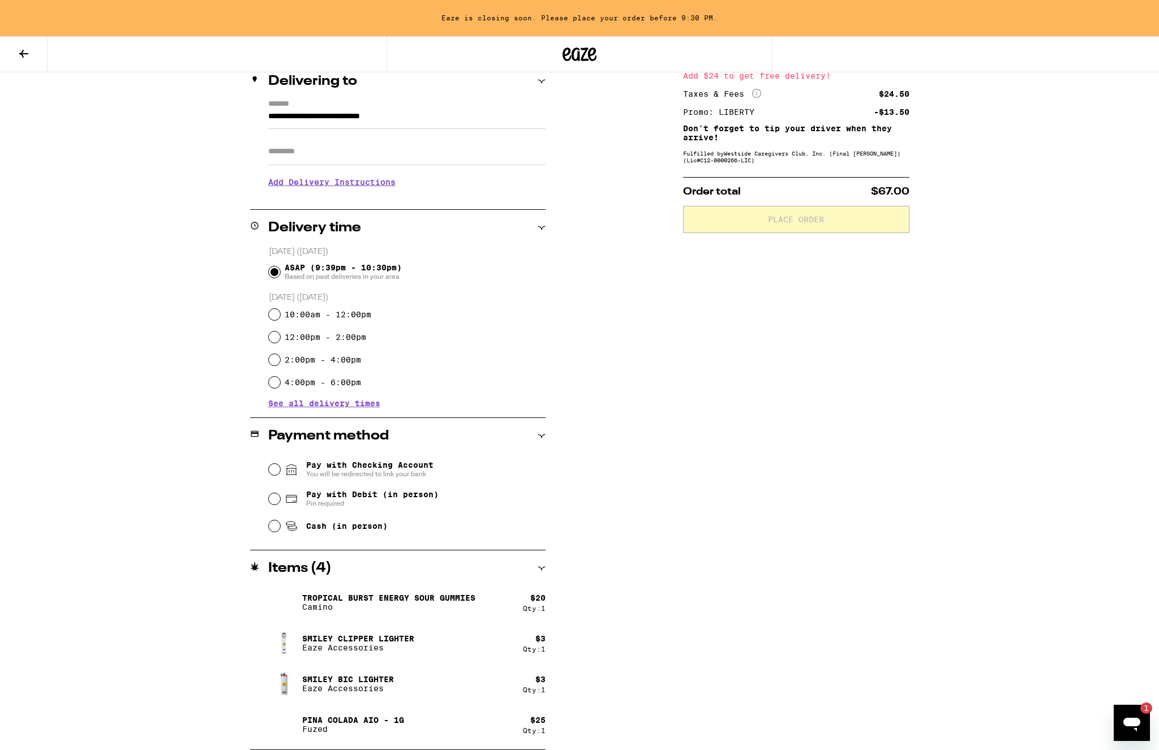
click at [362, 499] on span "Pay with Debit (in person)" at bounding box center [372, 494] width 132 height 9
click at [280, 499] on input "Pay with Debit (in person) Pin required" at bounding box center [274, 498] width 11 height 11
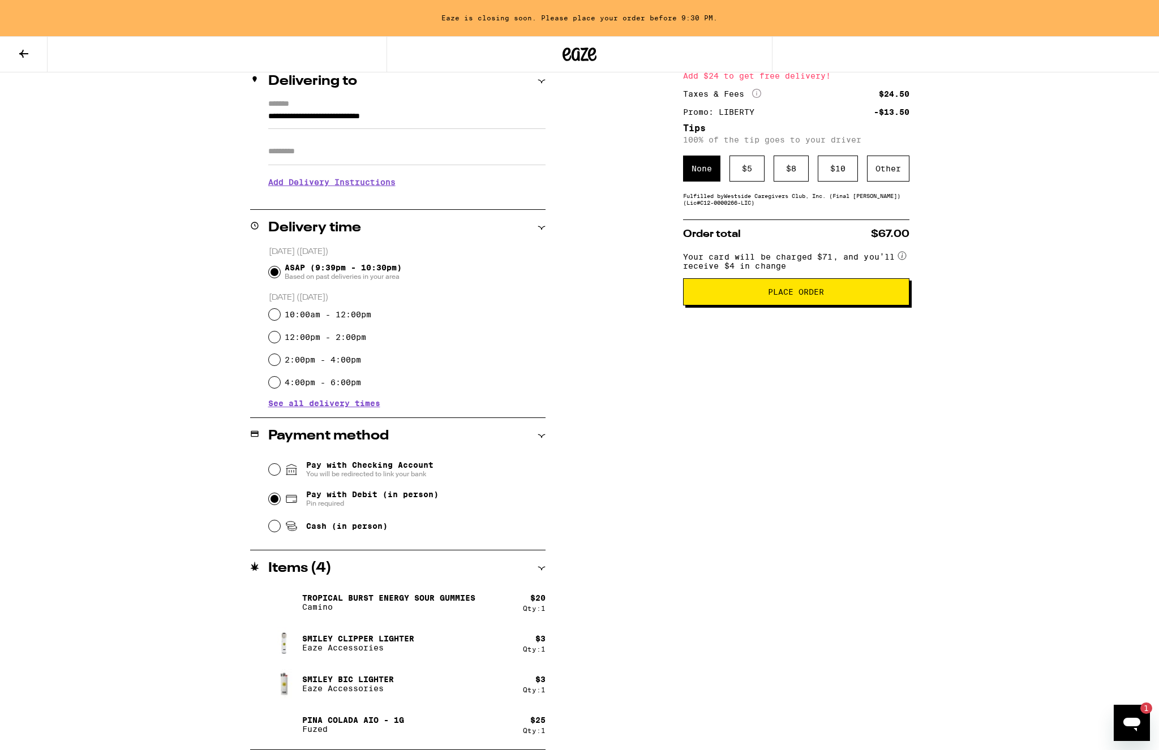
click at [748, 189] on div "Subtotal $51.00 Delivery $5.00 Add $24 to get free delivery! Taxes & Fees More …" at bounding box center [796, 391] width 226 height 719
click at [748, 181] on div "$ 5" at bounding box center [746, 169] width 35 height 26
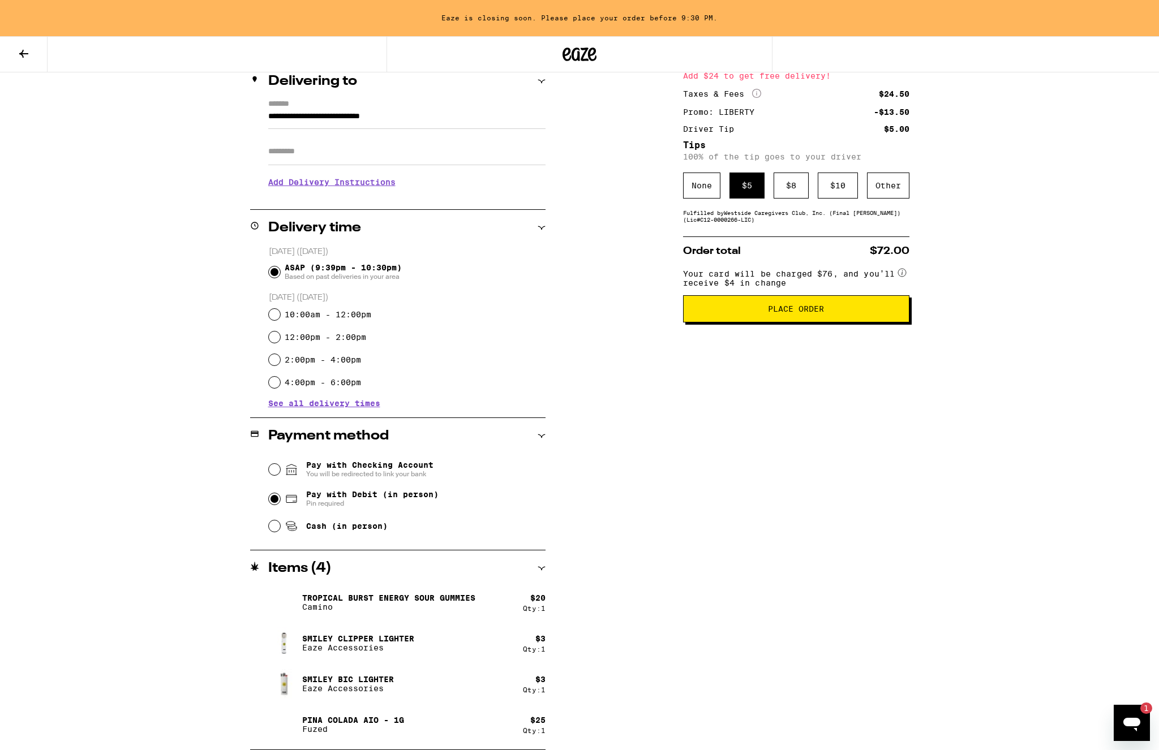
click at [814, 313] on span "Place Order" at bounding box center [796, 309] width 56 height 8
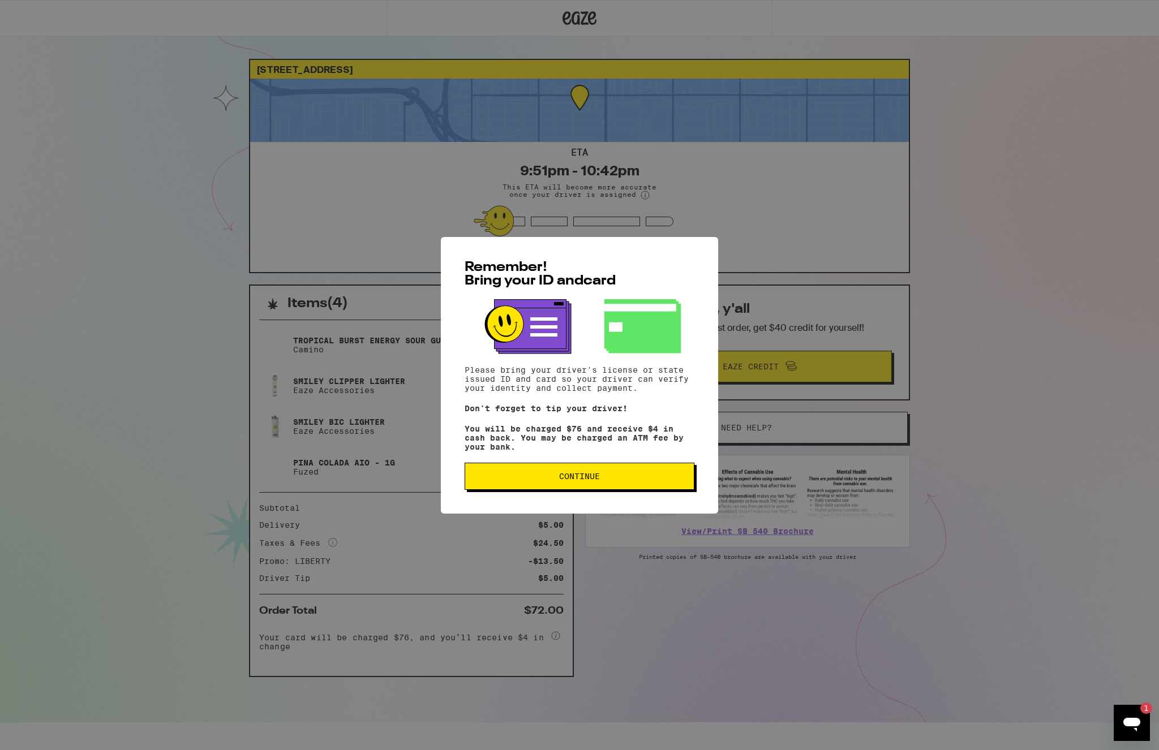
click at [633, 486] on button "Continue" at bounding box center [580, 476] width 230 height 27
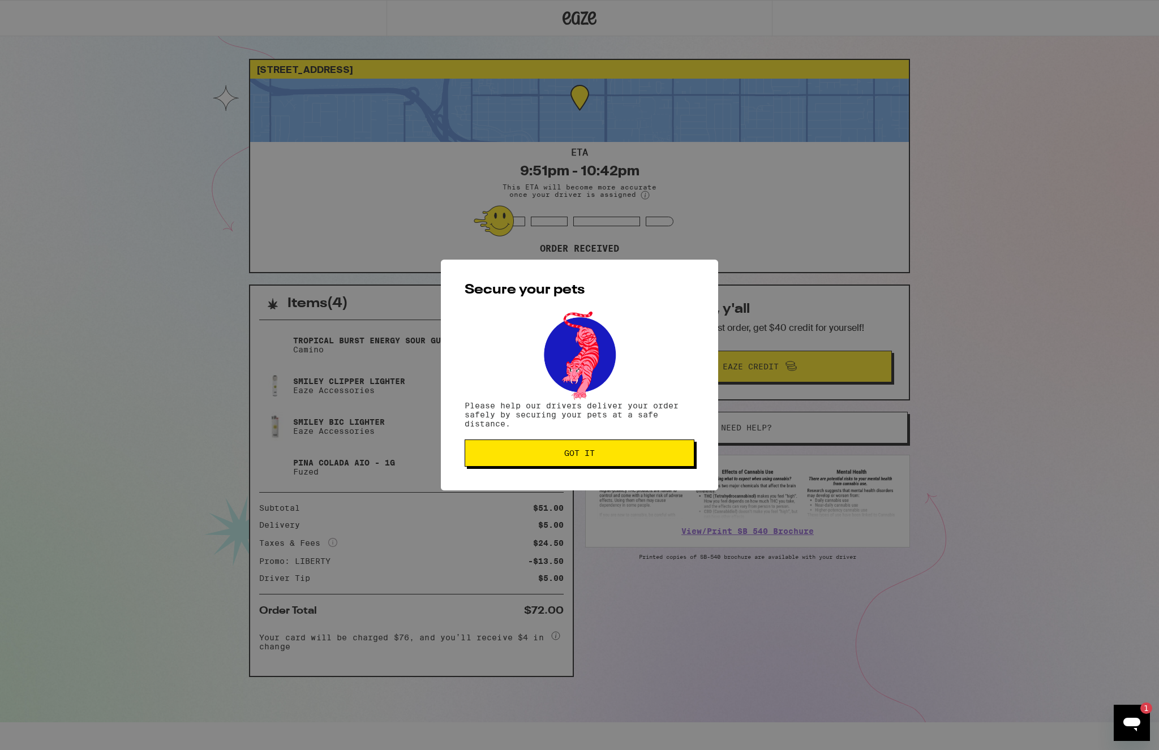
click at [658, 460] on button "Got it" at bounding box center [580, 453] width 230 height 27
